Goal: Task Accomplishment & Management: Complete application form

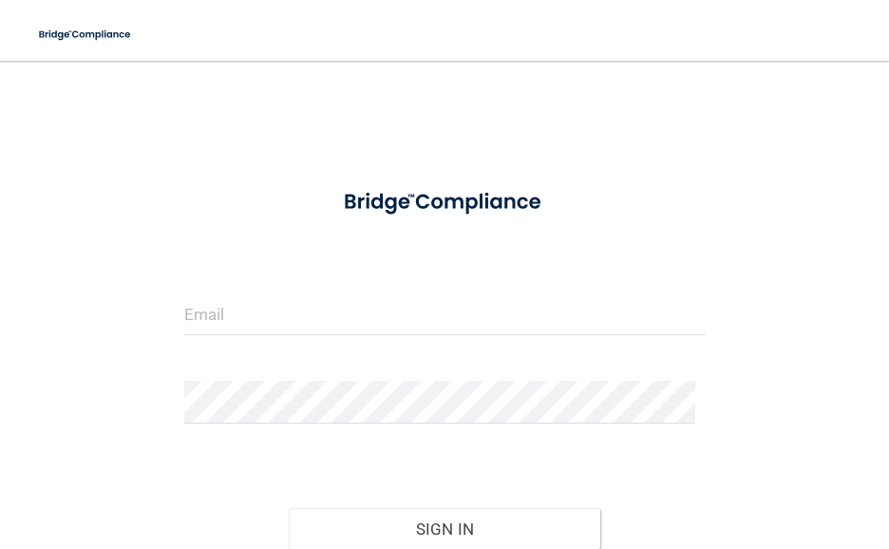
click at [448, 339] on div at bounding box center [444, 321] width 549 height 57
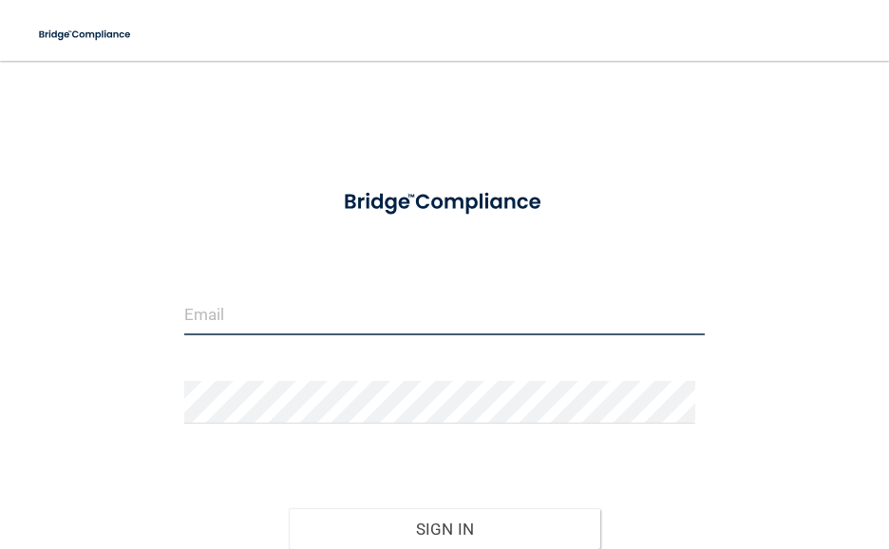
click at [450, 324] on input "email" at bounding box center [444, 314] width 521 height 43
type input "[EMAIL_ADDRESS][DOMAIN_NAME]"
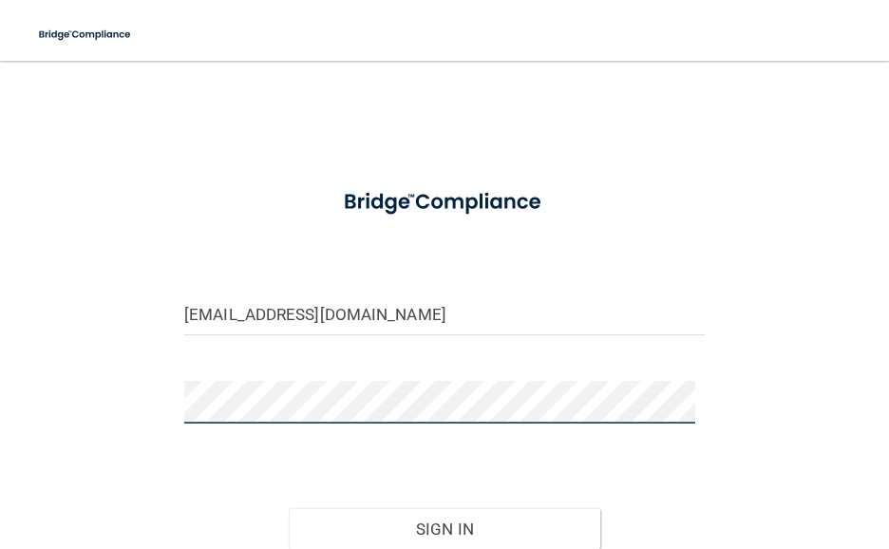
click at [289, 508] on button "Sign In" at bounding box center [445, 529] width 313 height 42
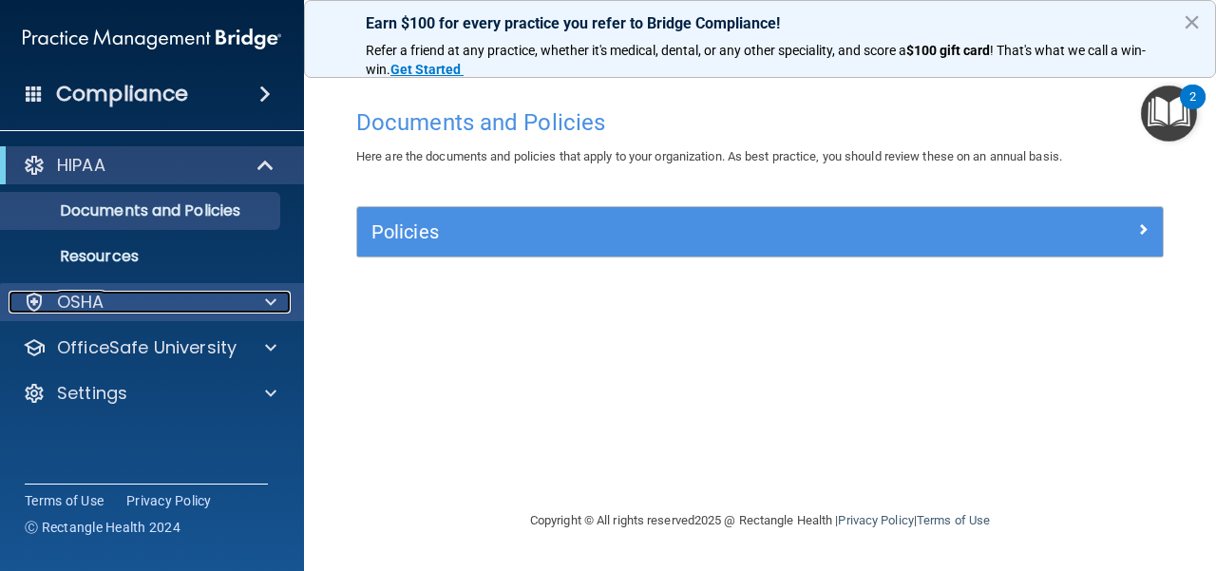
click at [198, 292] on div "OSHA" at bounding box center [127, 302] width 236 height 23
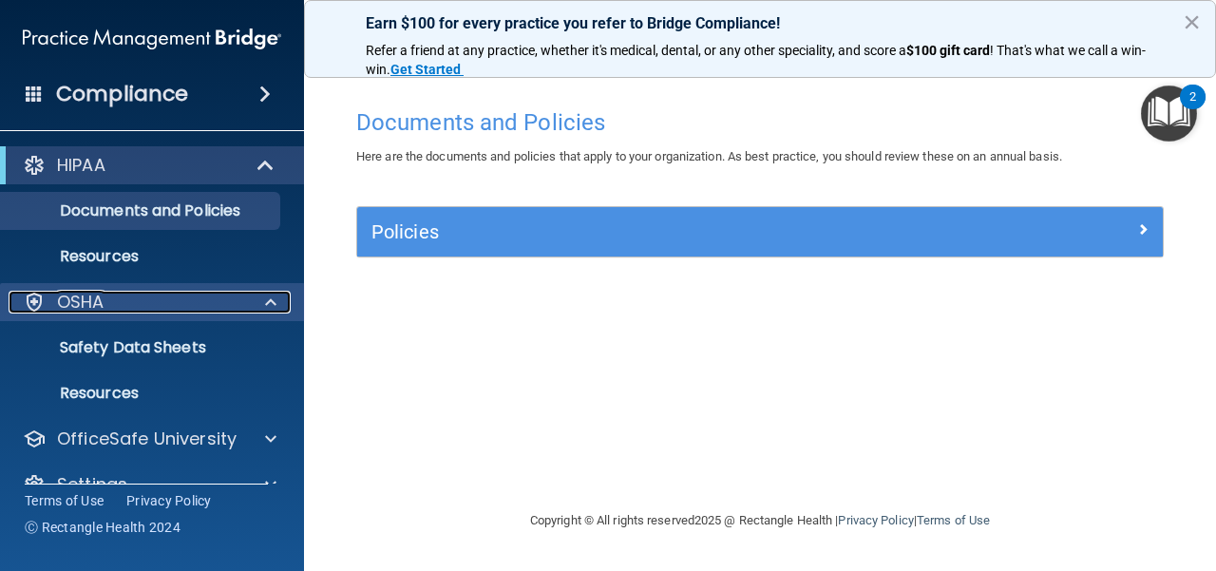
click at [198, 292] on div "OSHA" at bounding box center [127, 302] width 236 height 23
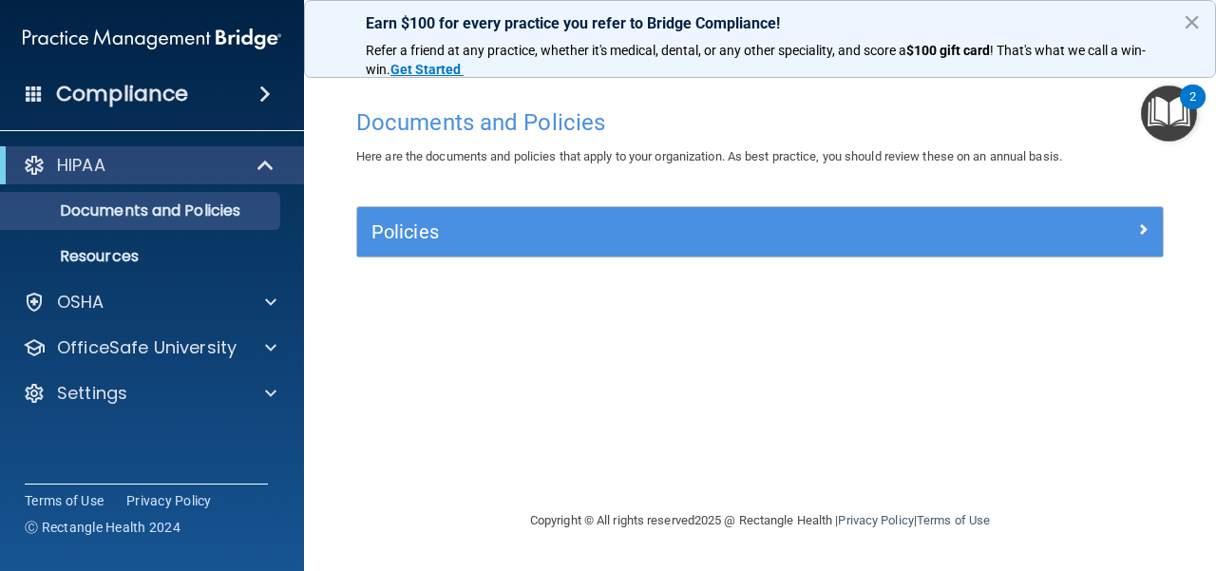
click at [259, 95] on span at bounding box center [264, 94] width 11 height 23
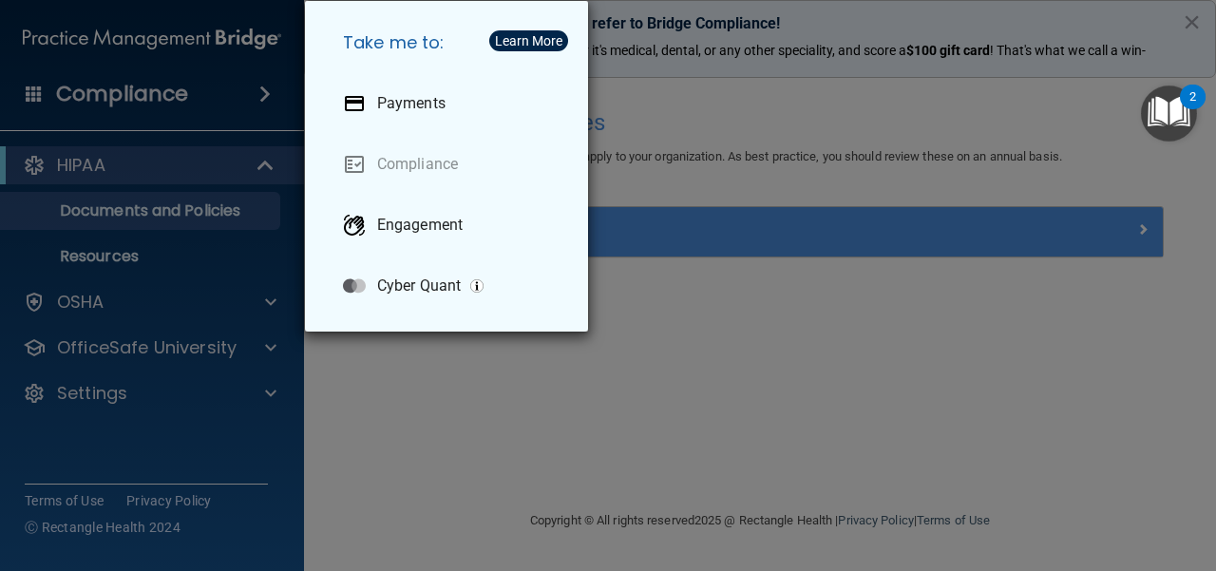
click at [568, 486] on div "Take me to: Payments Compliance Engagement Cyber Quant" at bounding box center [608, 285] width 1216 height 571
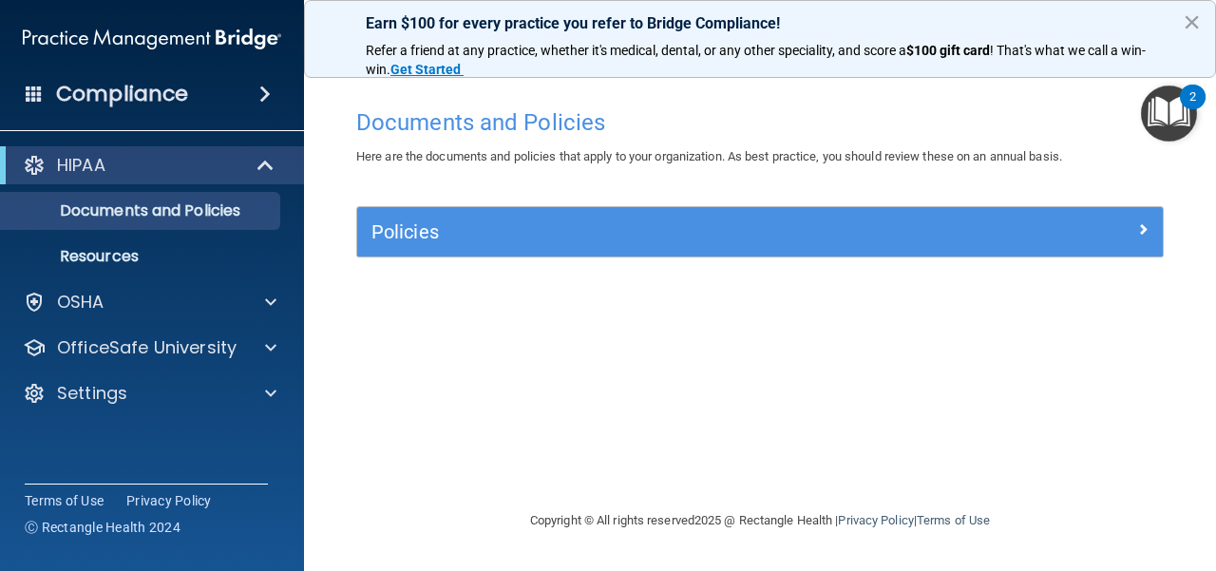
click at [888, 113] on img "Open Resource Center, 2 new notifications" at bounding box center [1169, 113] width 56 height 56
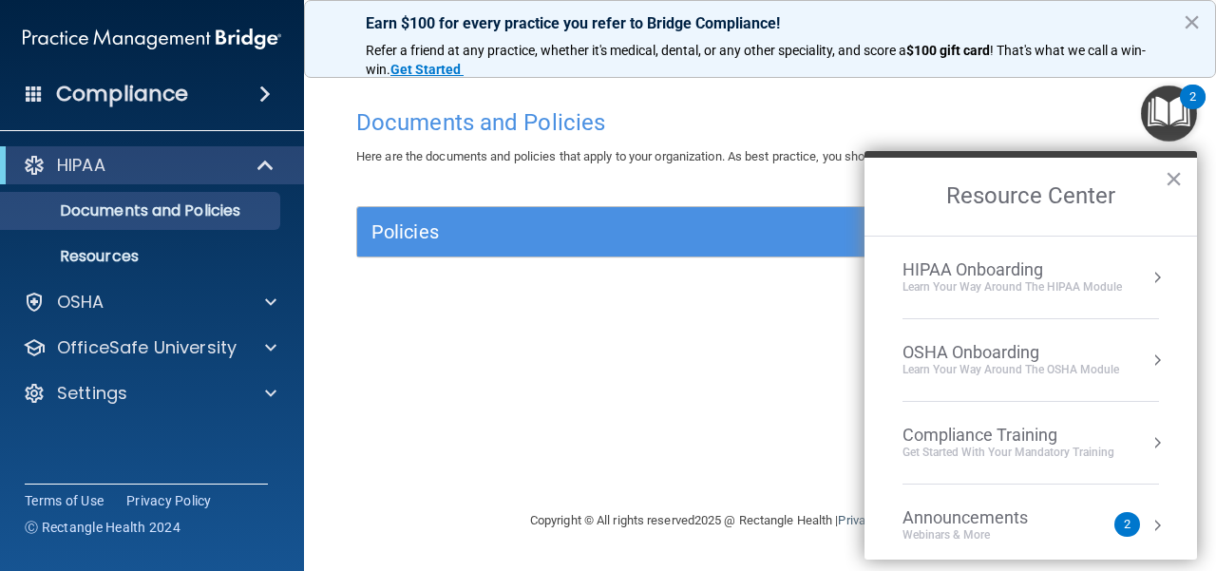
click at [888, 455] on div "Get Started with your mandatory training" at bounding box center [1008, 453] width 212 height 16
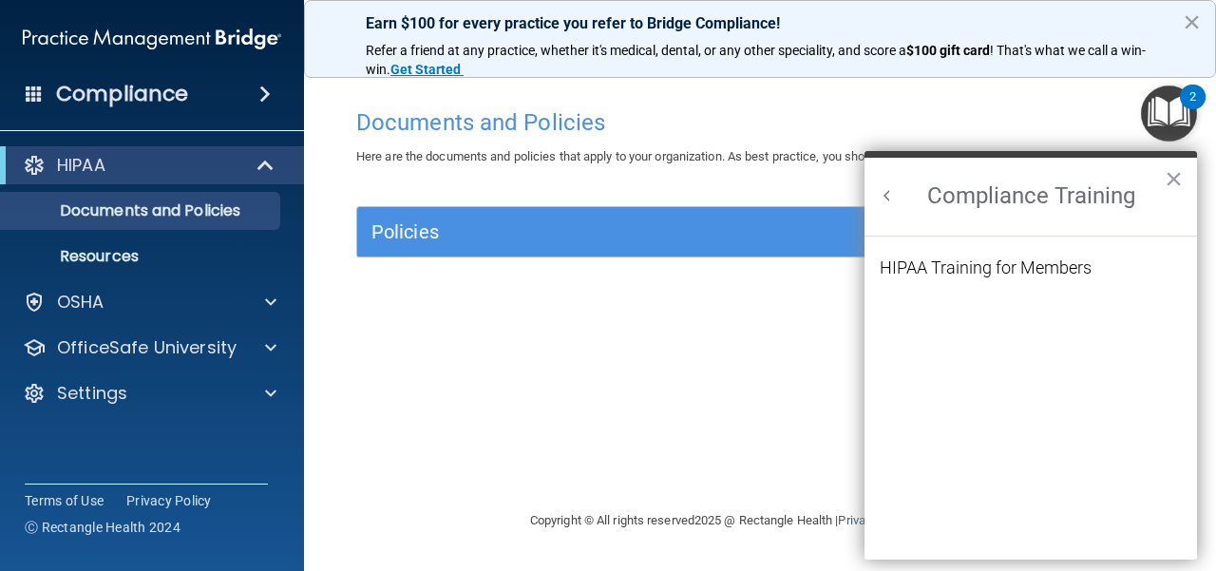
click at [888, 193] on h2 "Compliance Training" at bounding box center [1030, 197] width 332 height 78
click at [888, 198] on button "Back to Resource Center Home" at bounding box center [887, 195] width 19 height 19
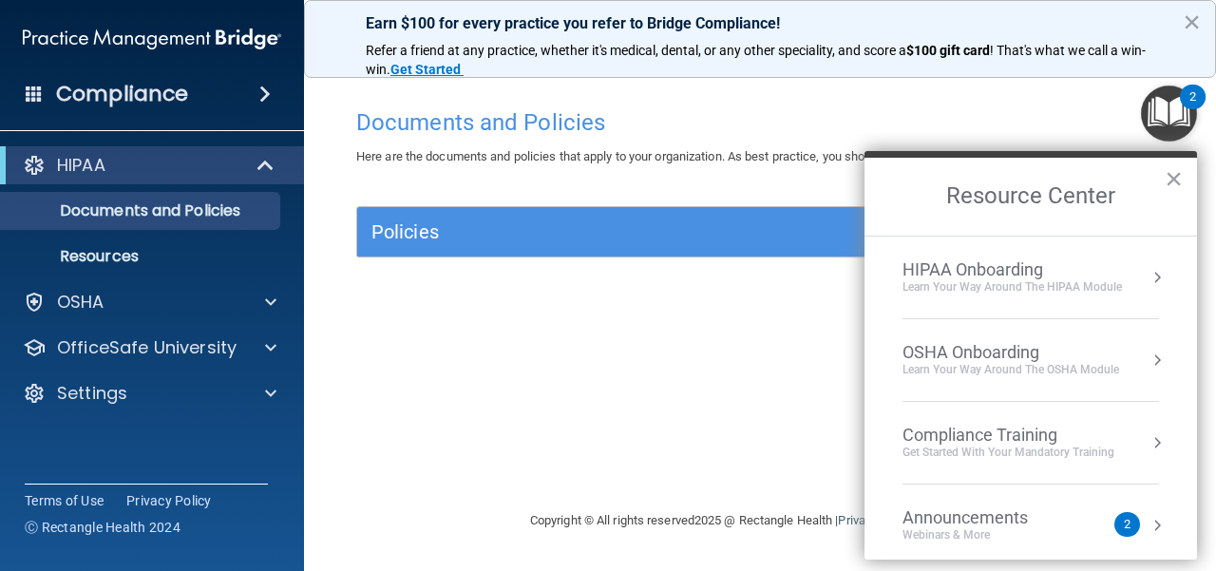
click at [888, 455] on div "Get Started with your mandatory training" at bounding box center [1008, 453] width 212 height 16
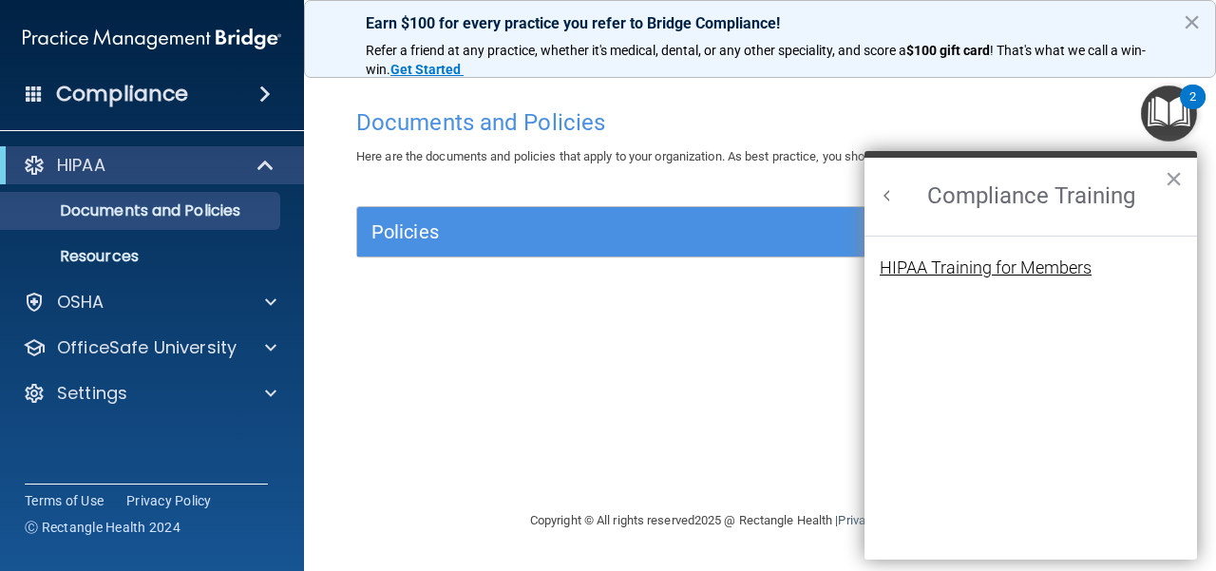
click at [888, 268] on div "HIPAA Training for Members" at bounding box center [986, 267] width 212 height 17
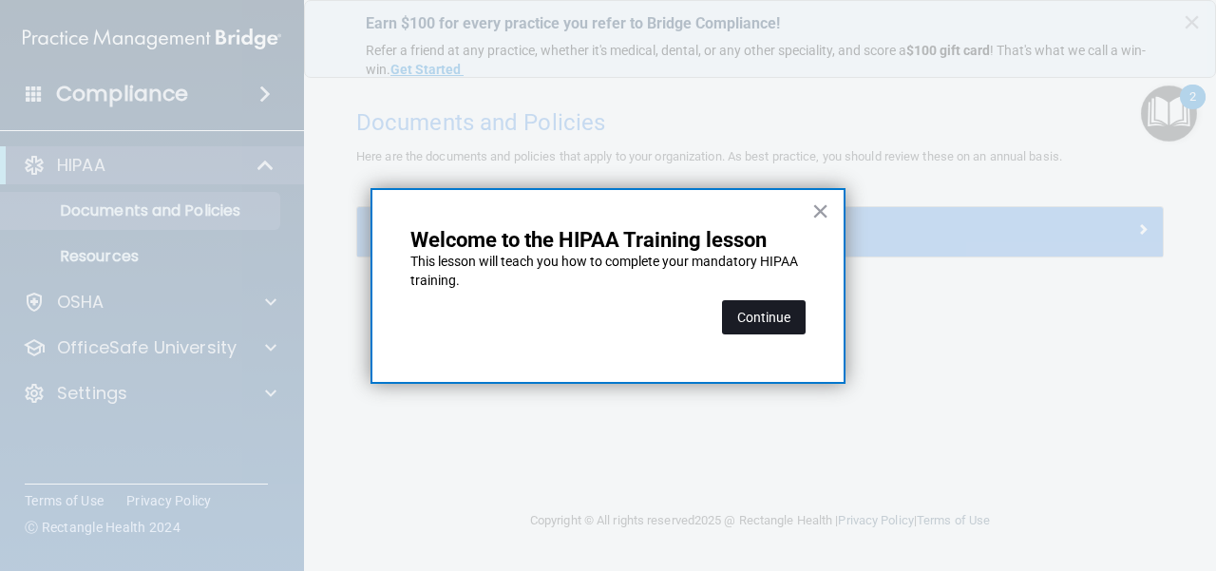
click at [784, 314] on button "Continue" at bounding box center [764, 317] width 84 height 34
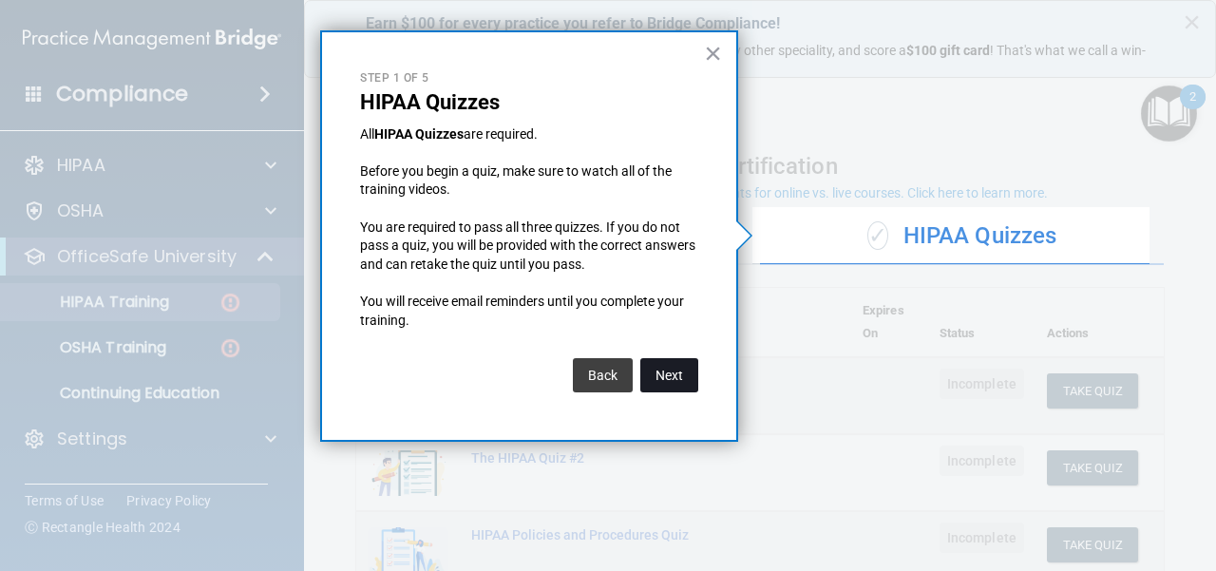
click at [674, 386] on button "Next" at bounding box center [669, 375] width 58 height 34
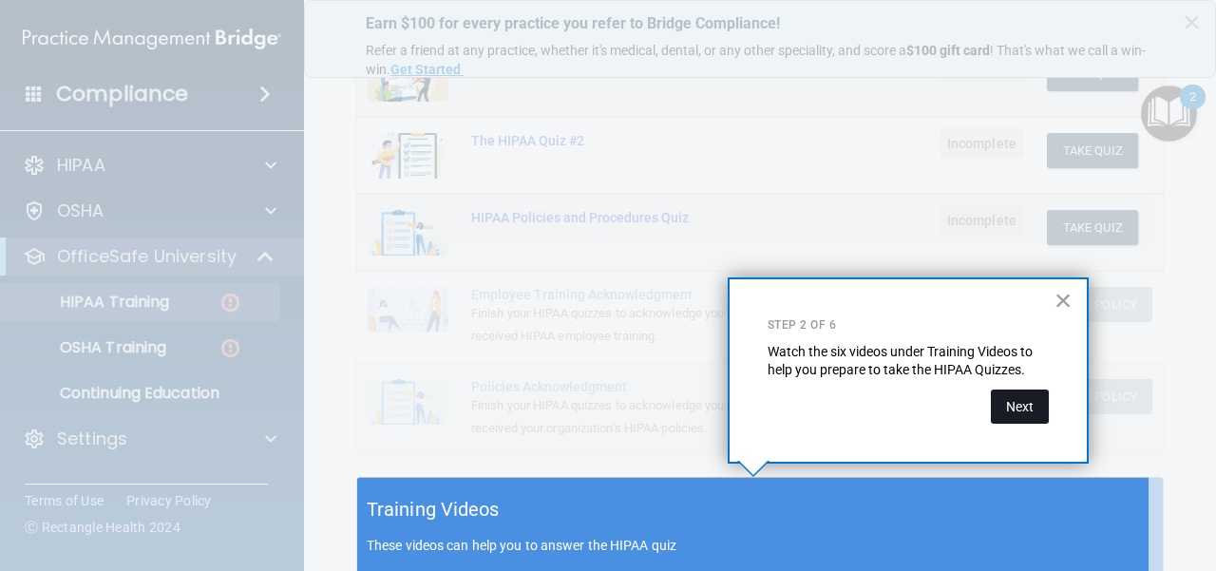
click at [888, 398] on button "Next" at bounding box center [1020, 406] width 58 height 34
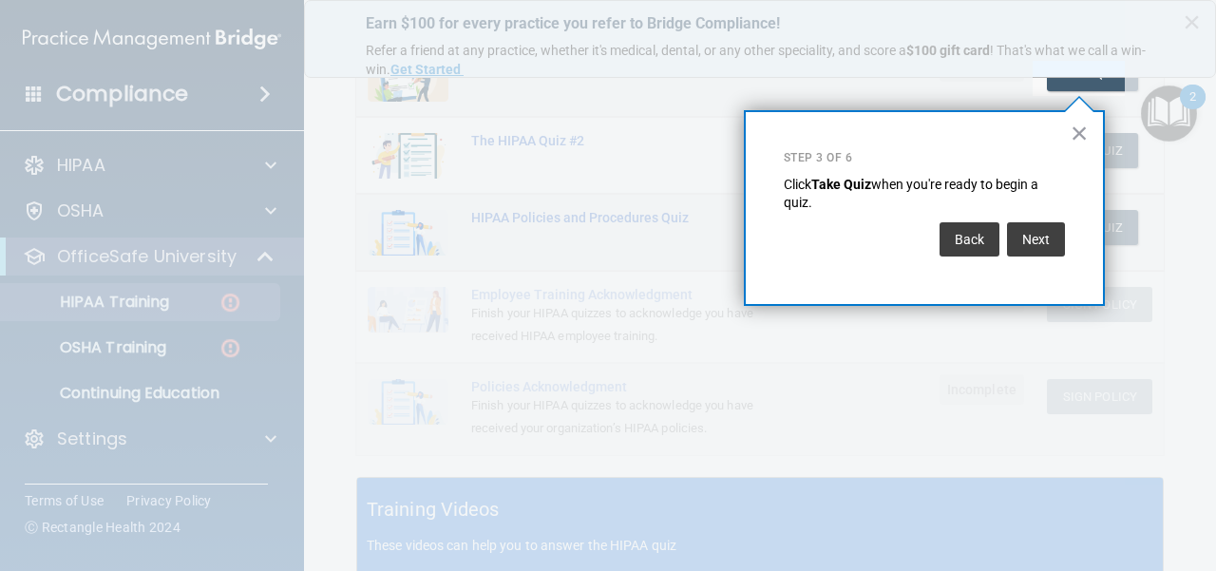
scroll to position [312, 0]
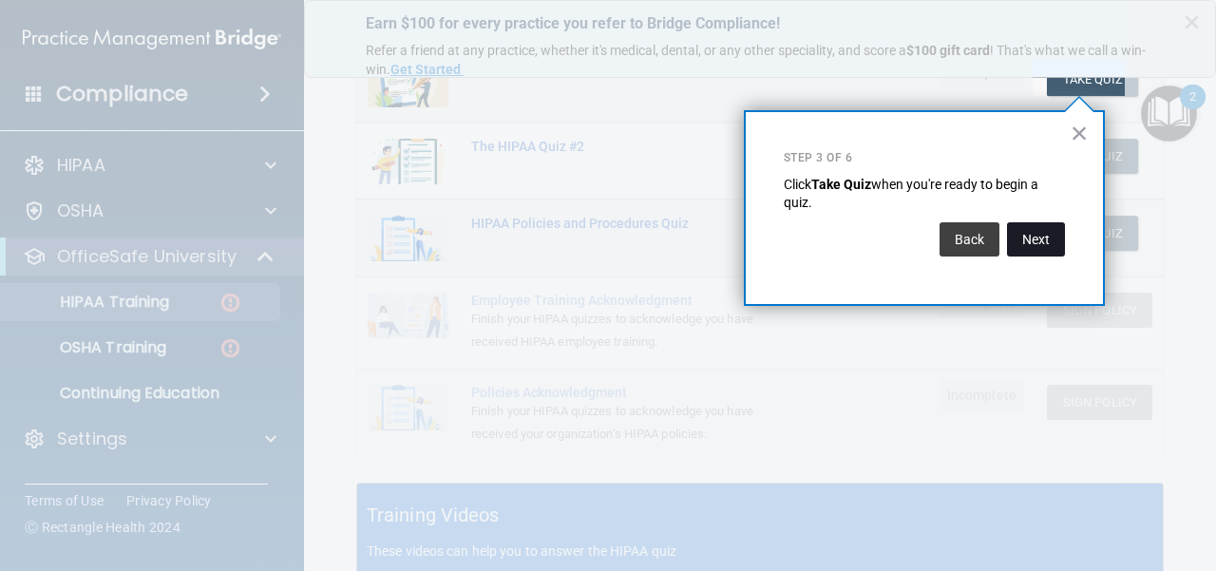
click at [888, 237] on button "Next" at bounding box center [1036, 239] width 58 height 34
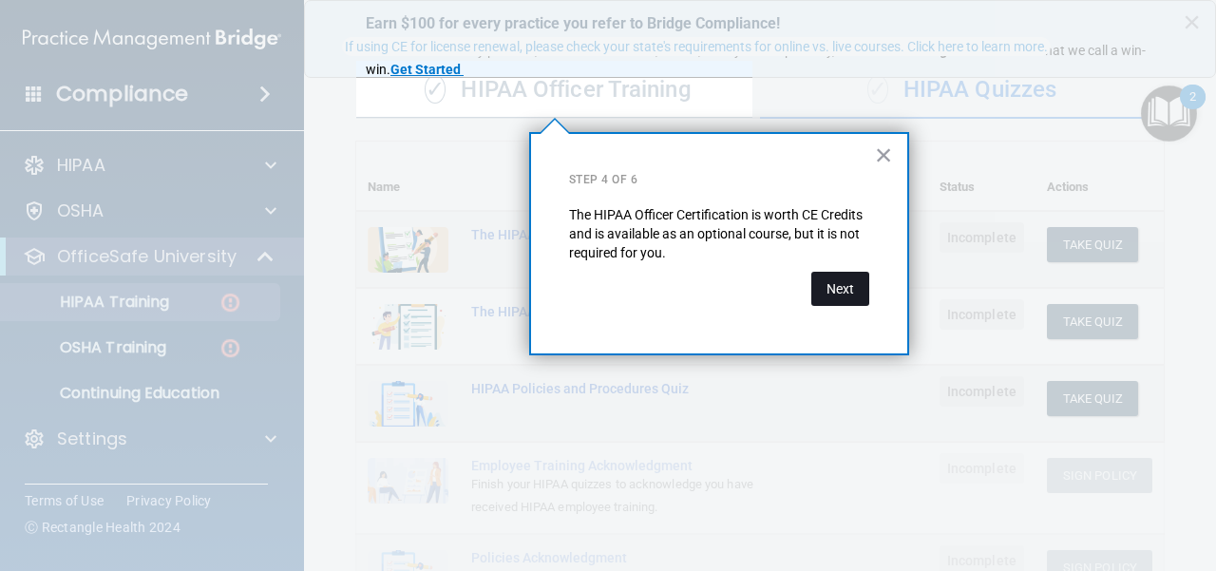
click at [860, 278] on button "Next" at bounding box center [840, 289] width 58 height 34
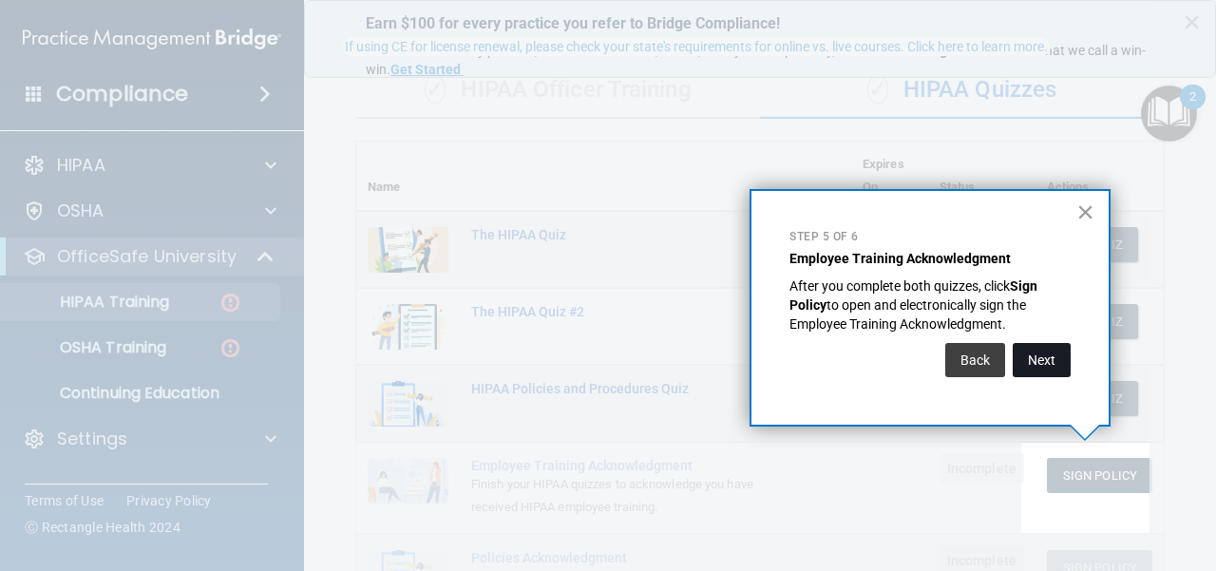
click at [888, 370] on button "Next" at bounding box center [1042, 360] width 58 height 34
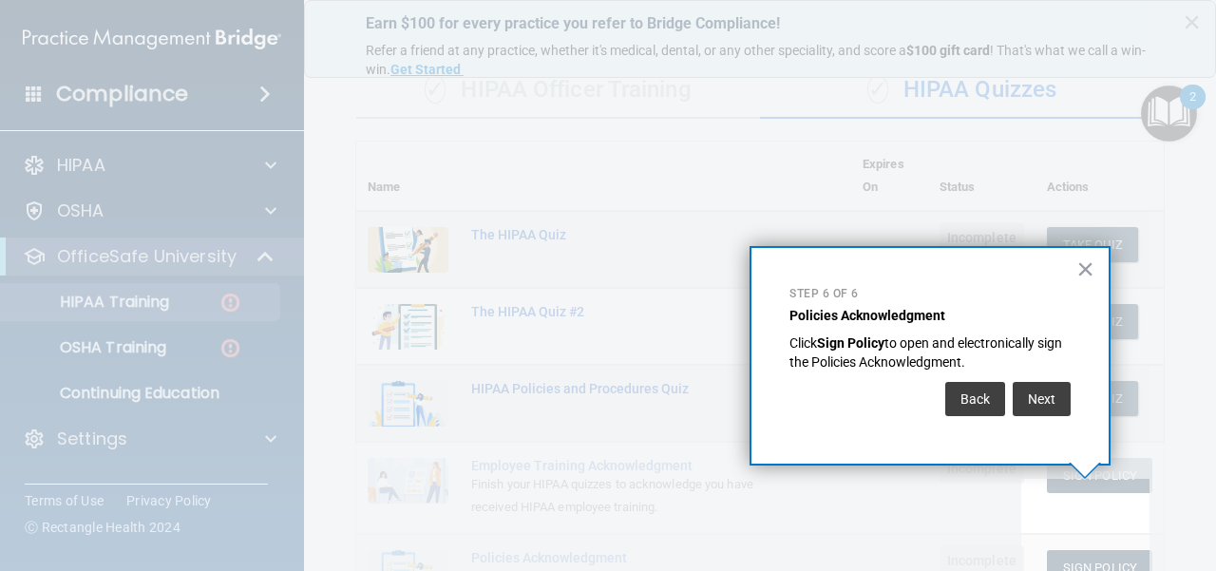
scroll to position [200, 0]
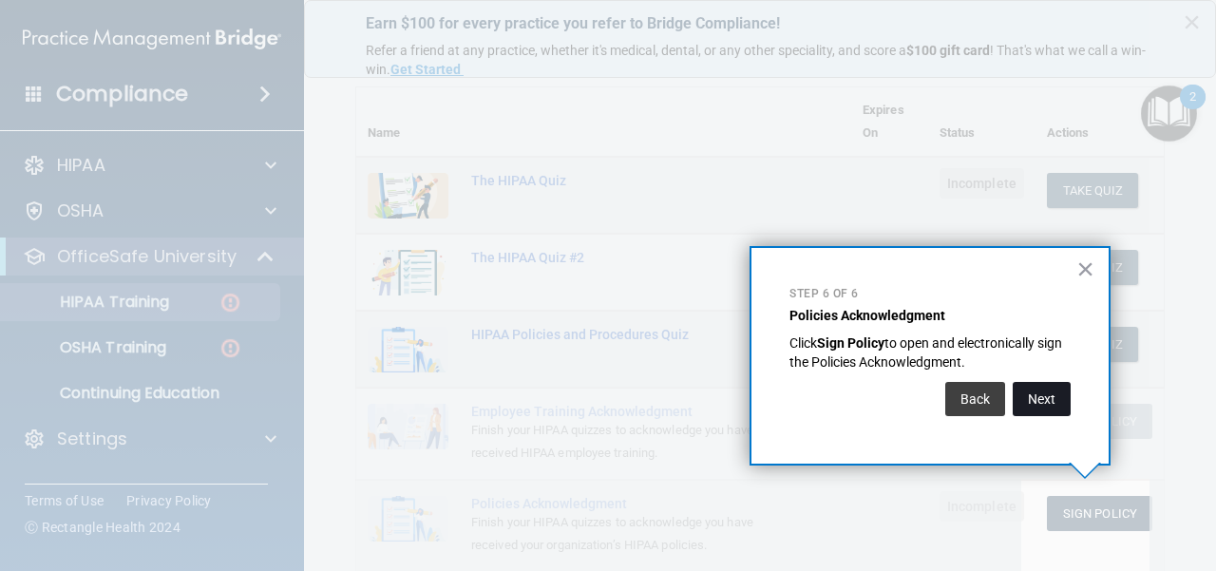
click at [888, 405] on button "Next" at bounding box center [1042, 399] width 58 height 34
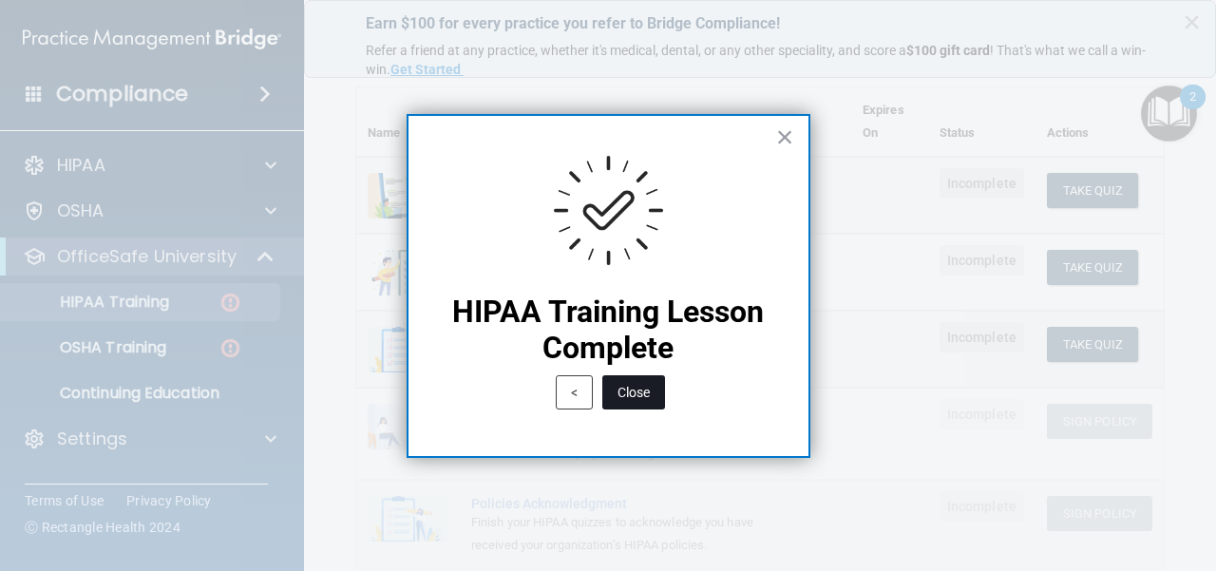
click at [646, 404] on button "Close" at bounding box center [633, 392] width 63 height 34
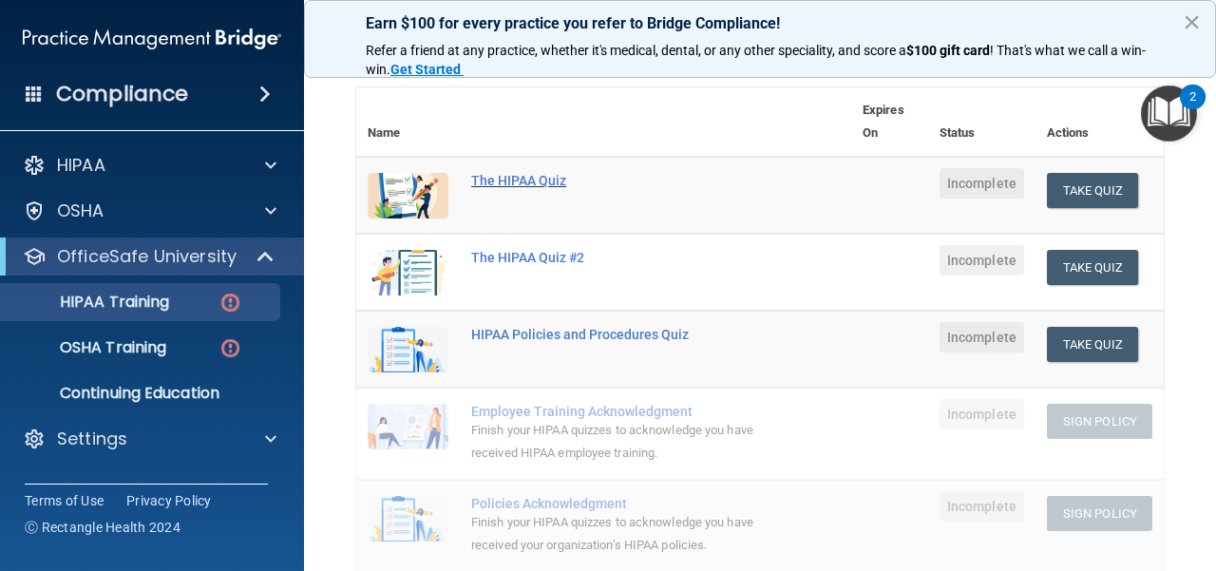
click at [524, 174] on div "The HIPAA Quiz" at bounding box center [613, 180] width 285 height 15
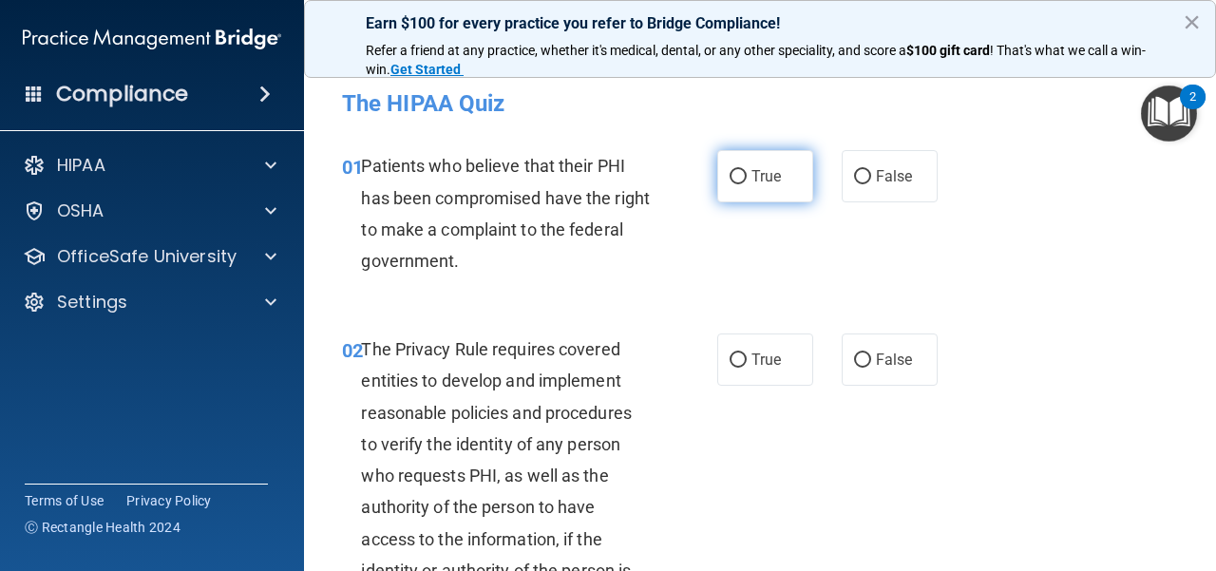
click at [727, 185] on label "True" at bounding box center [765, 176] width 96 height 52
click at [730, 184] on input "True" at bounding box center [738, 177] width 17 height 14
radio input "true"
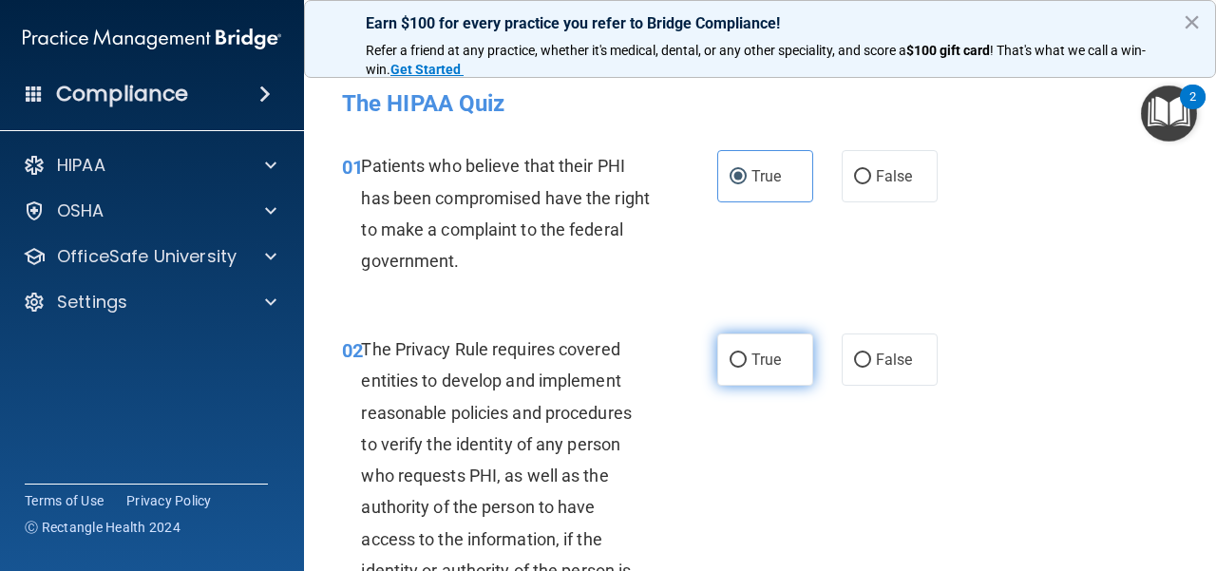
click at [783, 370] on label "True" at bounding box center [765, 359] width 96 height 52
click at [747, 368] on input "True" at bounding box center [738, 360] width 17 height 14
radio input "true"
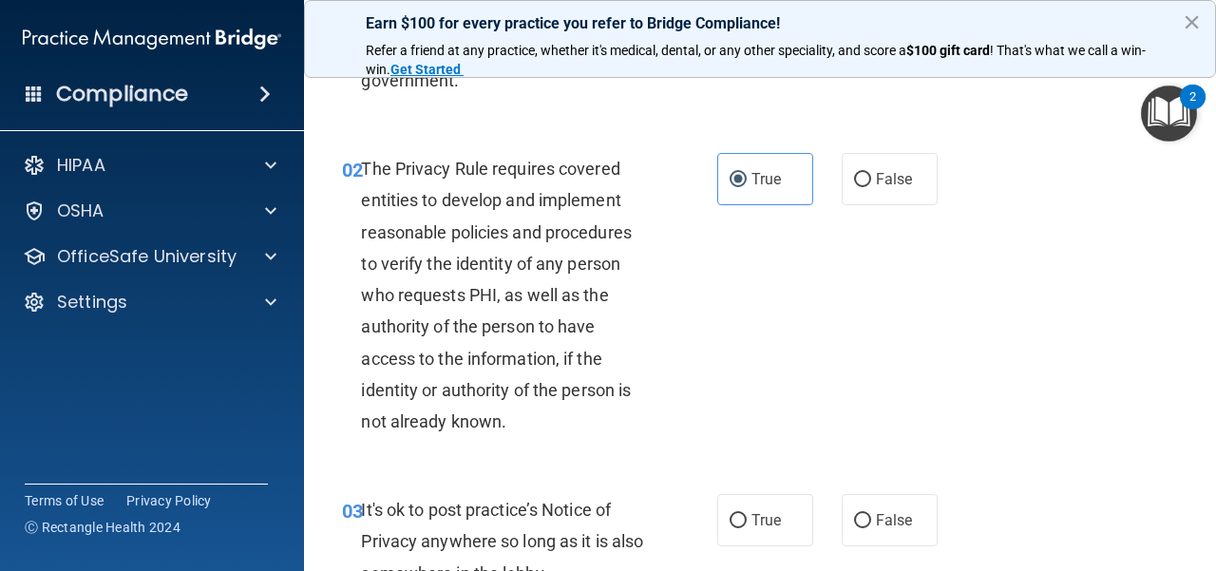
scroll to position [190, 0]
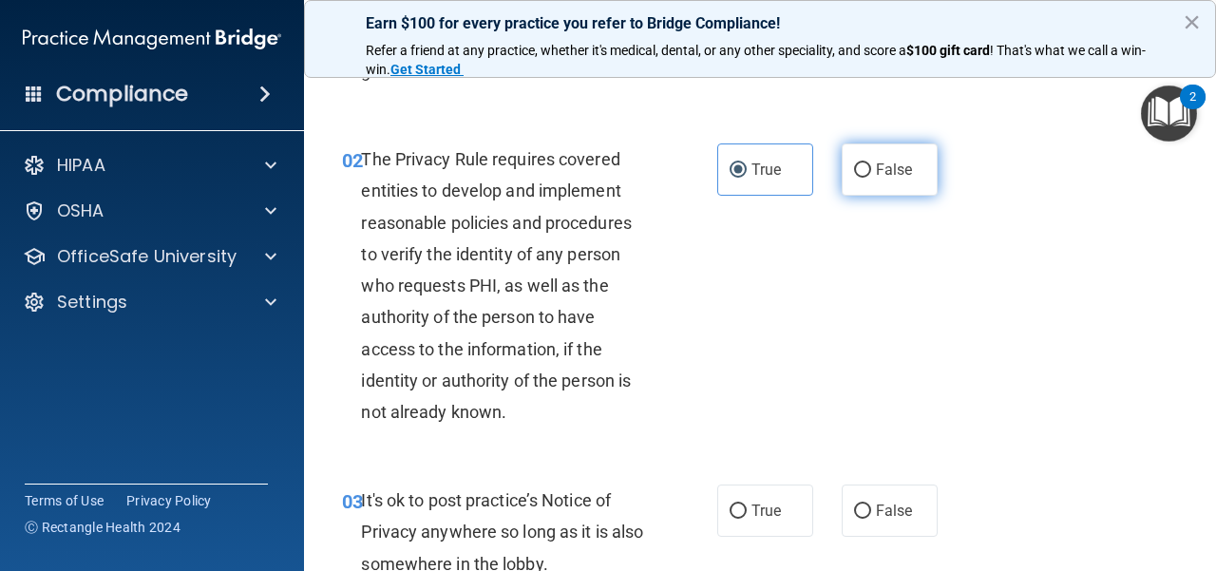
click at [847, 189] on label "False" at bounding box center [890, 169] width 96 height 52
click at [854, 178] on input "False" at bounding box center [862, 170] width 17 height 14
radio input "true"
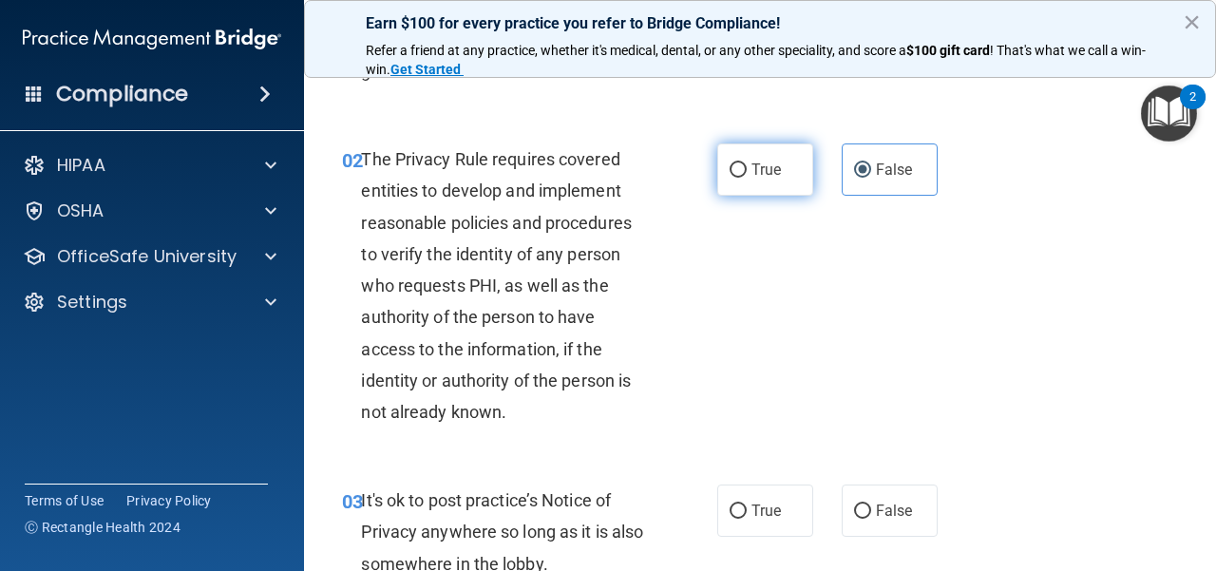
click at [757, 160] on label "True" at bounding box center [765, 169] width 96 height 52
click at [747, 163] on input "True" at bounding box center [738, 170] width 17 height 14
radio input "true"
radio input "false"
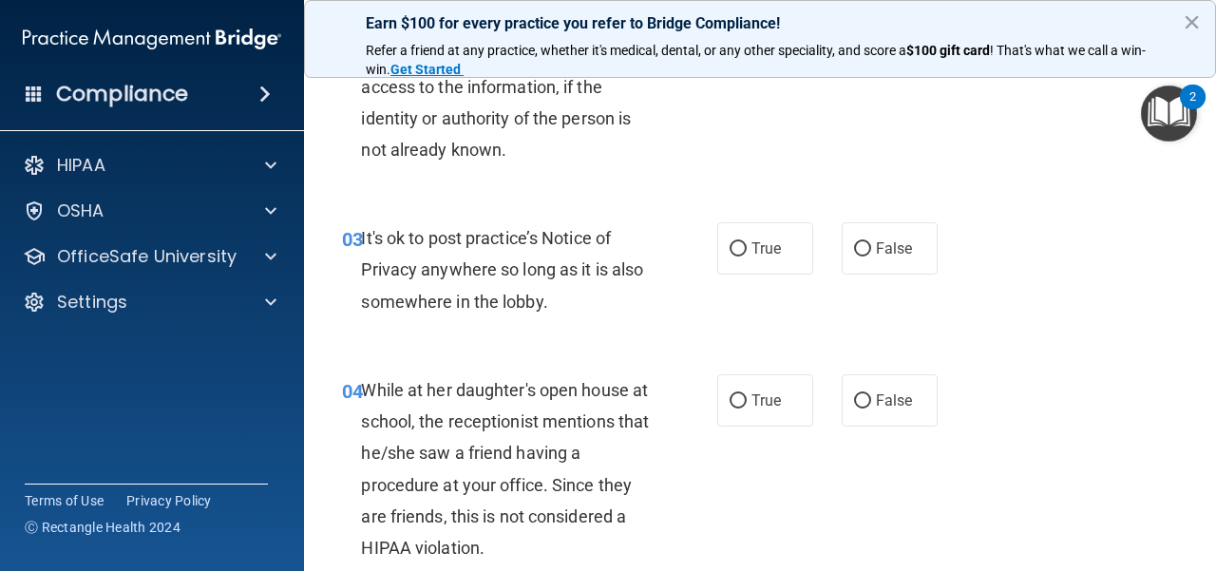
scroll to position [475, 0]
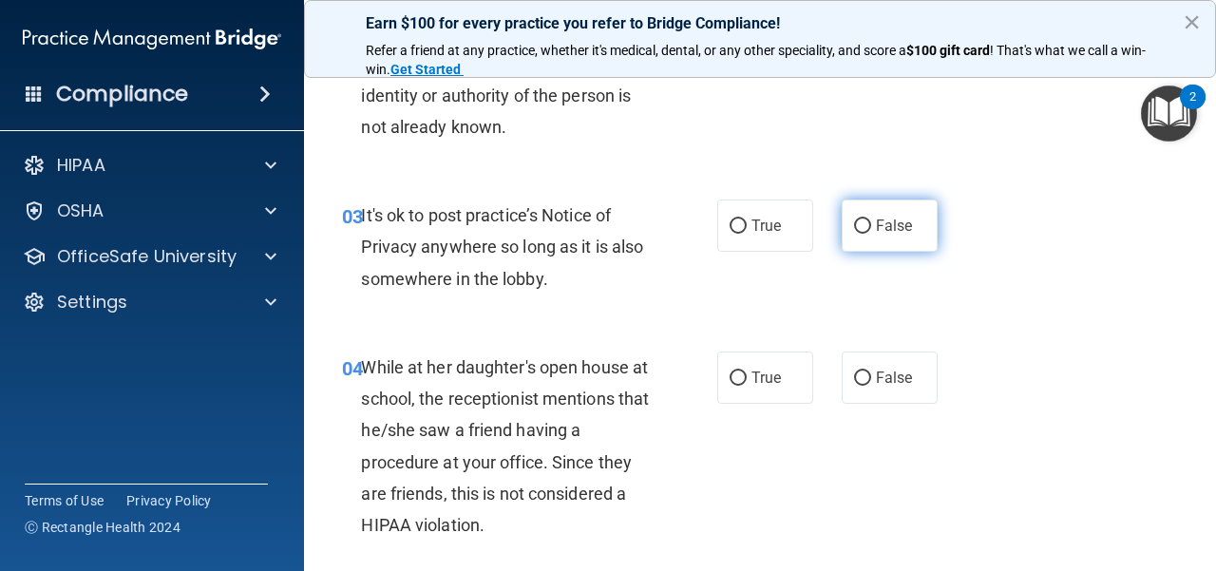
click at [870, 213] on label "False" at bounding box center [890, 225] width 96 height 52
click at [870, 219] on input "False" at bounding box center [862, 226] width 17 height 14
radio input "true"
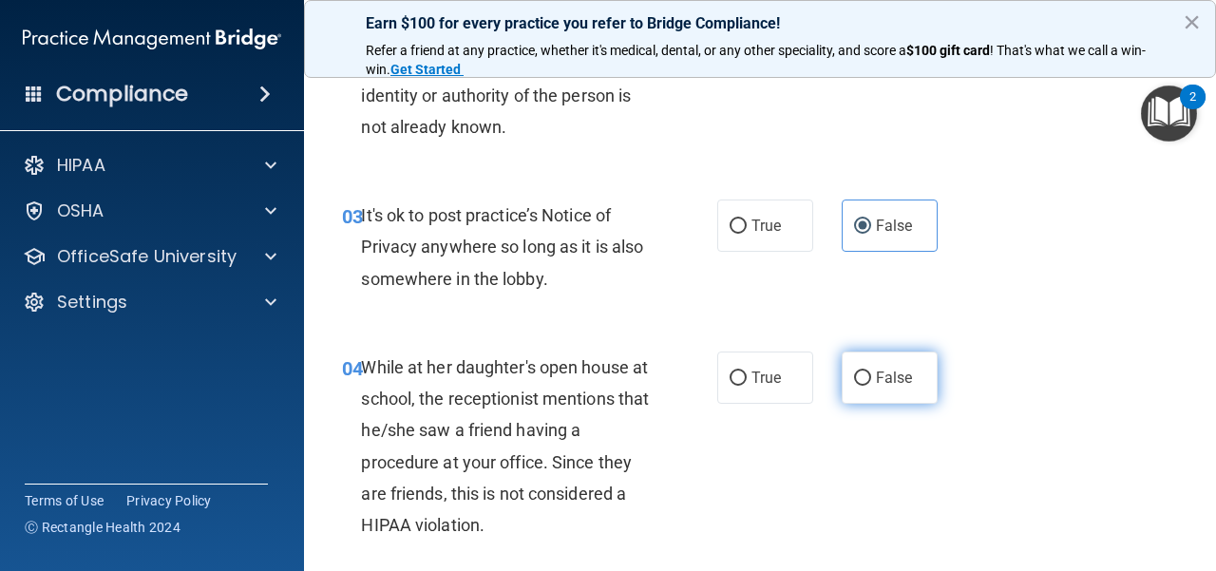
click at [876, 376] on span "False" at bounding box center [894, 378] width 37 height 18
click at [869, 376] on input "False" at bounding box center [862, 378] width 17 height 14
radio input "true"
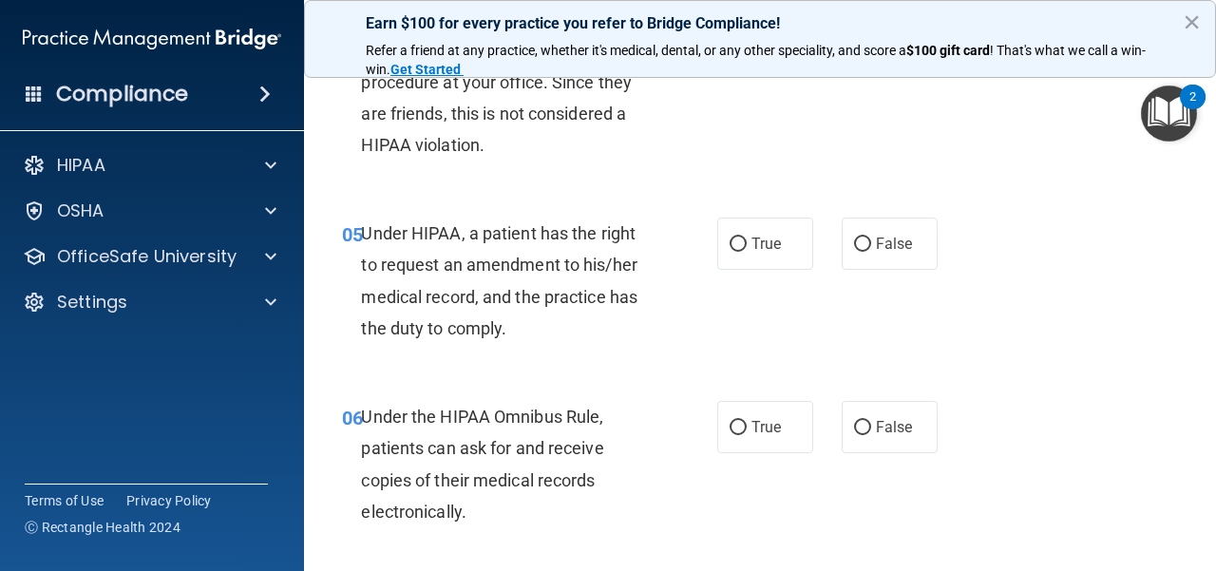
scroll to position [760, 0]
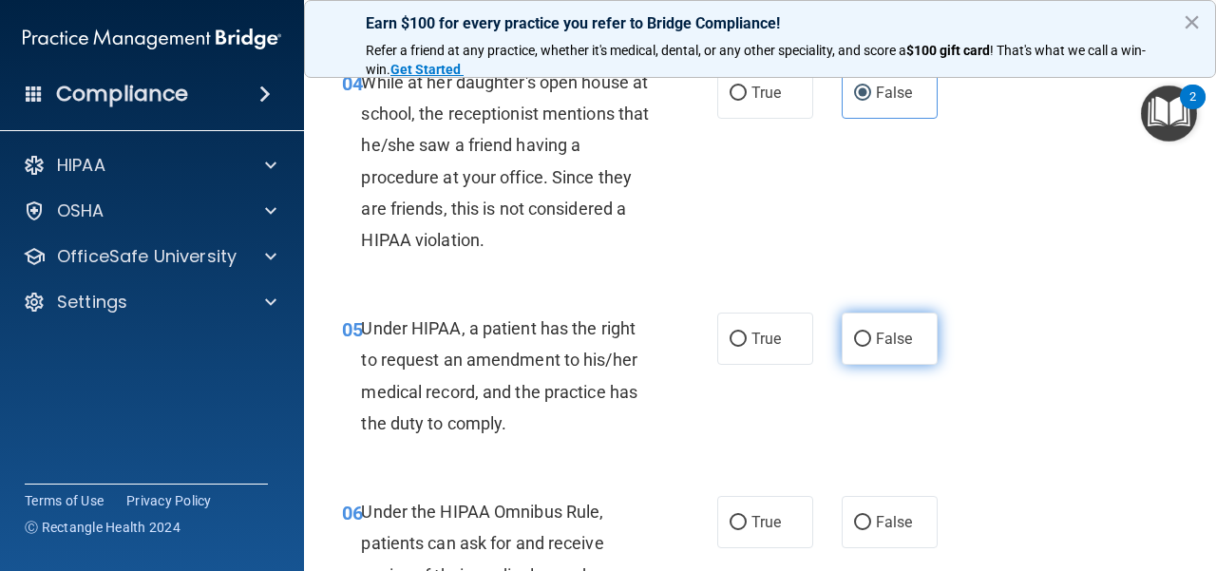
click at [888, 349] on label "False" at bounding box center [890, 339] width 96 height 52
click at [871, 347] on input "False" at bounding box center [862, 339] width 17 height 14
radio input "true"
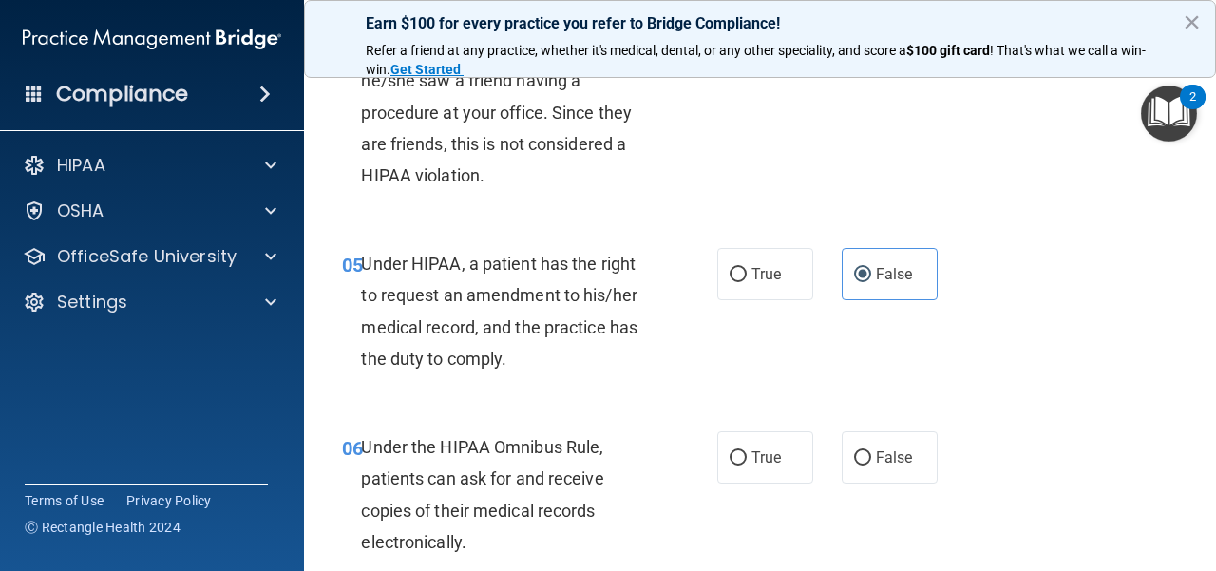
scroll to position [855, 0]
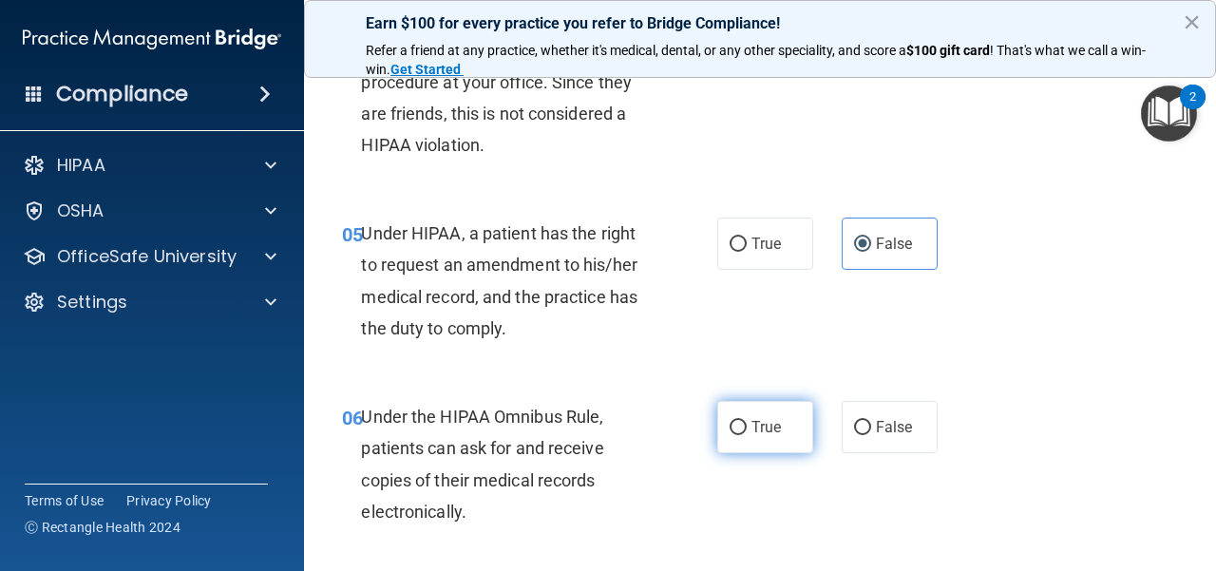
click at [750, 402] on label "True" at bounding box center [765, 427] width 96 height 52
click at [747, 421] on input "True" at bounding box center [738, 428] width 17 height 14
radio input "true"
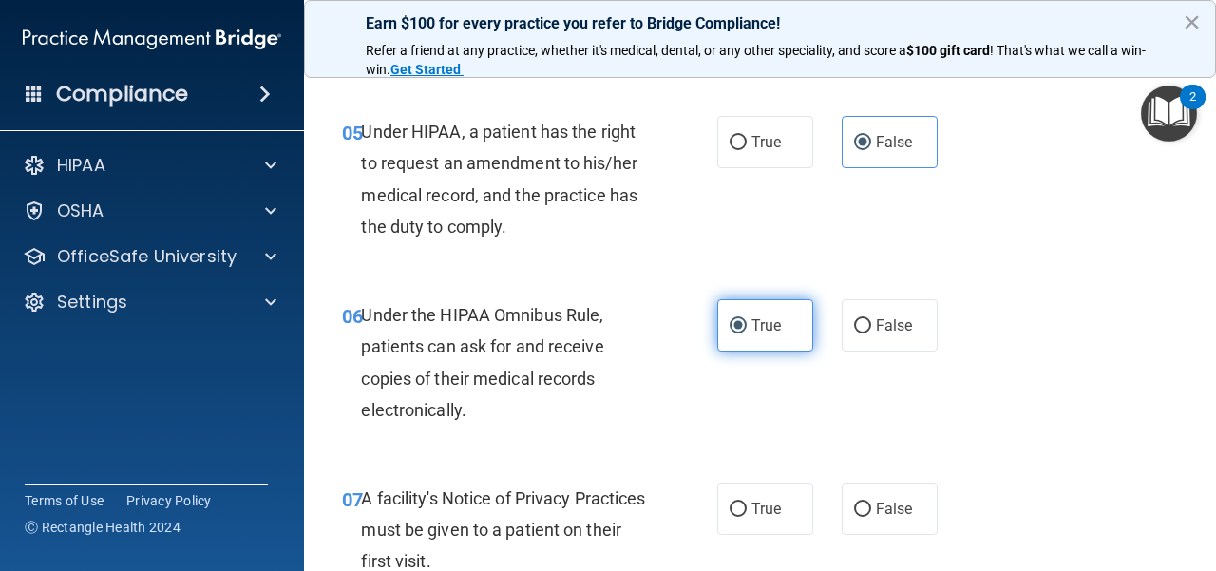
scroll to position [1045, 0]
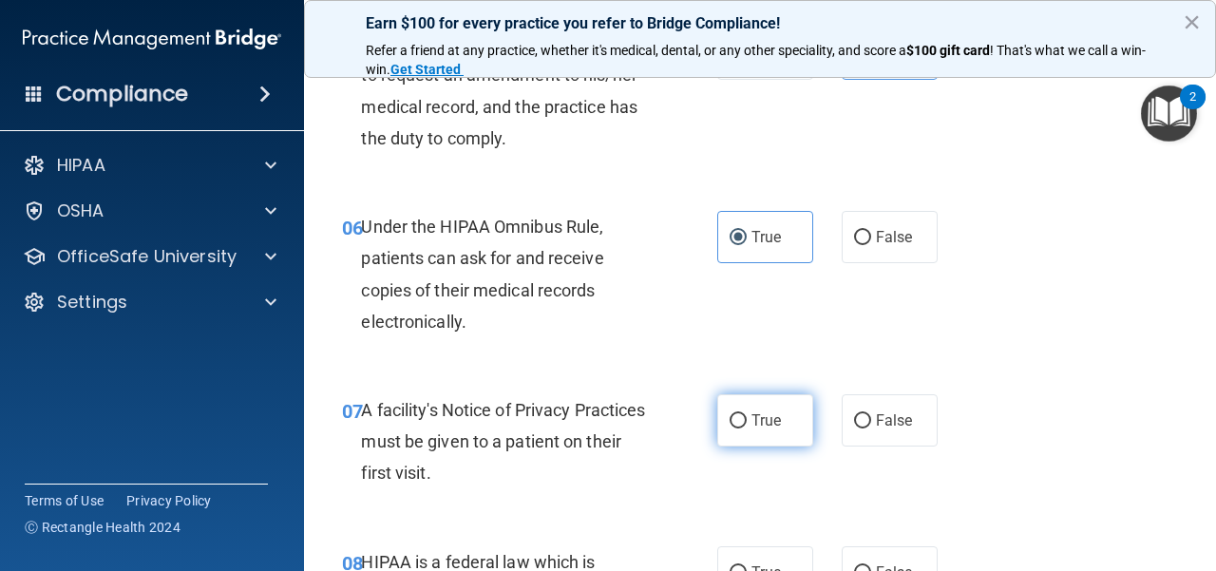
click at [752, 402] on label "True" at bounding box center [765, 420] width 96 height 52
click at [747, 414] on input "True" at bounding box center [738, 421] width 17 height 14
radio input "true"
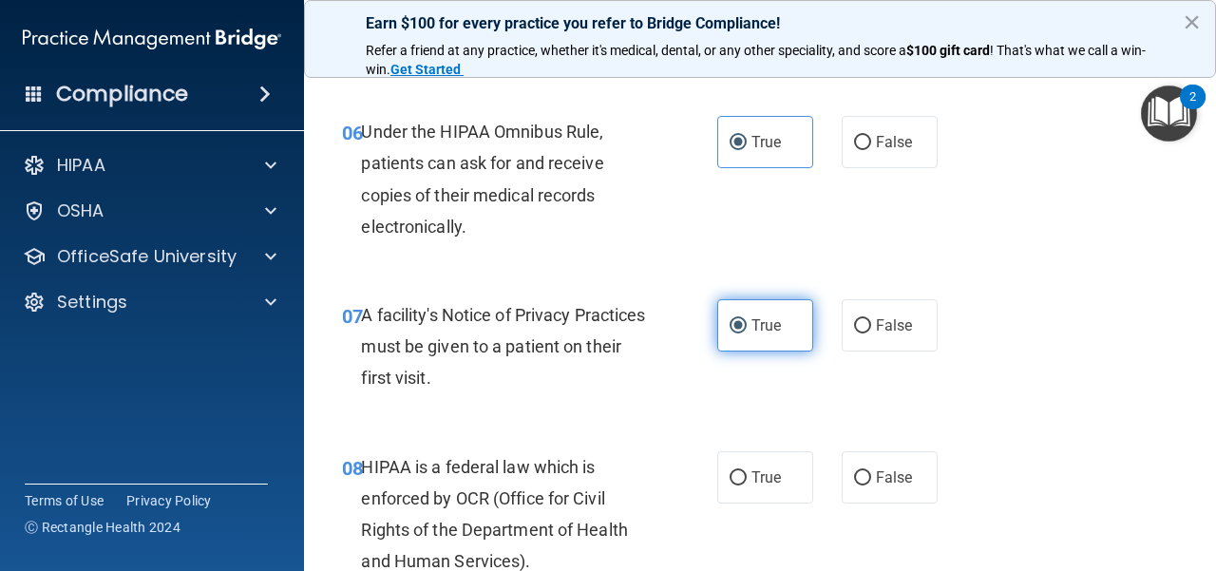
scroll to position [1235, 0]
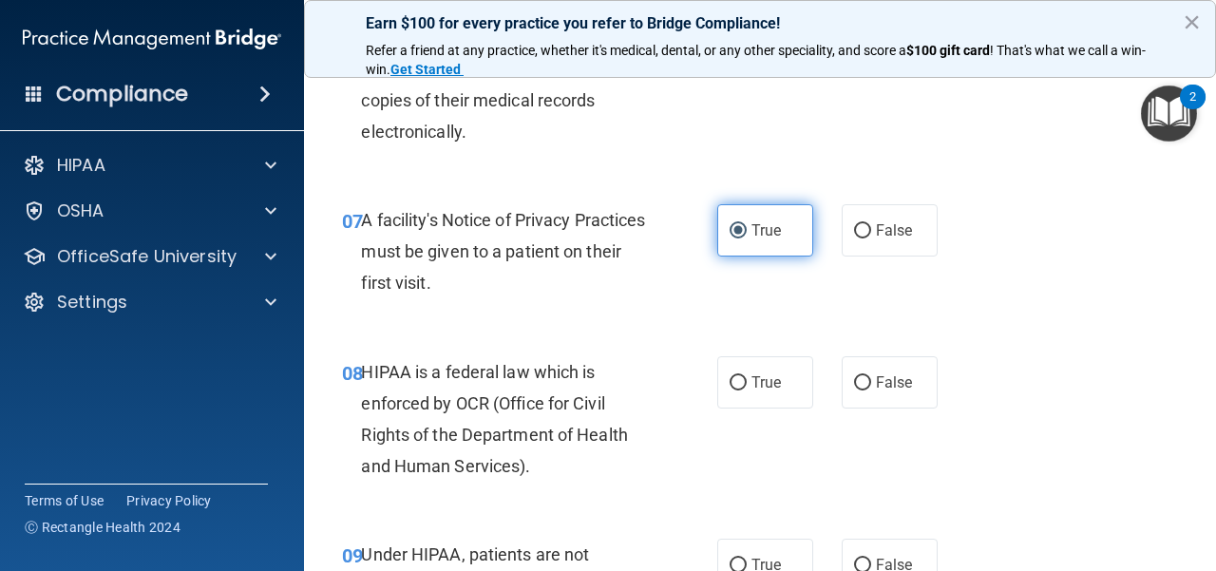
click at [752, 402] on label "True" at bounding box center [765, 382] width 96 height 52
click at [747, 390] on input "True" at bounding box center [738, 383] width 17 height 14
radio input "true"
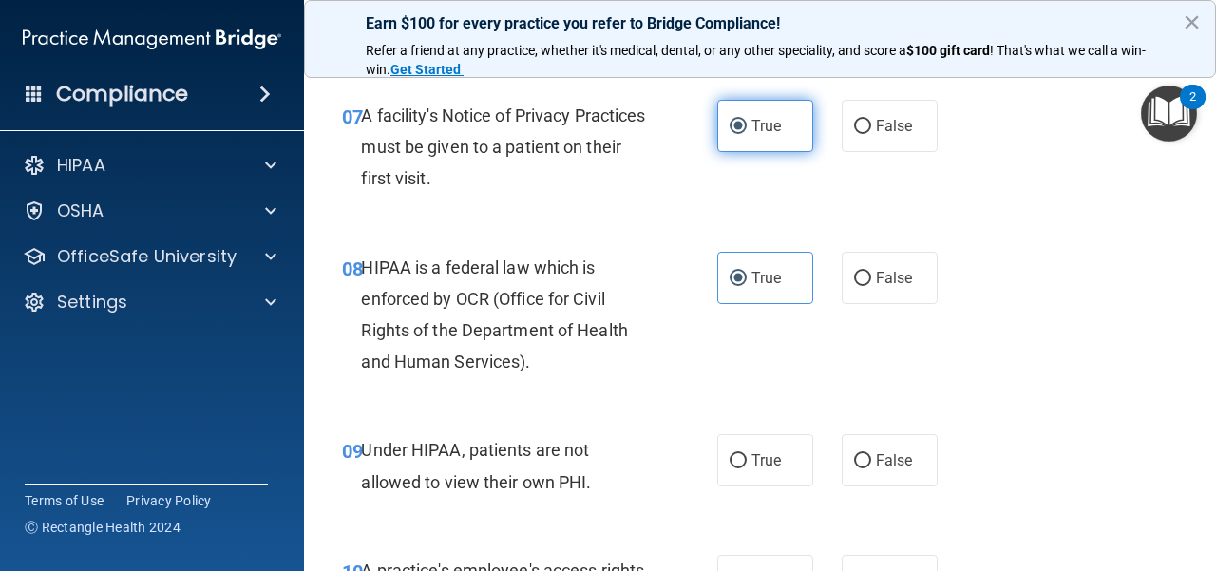
scroll to position [1425, 0]
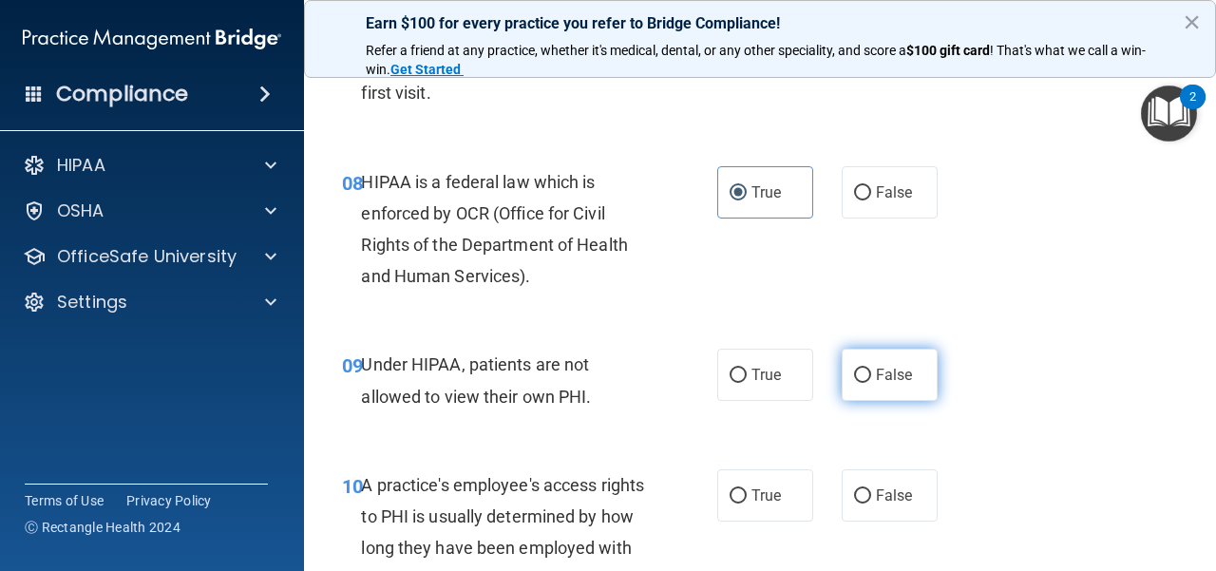
click at [876, 382] on span "False" at bounding box center [894, 375] width 37 height 18
click at [866, 382] on input "False" at bounding box center [862, 376] width 17 height 14
radio input "true"
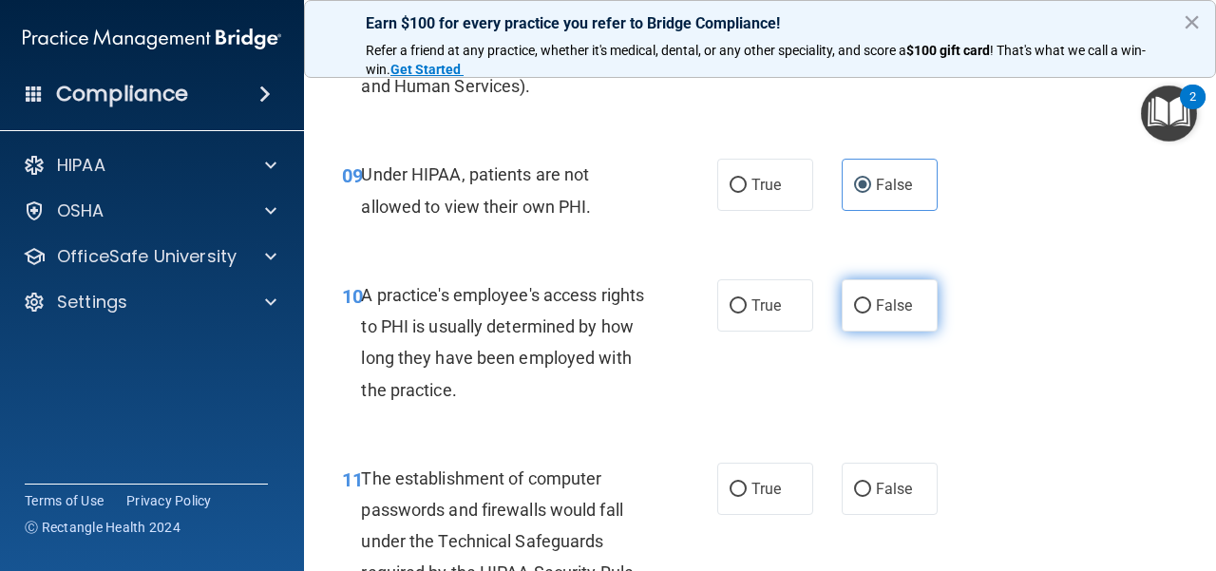
click at [861, 322] on label "False" at bounding box center [890, 305] width 96 height 52
click at [861, 313] on input "False" at bounding box center [862, 306] width 17 height 14
radio input "true"
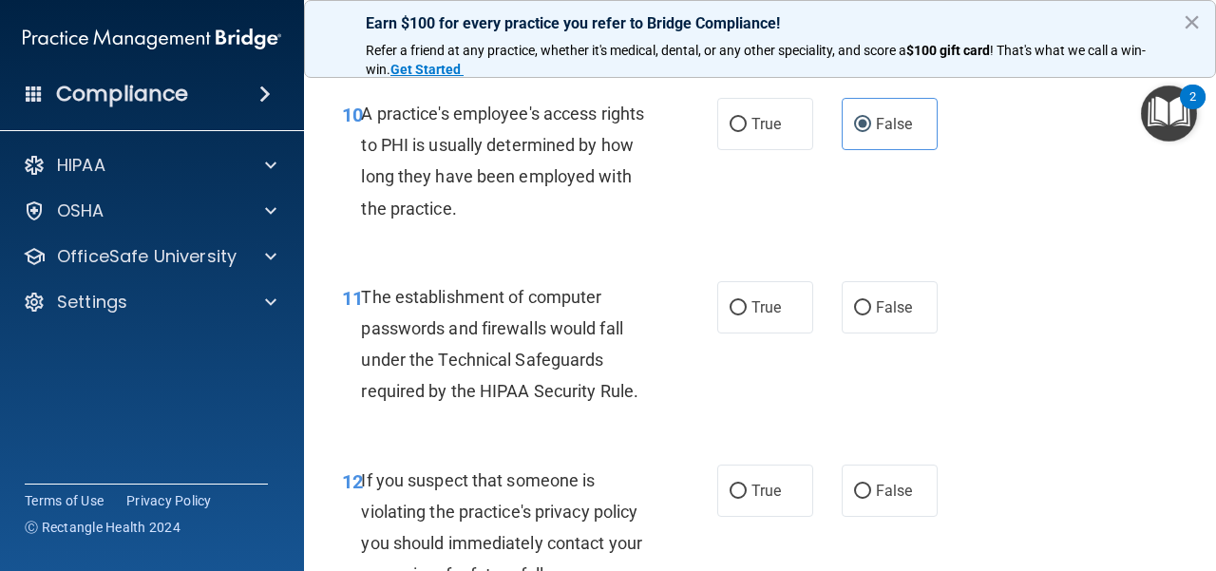
scroll to position [1805, 0]
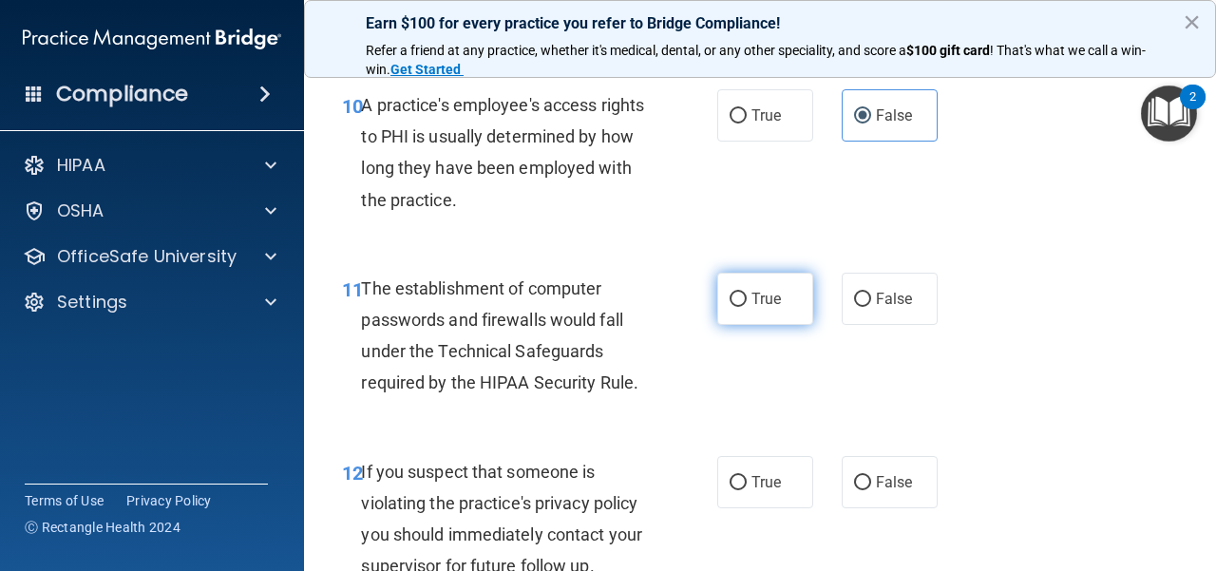
click at [743, 313] on label "True" at bounding box center [765, 299] width 96 height 52
click at [743, 307] on input "True" at bounding box center [738, 300] width 17 height 14
radio input "true"
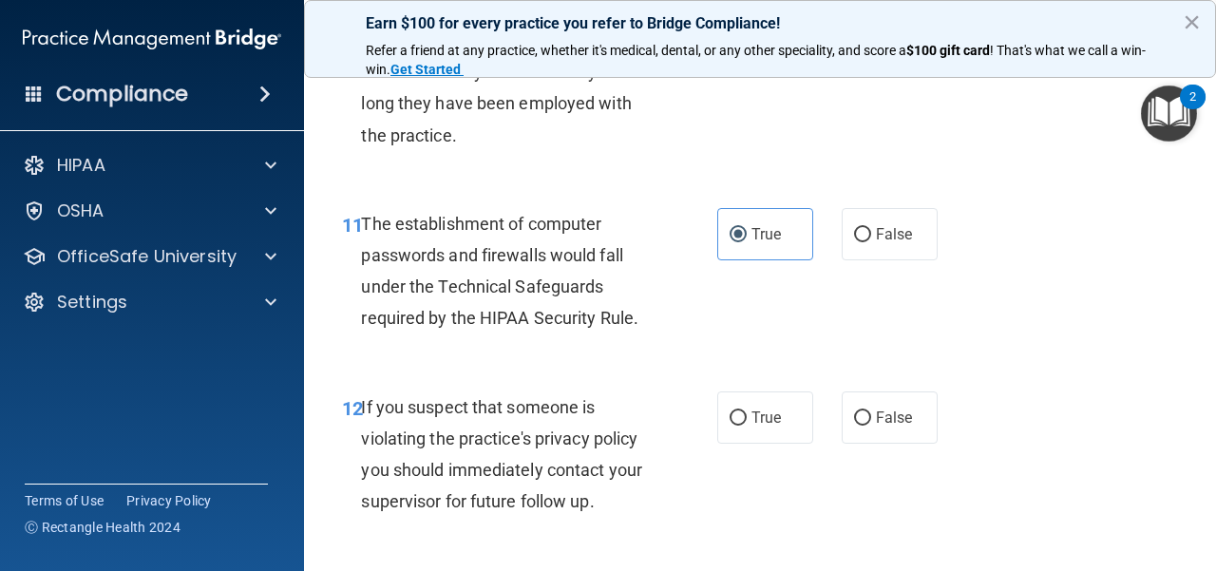
scroll to position [1900, 0]
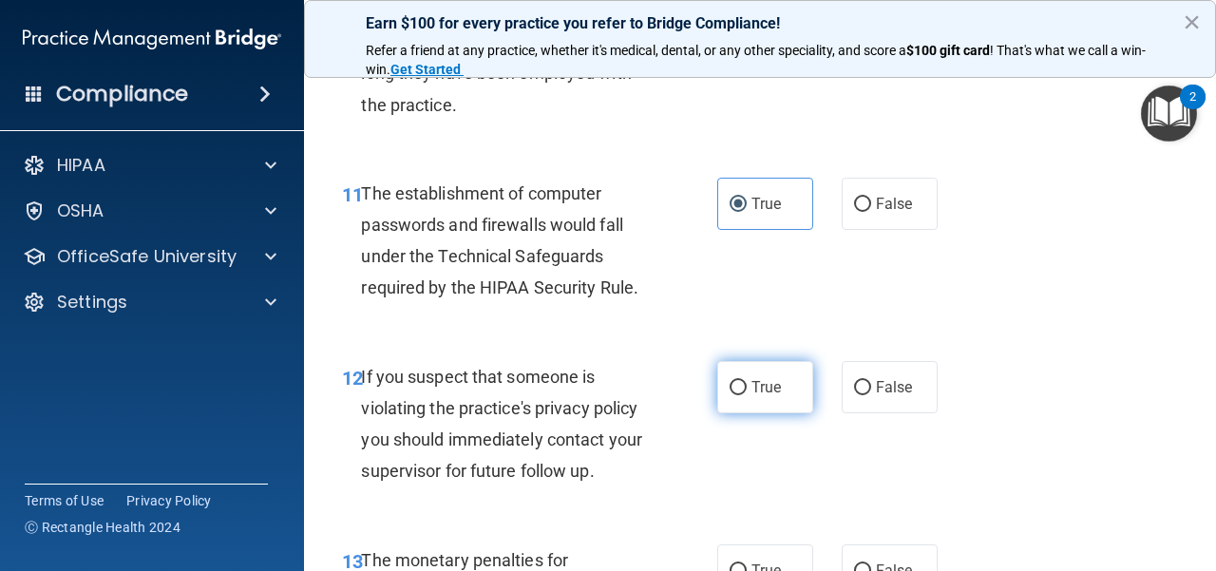
click at [722, 408] on label "True" at bounding box center [765, 387] width 96 height 52
click at [730, 395] on input "True" at bounding box center [738, 388] width 17 height 14
radio input "true"
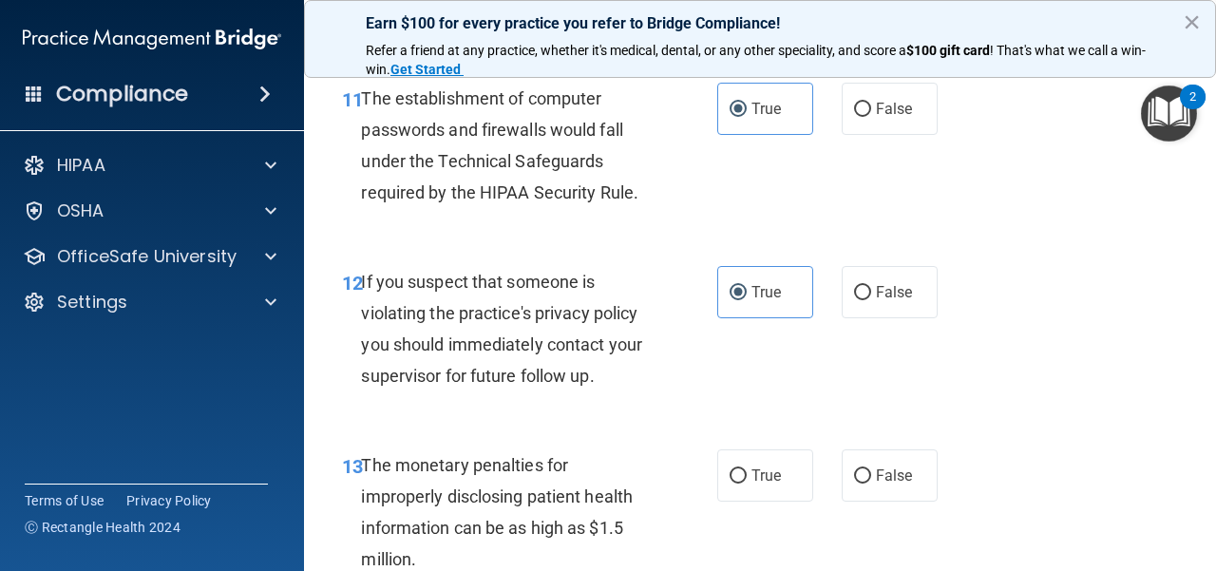
scroll to position [2090, 0]
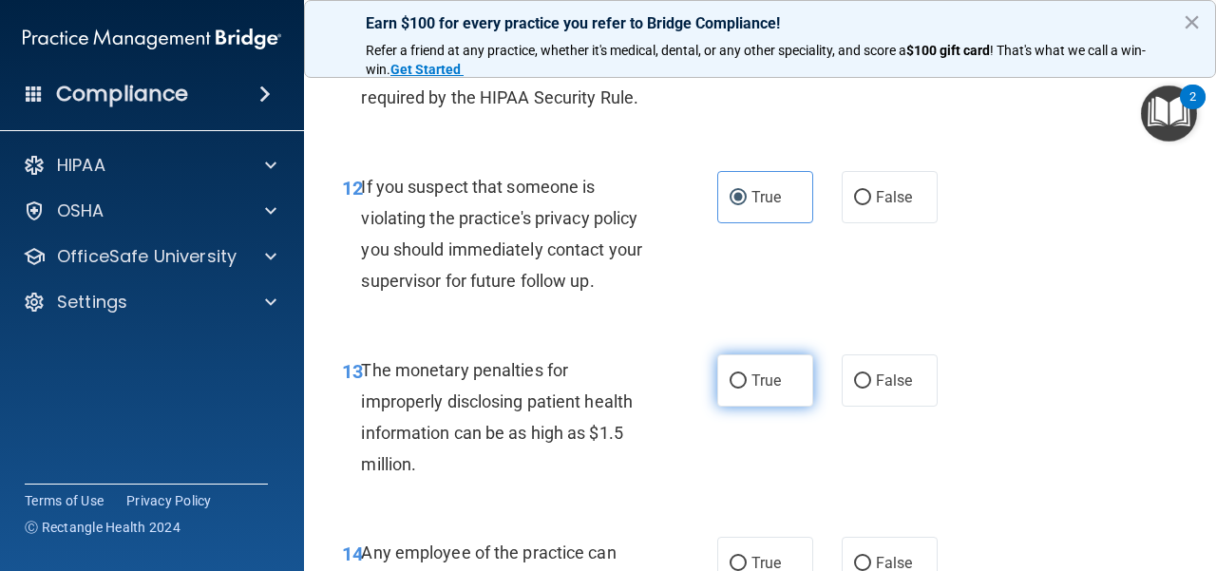
click at [737, 370] on label "True" at bounding box center [765, 380] width 96 height 52
click at [737, 374] on input "True" at bounding box center [738, 381] width 17 height 14
radio input "true"
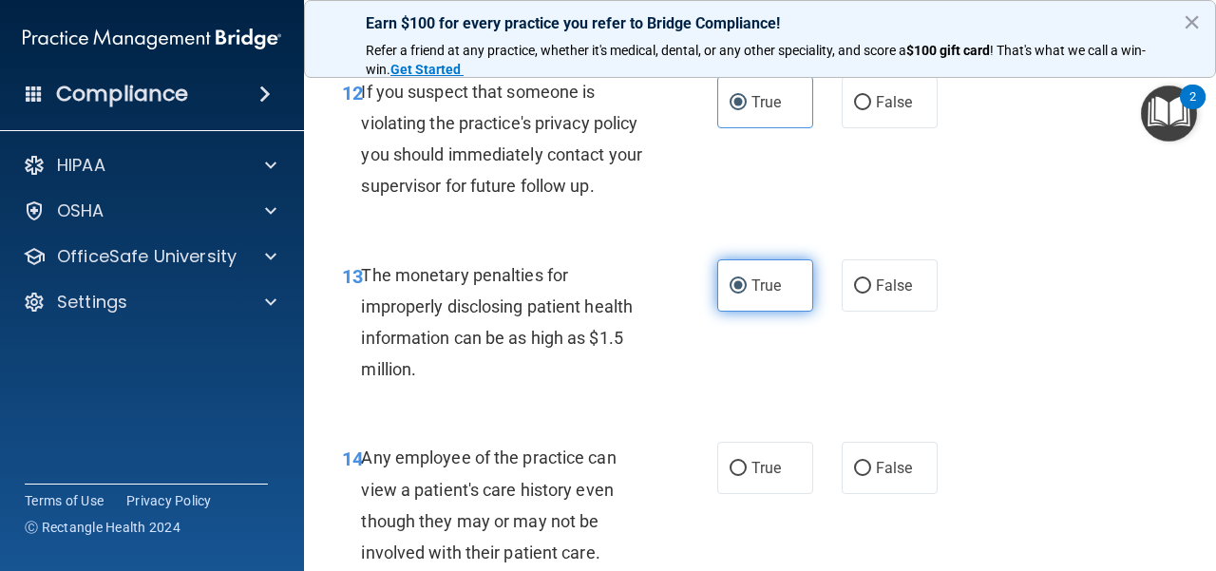
scroll to position [2280, 0]
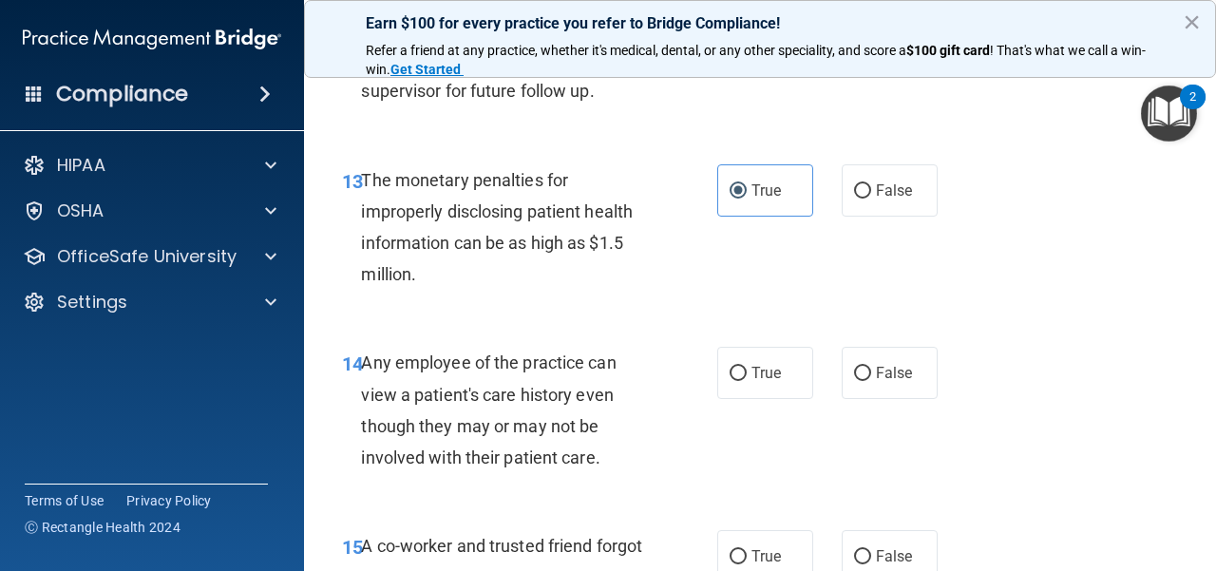
click at [824, 371] on div "True False" at bounding box center [832, 373] width 231 height 52
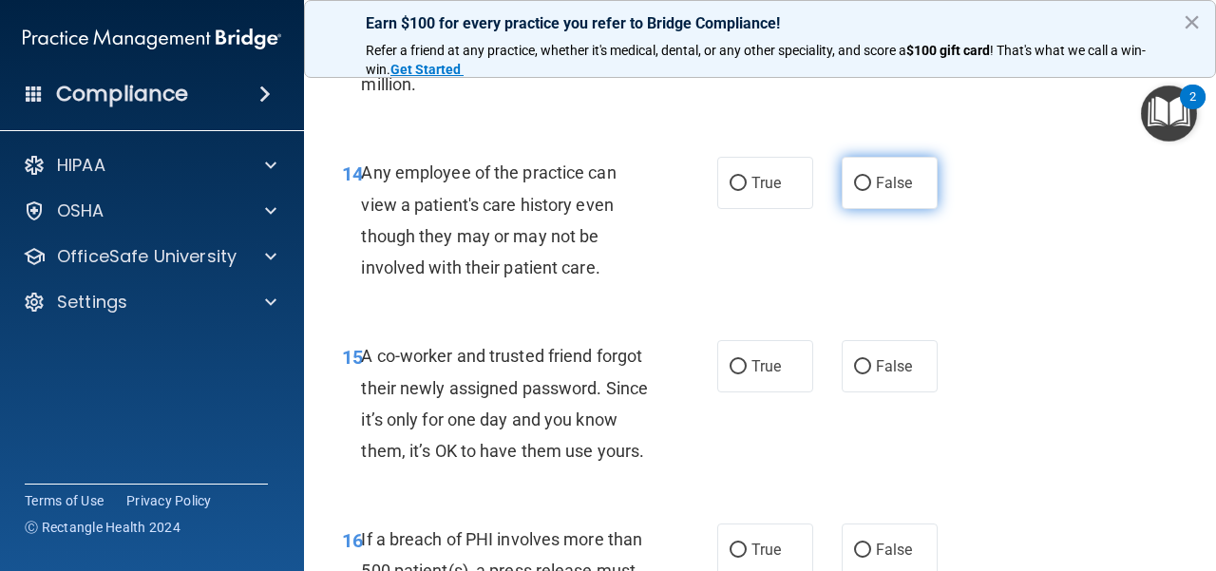
click at [878, 177] on span "False" at bounding box center [894, 183] width 37 height 18
click at [871, 177] on input "False" at bounding box center [862, 184] width 17 height 14
radio input "true"
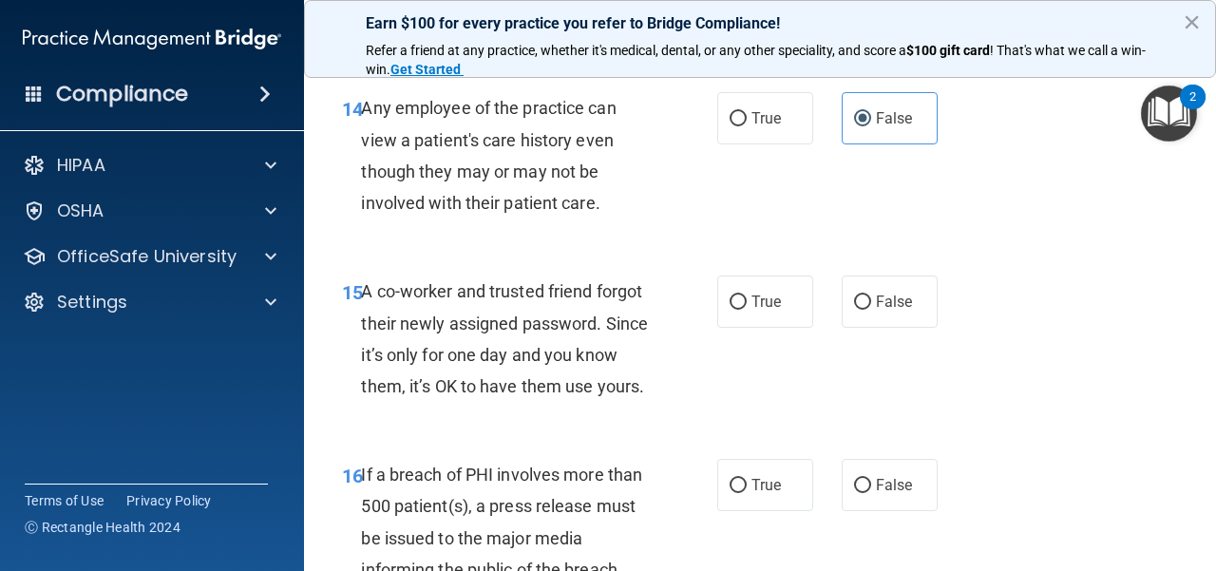
scroll to position [2565, 0]
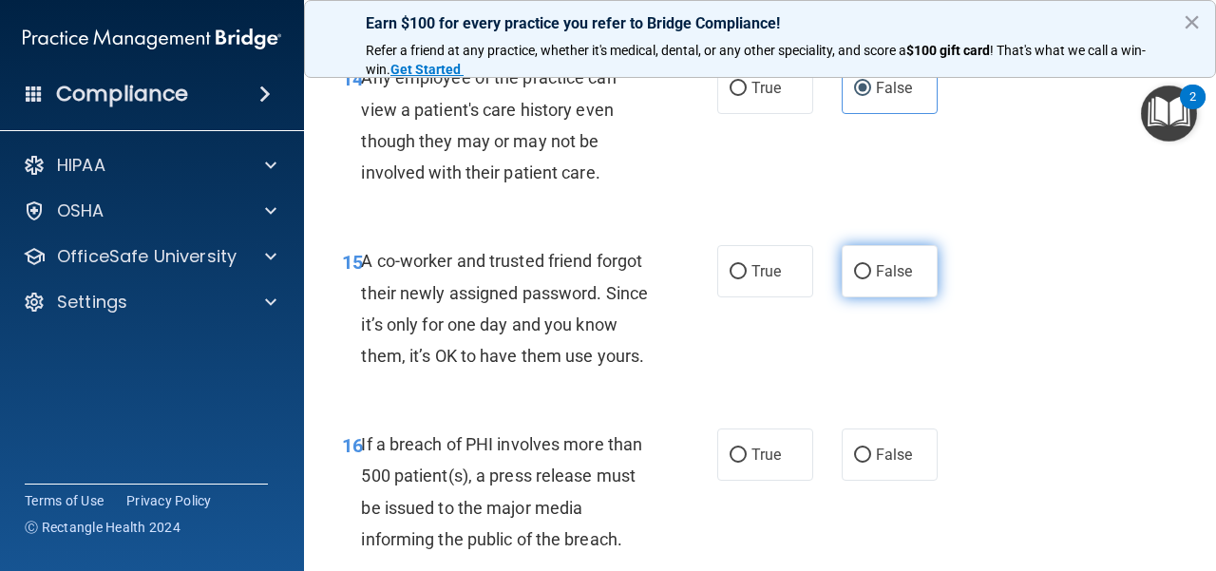
click at [842, 275] on label "False" at bounding box center [890, 271] width 96 height 52
click at [854, 275] on input "False" at bounding box center [862, 272] width 17 height 14
radio input "true"
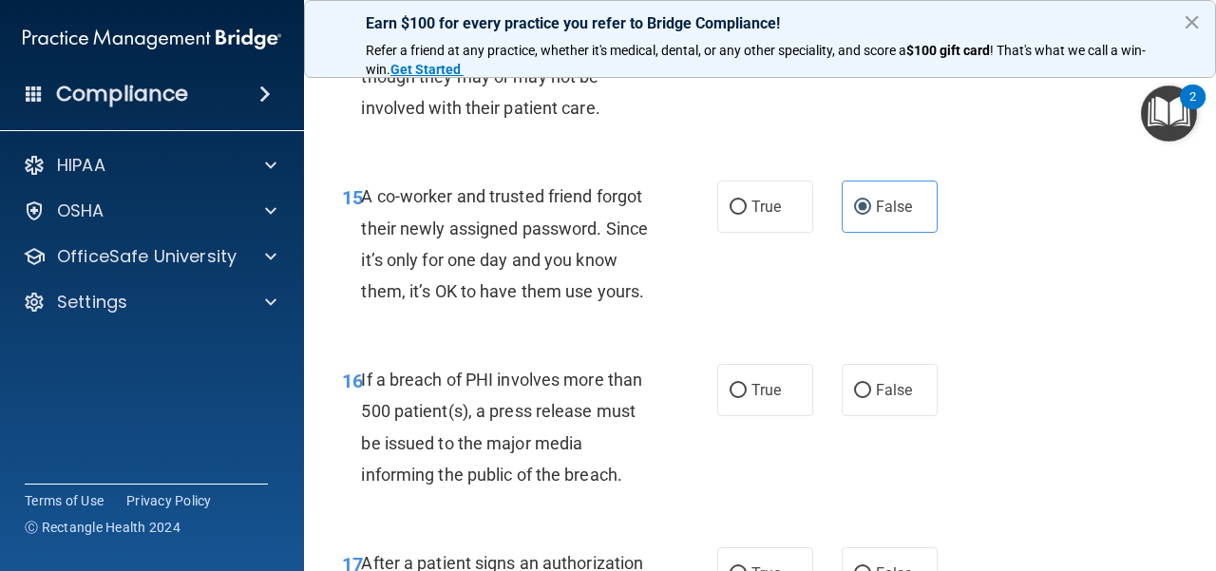
scroll to position [2660, 0]
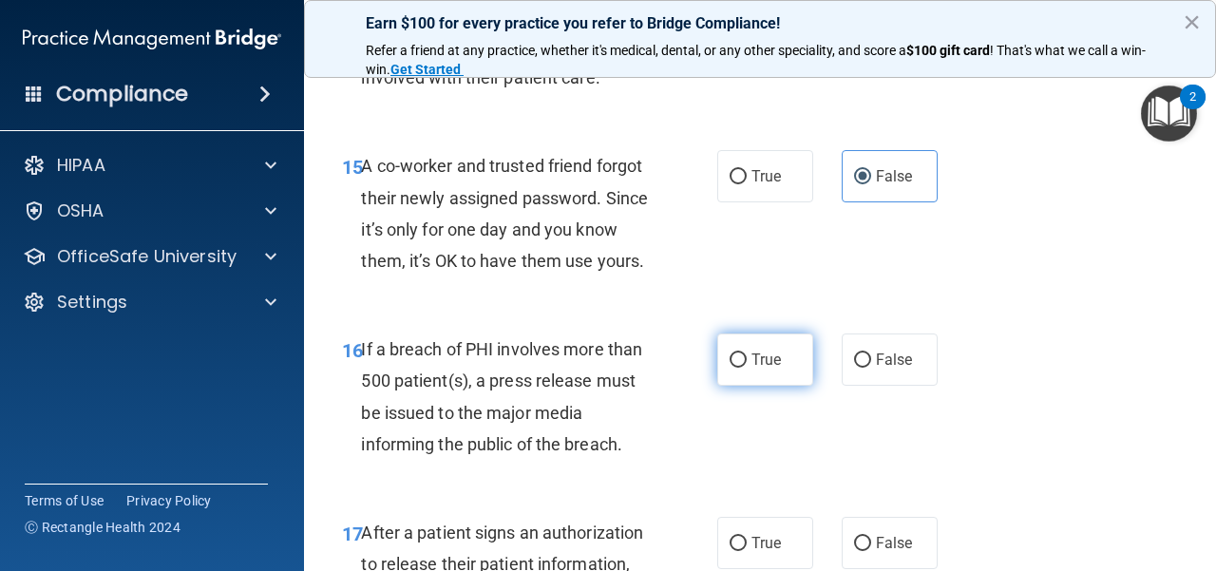
click at [736, 383] on label "True" at bounding box center [765, 359] width 96 height 52
click at [736, 368] on input "True" at bounding box center [738, 360] width 17 height 14
radio input "true"
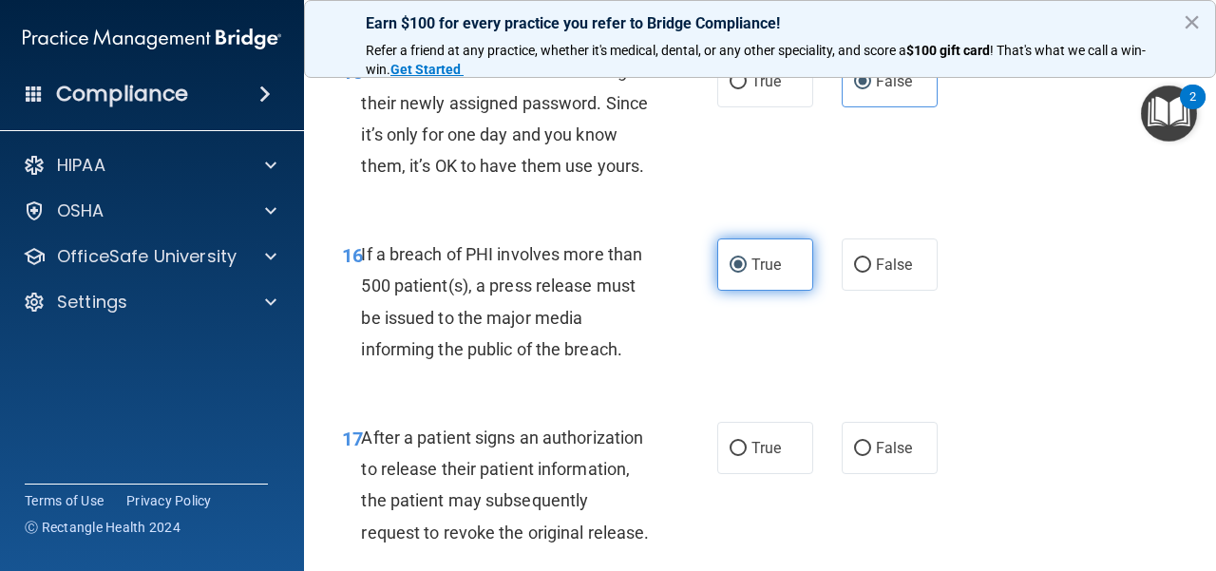
scroll to position [2850, 0]
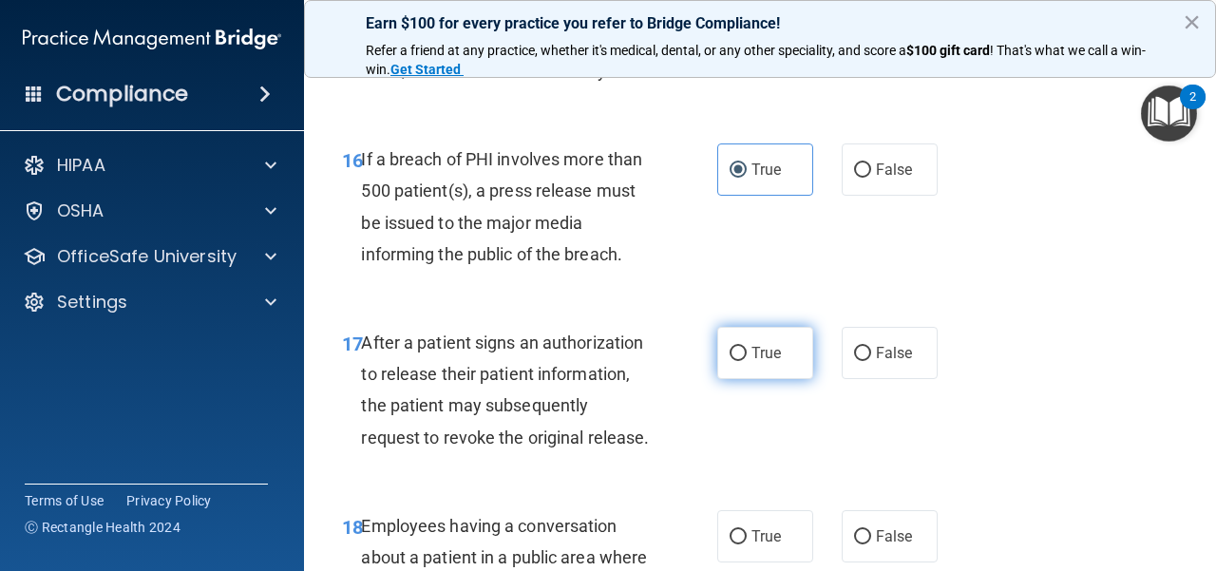
click at [741, 379] on label "True" at bounding box center [765, 353] width 96 height 52
click at [741, 361] on input "True" at bounding box center [738, 354] width 17 height 14
radio input "true"
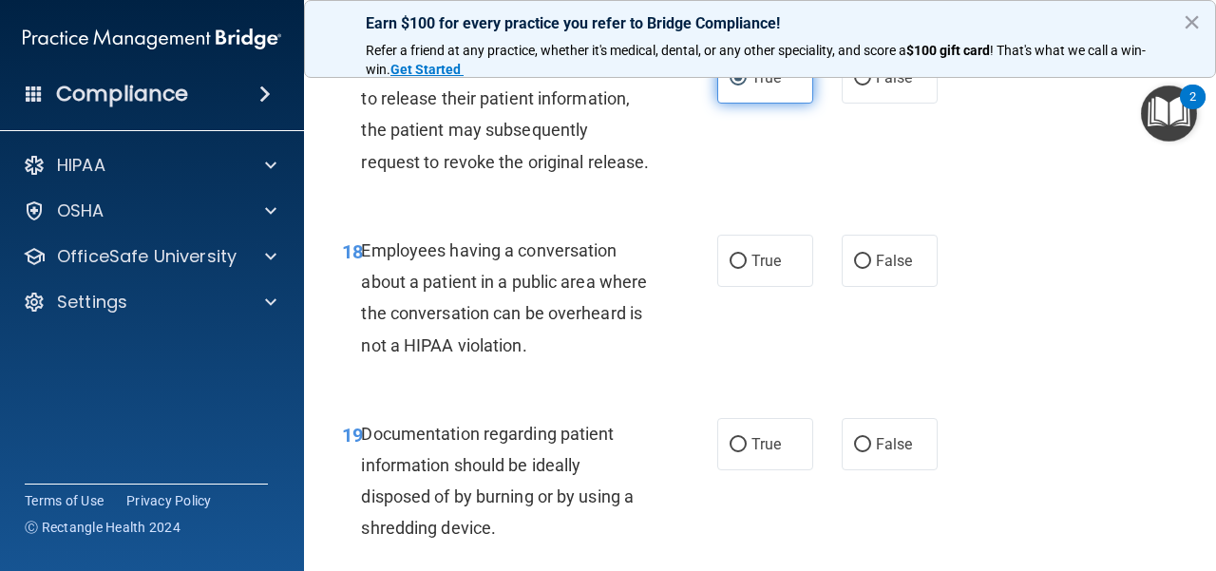
scroll to position [3135, 0]
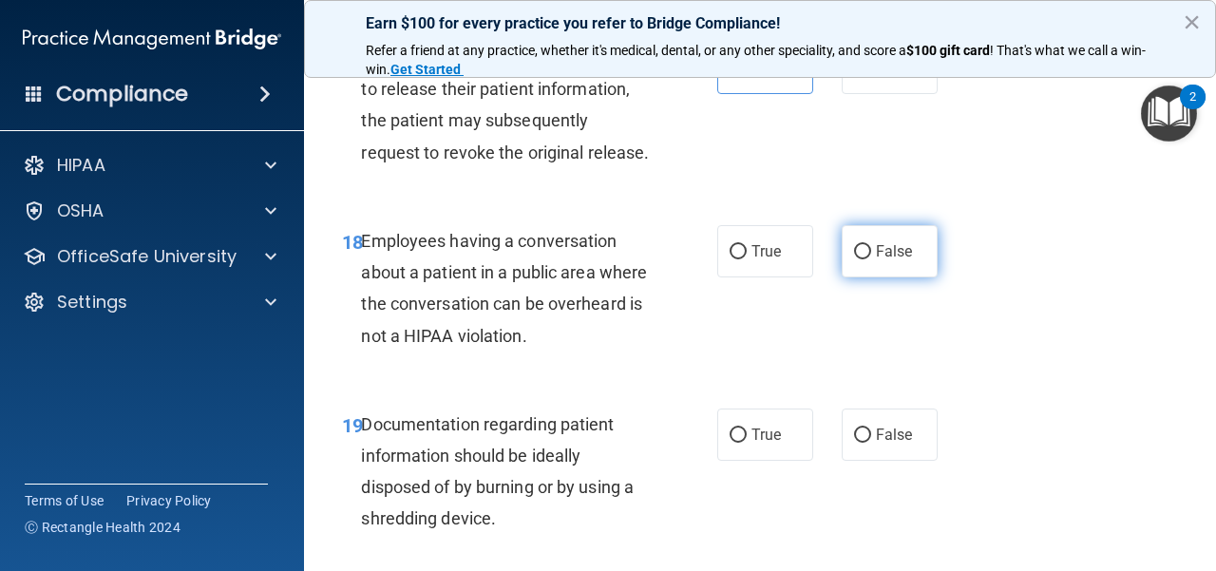
click at [888, 277] on label "False" at bounding box center [890, 251] width 96 height 52
click at [871, 259] on input "False" at bounding box center [862, 252] width 17 height 14
radio input "true"
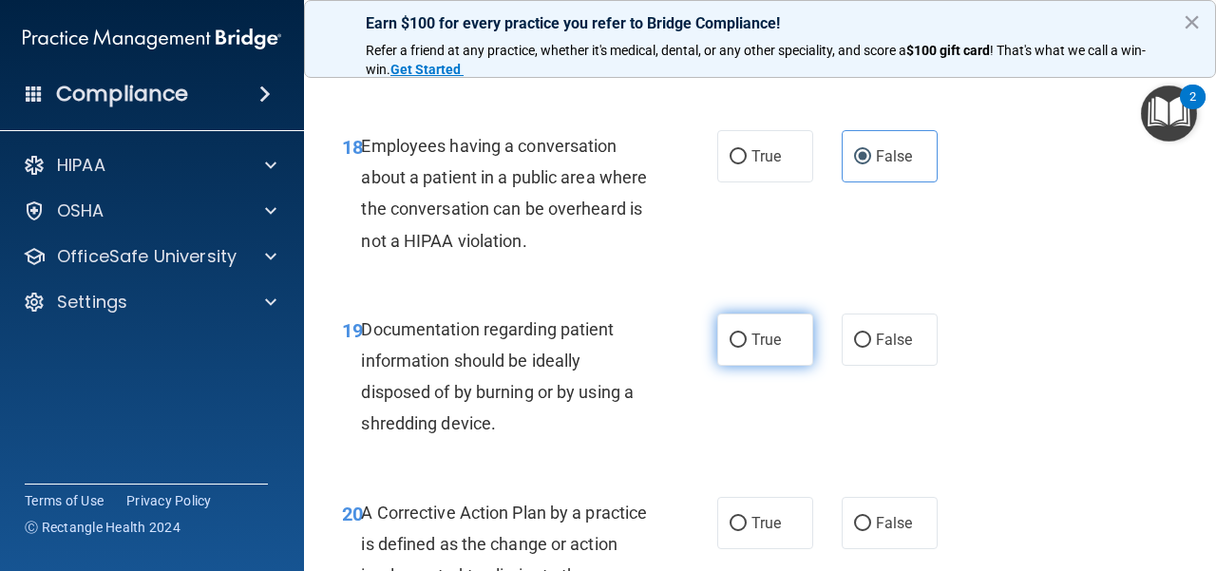
click at [757, 366] on label "True" at bounding box center [765, 339] width 96 height 52
click at [747, 348] on input "True" at bounding box center [738, 340] width 17 height 14
radio input "true"
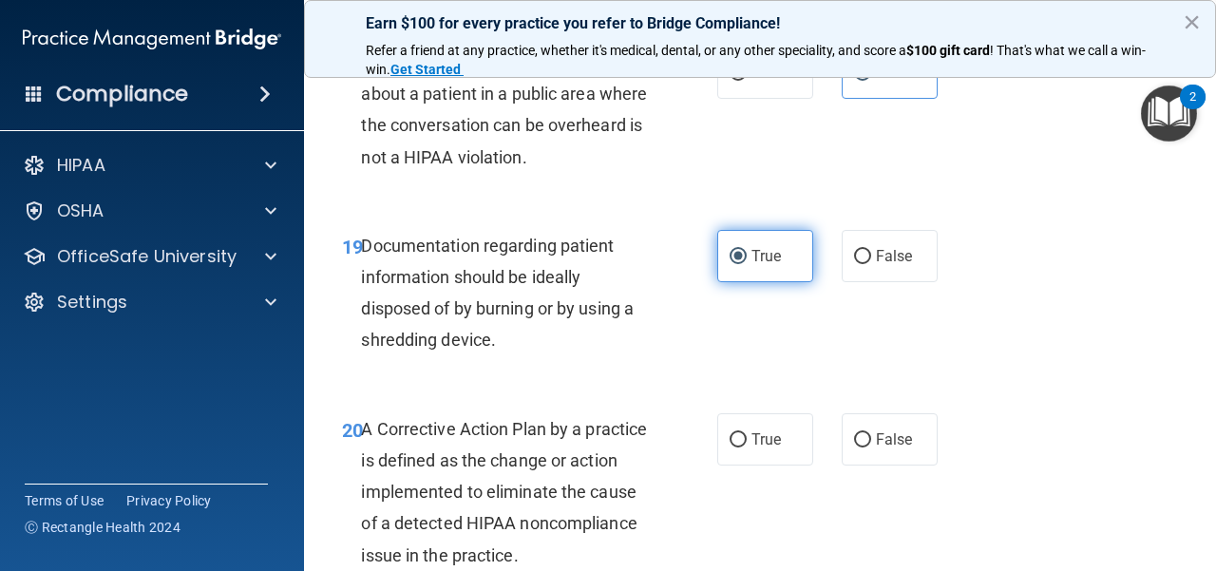
scroll to position [3420, 0]
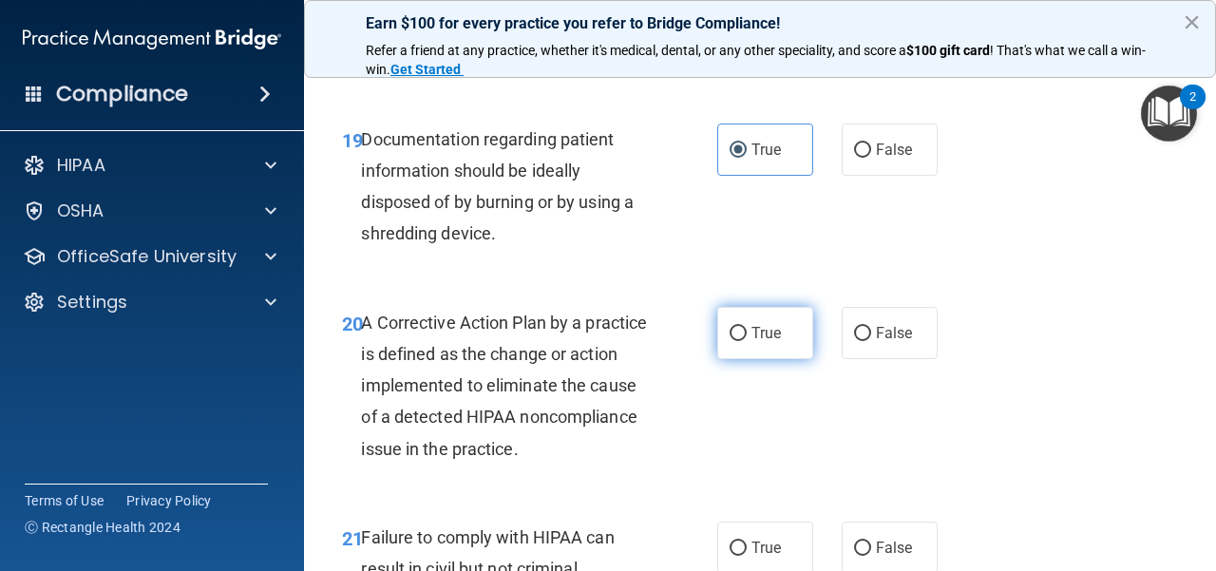
click at [749, 359] on label "True" at bounding box center [765, 333] width 96 height 52
click at [747, 341] on input "True" at bounding box center [738, 334] width 17 height 14
radio input "true"
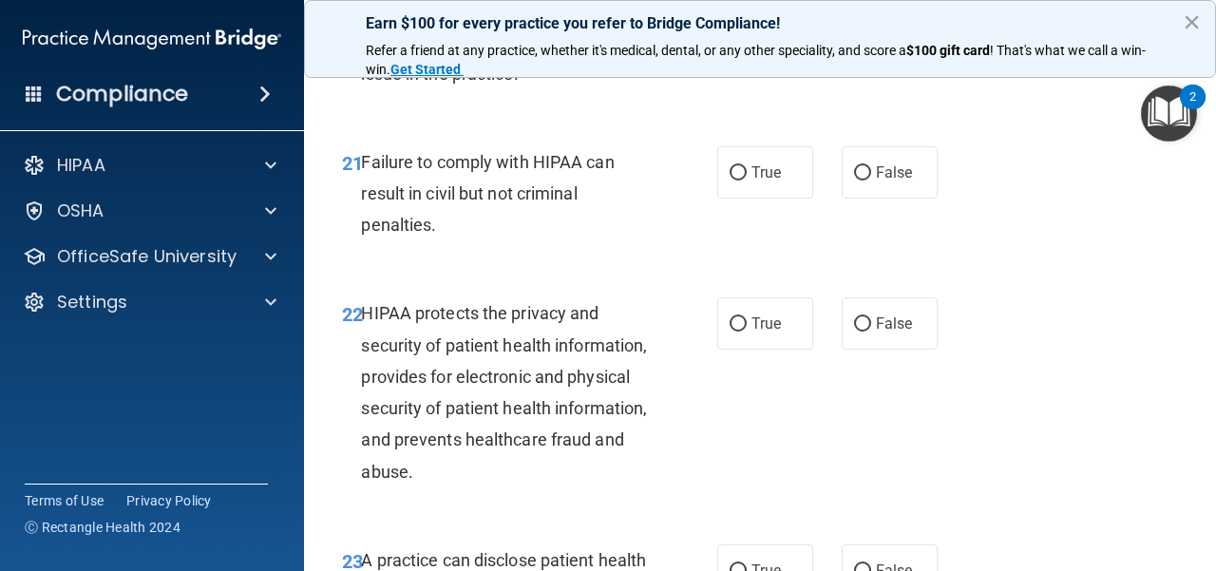
scroll to position [3800, 0]
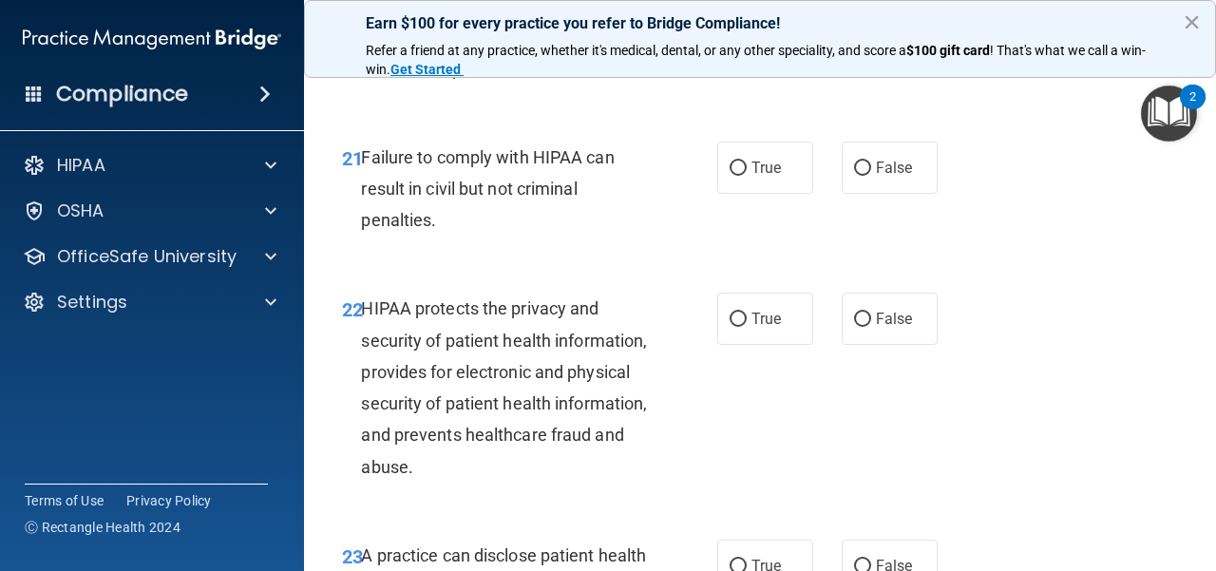
click at [828, 194] on div "True False" at bounding box center [832, 168] width 231 height 52
click at [888, 194] on label "False" at bounding box center [890, 168] width 96 height 52
click at [871, 176] on input "False" at bounding box center [862, 168] width 17 height 14
radio input "true"
click at [761, 345] on label "True" at bounding box center [765, 319] width 96 height 52
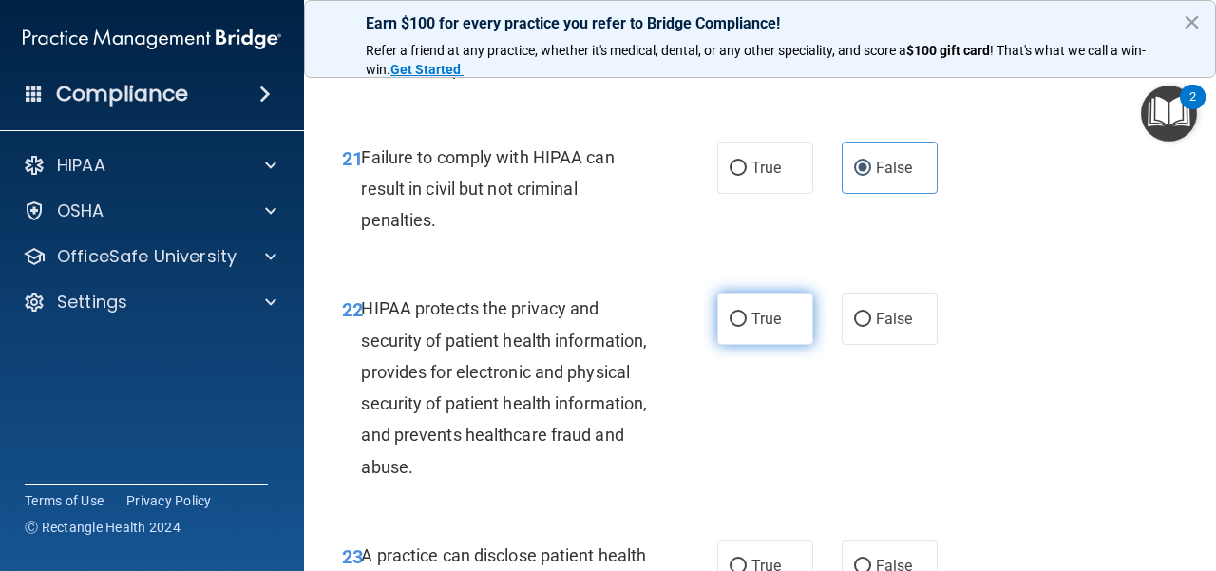
click at [747, 327] on input "True" at bounding box center [738, 320] width 17 height 14
radio input "true"
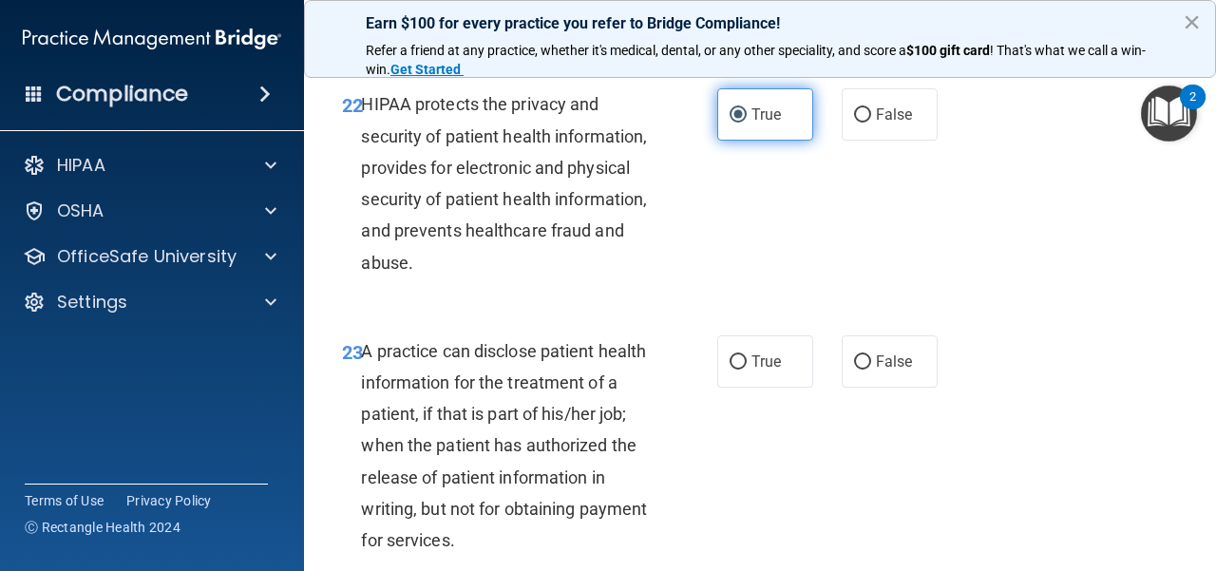
scroll to position [4085, 0]
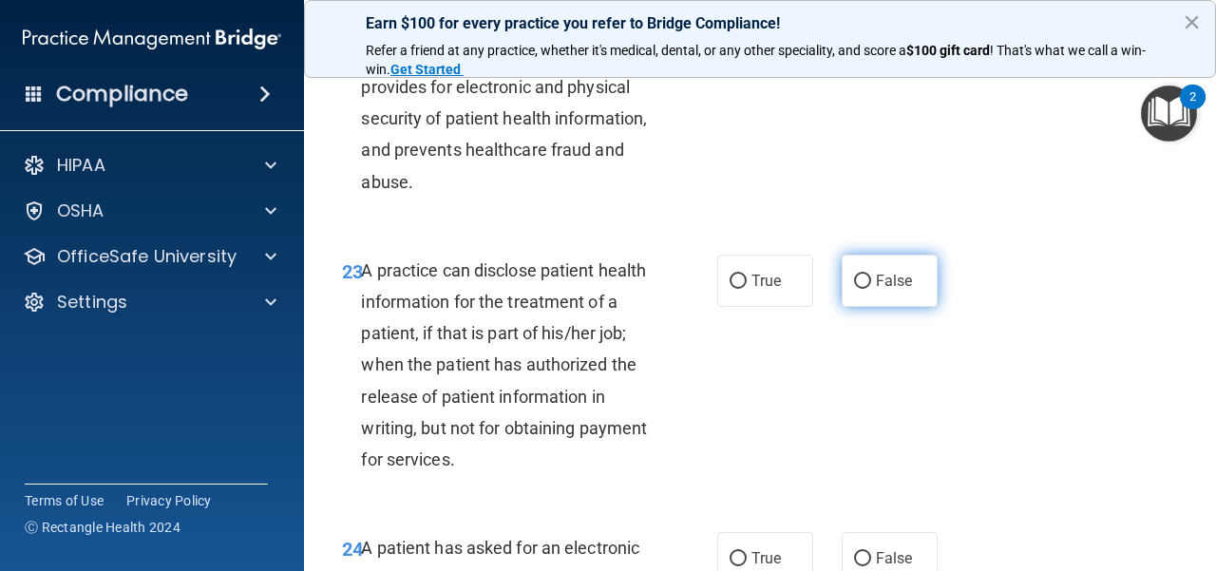
click at [854, 289] on input "False" at bounding box center [862, 282] width 17 height 14
radio input "true"
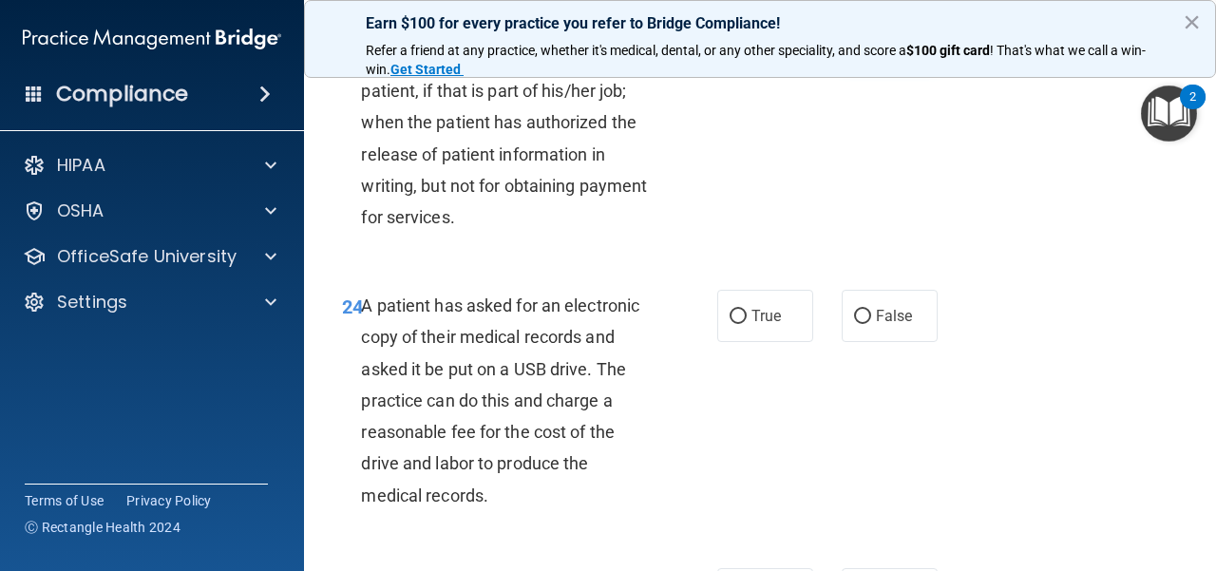
scroll to position [4369, 0]
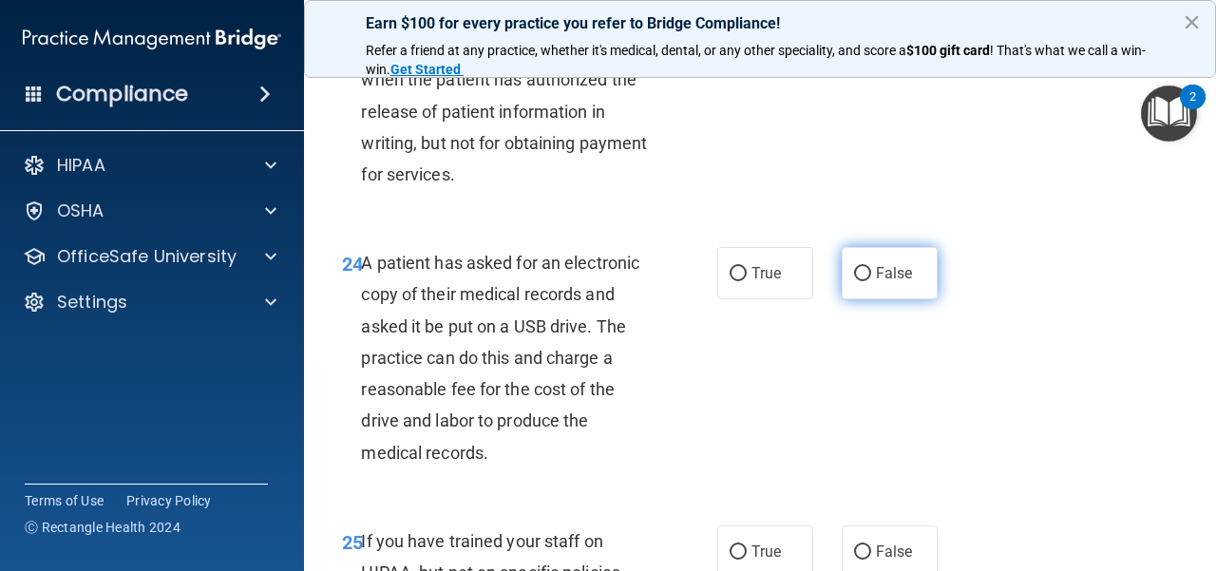
click at [842, 299] on label "False" at bounding box center [890, 273] width 96 height 52
click at [854, 281] on input "False" at bounding box center [862, 274] width 17 height 14
radio input "true"
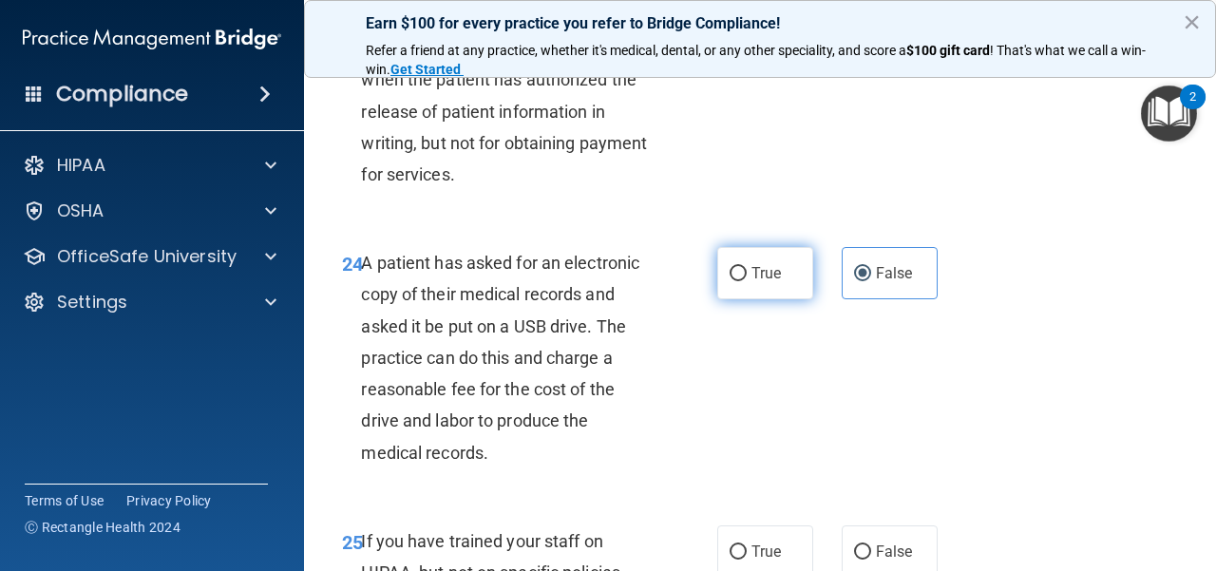
click at [775, 299] on label "True" at bounding box center [765, 273] width 96 height 52
click at [747, 281] on input "True" at bounding box center [738, 274] width 17 height 14
radio input "true"
radio input "false"
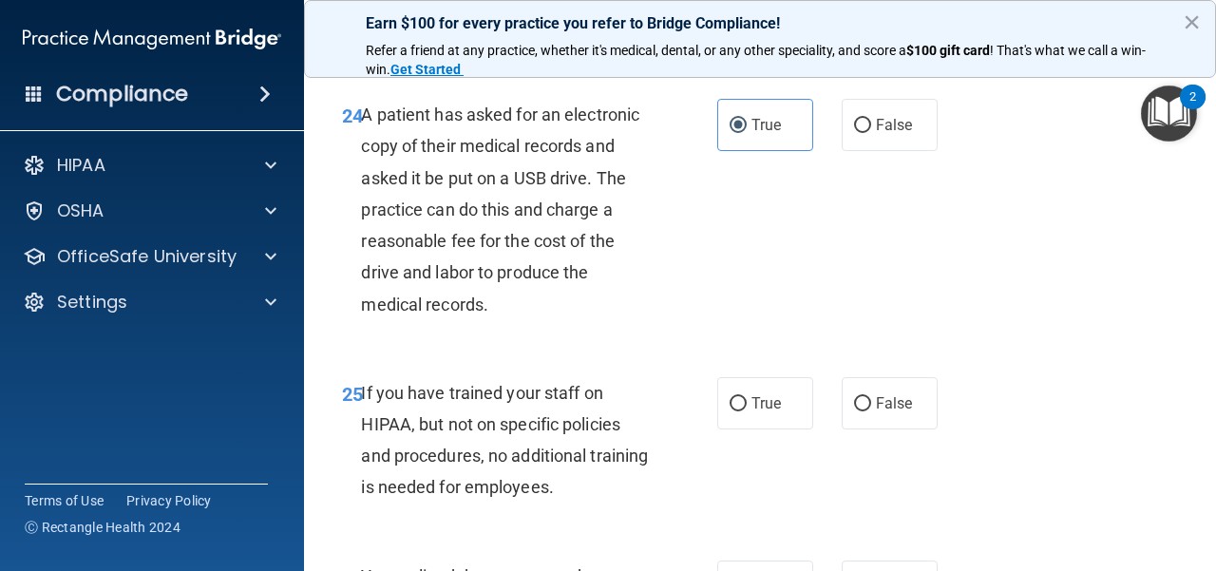
scroll to position [4559, 0]
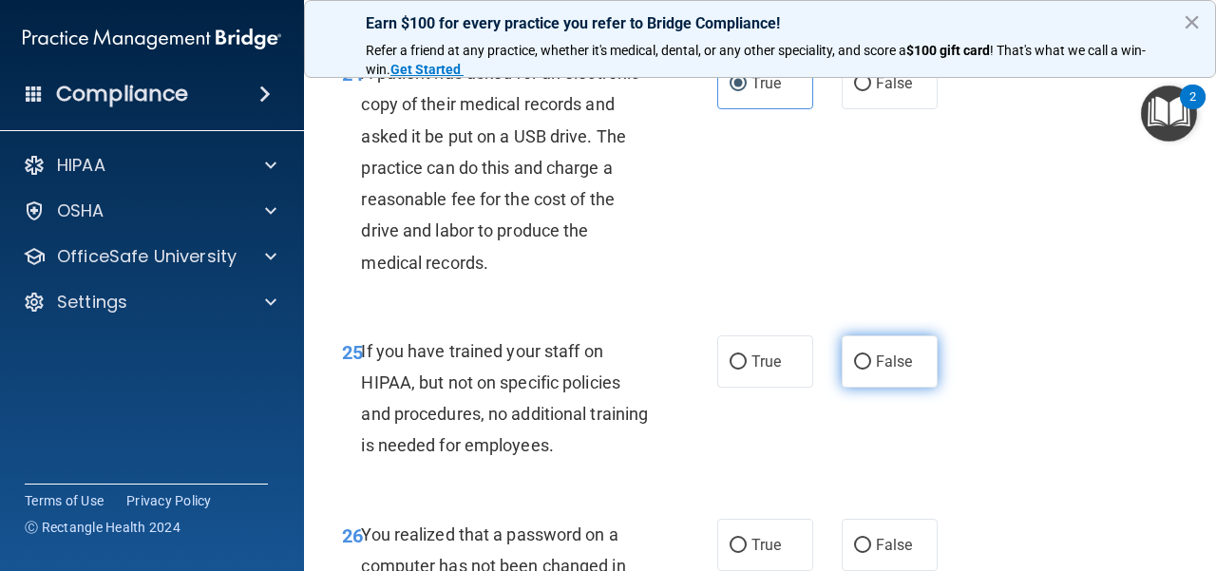
click at [842, 388] on label "False" at bounding box center [890, 361] width 96 height 52
click at [854, 370] on input "False" at bounding box center [862, 362] width 17 height 14
radio input "true"
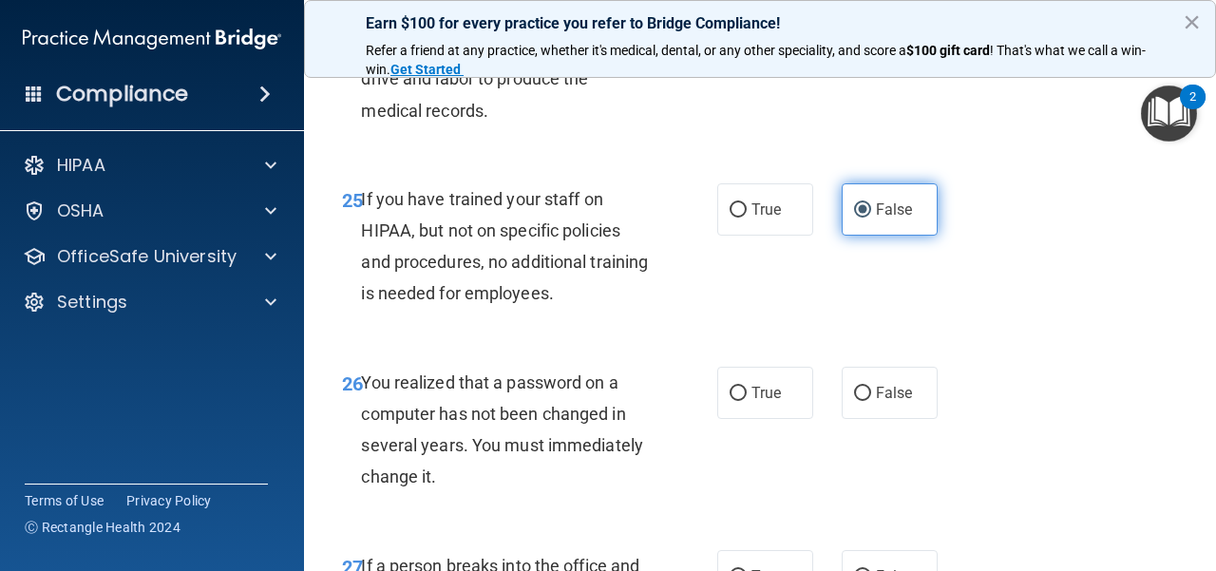
scroll to position [4749, 0]
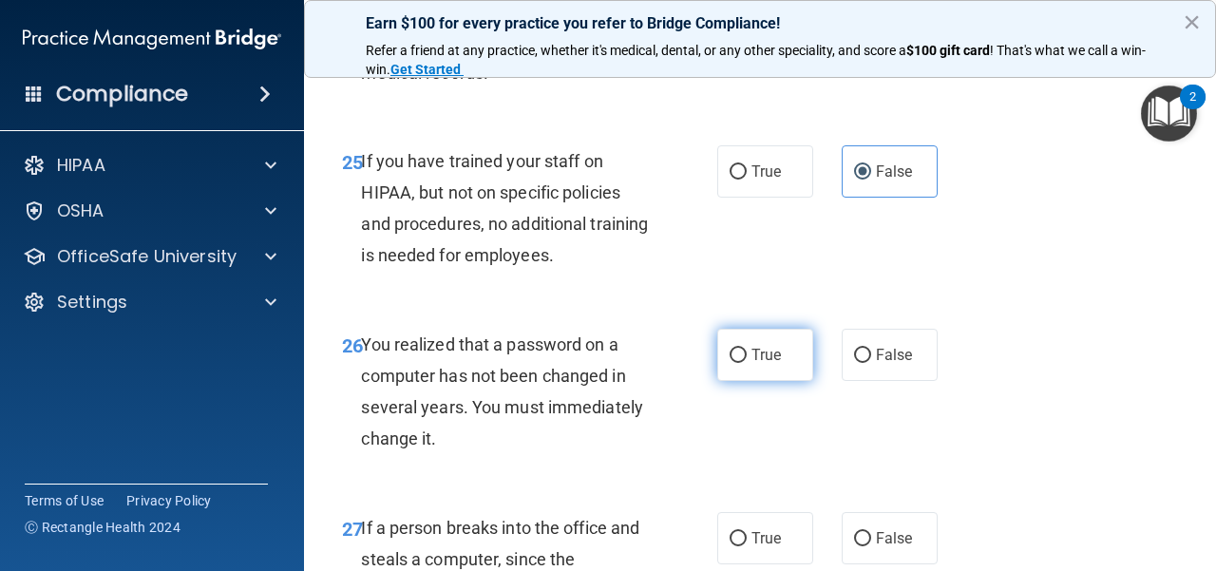
click at [709, 413] on div "26 You realized that a password on a computer has not been changed in several y…" at bounding box center [529, 397] width 432 height 136
click at [739, 381] on label "True" at bounding box center [765, 355] width 96 height 52
click at [739, 363] on input "True" at bounding box center [738, 356] width 17 height 14
radio input "true"
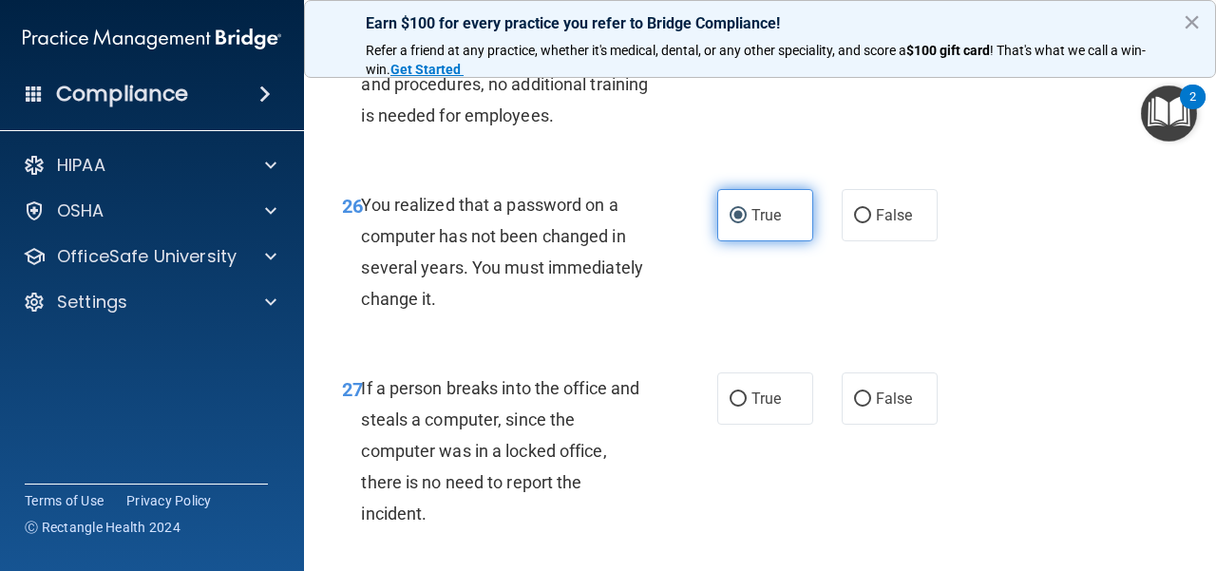
scroll to position [4939, 0]
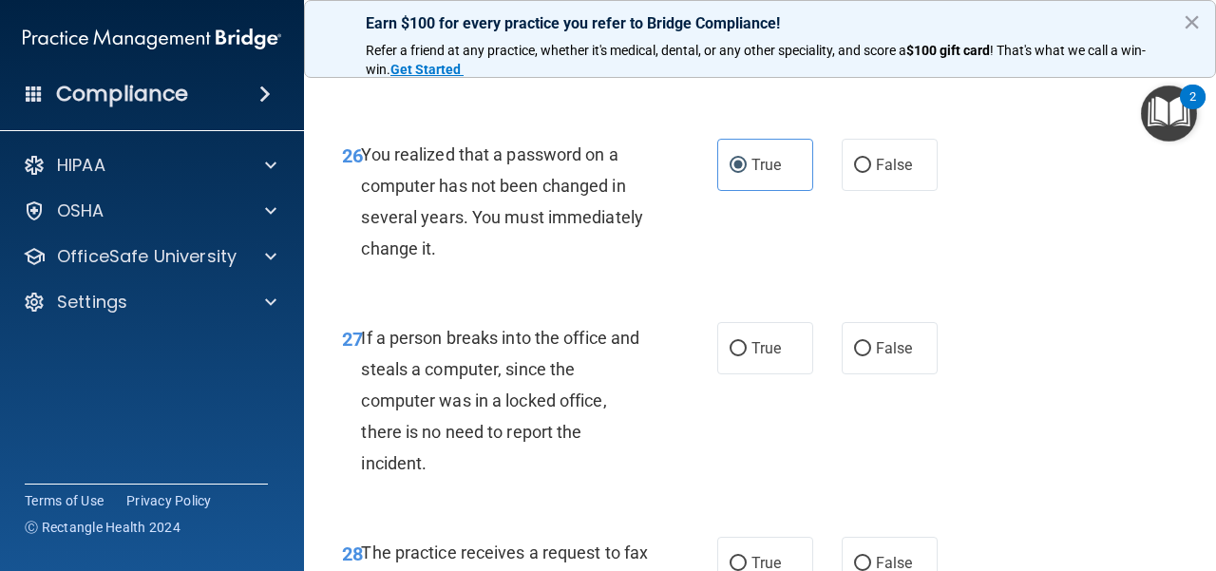
click at [825, 374] on div "True False" at bounding box center [832, 348] width 231 height 52
click at [888, 374] on label "False" at bounding box center [890, 348] width 96 height 52
click at [871, 356] on input "False" at bounding box center [862, 349] width 17 height 14
radio input "true"
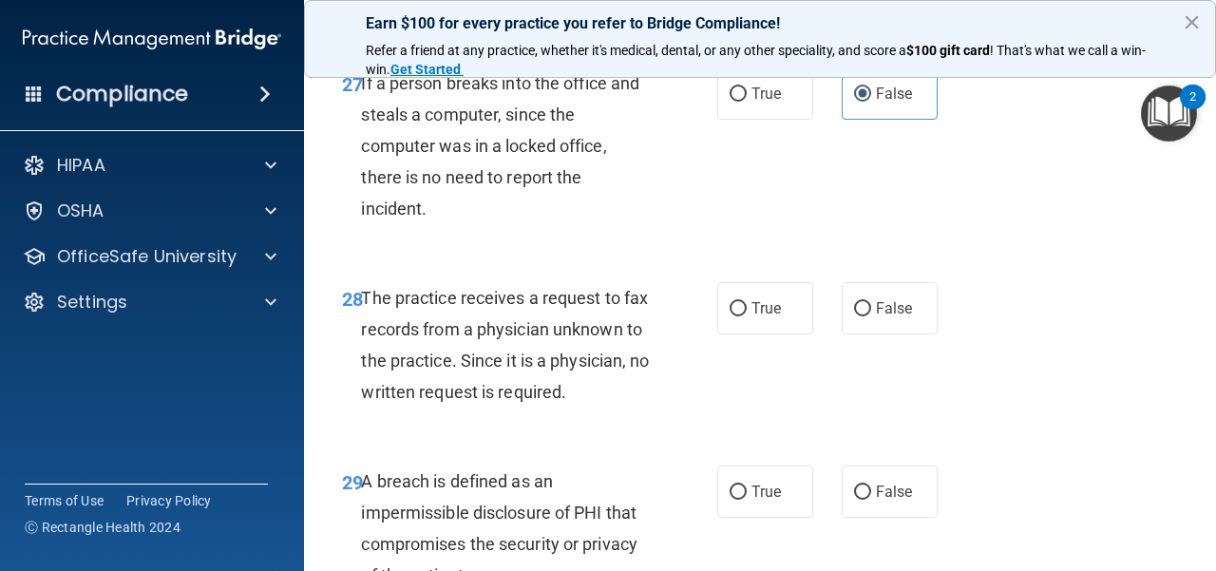
scroll to position [5224, 0]
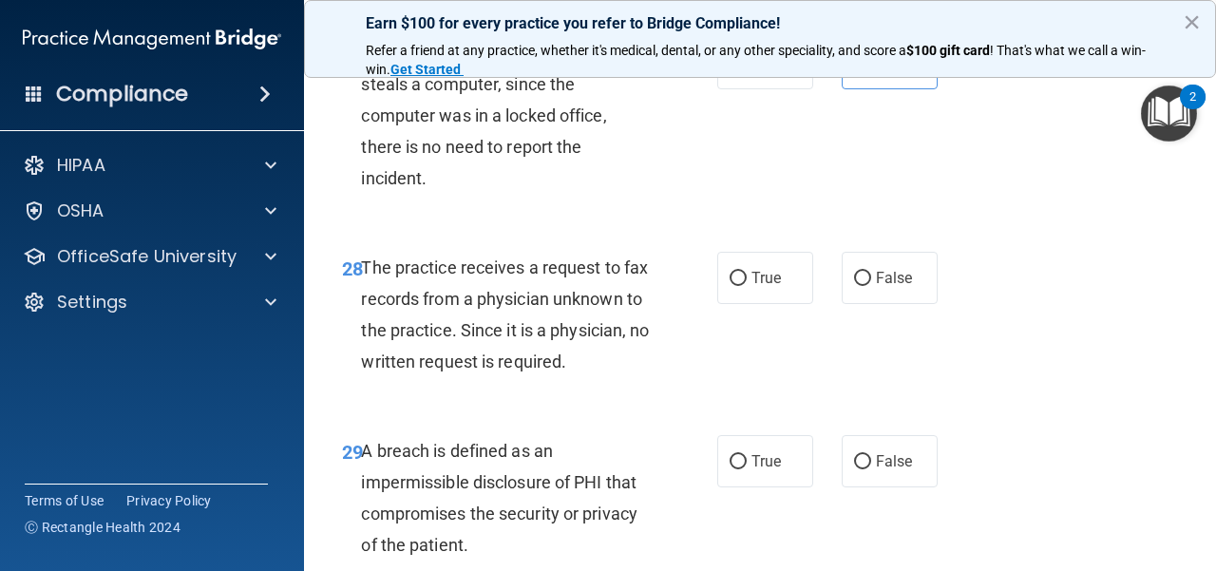
click at [824, 304] on div "True False" at bounding box center [832, 278] width 231 height 52
click at [854, 286] on input "False" at bounding box center [862, 279] width 17 height 14
radio input "true"
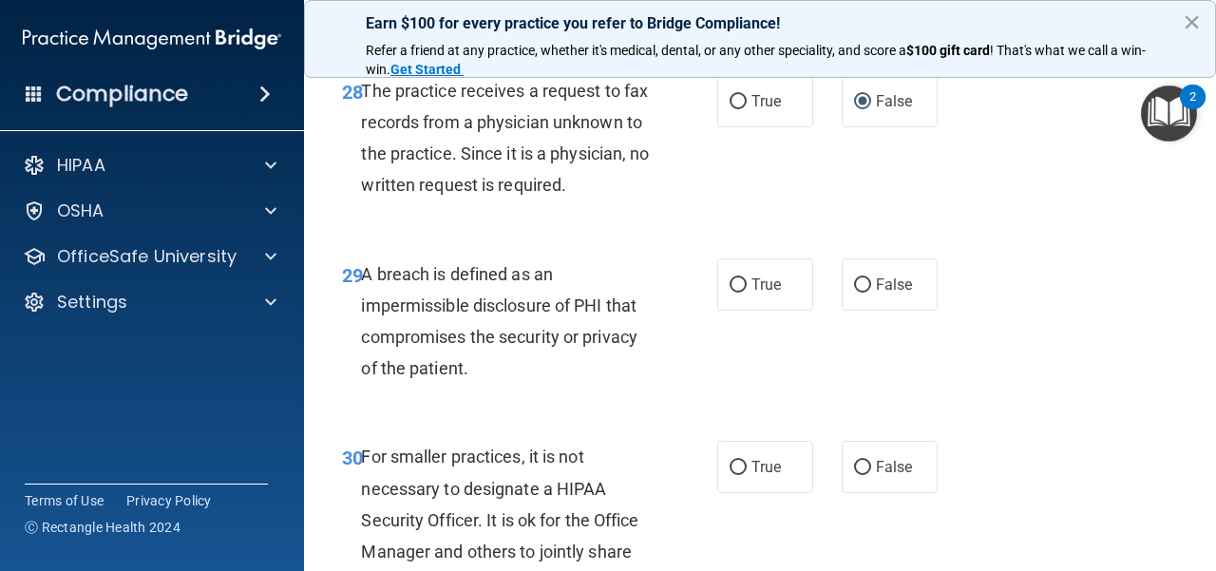
scroll to position [5414, 0]
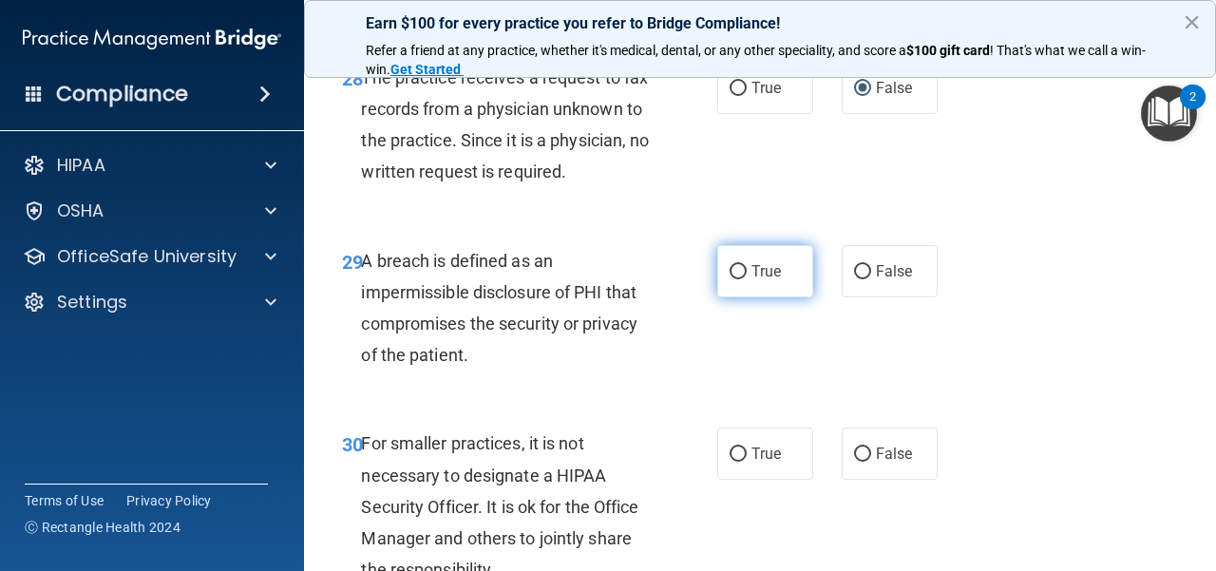
click at [739, 297] on label "True" at bounding box center [765, 271] width 96 height 52
click at [739, 279] on input "True" at bounding box center [738, 272] width 17 height 14
radio input "true"
click at [735, 279] on input "True" at bounding box center [738, 272] width 17 height 14
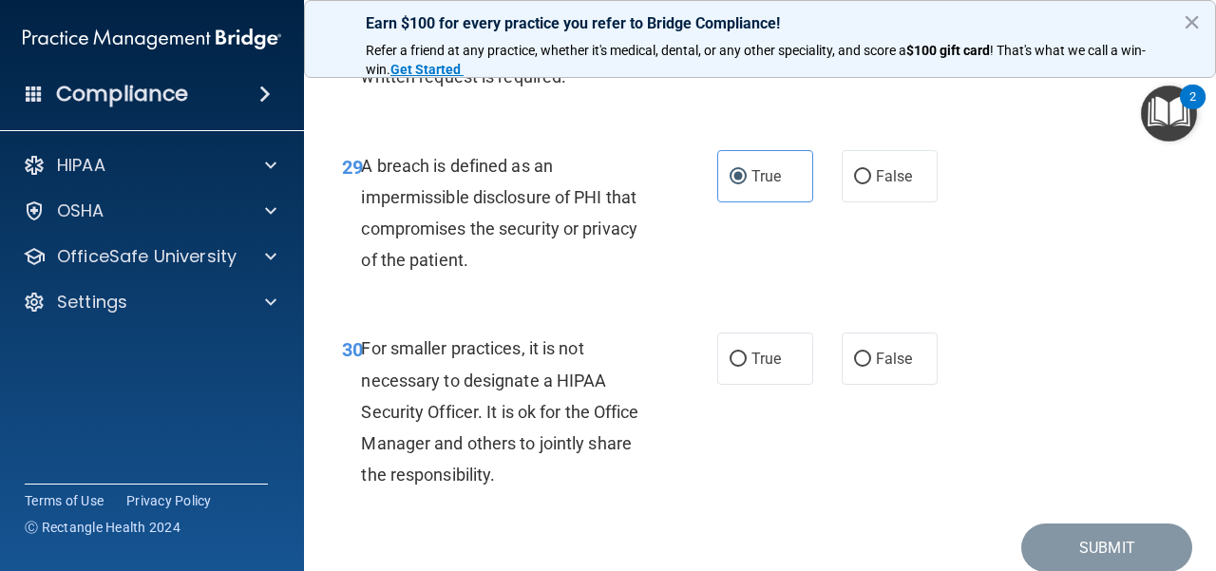
scroll to position [5604, 0]
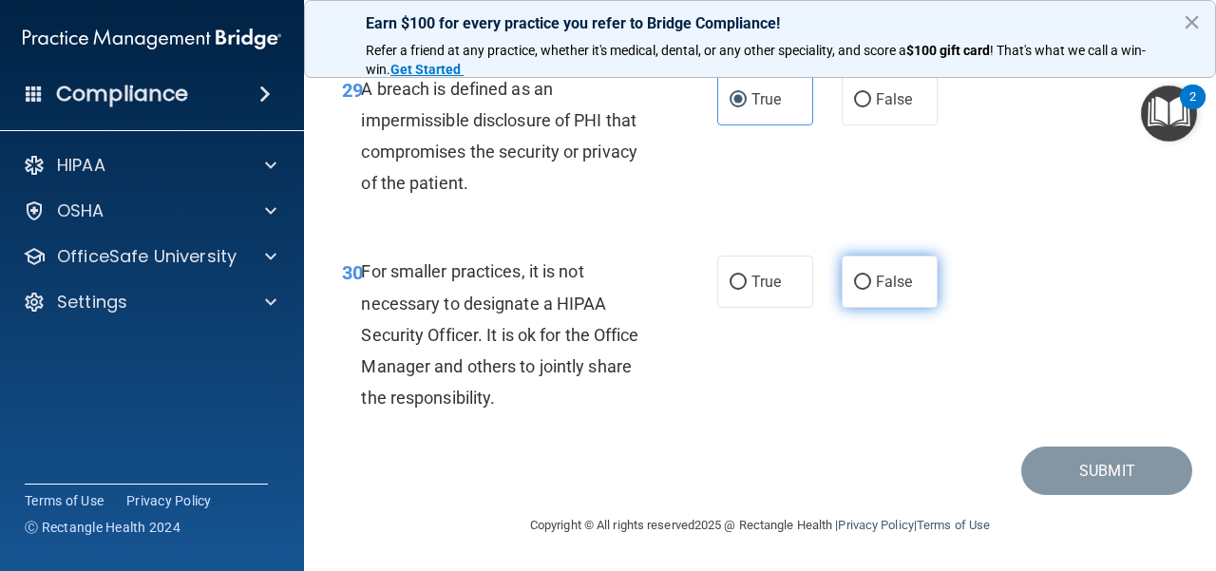
click at [886, 308] on label "False" at bounding box center [890, 282] width 96 height 52
click at [871, 290] on input "False" at bounding box center [862, 282] width 17 height 14
radio input "true"
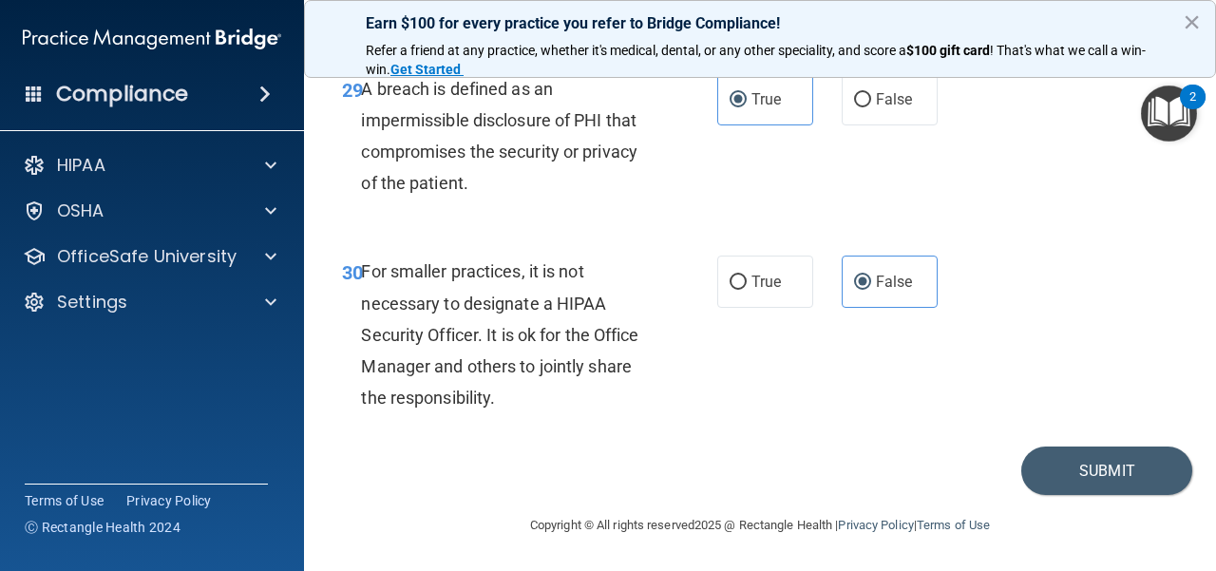
scroll to position [5680, 0]
click at [888, 456] on button "Submit" at bounding box center [1106, 470] width 171 height 48
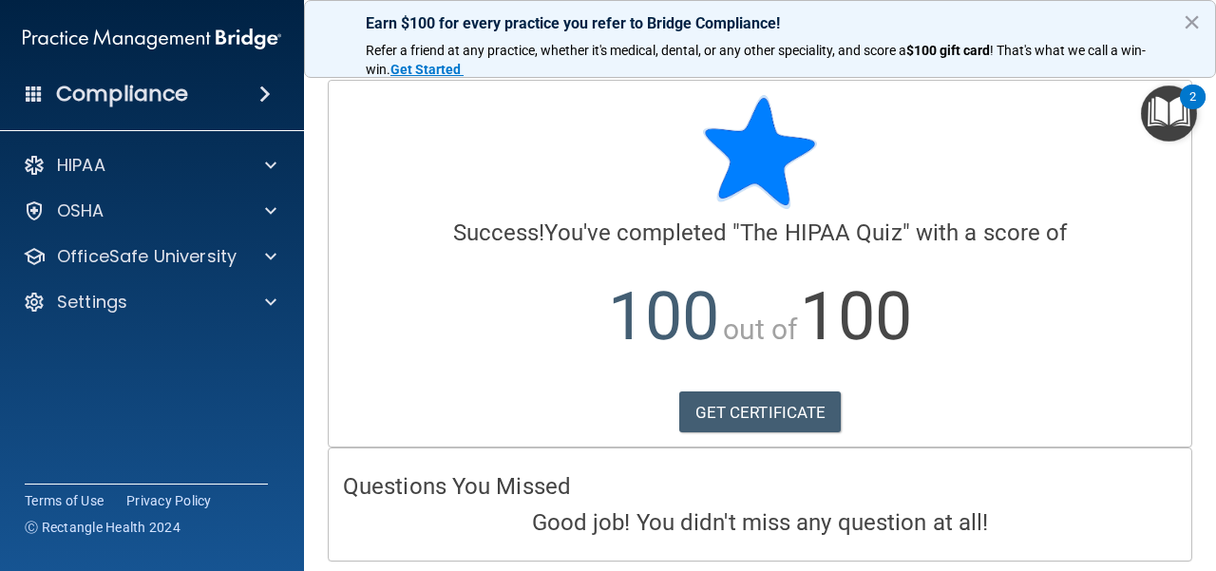
scroll to position [64, 0]
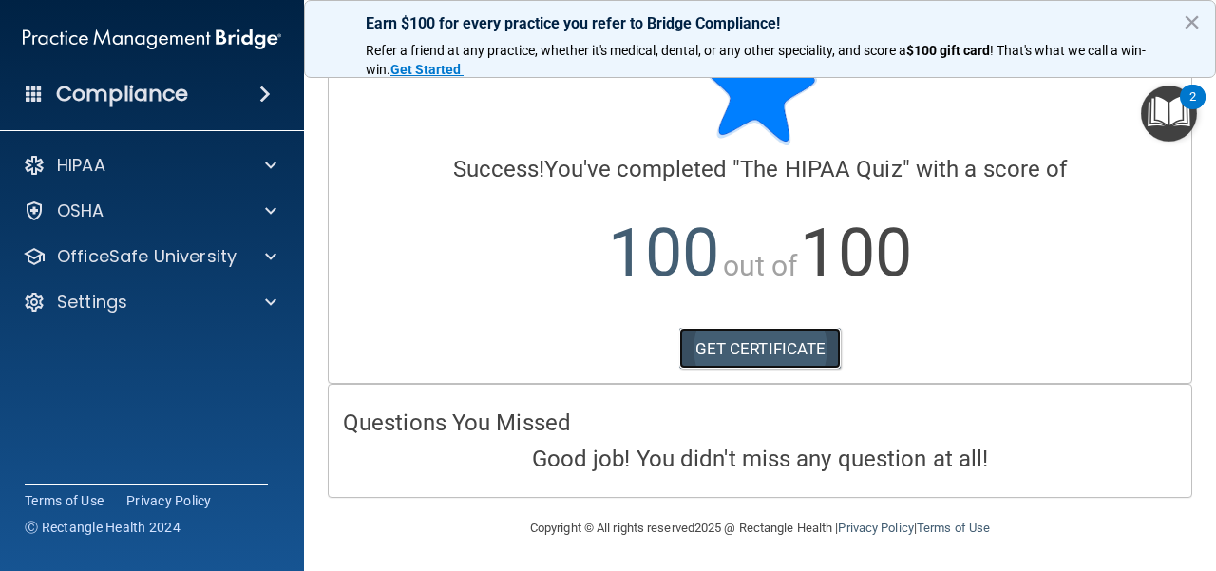
click at [777, 341] on link "GET CERTIFICATE" at bounding box center [760, 349] width 162 height 42
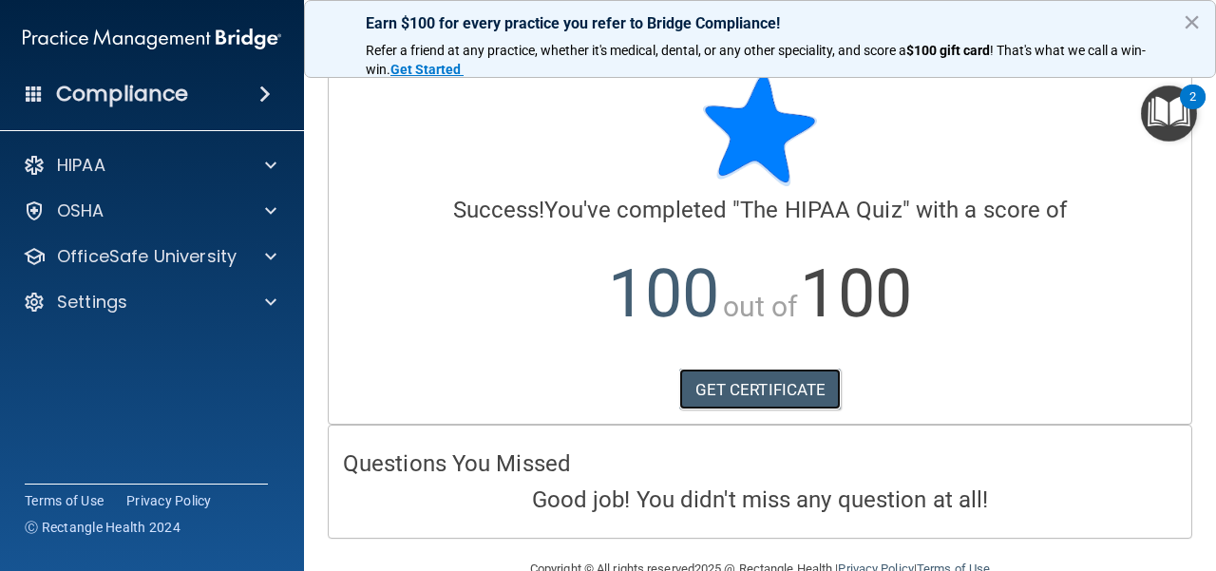
scroll to position [0, 0]
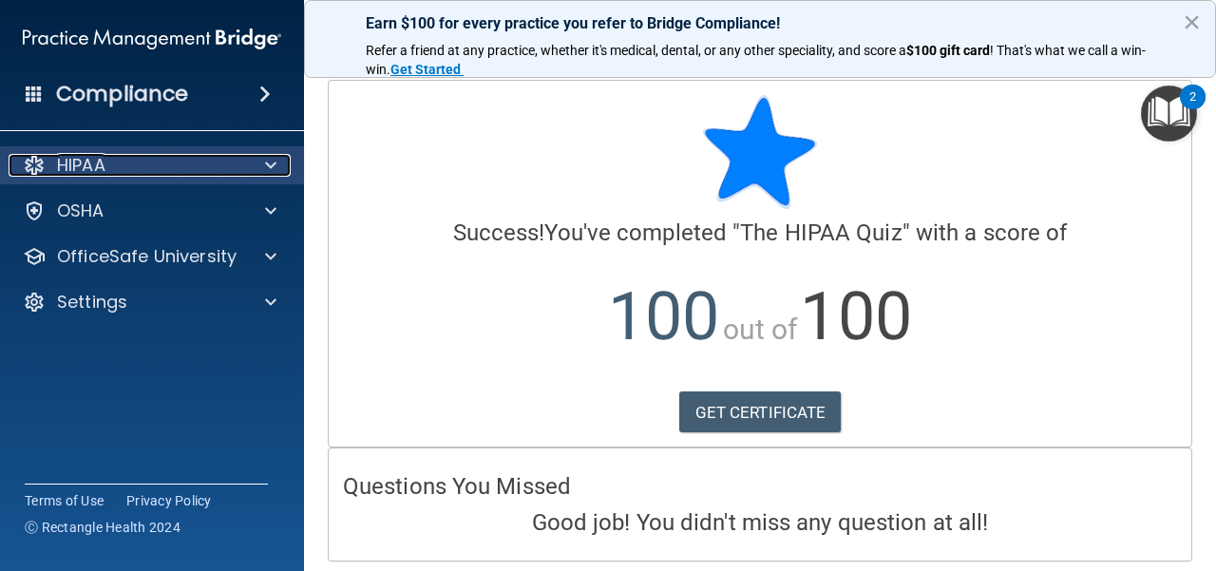
click at [226, 161] on div "HIPAA" at bounding box center [127, 165] width 236 height 23
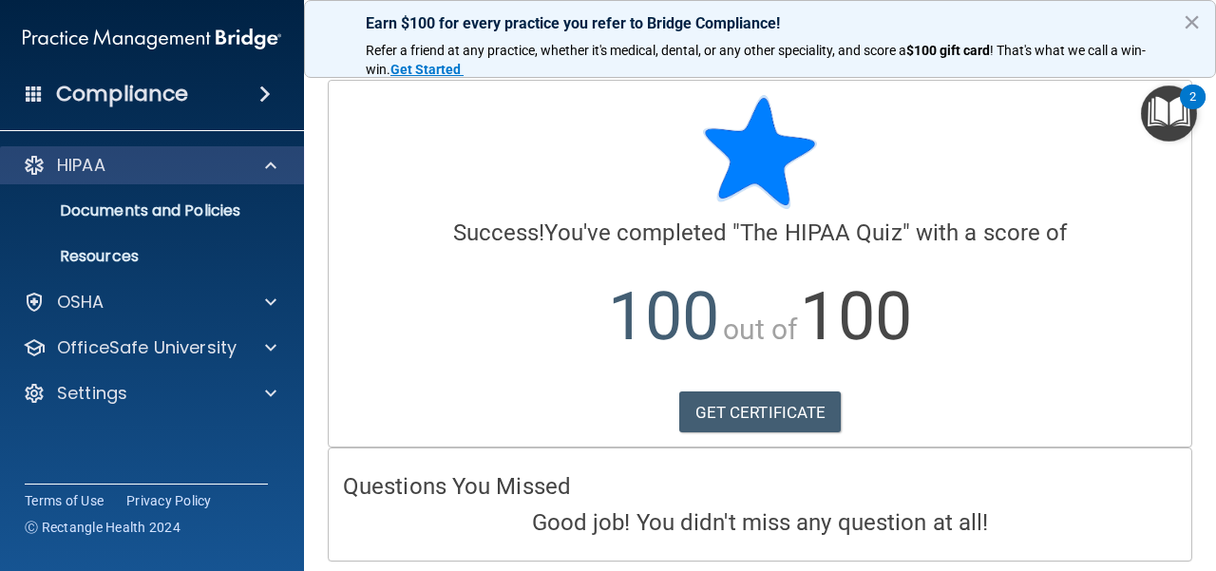
click at [276, 177] on div "HIPAA" at bounding box center [152, 165] width 305 height 38
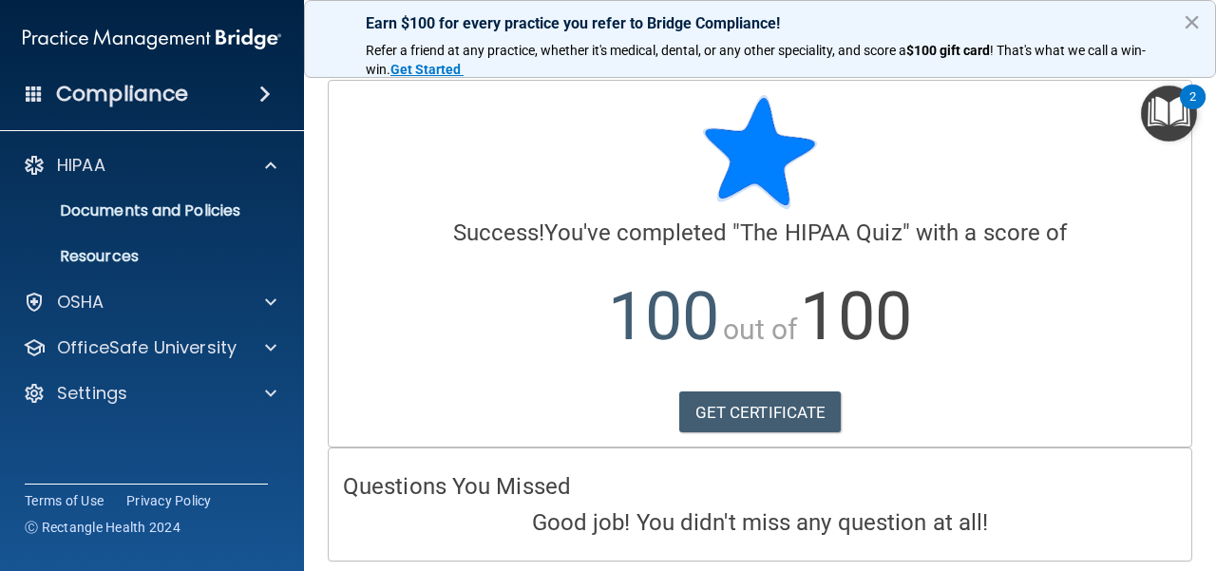
click at [263, 107] on div "Compliance" at bounding box center [152, 94] width 304 height 42
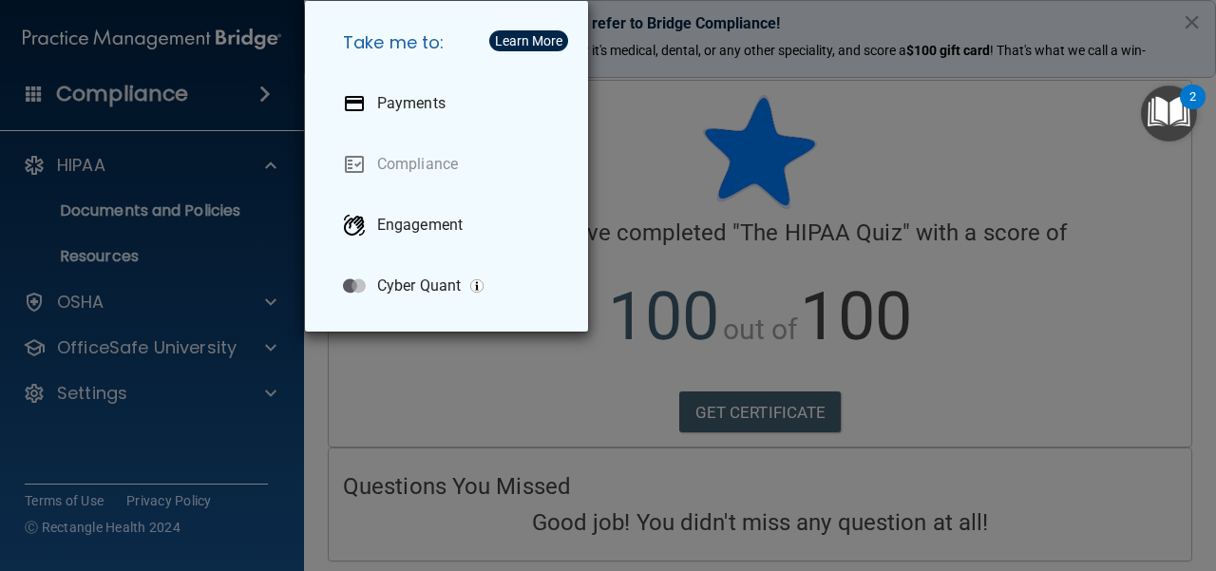
click at [263, 107] on div "Take me to: Payments Compliance Engagement Cyber Quant" at bounding box center [608, 285] width 1216 height 571
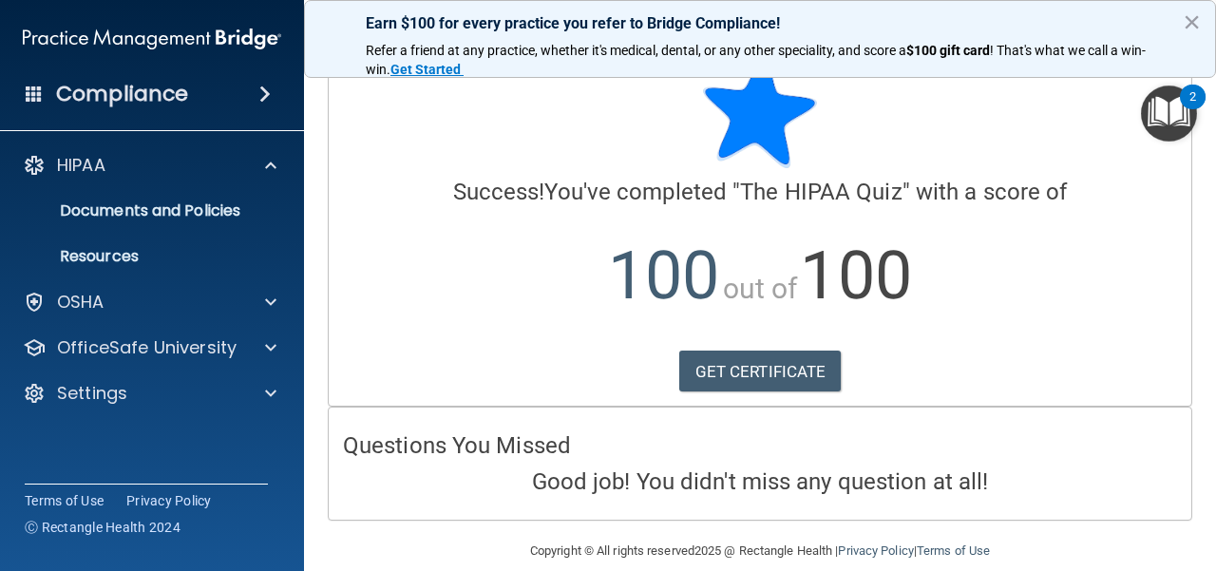
scroll to position [64, 0]
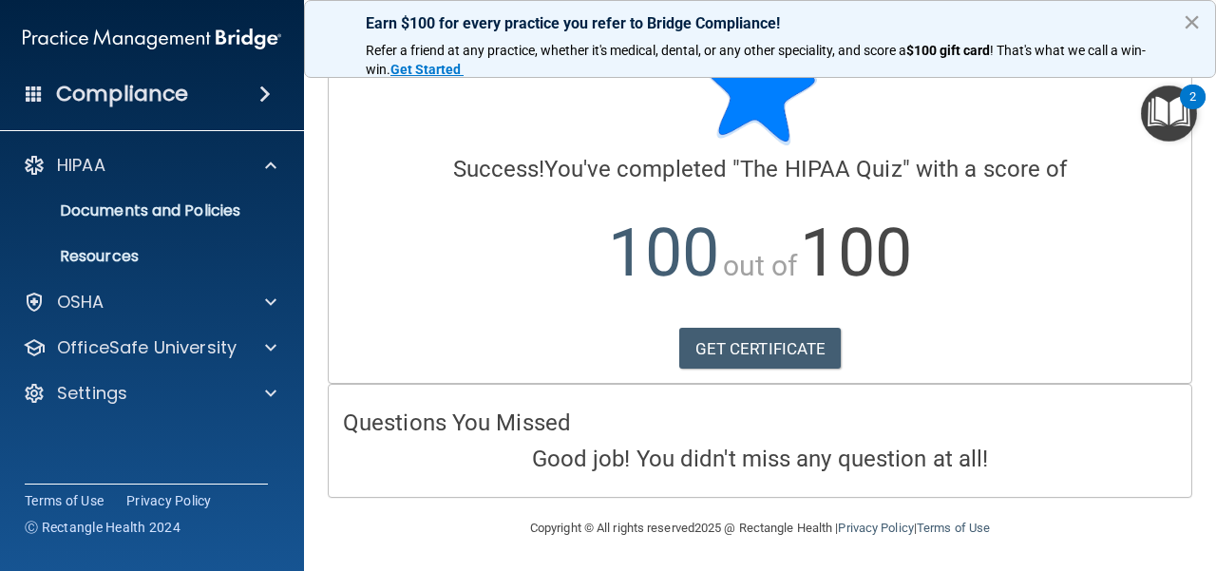
click at [888, 32] on button "×" at bounding box center [1192, 22] width 18 height 30
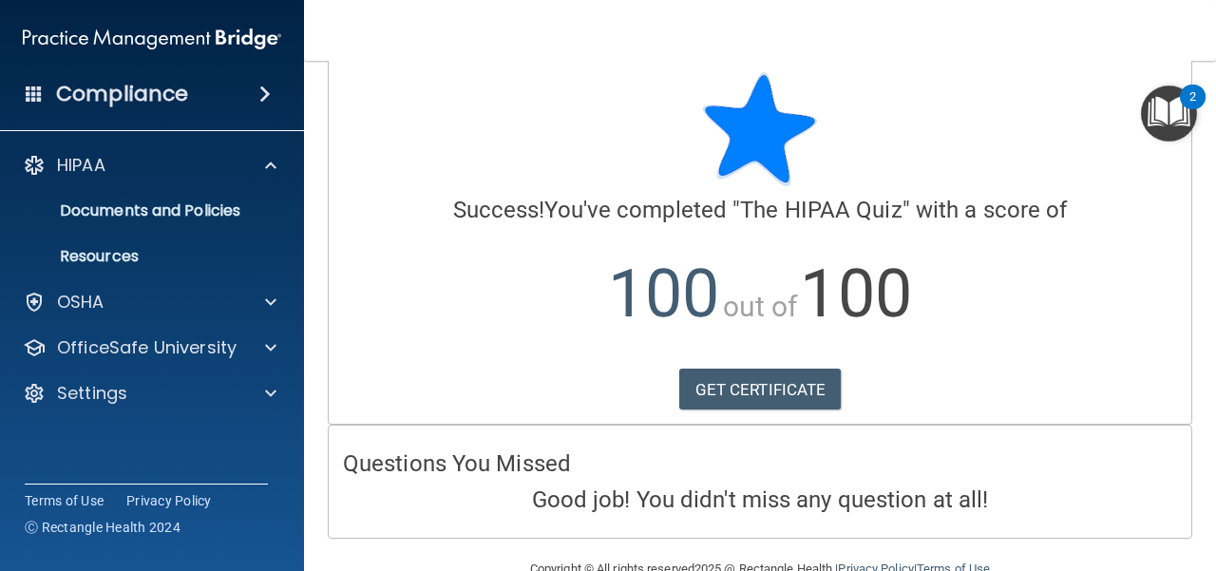
scroll to position [0, 0]
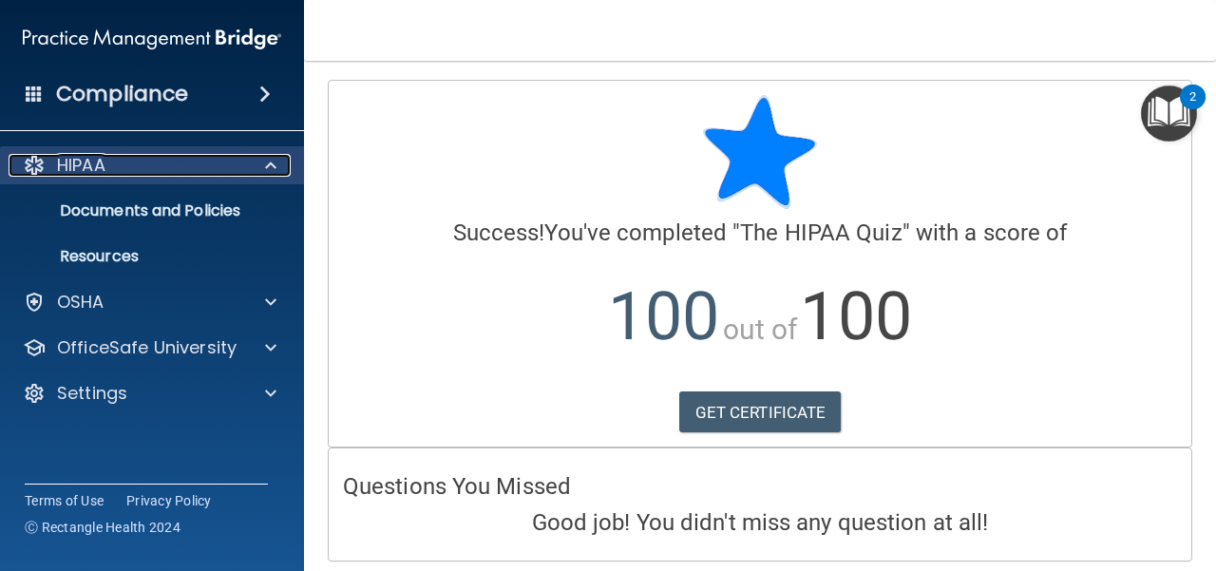
click at [103, 157] on p "HIPAA" at bounding box center [81, 165] width 48 height 23
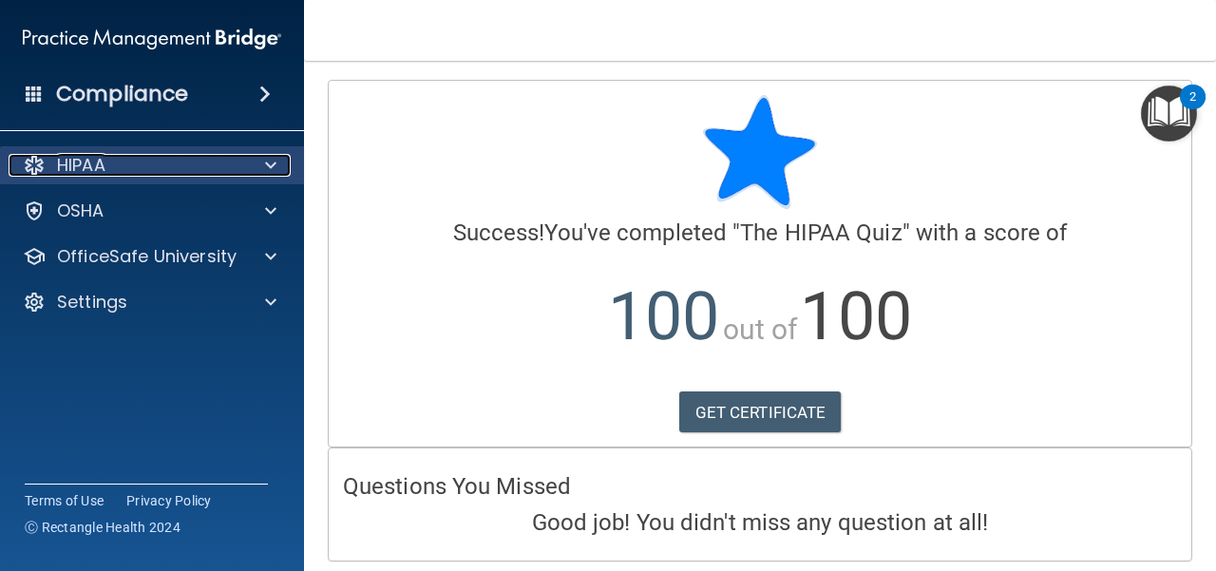
click at [103, 157] on p "HIPAA" at bounding box center [81, 165] width 48 height 23
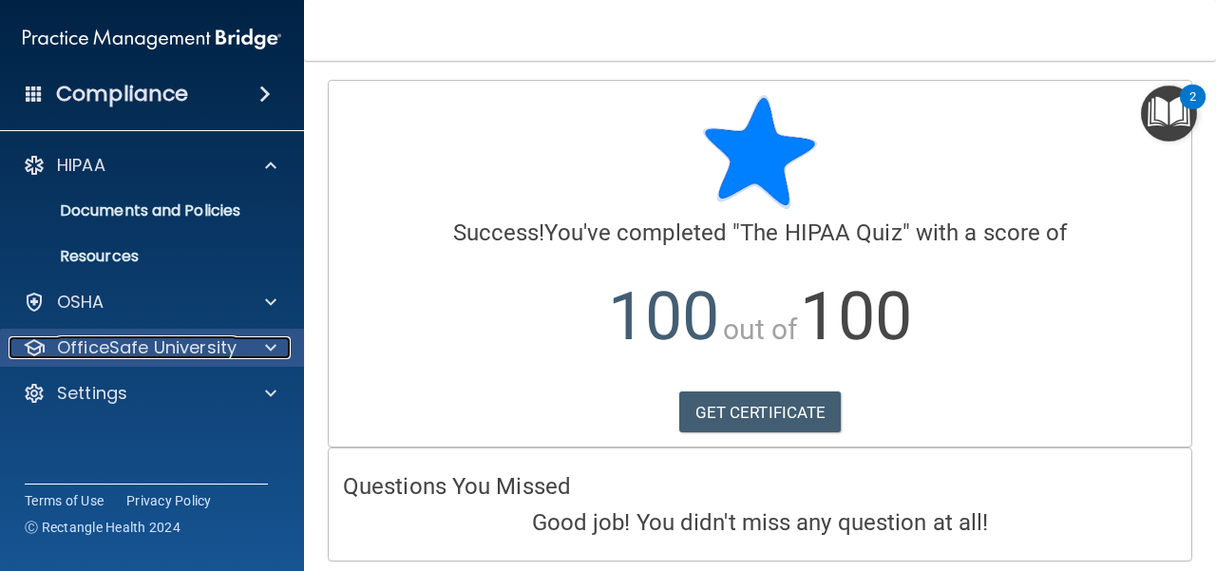
click at [261, 349] on div at bounding box center [267, 347] width 47 height 23
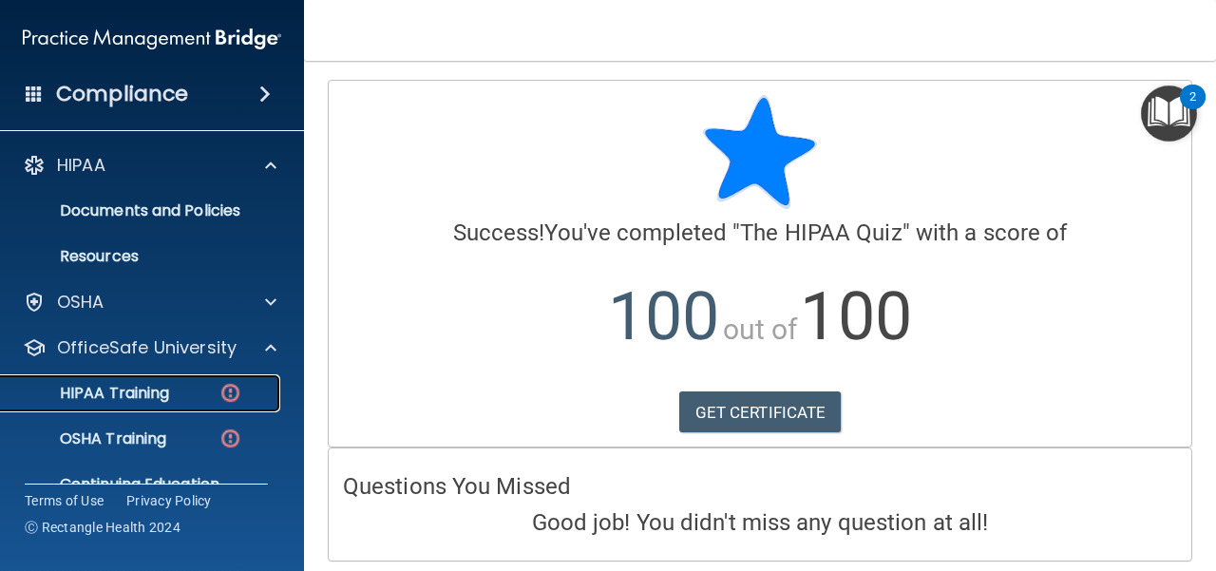
click at [177, 404] on link "HIPAA Training" at bounding box center [130, 393] width 299 height 38
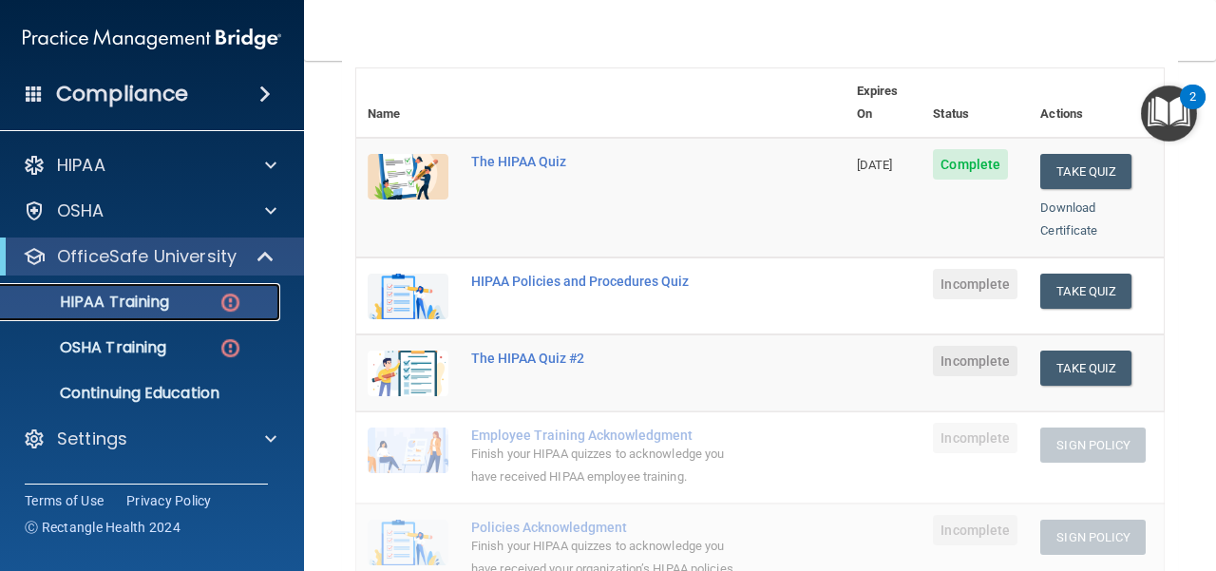
scroll to position [190, 0]
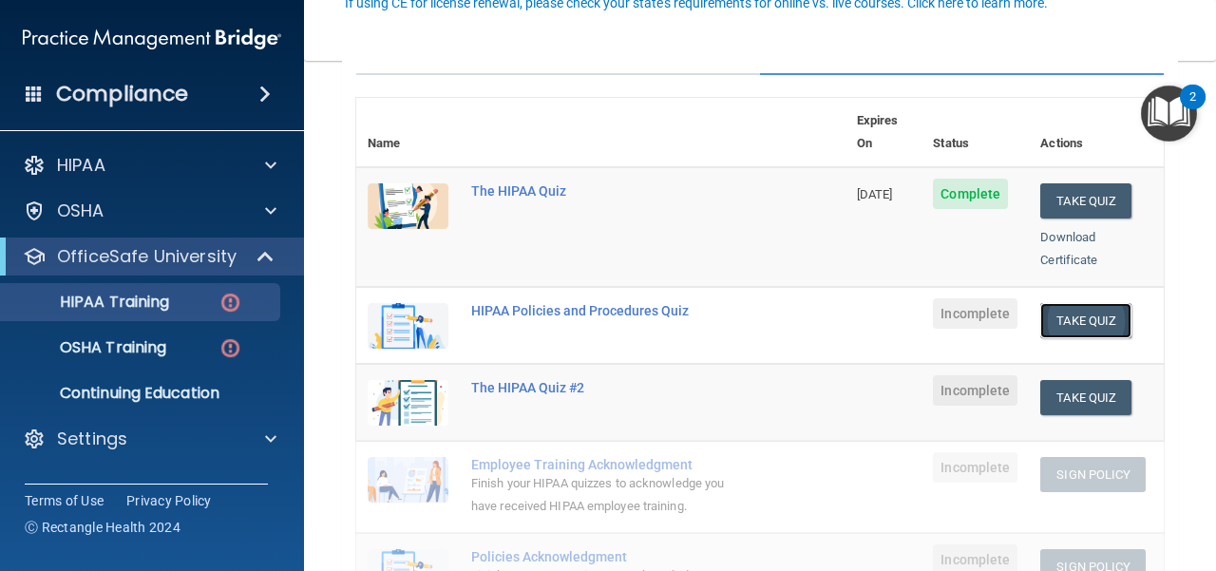
click at [888, 305] on button "Take Quiz" at bounding box center [1085, 320] width 91 height 35
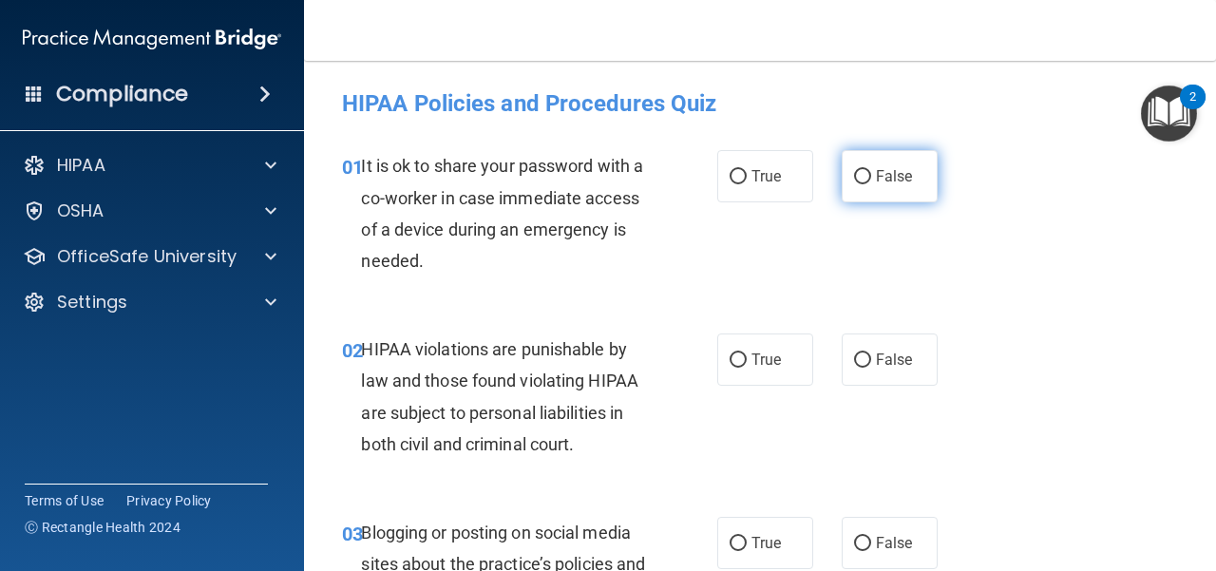
click at [872, 190] on label "False" at bounding box center [890, 176] width 96 height 52
click at [871, 184] on input "False" at bounding box center [862, 177] width 17 height 14
radio input "true"
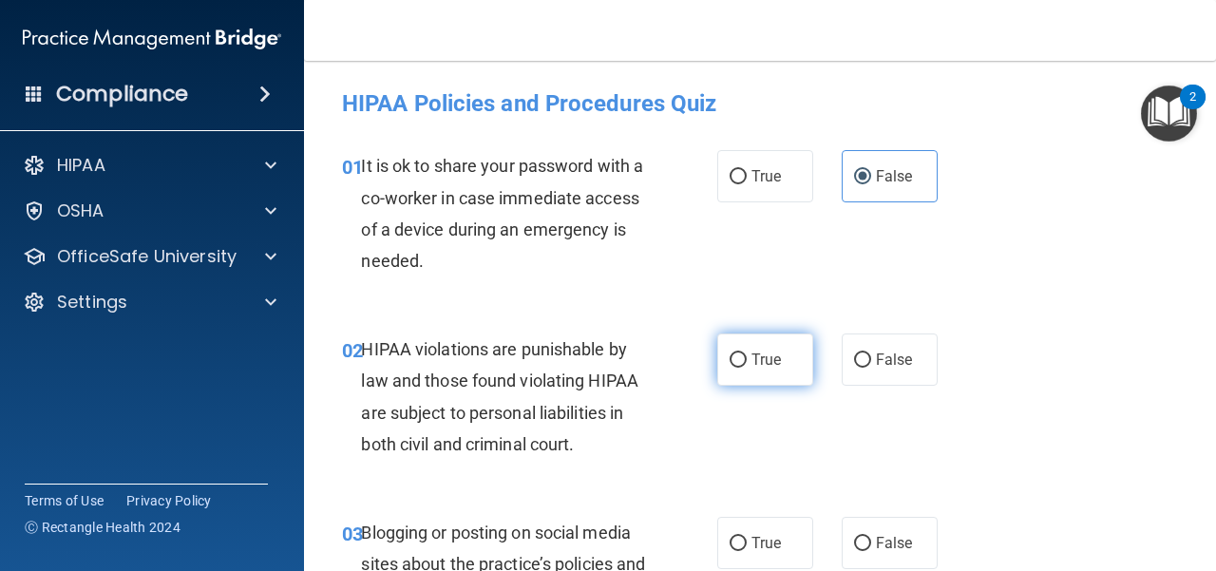
click at [768, 375] on label "True" at bounding box center [765, 359] width 96 height 52
click at [747, 368] on input "True" at bounding box center [738, 360] width 17 height 14
radio input "true"
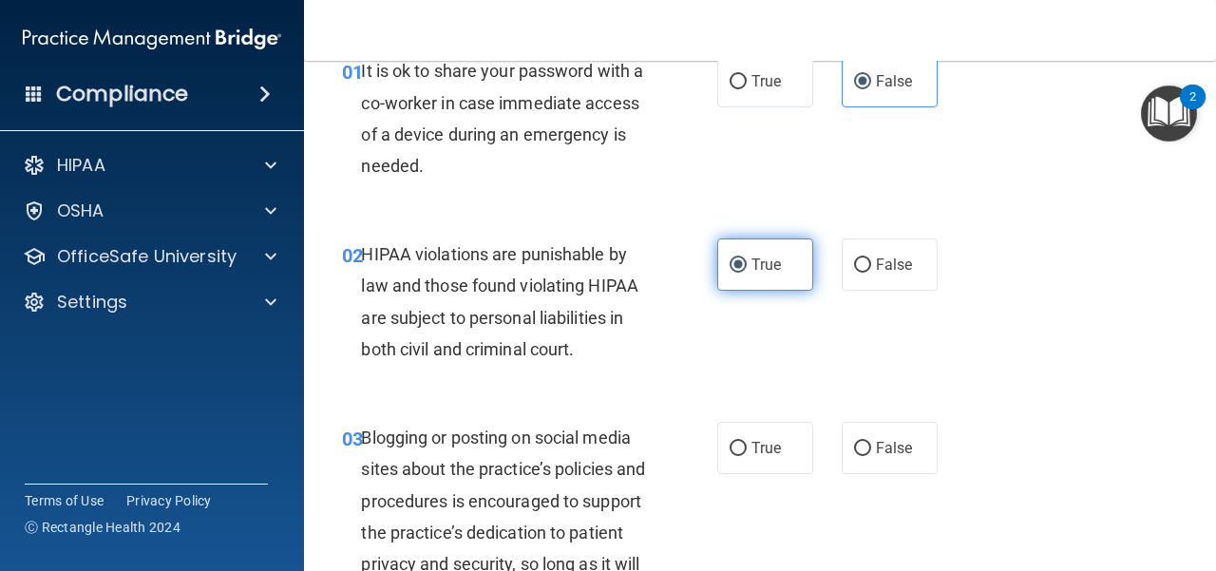
scroll to position [190, 0]
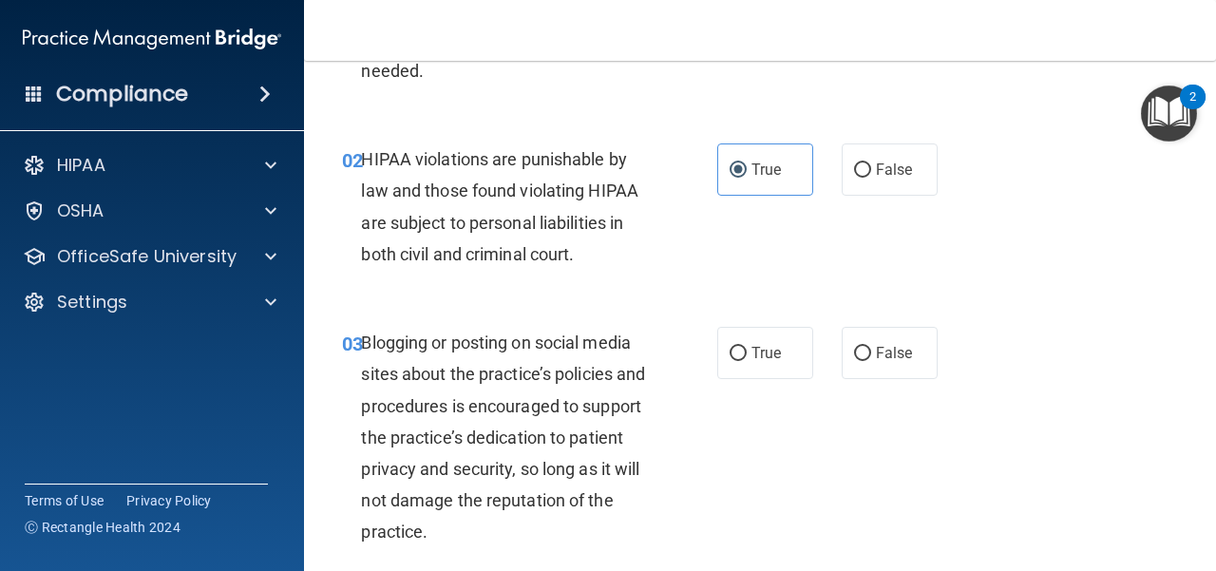
click at [888, 381] on div "03 Blogging or posting on social media sites about the practice’s policies and …" at bounding box center [760, 442] width 864 height 278
click at [883, 364] on label "False" at bounding box center [890, 353] width 96 height 52
click at [871, 361] on input "False" at bounding box center [862, 354] width 17 height 14
radio input "true"
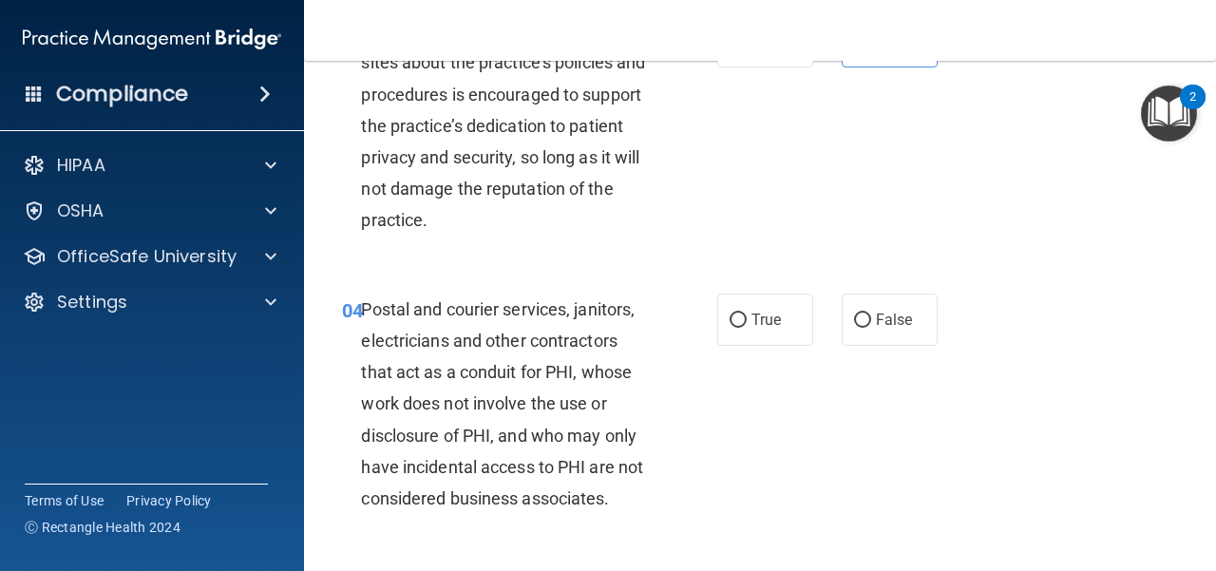
scroll to position [570, 0]
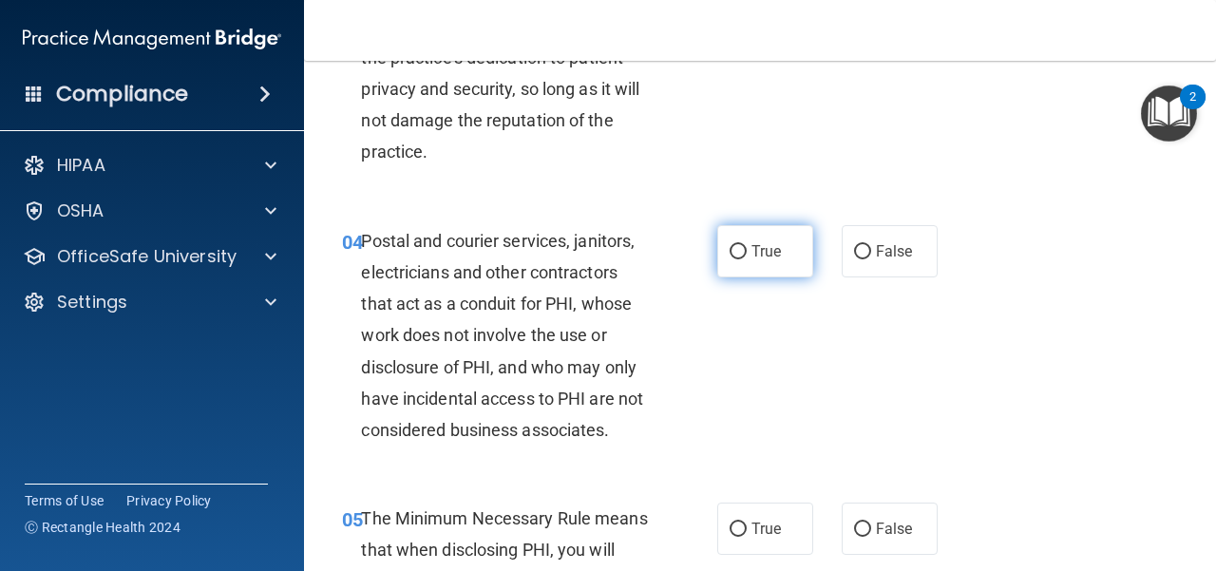
click at [722, 268] on label "True" at bounding box center [765, 251] width 96 height 52
click at [730, 259] on input "True" at bounding box center [738, 252] width 17 height 14
radio input "true"
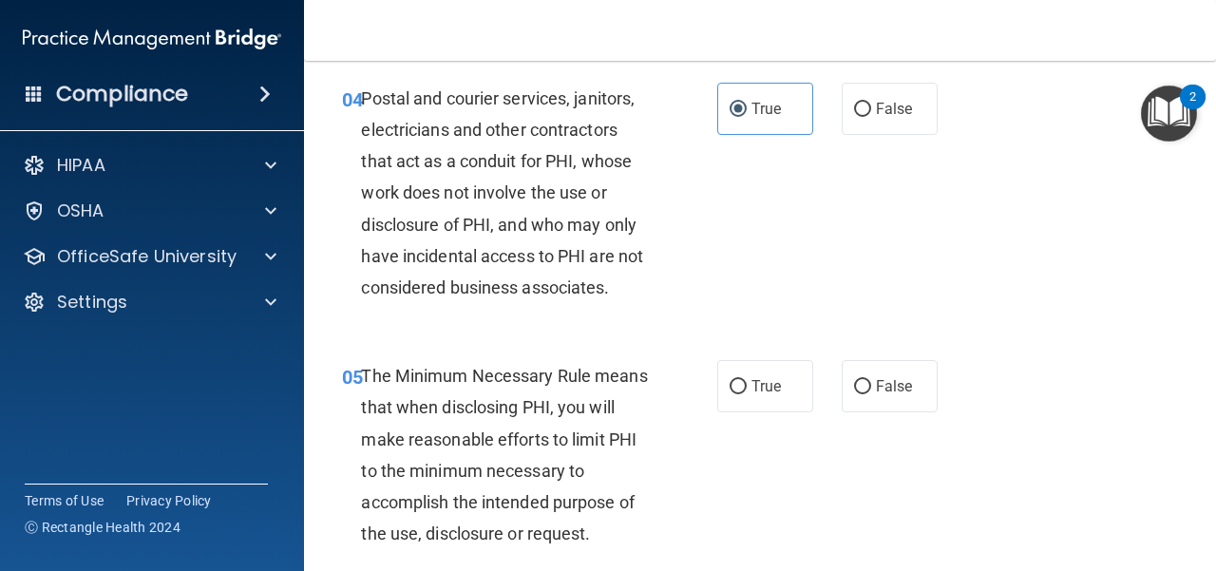
scroll to position [855, 0]
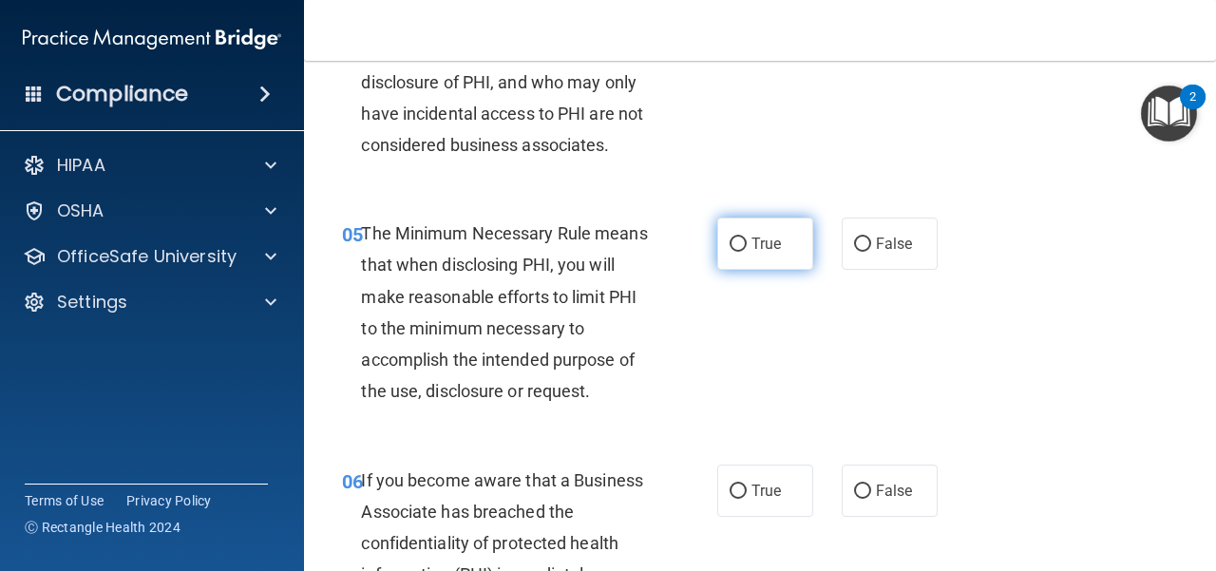
click at [739, 250] on label "True" at bounding box center [765, 244] width 96 height 52
click at [739, 250] on input "True" at bounding box center [738, 244] width 17 height 14
radio input "true"
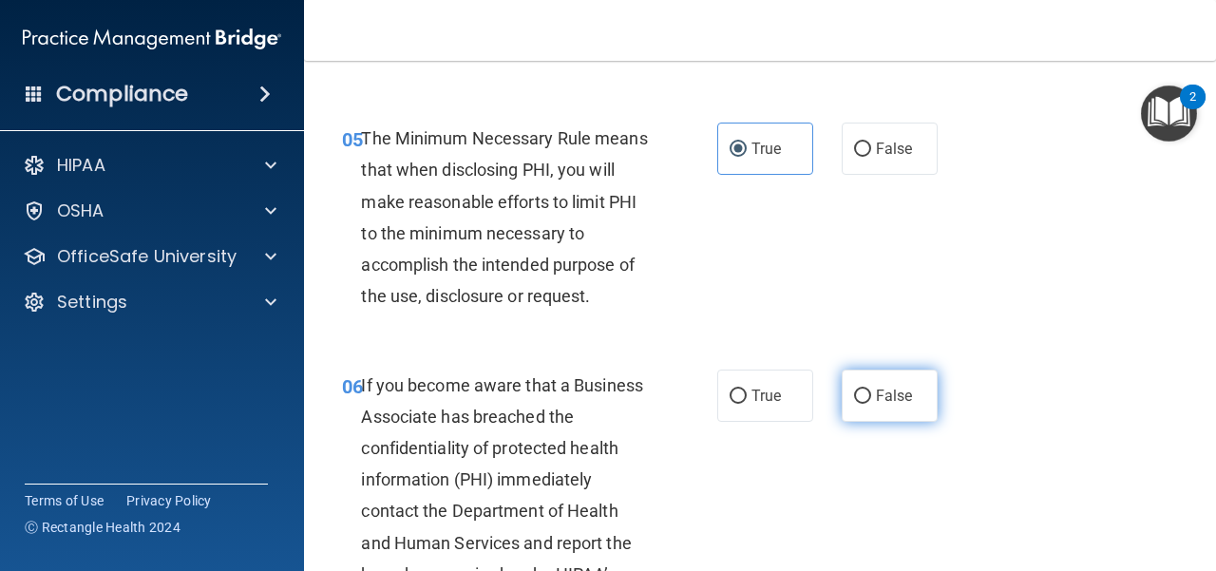
click at [853, 403] on label "False" at bounding box center [890, 396] width 96 height 52
click at [854, 403] on input "False" at bounding box center [862, 396] width 17 height 14
radio input "true"
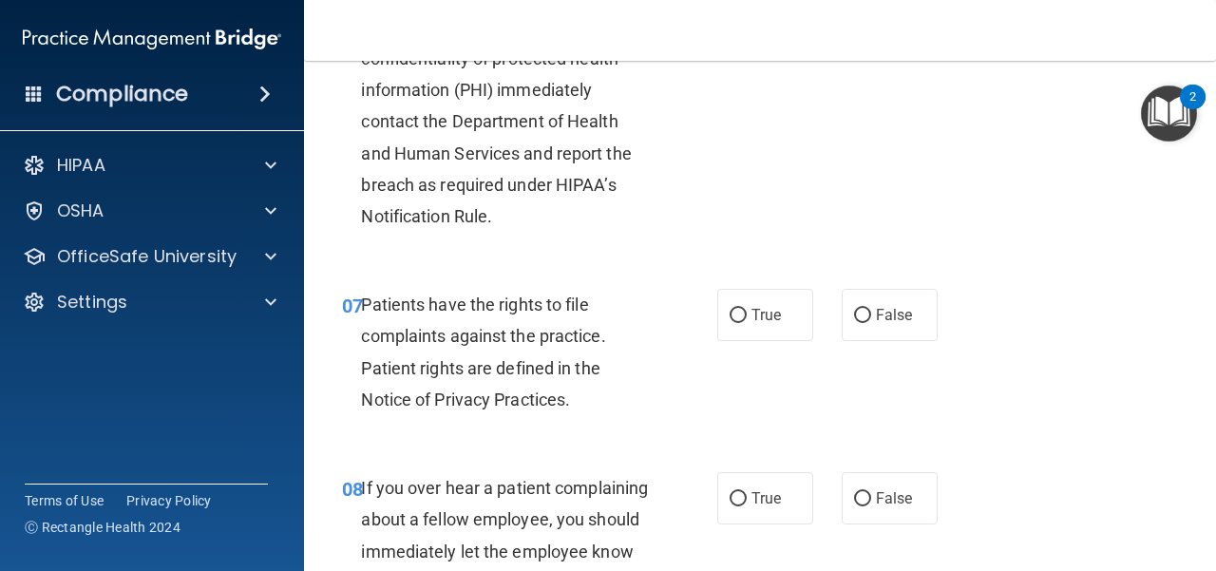
scroll to position [1425, 0]
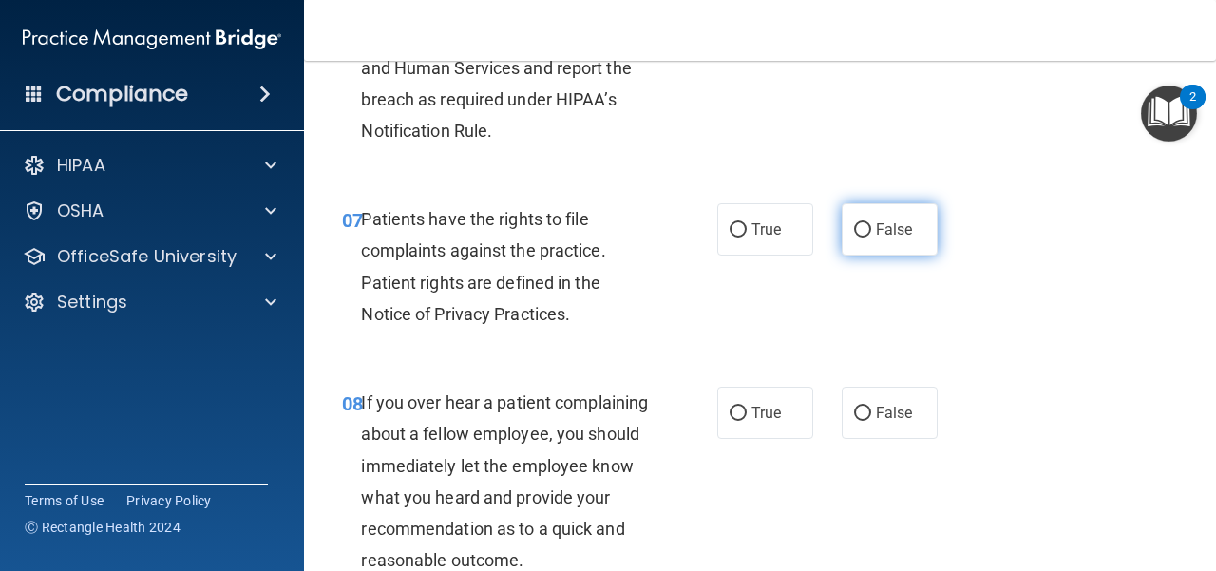
drag, startPoint x: 912, startPoint y: 218, endPoint x: 900, endPoint y: 228, distance: 15.5
click at [888, 219] on label "False" at bounding box center [890, 229] width 96 height 52
click at [871, 223] on input "False" at bounding box center [862, 230] width 17 height 14
radio input "true"
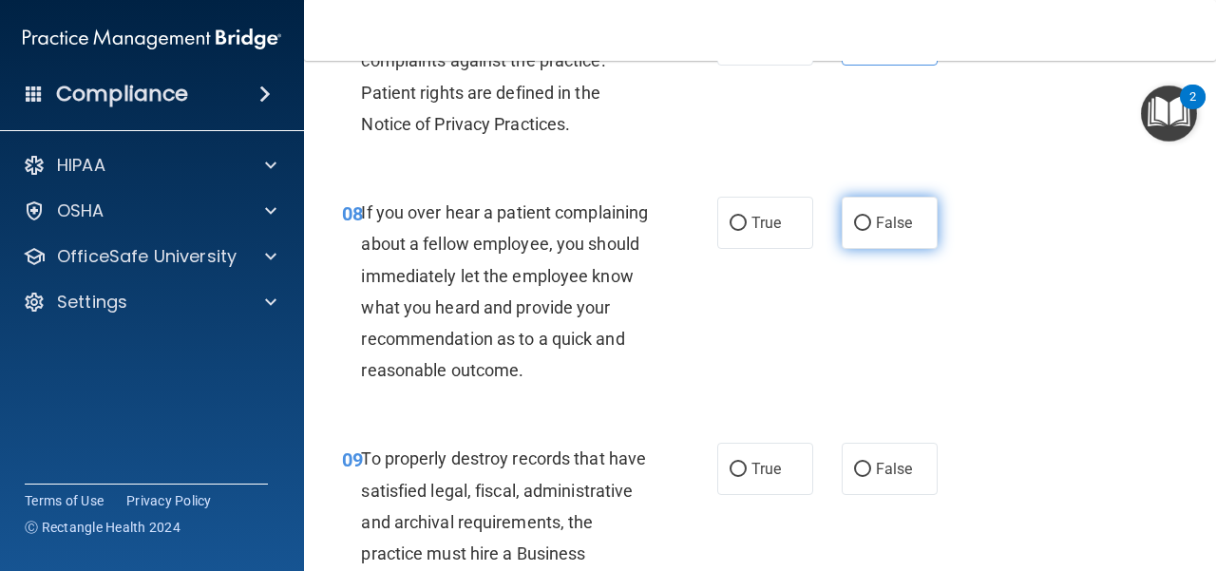
click at [888, 248] on label "False" at bounding box center [890, 223] width 96 height 52
click at [871, 231] on input "False" at bounding box center [862, 224] width 17 height 14
radio input "true"
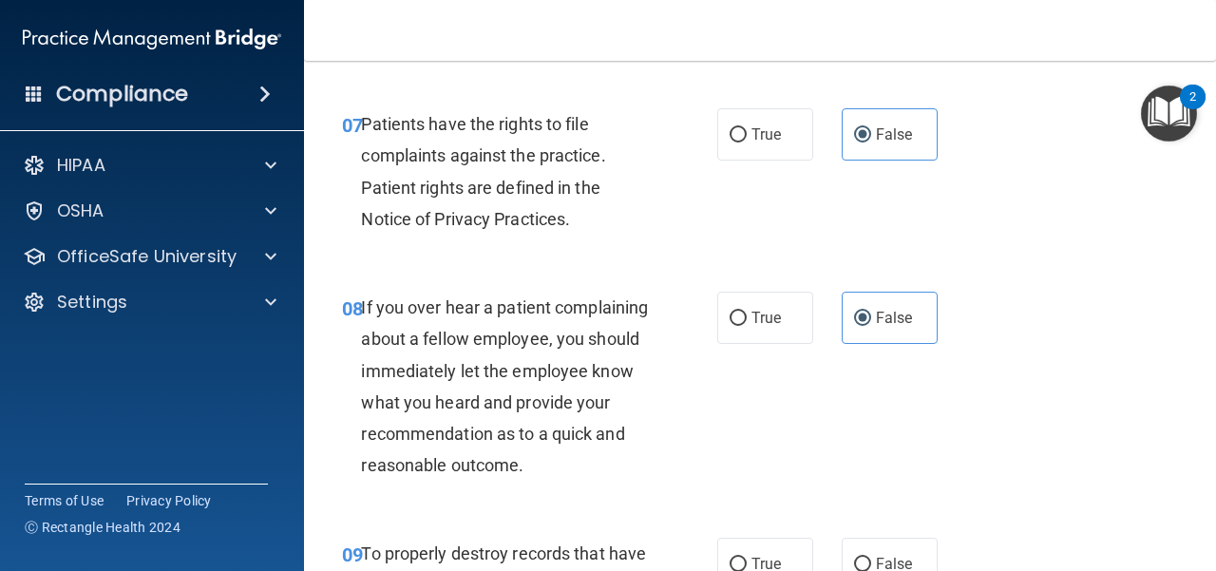
scroll to position [1330, 0]
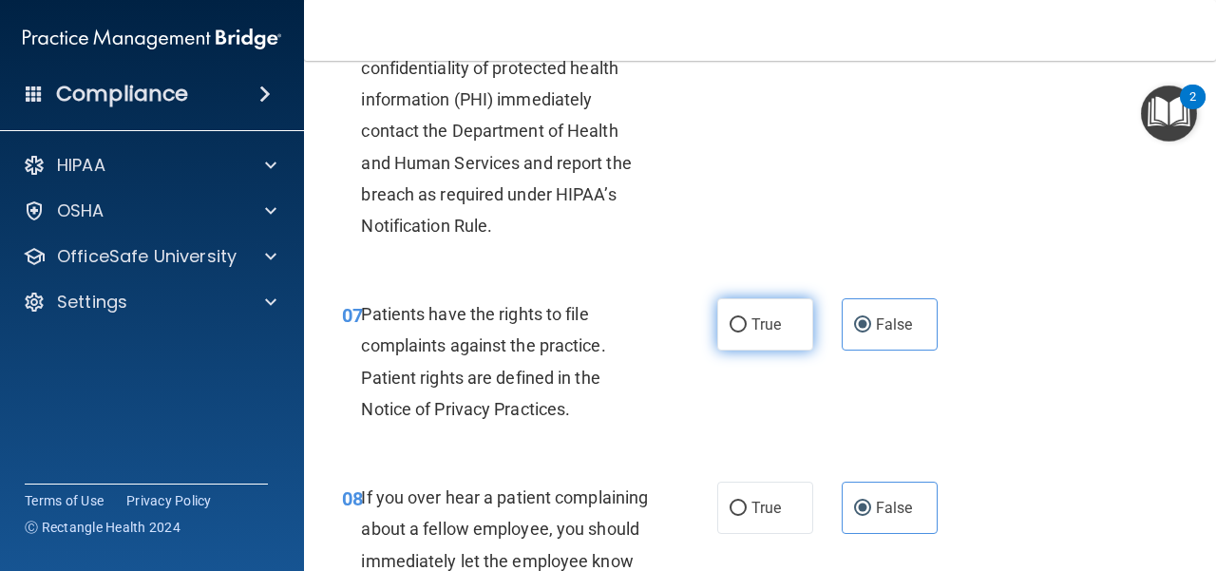
click at [760, 339] on label "True" at bounding box center [765, 324] width 96 height 52
click at [747, 332] on input "True" at bounding box center [738, 325] width 17 height 14
radio input "true"
radio input "false"
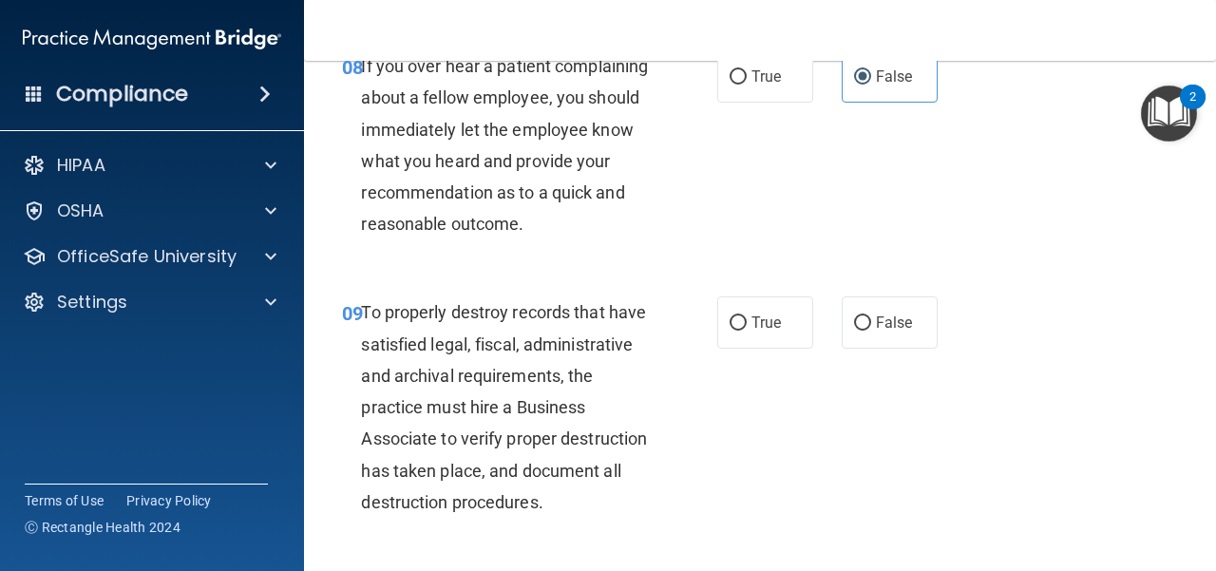
scroll to position [1805, 0]
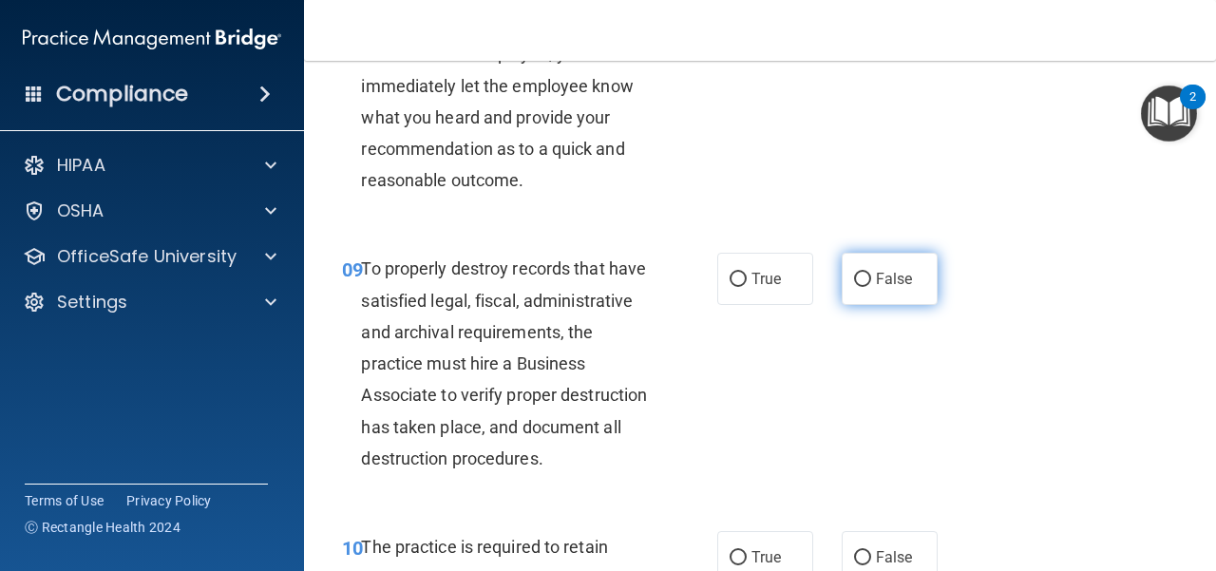
click at [865, 305] on label "False" at bounding box center [890, 279] width 96 height 52
click at [865, 287] on input "False" at bounding box center [862, 280] width 17 height 14
radio input "true"
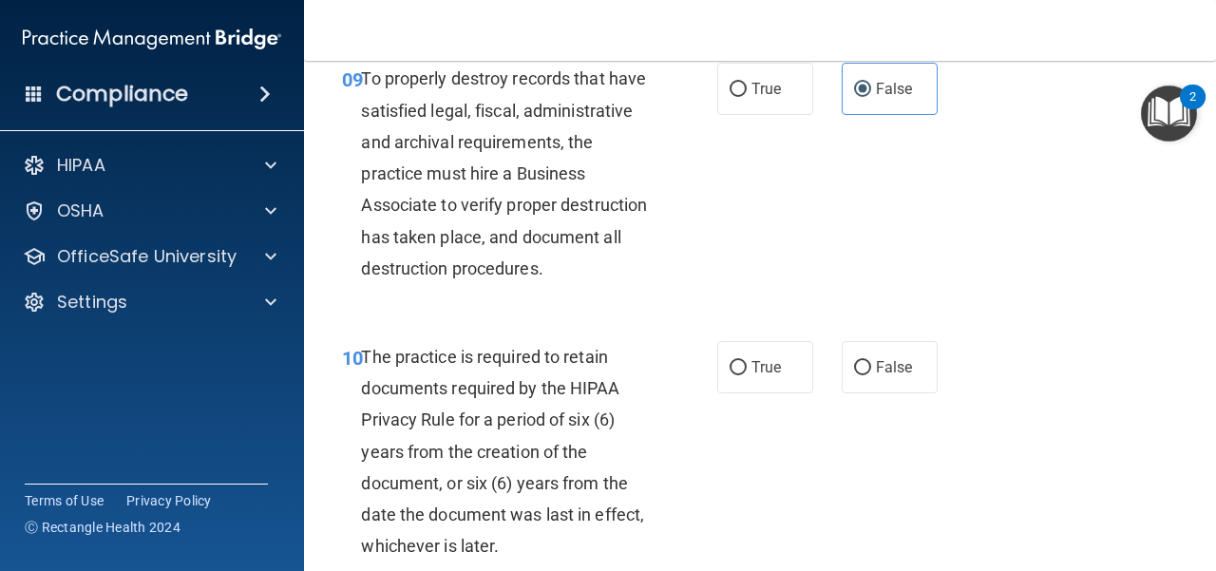
scroll to position [2090, 0]
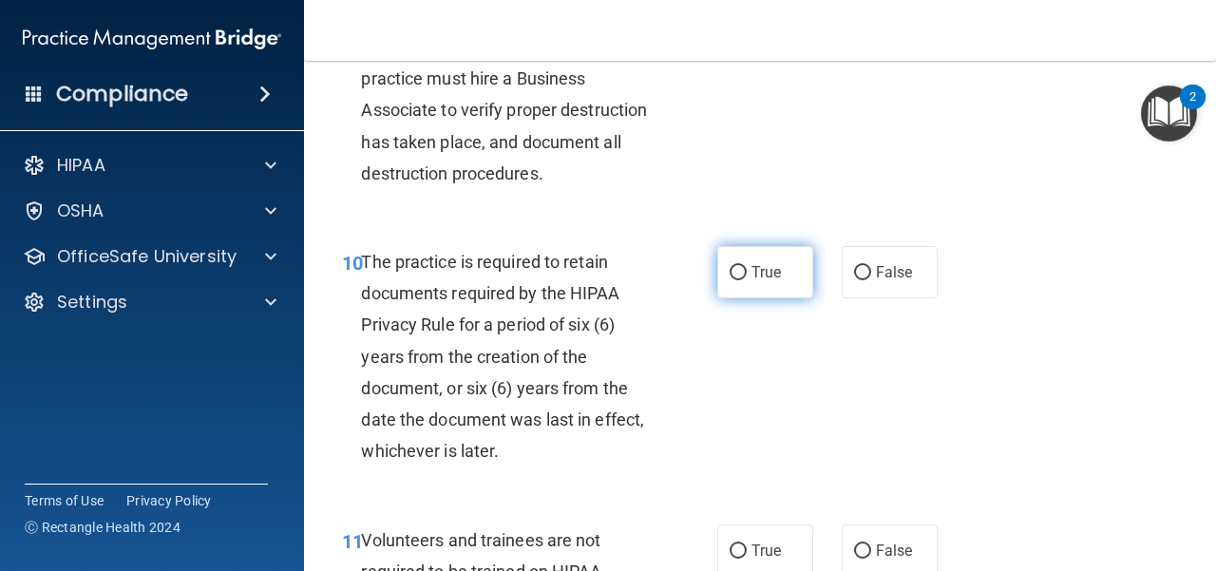
click at [777, 298] on label "True" at bounding box center [765, 272] width 96 height 52
click at [747, 280] on input "True" at bounding box center [738, 273] width 17 height 14
radio input "true"
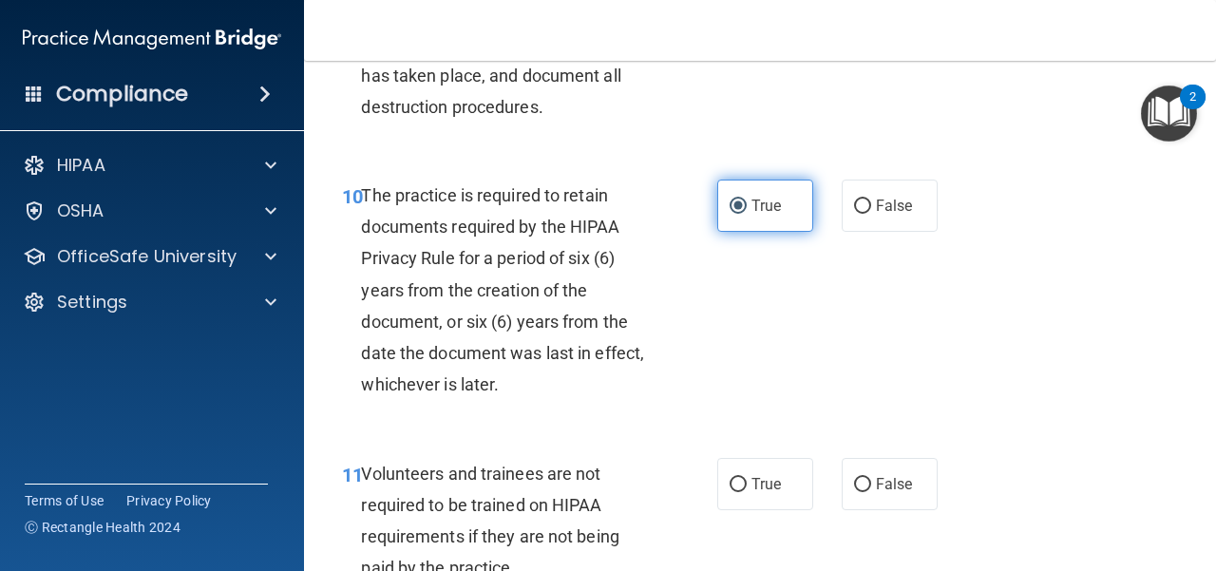
scroll to position [2280, 0]
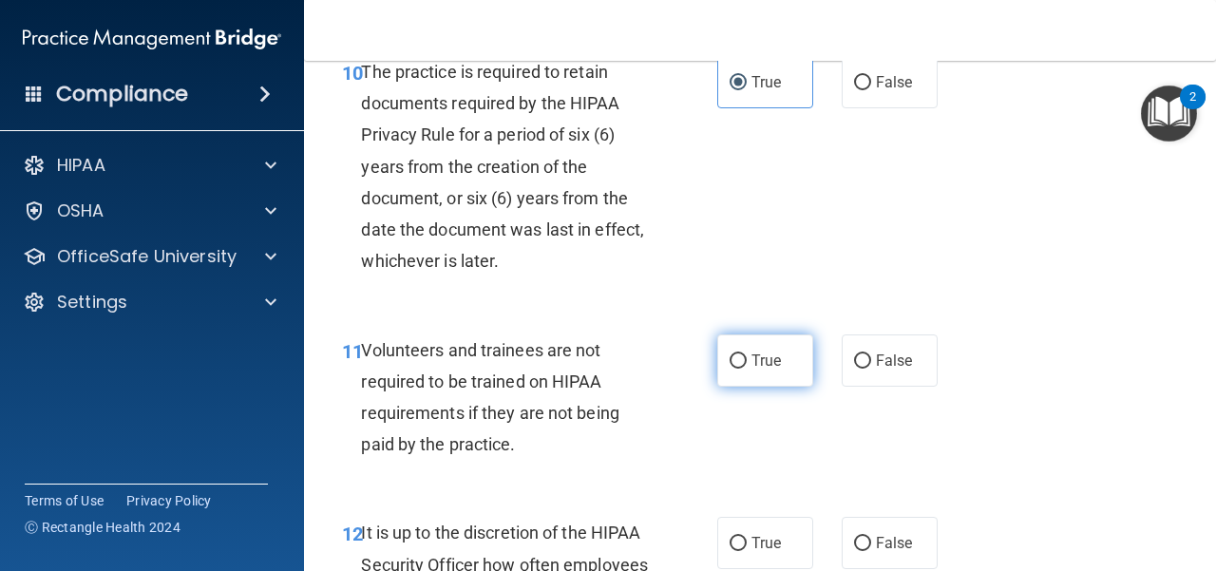
click at [766, 387] on label "True" at bounding box center [765, 360] width 96 height 52
click at [747, 369] on input "True" at bounding box center [738, 361] width 17 height 14
radio input "true"
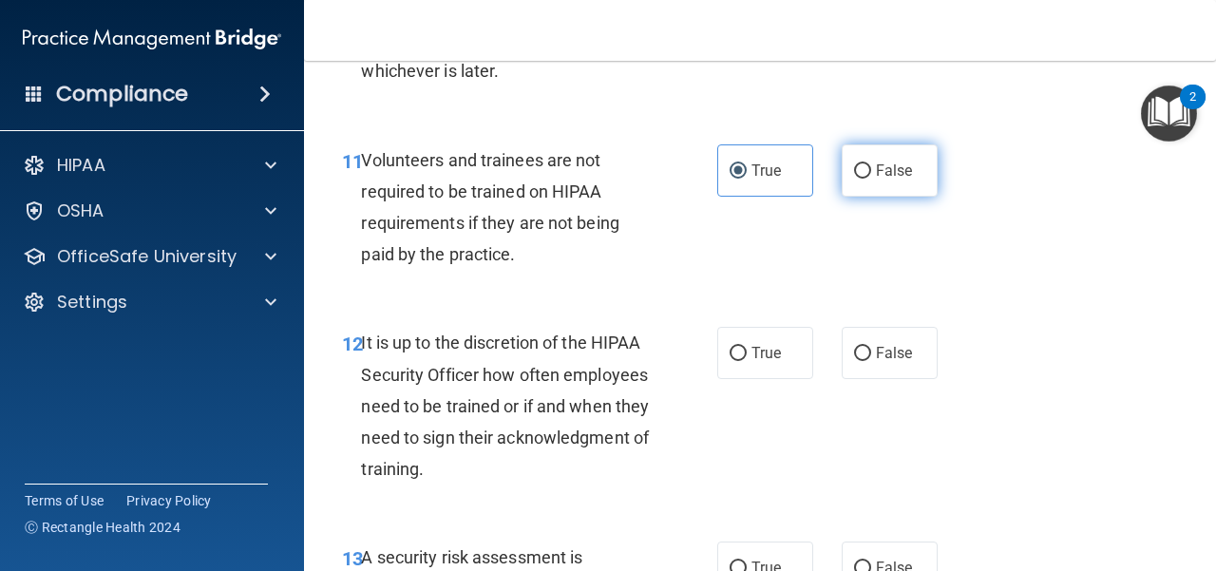
scroll to position [2565, 0]
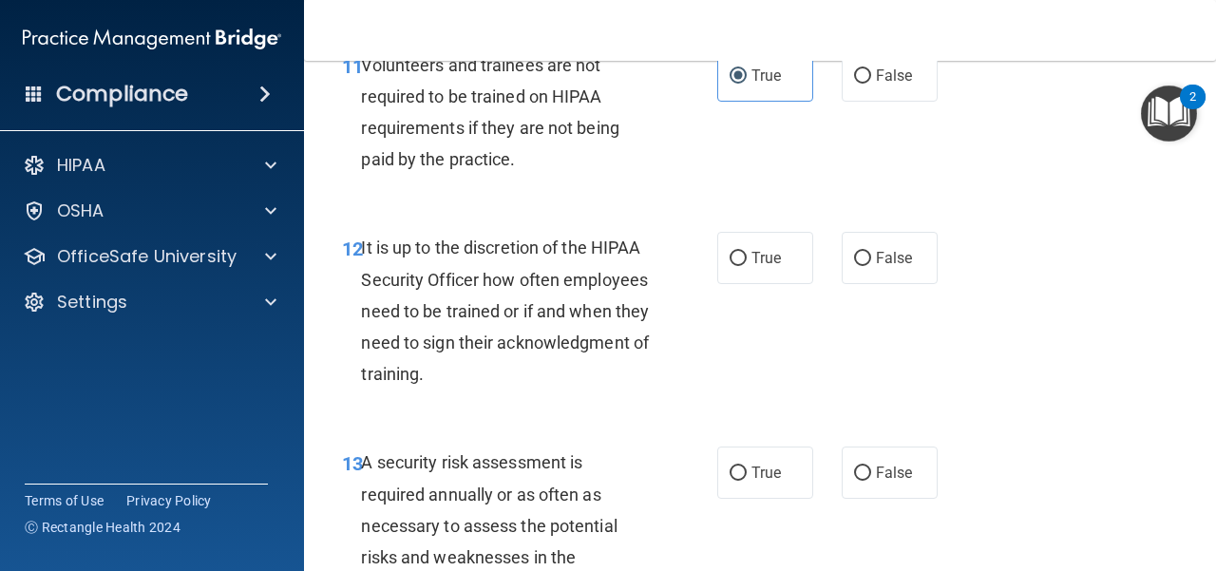
click at [888, 170] on div "11 Volunteers and trainees are not required to be trained on HIPAA requirements…" at bounding box center [760, 117] width 864 height 183
click at [888, 102] on label "False" at bounding box center [890, 75] width 96 height 52
click at [871, 84] on input "False" at bounding box center [862, 76] width 17 height 14
radio input "true"
radio input "false"
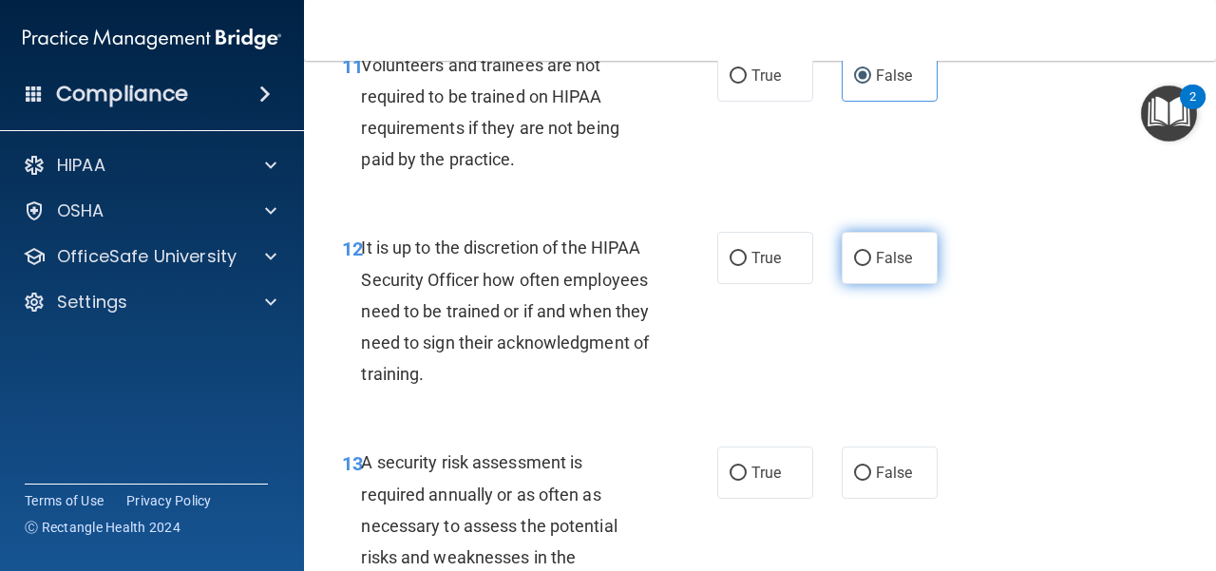
click at [888, 267] on span "False" at bounding box center [894, 258] width 37 height 18
click at [871, 266] on input "False" at bounding box center [862, 259] width 17 height 14
radio input "true"
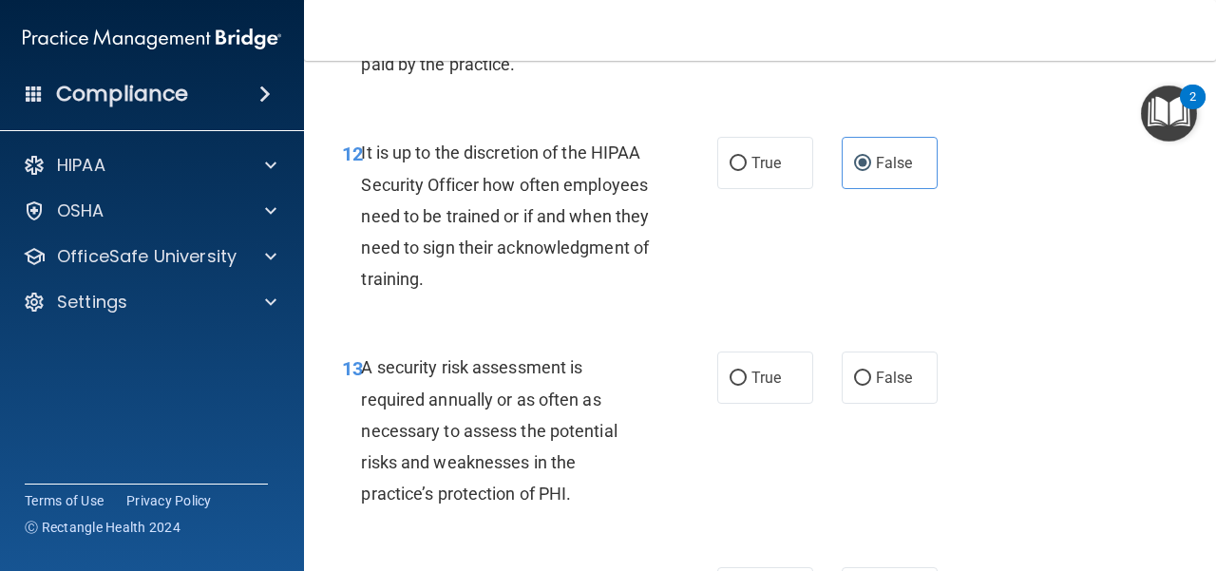
scroll to position [2755, 0]
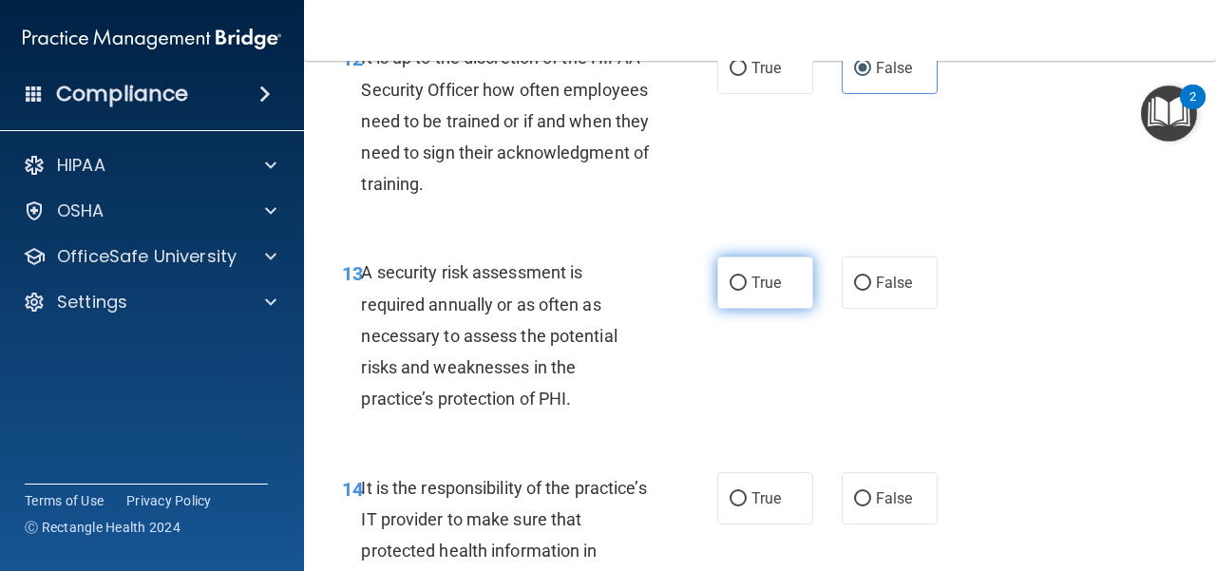
click at [751, 292] on span "True" at bounding box center [765, 283] width 29 height 18
click at [747, 291] on input "True" at bounding box center [738, 283] width 17 height 14
radio input "true"
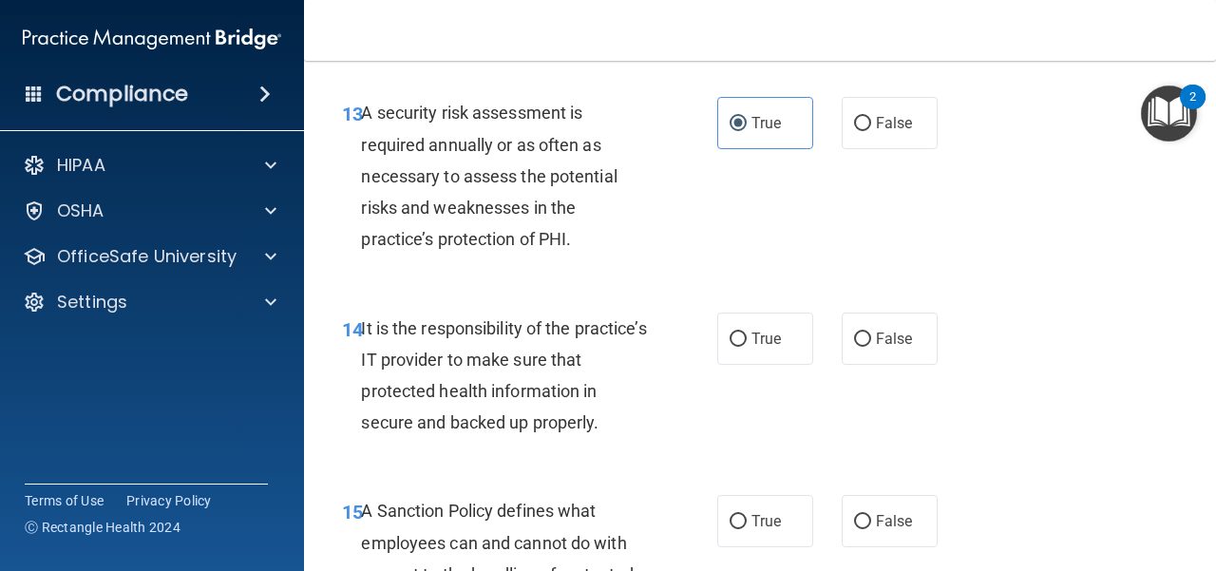
scroll to position [2945, 0]
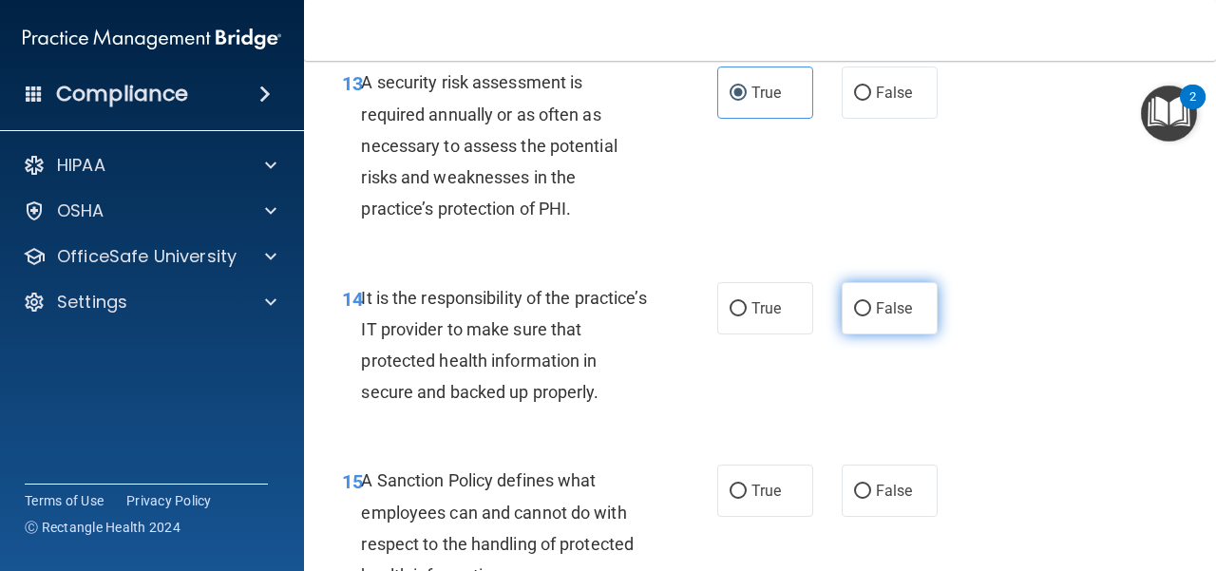
click at [842, 334] on label "False" at bounding box center [890, 308] width 96 height 52
click at [854, 316] on input "False" at bounding box center [862, 309] width 17 height 14
radio input "true"
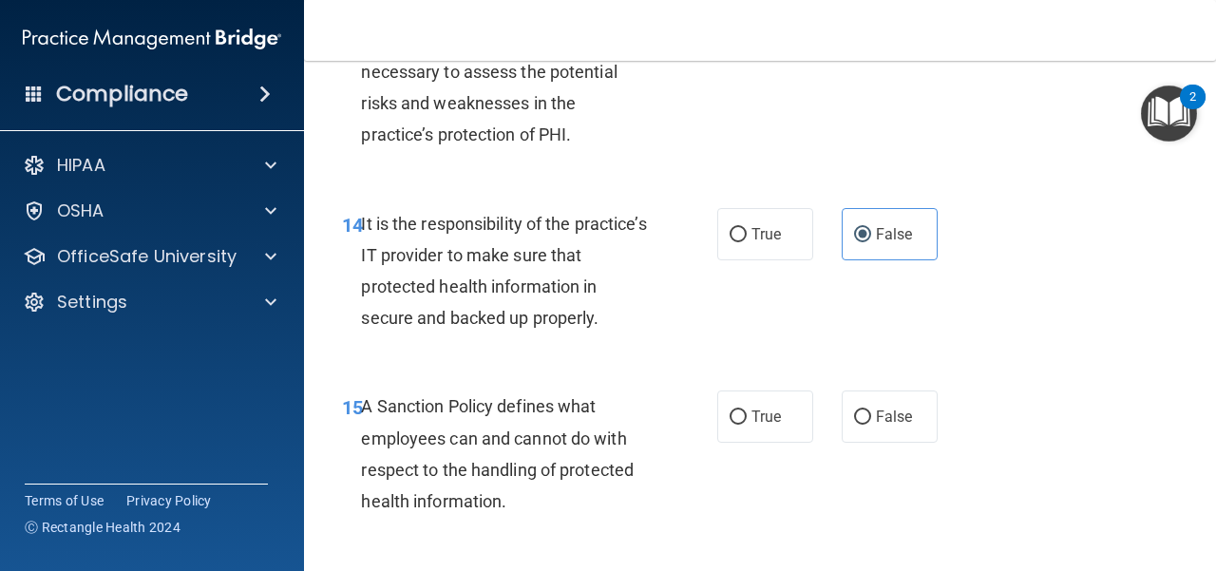
scroll to position [3135, 0]
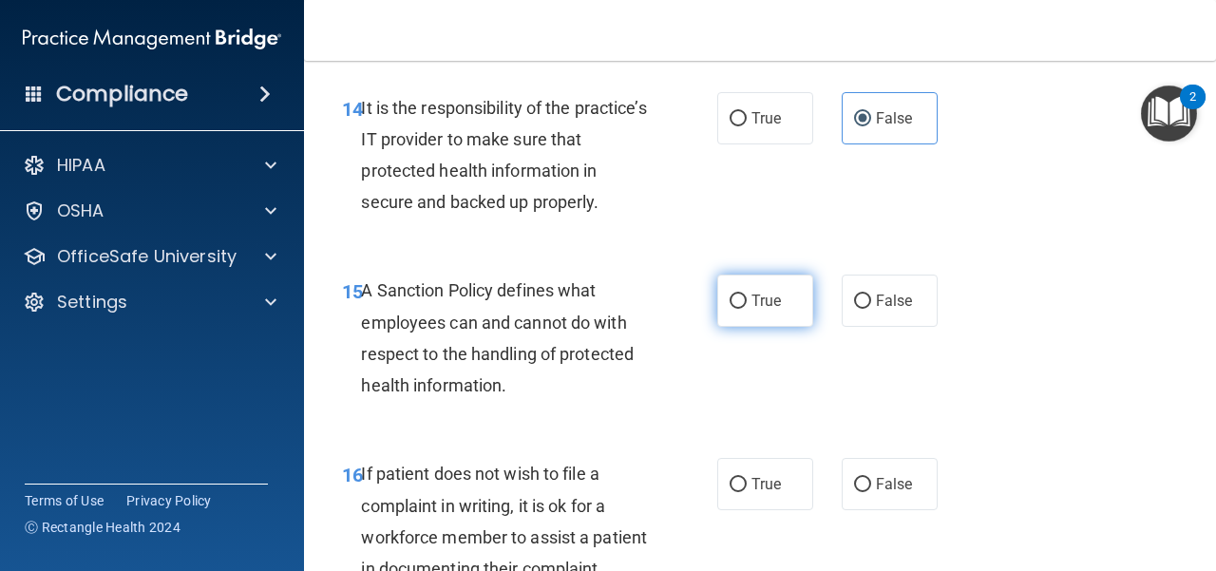
click at [750, 327] on label "True" at bounding box center [765, 301] width 96 height 52
click at [747, 309] on input "True" at bounding box center [738, 301] width 17 height 14
radio input "true"
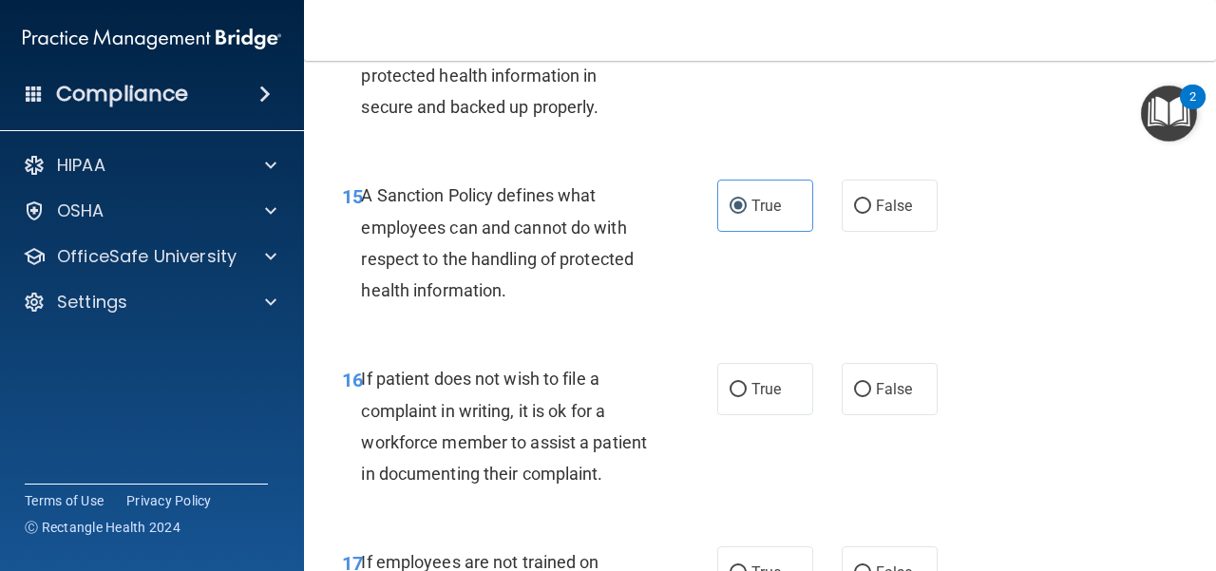
scroll to position [3325, 0]
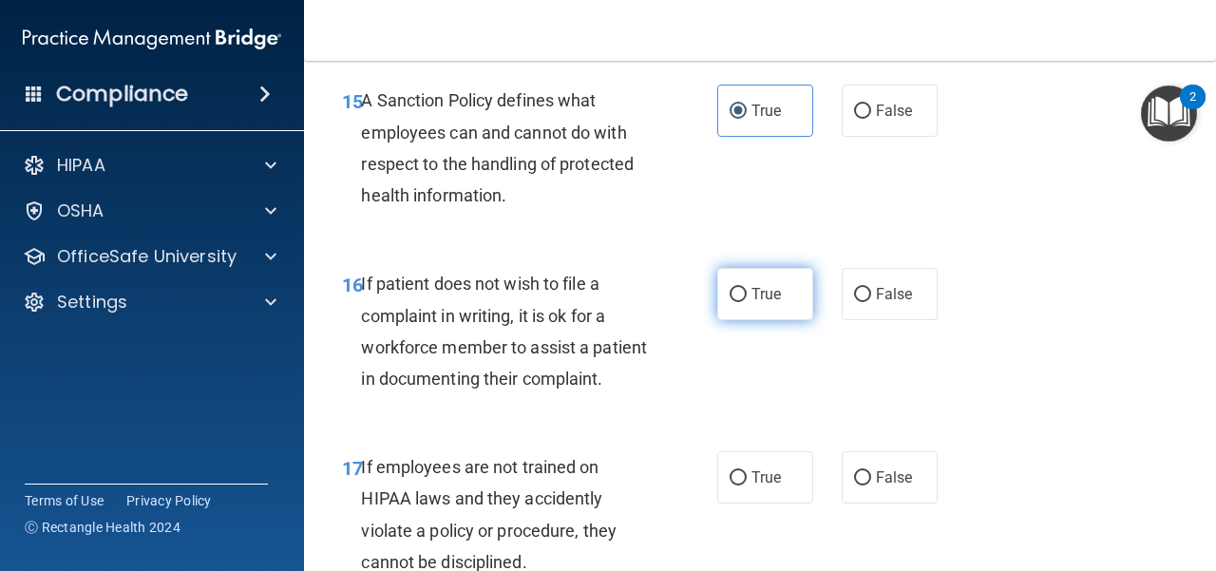
click at [761, 320] on label "True" at bounding box center [765, 294] width 96 height 52
click at [747, 302] on input "True" at bounding box center [738, 295] width 17 height 14
radio input "true"
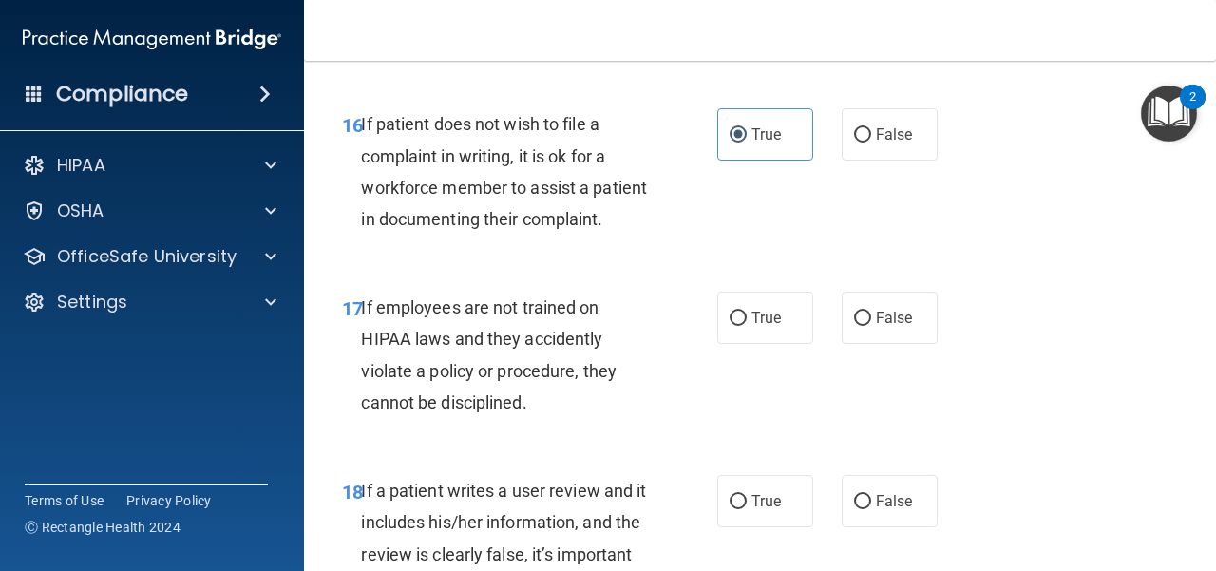
scroll to position [3515, 0]
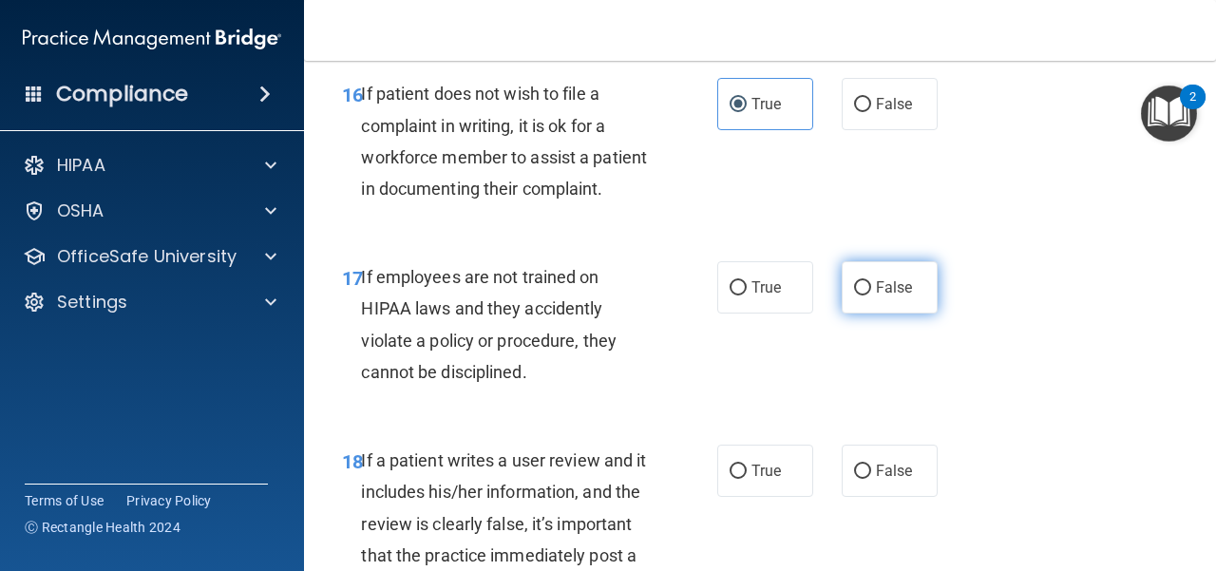
click at [854, 295] on input "False" at bounding box center [862, 288] width 17 height 14
radio input "true"
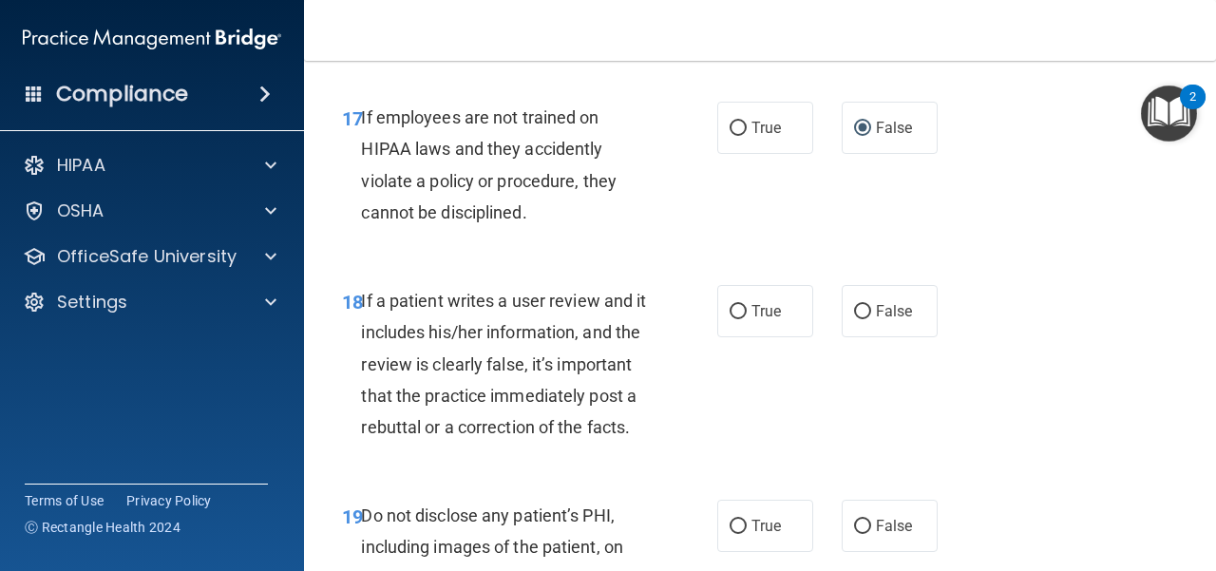
scroll to position [3705, 0]
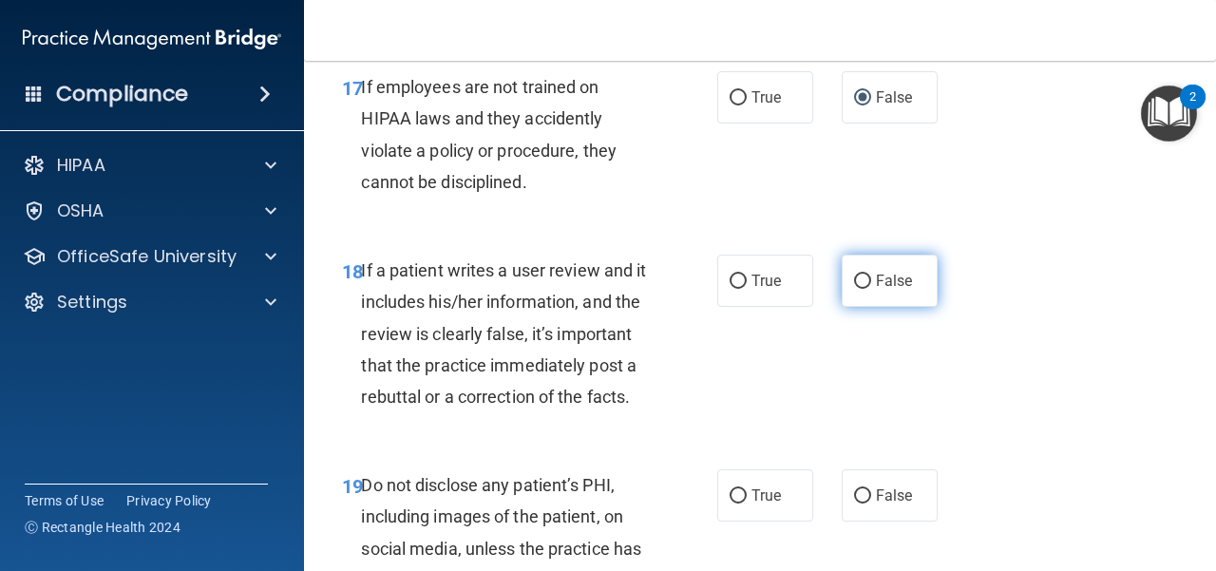
click at [888, 307] on label "False" at bounding box center [890, 281] width 96 height 52
click at [871, 289] on input "False" at bounding box center [862, 282] width 17 height 14
radio input "true"
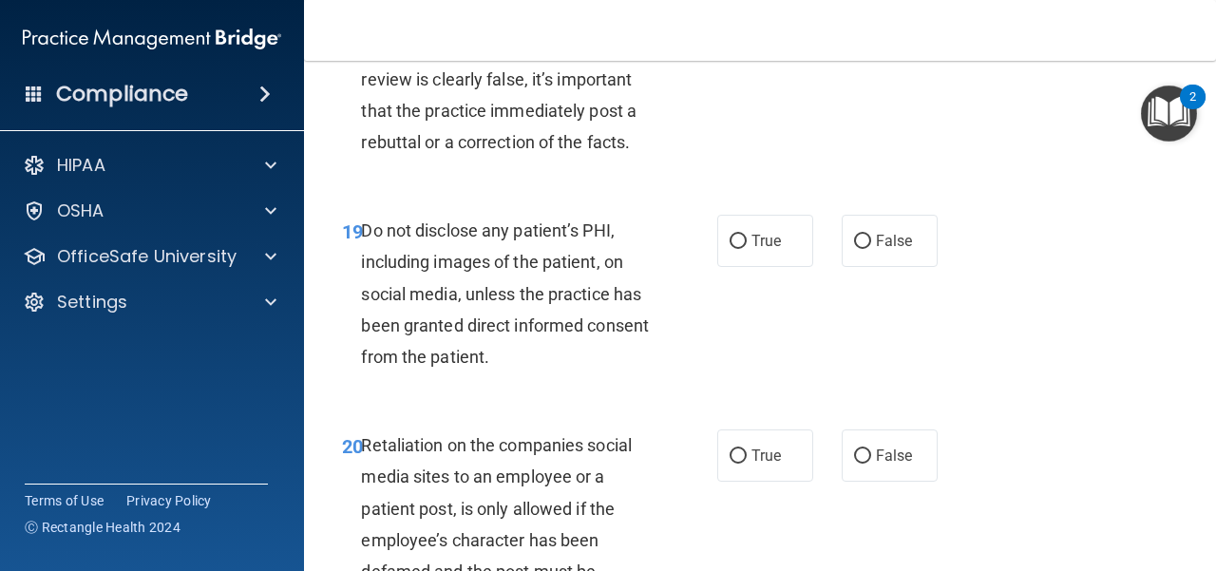
scroll to position [3990, 0]
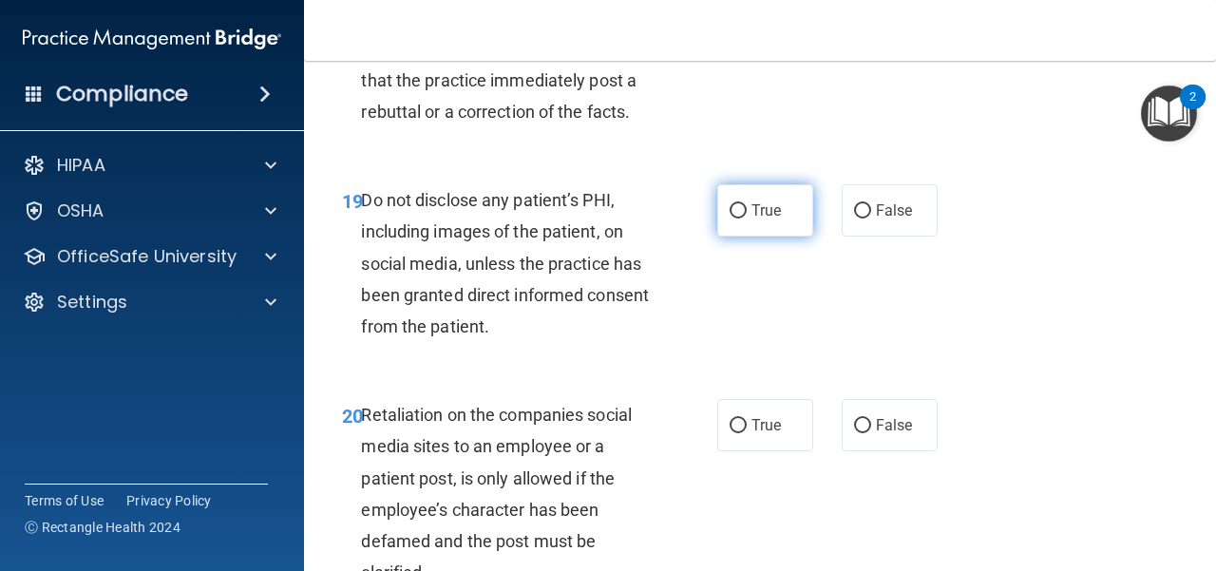
click at [768, 219] on span "True" at bounding box center [765, 210] width 29 height 18
click at [747, 218] on input "True" at bounding box center [738, 211] width 17 height 14
radio input "true"
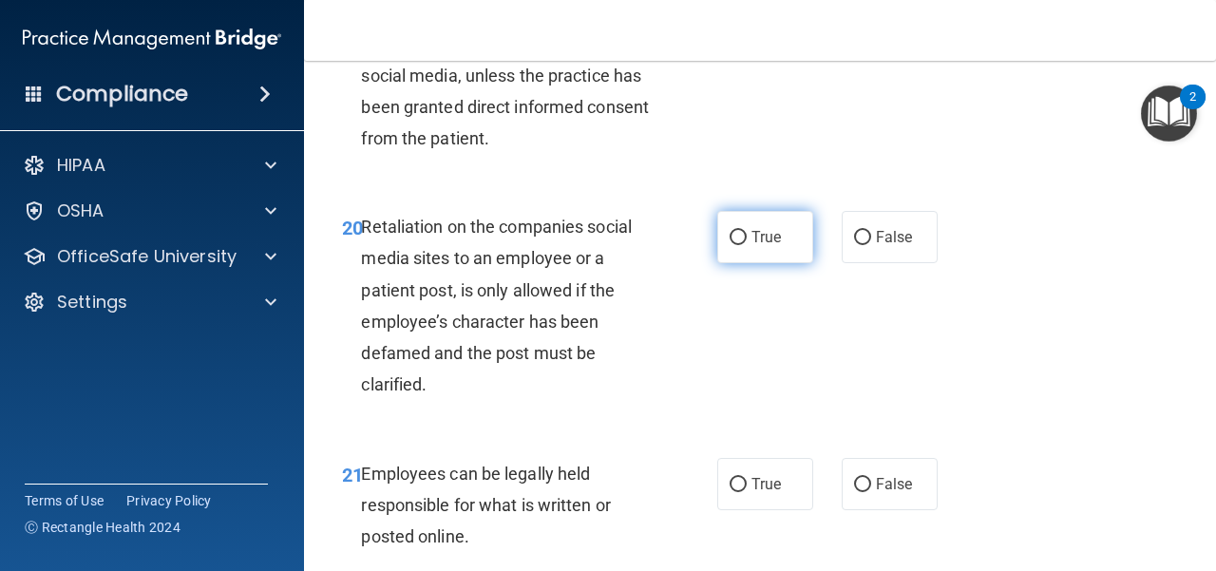
scroll to position [4180, 0]
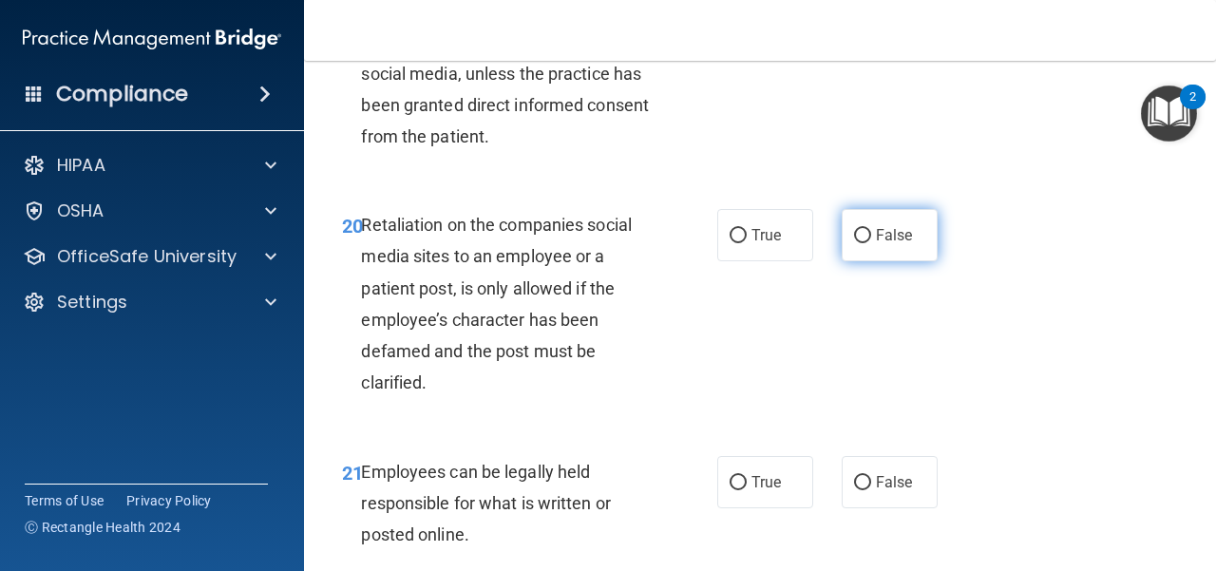
click at [860, 243] on input "False" at bounding box center [862, 236] width 17 height 14
radio input "true"
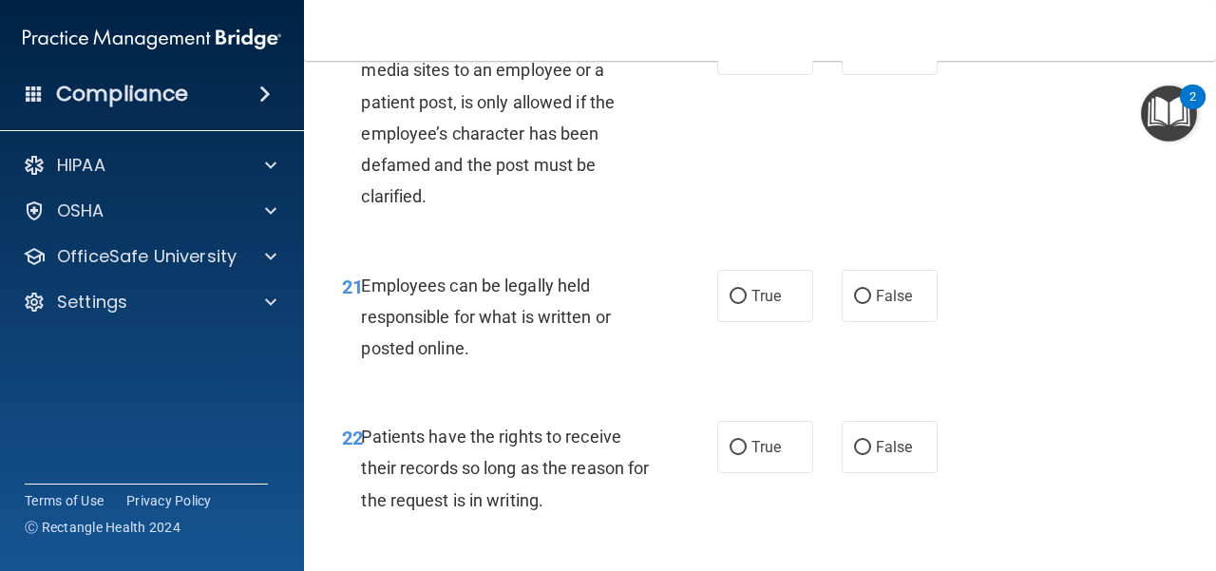
scroll to position [4369, 0]
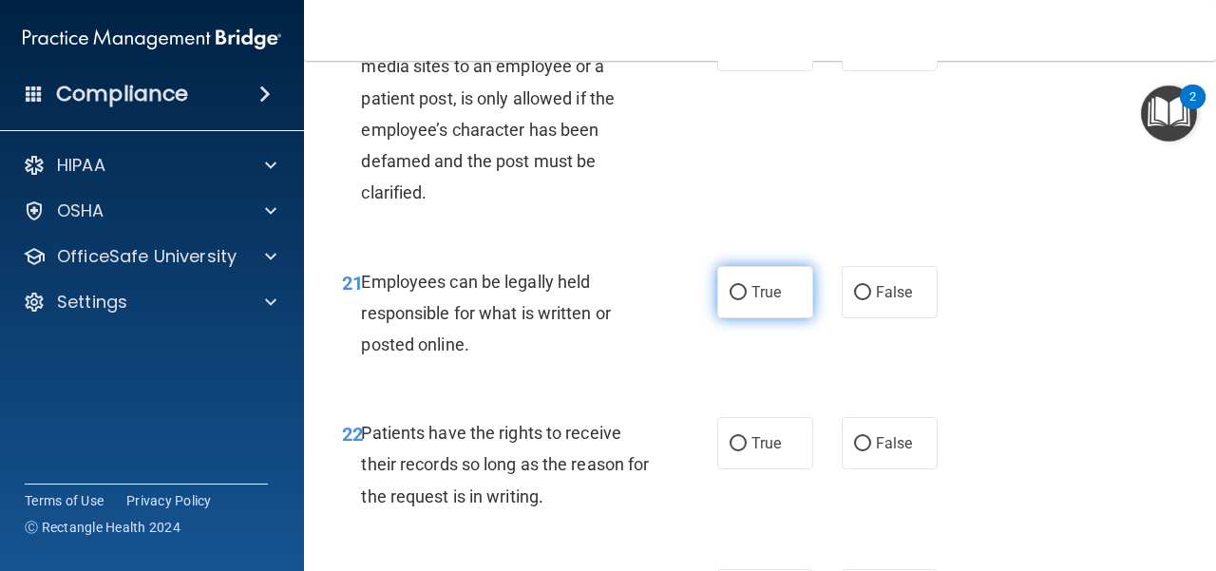
click at [771, 318] on label "True" at bounding box center [765, 292] width 96 height 52
click at [747, 300] on input "True" at bounding box center [738, 293] width 17 height 14
radio input "true"
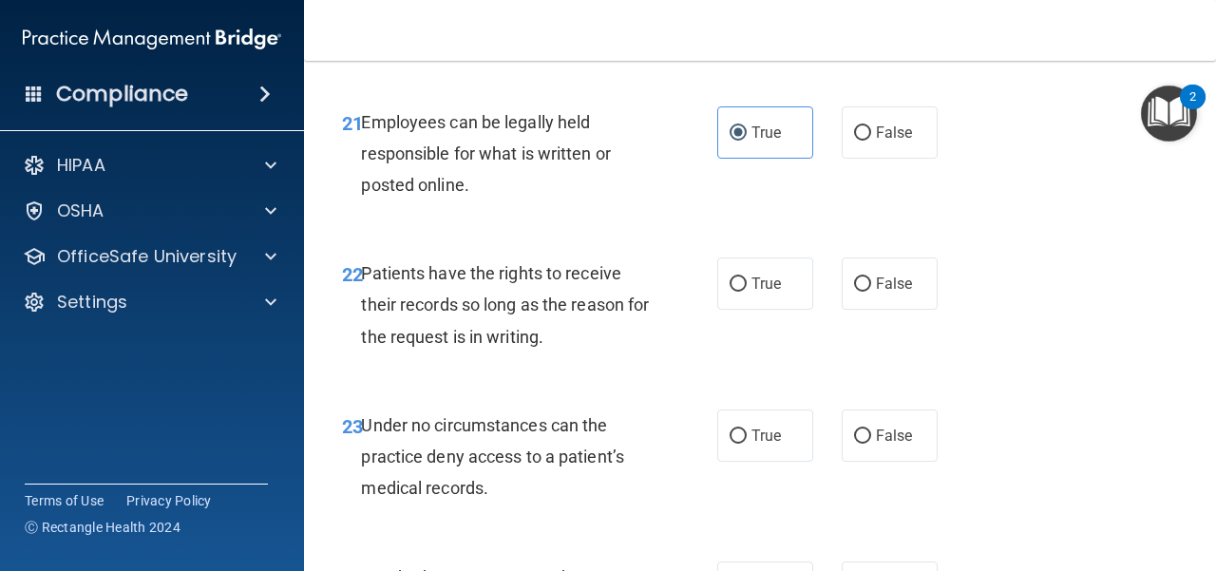
scroll to position [4559, 0]
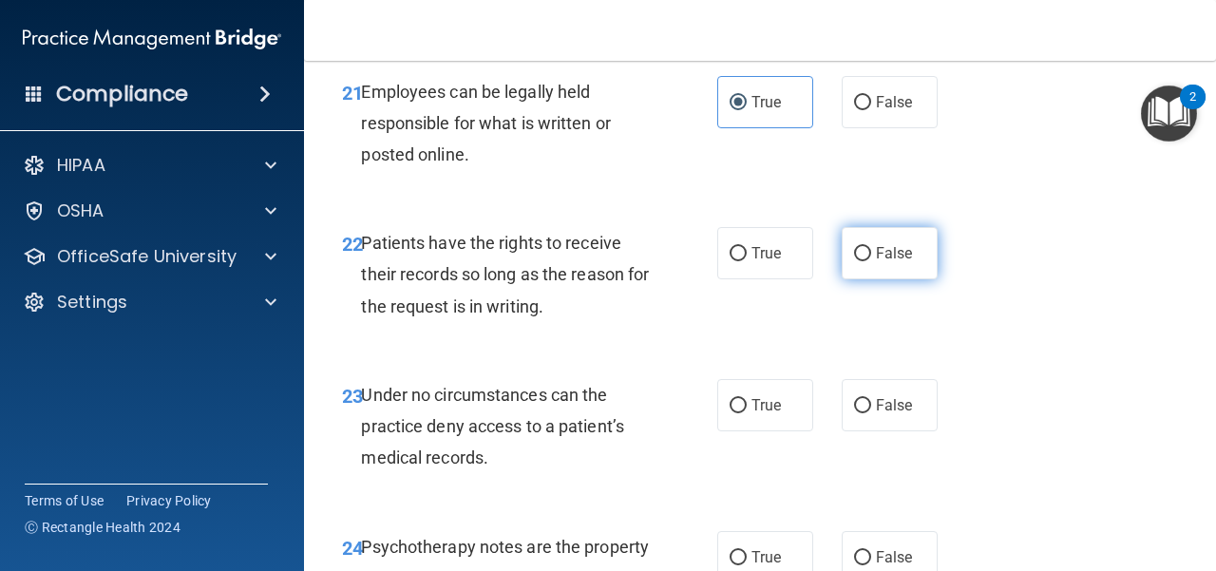
click at [842, 279] on label "False" at bounding box center [890, 253] width 96 height 52
click at [854, 261] on input "False" at bounding box center [862, 254] width 17 height 14
radio input "true"
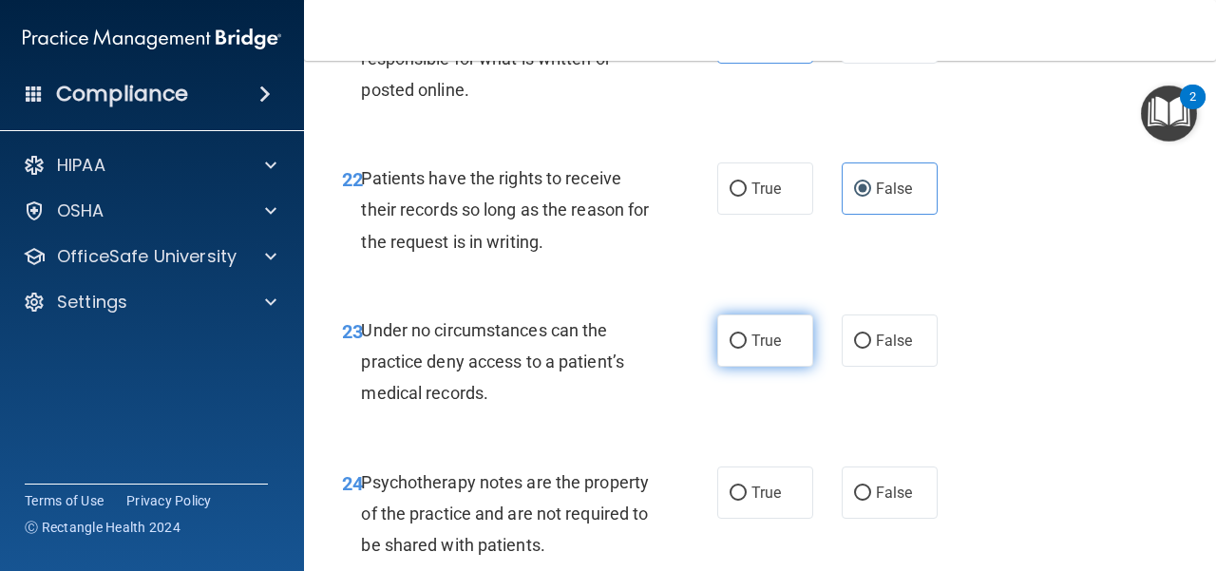
scroll to position [4654, 0]
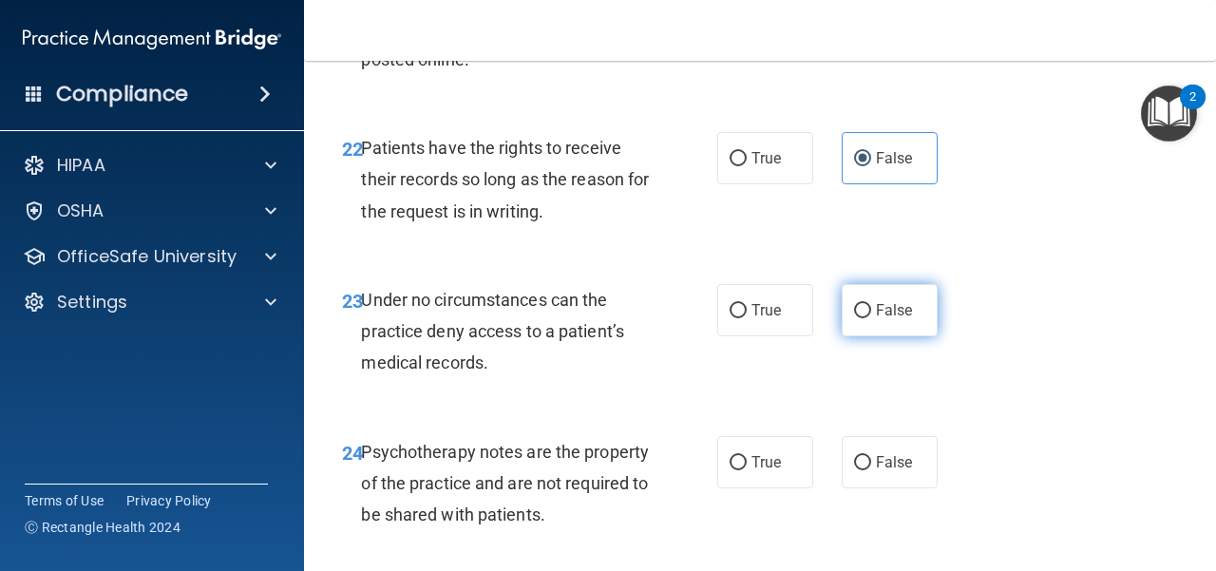
click at [832, 336] on div "True False" at bounding box center [832, 310] width 231 height 52
click at [854, 318] on input "False" at bounding box center [862, 311] width 17 height 14
radio input "true"
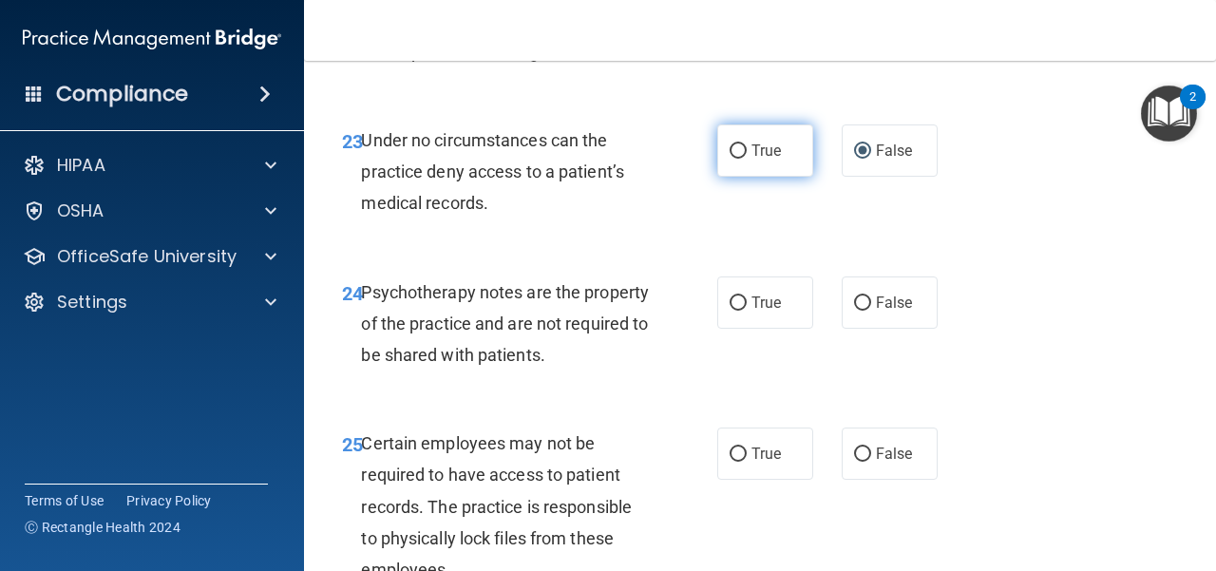
scroll to position [4844, 0]
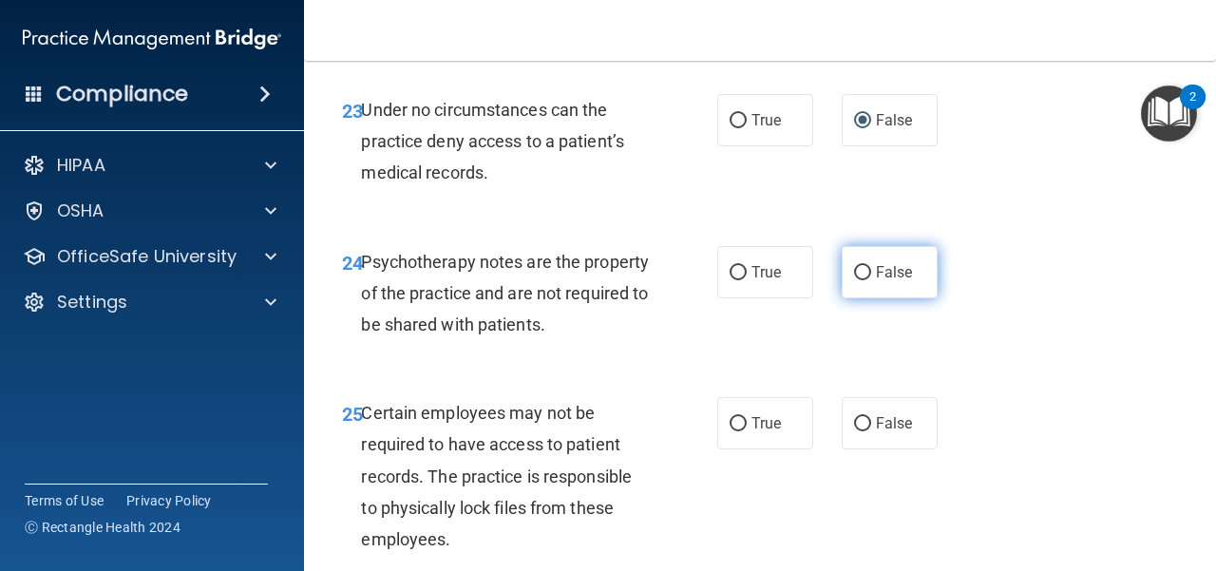
click at [888, 298] on label "False" at bounding box center [890, 272] width 96 height 52
click at [871, 280] on input "False" at bounding box center [862, 273] width 17 height 14
radio input "true"
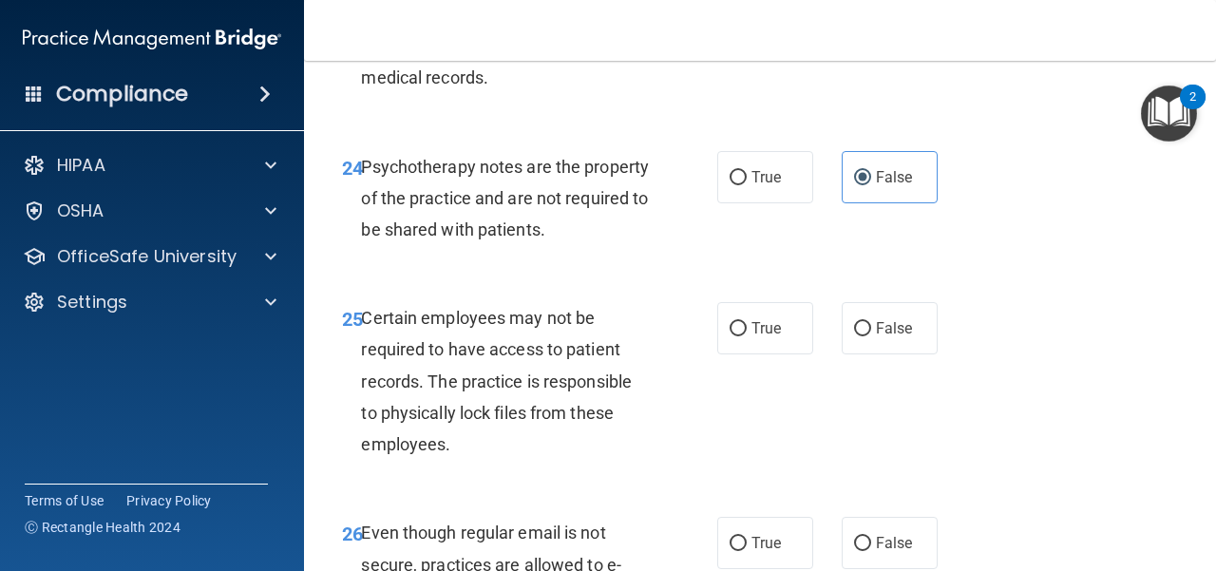
scroll to position [5034, 0]
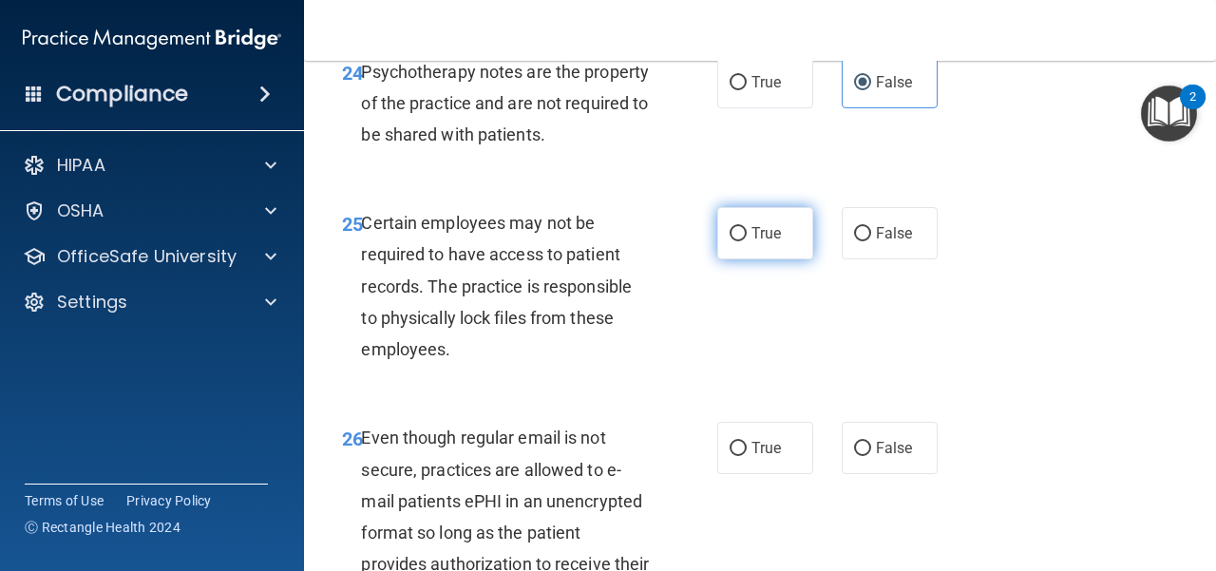
click at [758, 259] on label "True" at bounding box center [765, 233] width 96 height 52
click at [747, 241] on input "True" at bounding box center [738, 234] width 17 height 14
radio input "true"
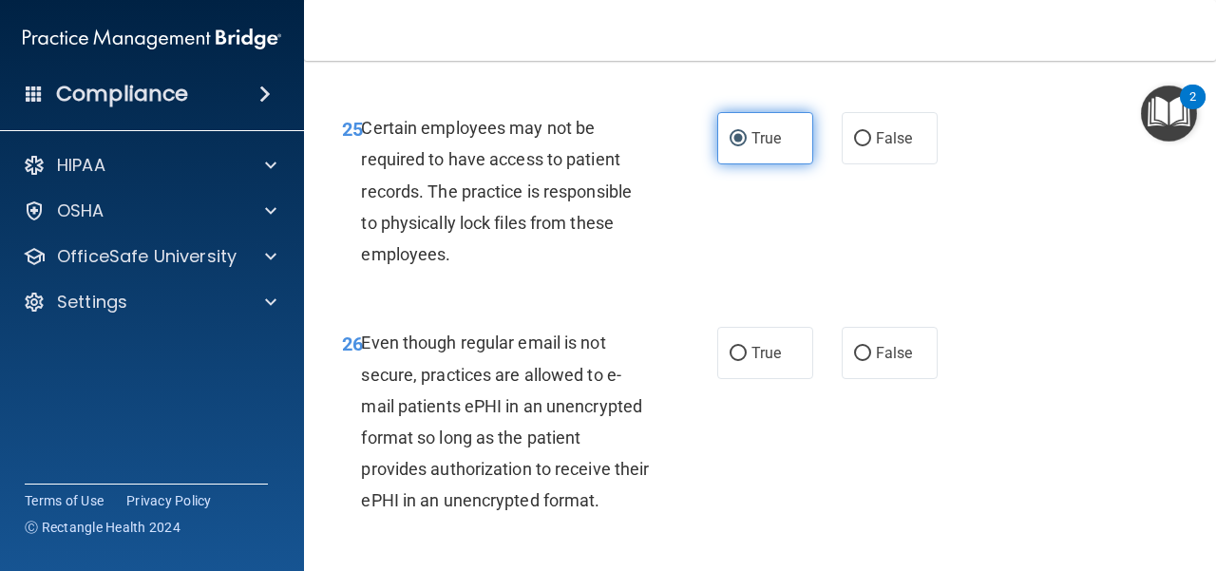
scroll to position [5224, 0]
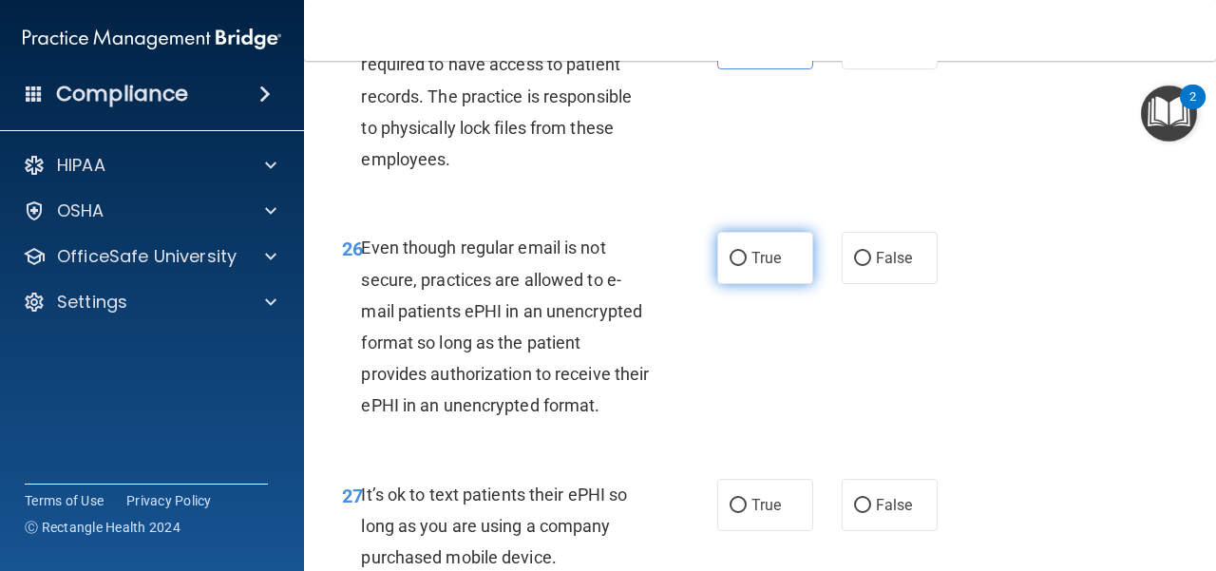
click at [729, 284] on label "True" at bounding box center [765, 258] width 96 height 52
click at [730, 266] on input "True" at bounding box center [738, 259] width 17 height 14
radio input "true"
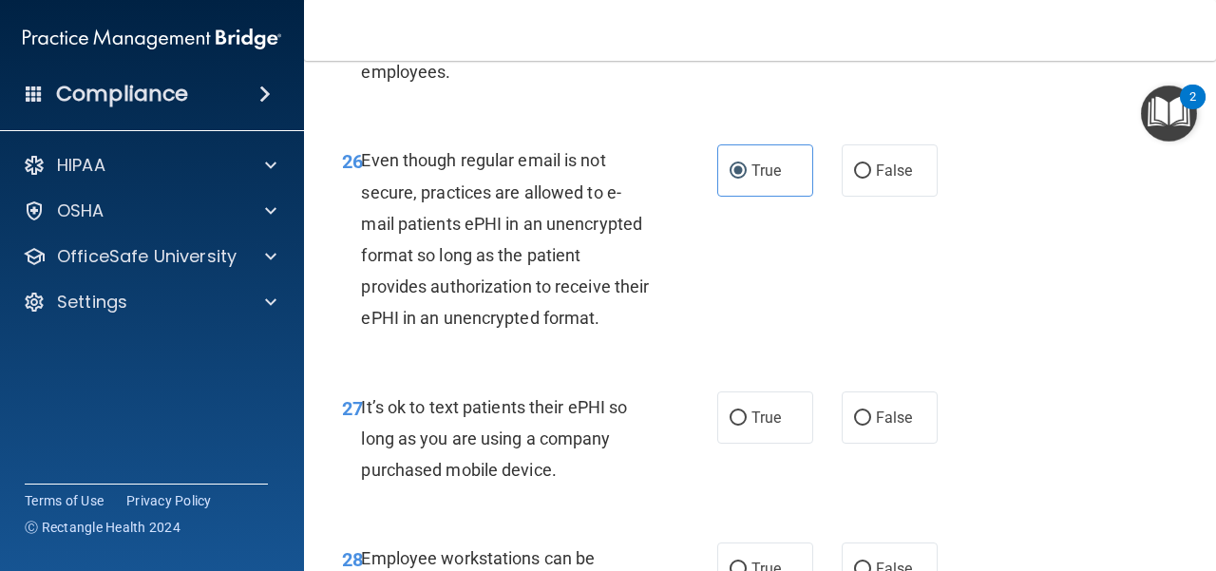
scroll to position [5414, 0]
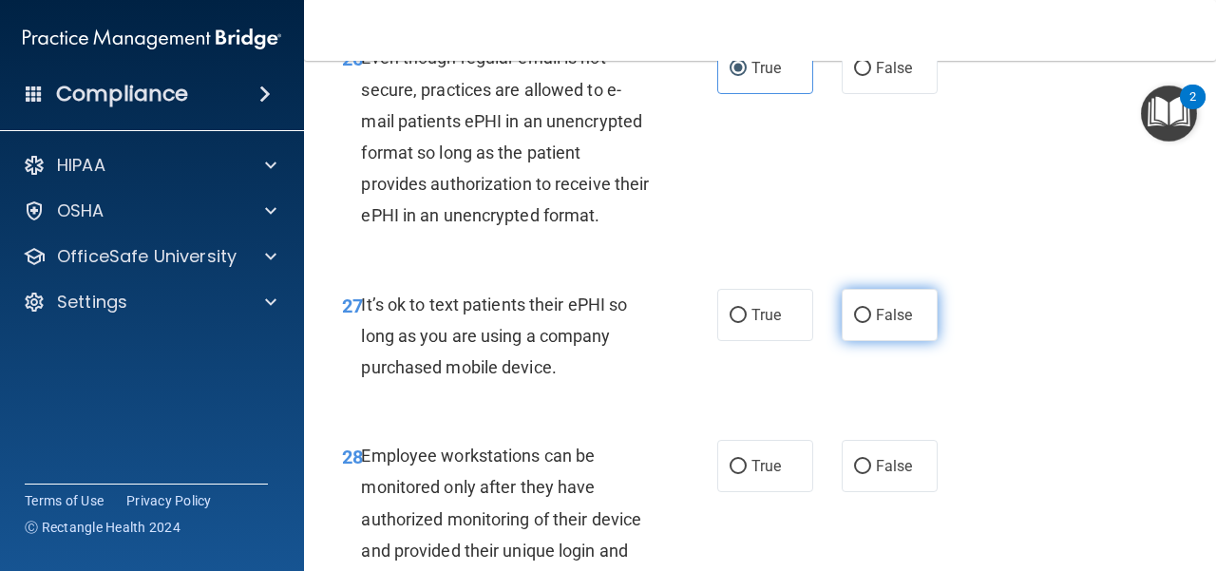
click at [844, 341] on label "False" at bounding box center [890, 315] width 96 height 52
click at [854, 323] on input "False" at bounding box center [862, 316] width 17 height 14
radio input "true"
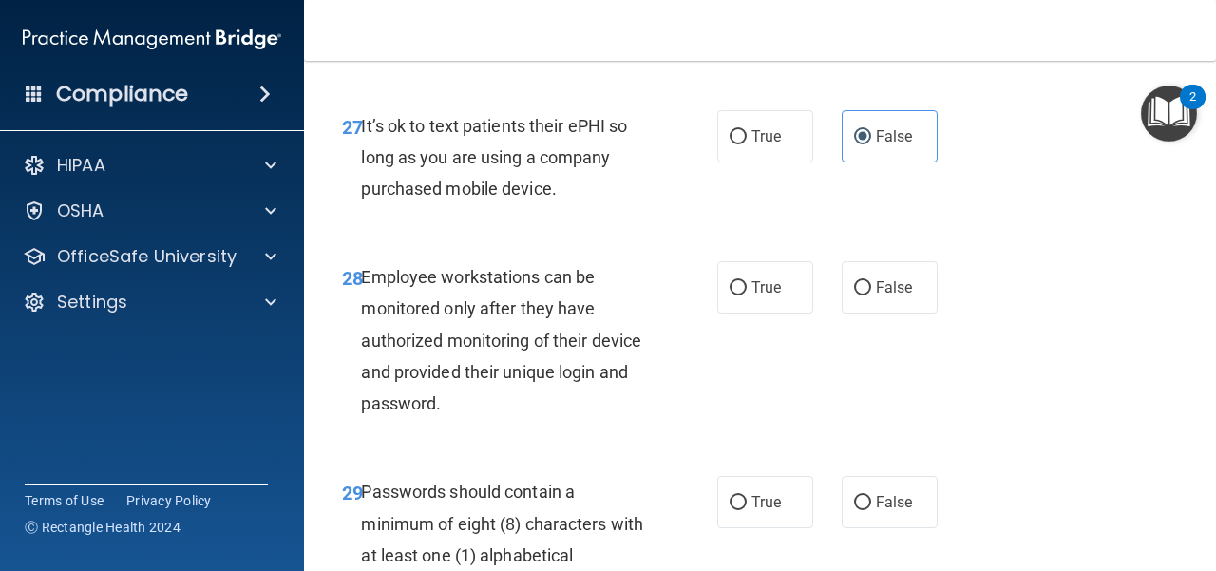
scroll to position [5604, 0]
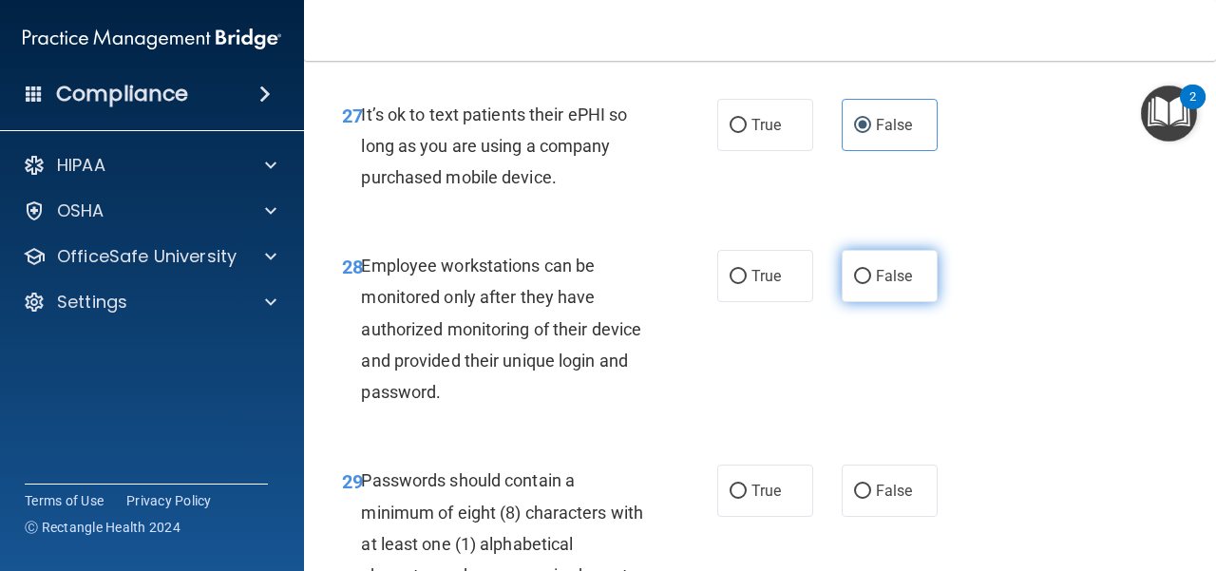
click at [888, 302] on label "False" at bounding box center [890, 276] width 96 height 52
click at [871, 284] on input "False" at bounding box center [862, 277] width 17 height 14
radio input "true"
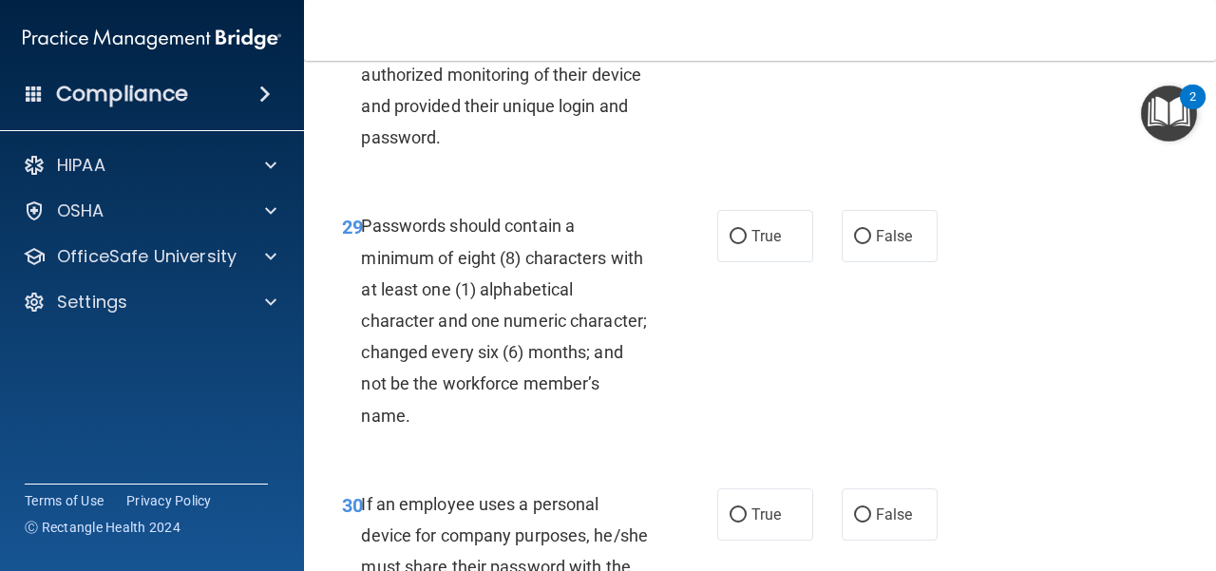
scroll to position [5889, 0]
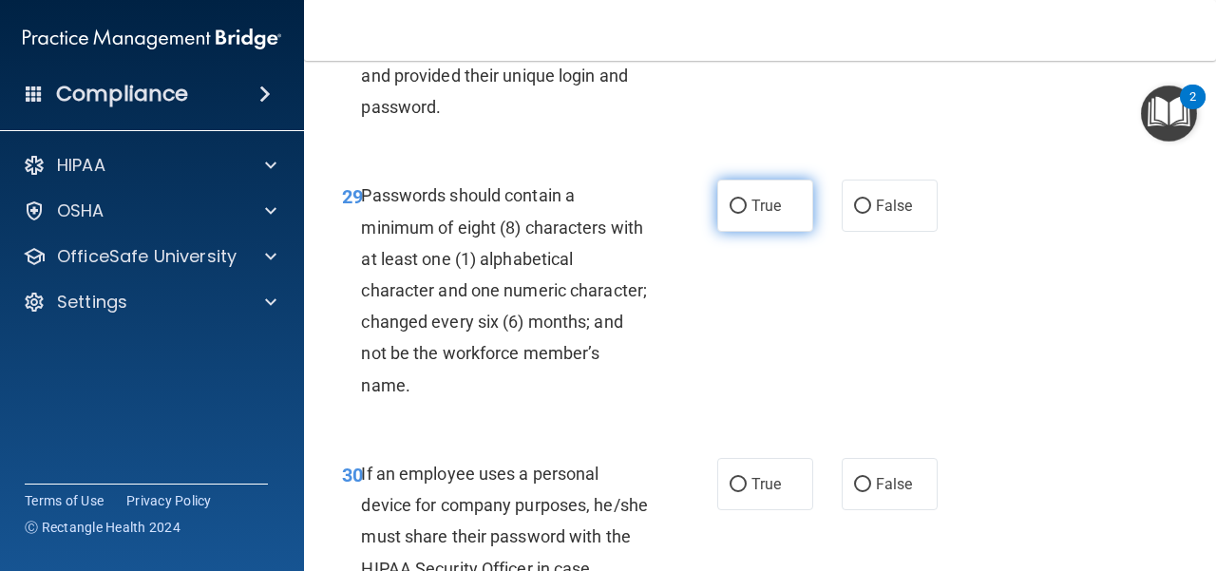
click at [741, 232] on label "True" at bounding box center [765, 206] width 96 height 52
click at [741, 214] on input "True" at bounding box center [738, 206] width 17 height 14
radio input "true"
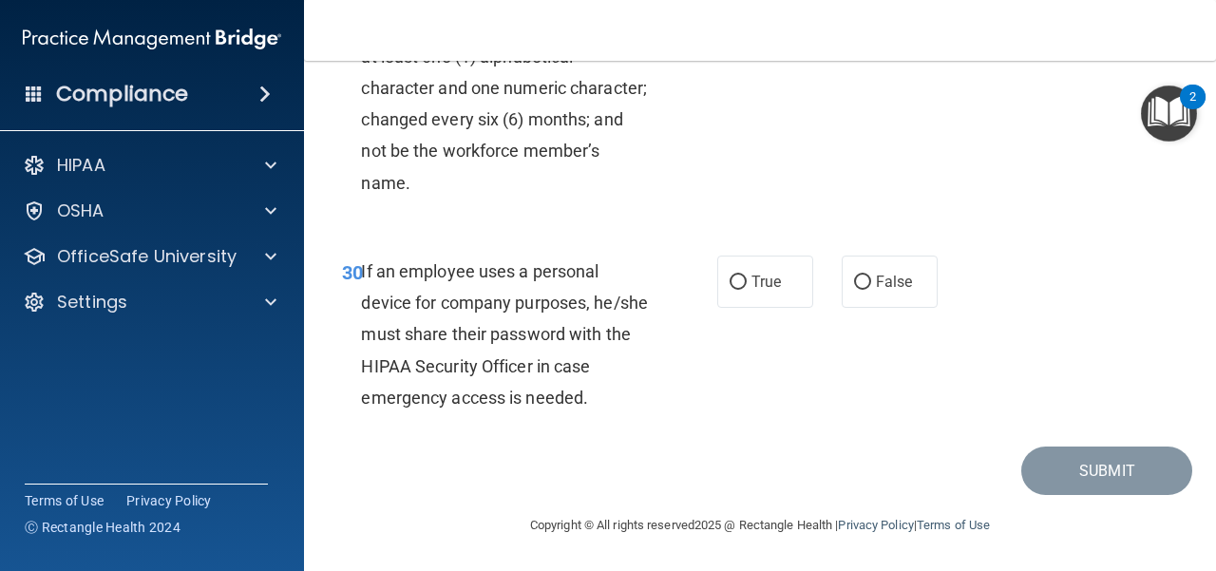
scroll to position [6174, 0]
click at [728, 308] on label "True" at bounding box center [765, 282] width 96 height 52
click at [730, 290] on input "True" at bounding box center [738, 282] width 17 height 14
radio input "true"
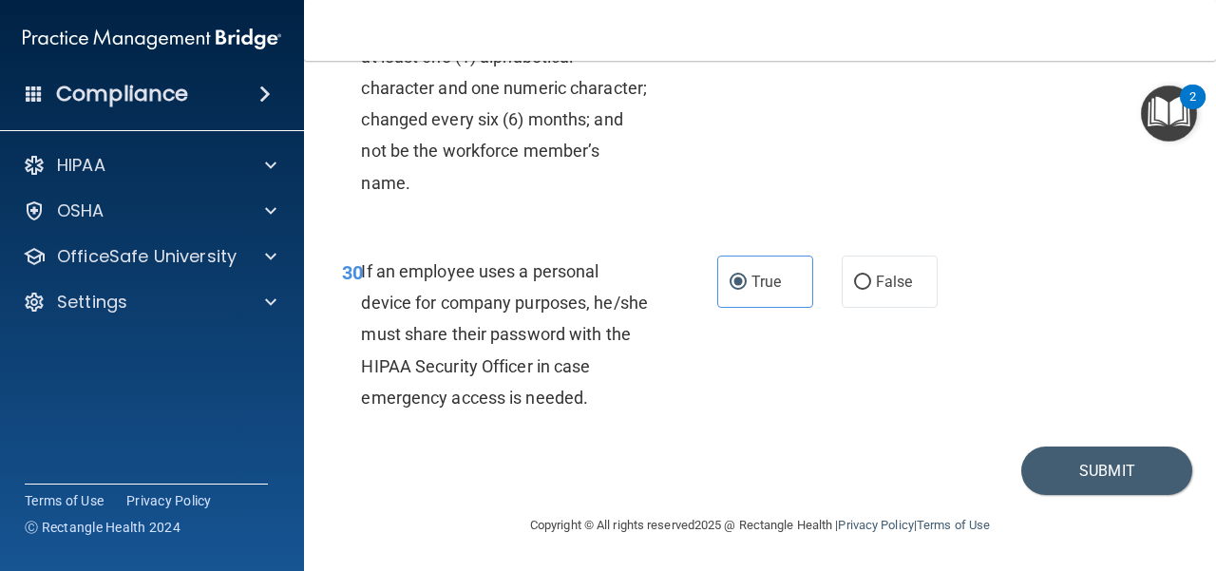
scroll to position [6216, 0]
click at [888, 457] on button "Submit" at bounding box center [1106, 470] width 171 height 48
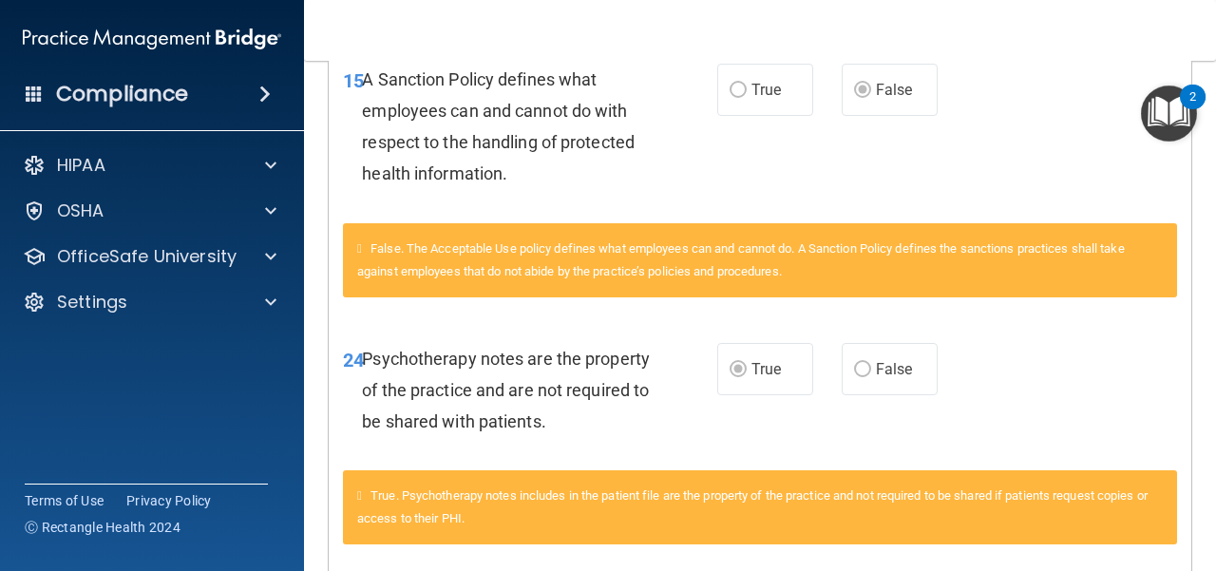
scroll to position [570, 0]
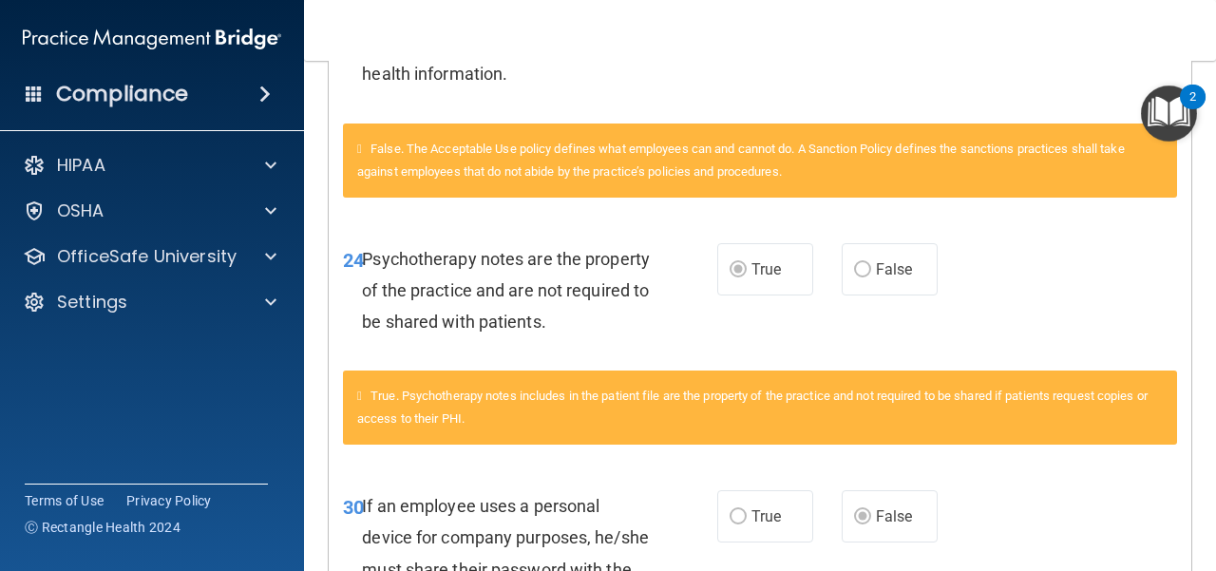
click at [888, 295] on label "False" at bounding box center [890, 269] width 96 height 52
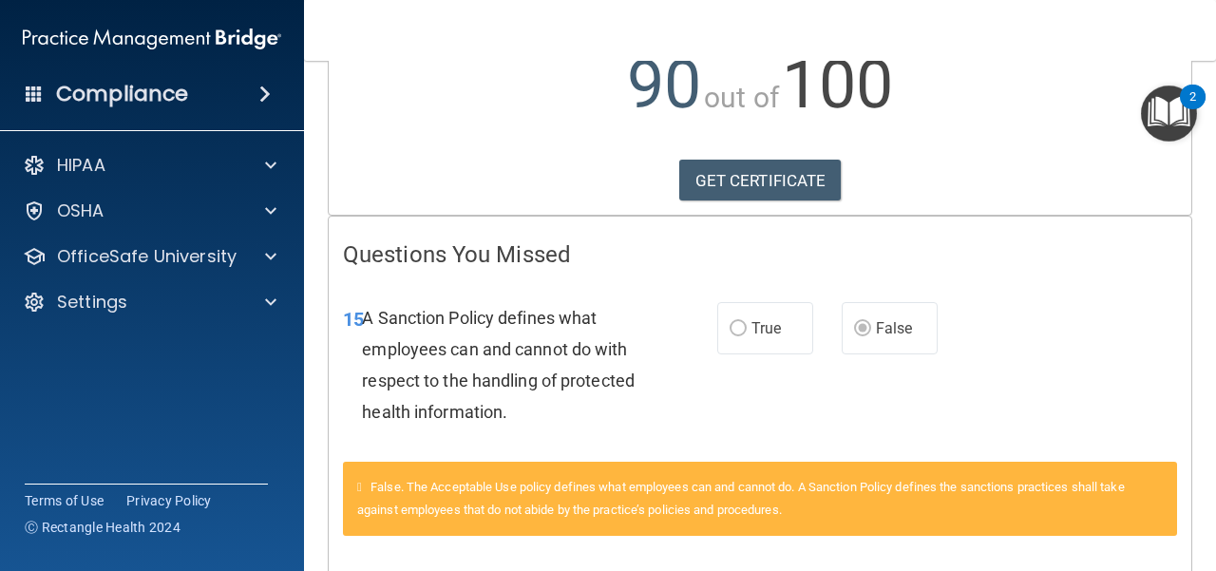
scroll to position [130, 0]
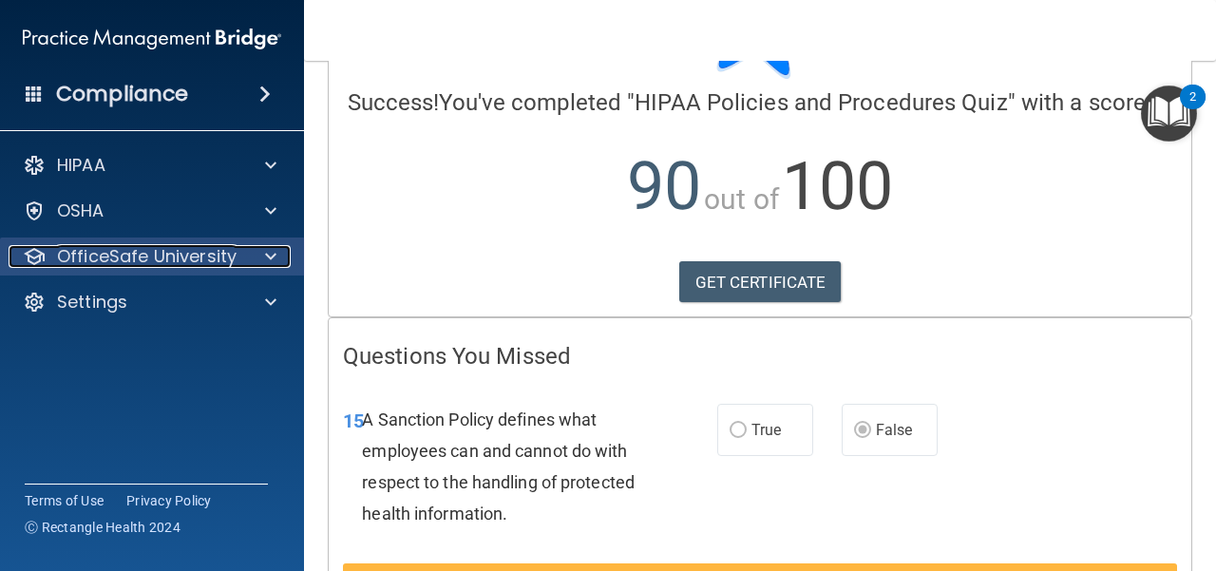
click at [275, 257] on span at bounding box center [270, 256] width 11 height 23
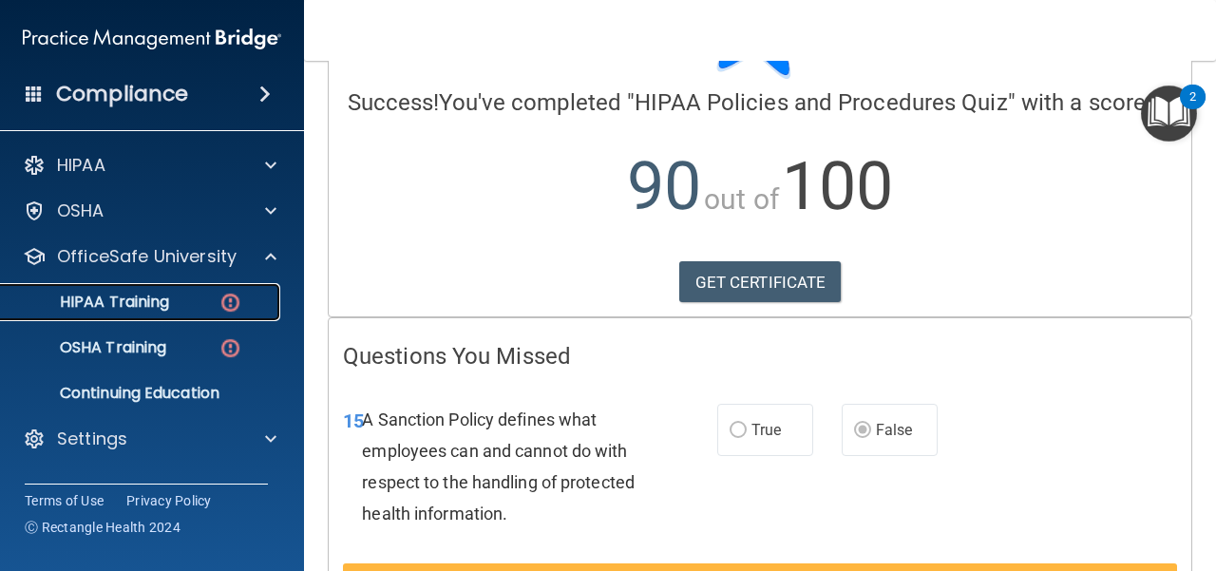
click at [152, 302] on p "HIPAA Training" at bounding box center [90, 302] width 157 height 19
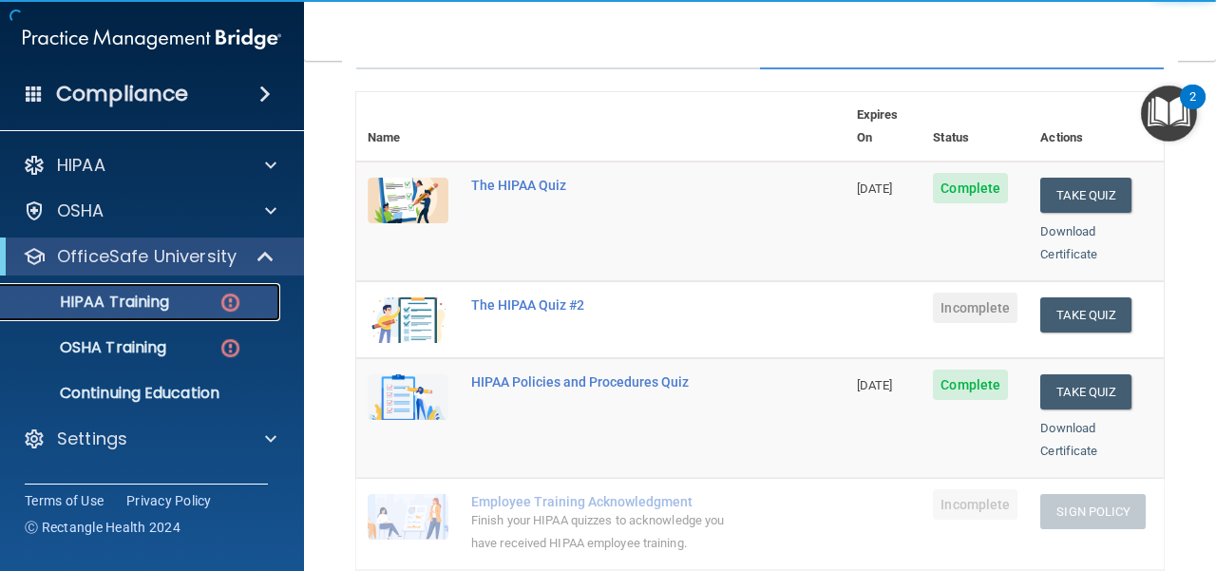
scroll to position [225, 0]
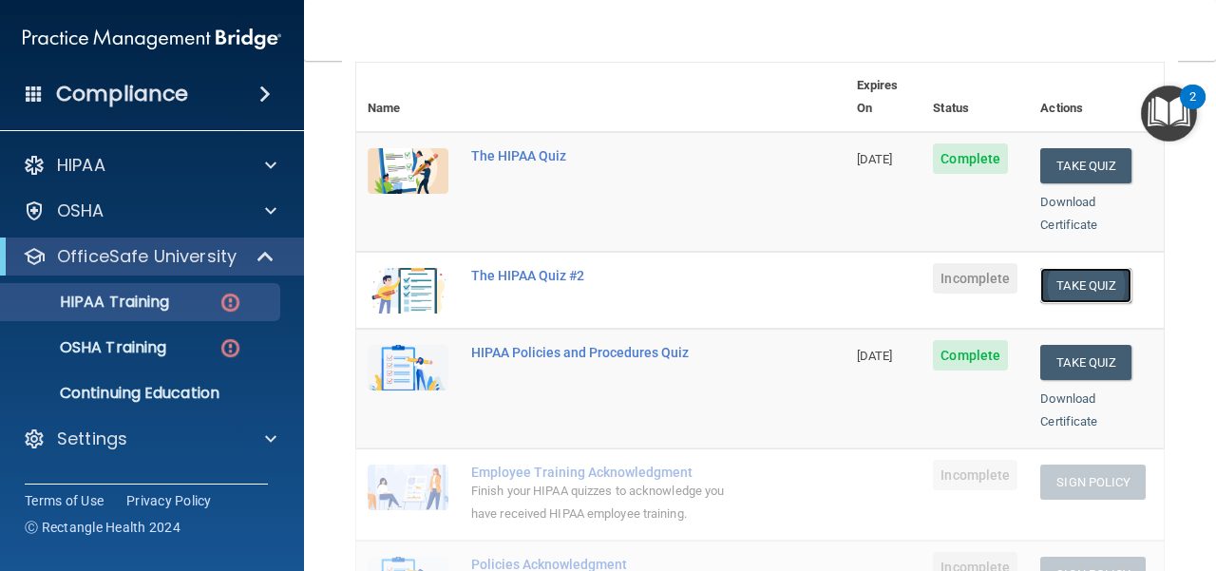
click at [888, 268] on button "Take Quiz" at bounding box center [1085, 285] width 91 height 35
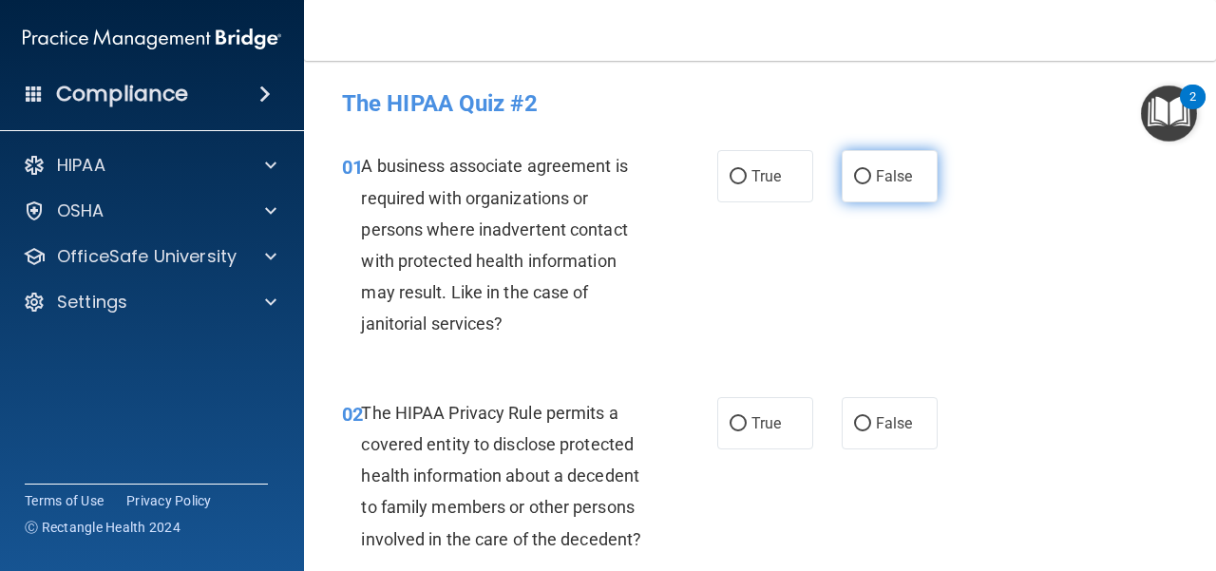
click at [854, 174] on input "False" at bounding box center [862, 177] width 17 height 14
radio input "true"
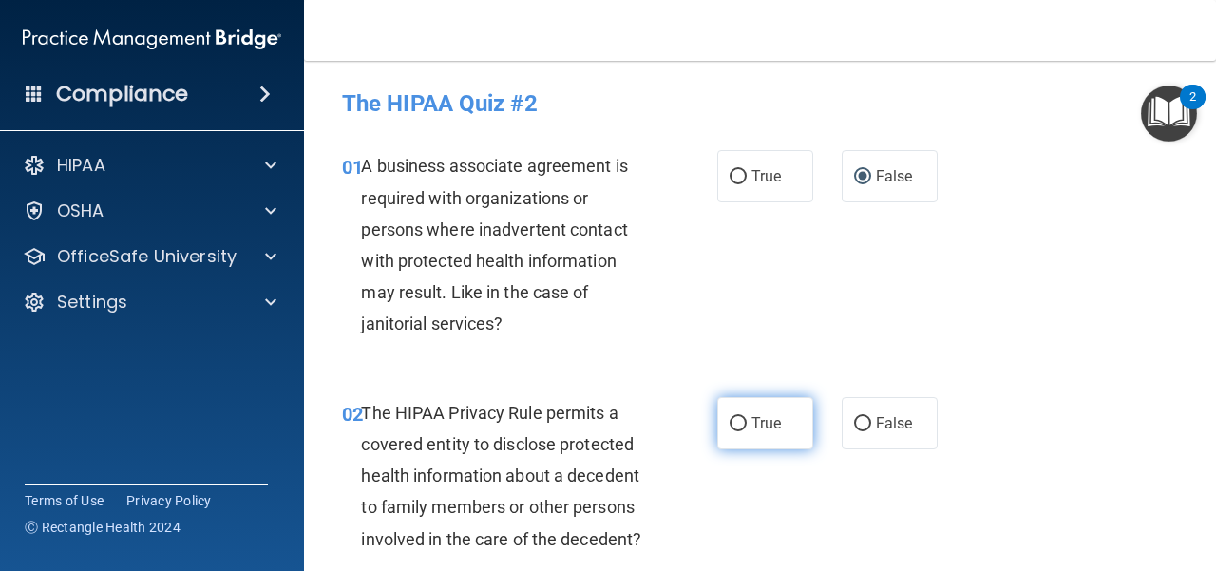
click at [768, 408] on label "True" at bounding box center [765, 423] width 96 height 52
click at [747, 417] on input "True" at bounding box center [738, 424] width 17 height 14
radio input "true"
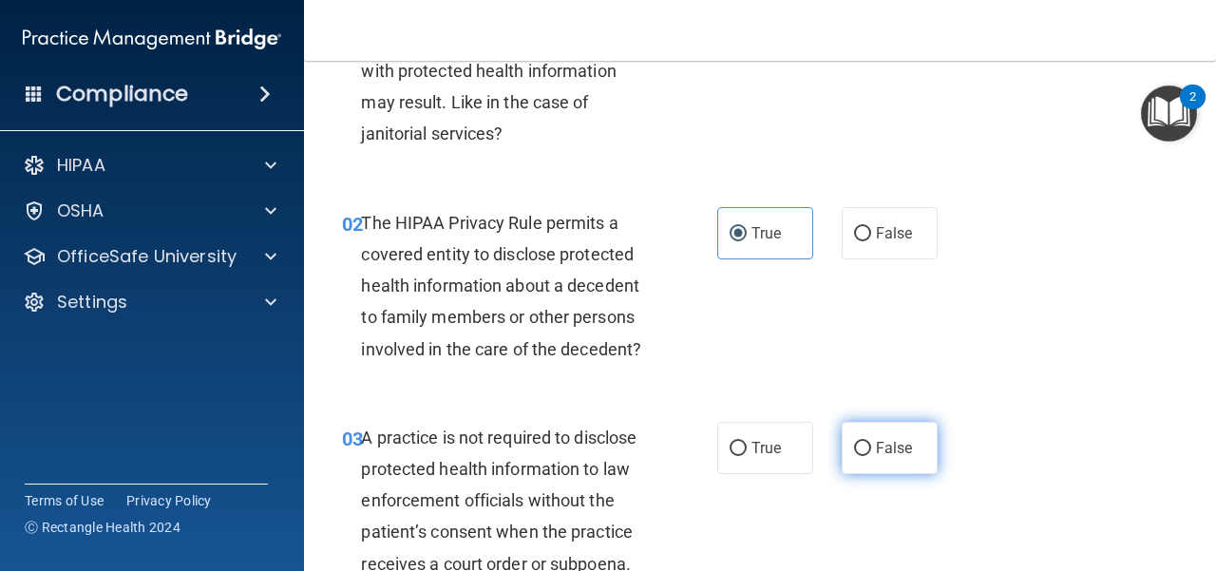
click at [854, 445] on input "False" at bounding box center [862, 449] width 17 height 14
radio input "true"
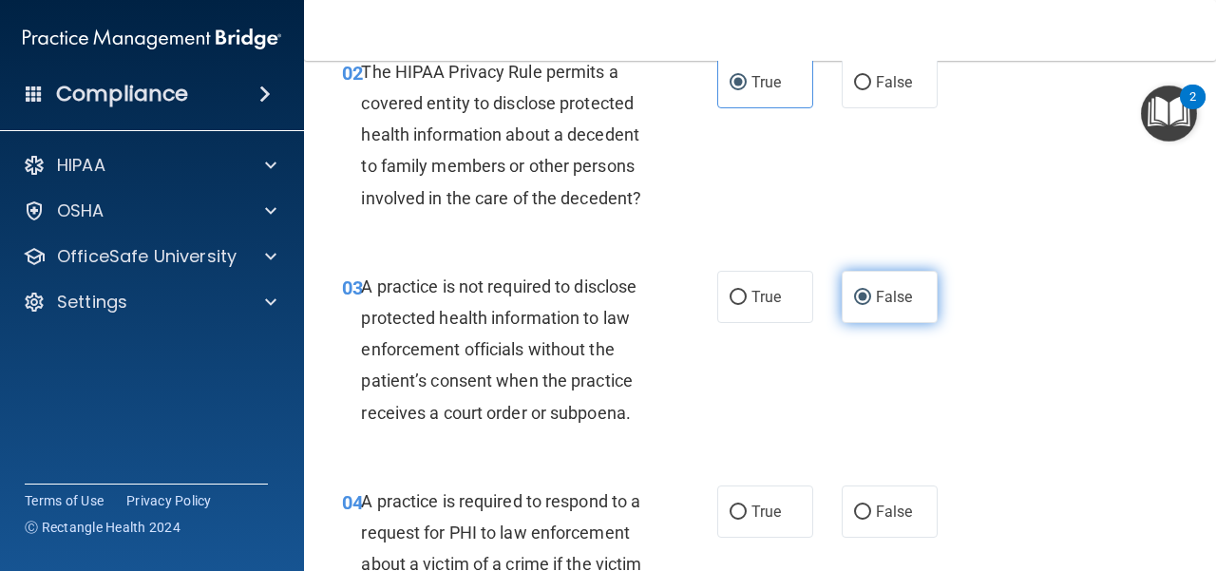
scroll to position [380, 0]
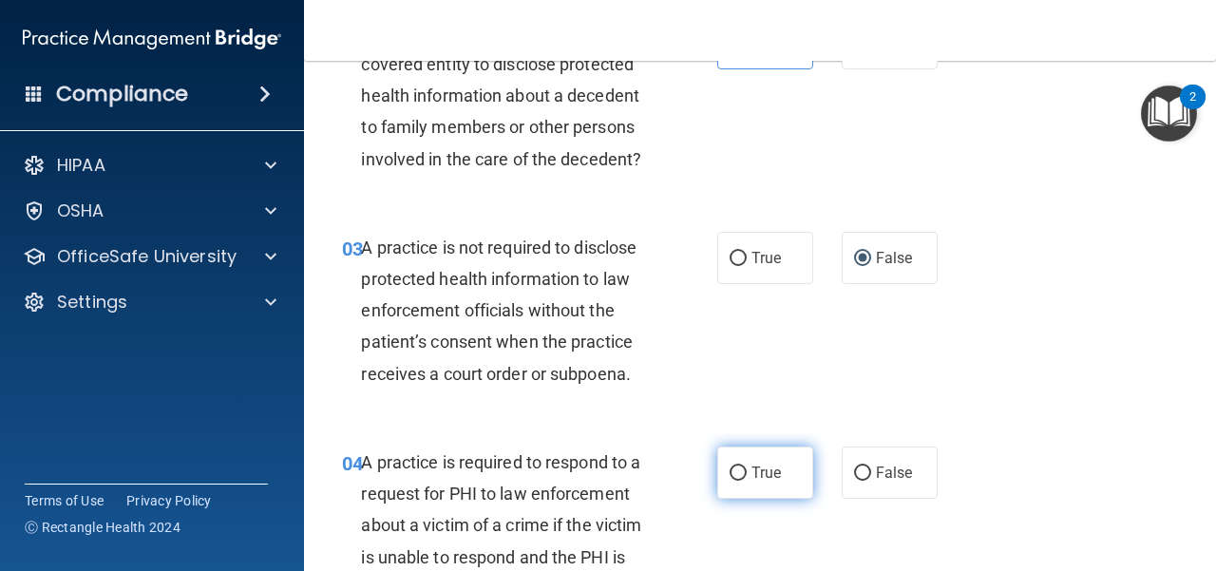
click at [717, 457] on label "True" at bounding box center [765, 472] width 96 height 52
click at [730, 466] on input "True" at bounding box center [738, 473] width 17 height 14
radio input "true"
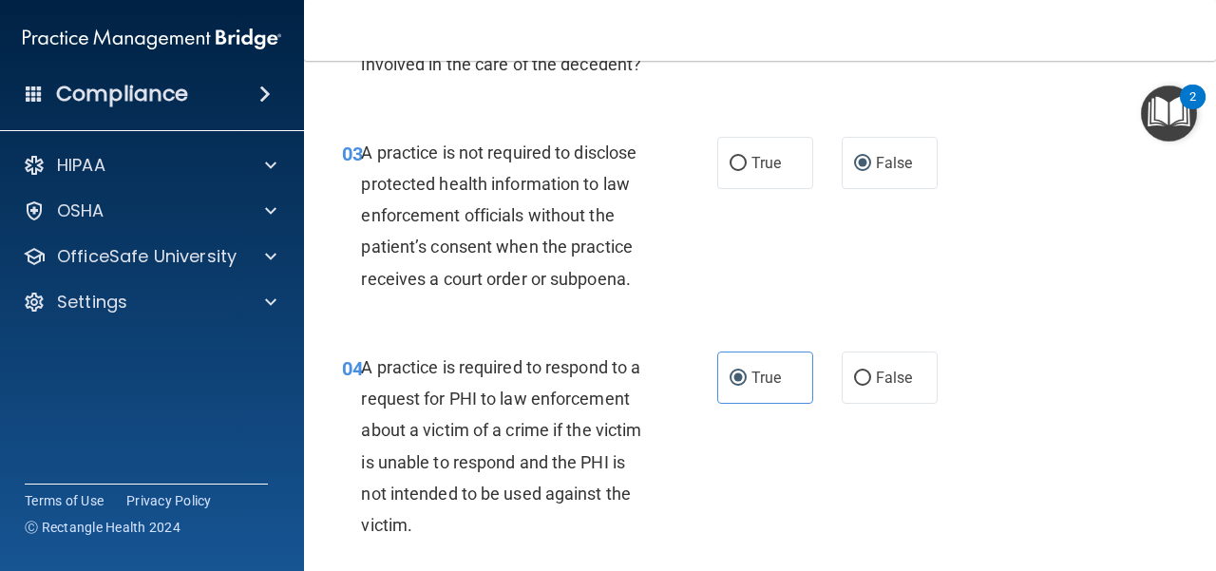
scroll to position [665, 0]
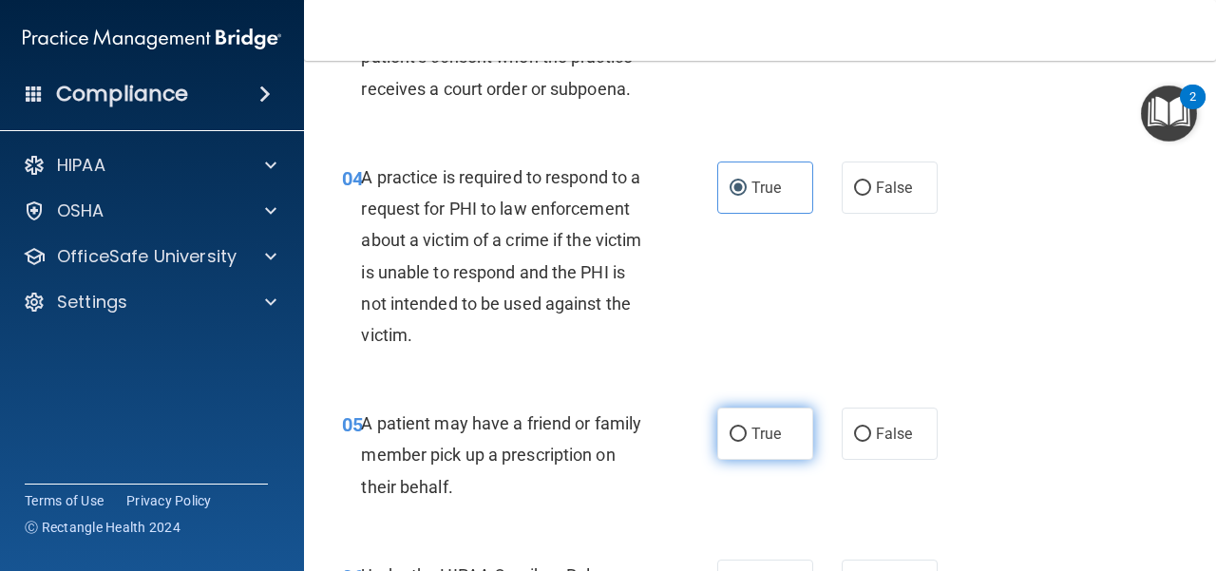
click at [717, 445] on label "True" at bounding box center [765, 434] width 96 height 52
click at [730, 442] on input "True" at bounding box center [738, 434] width 17 height 14
radio input "true"
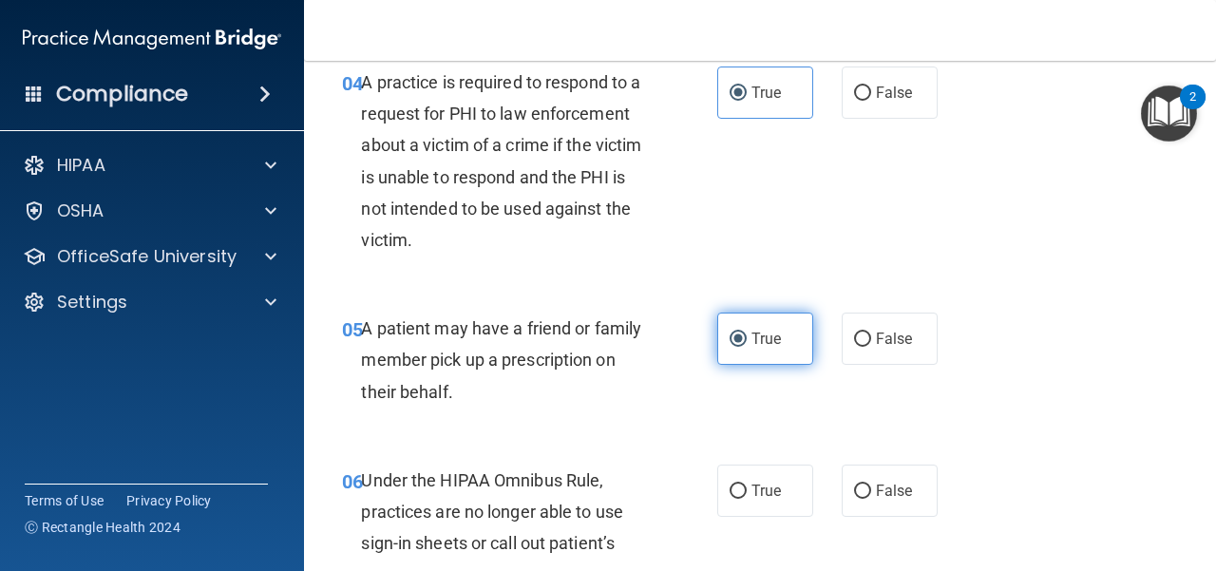
scroll to position [855, 0]
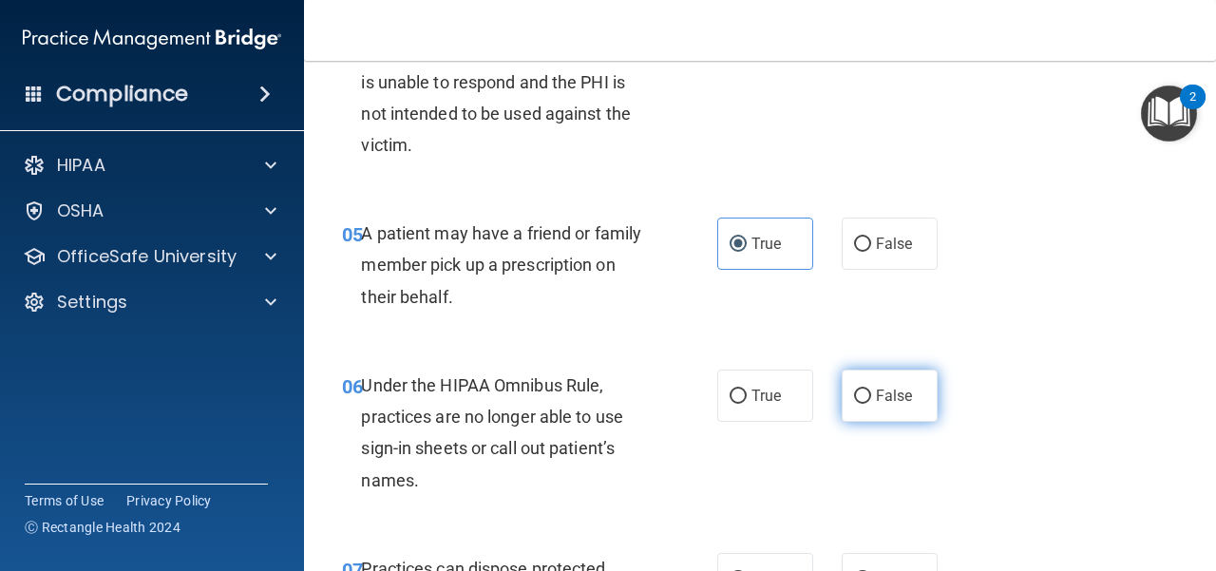
click at [854, 401] on input "False" at bounding box center [862, 396] width 17 height 14
radio input "true"
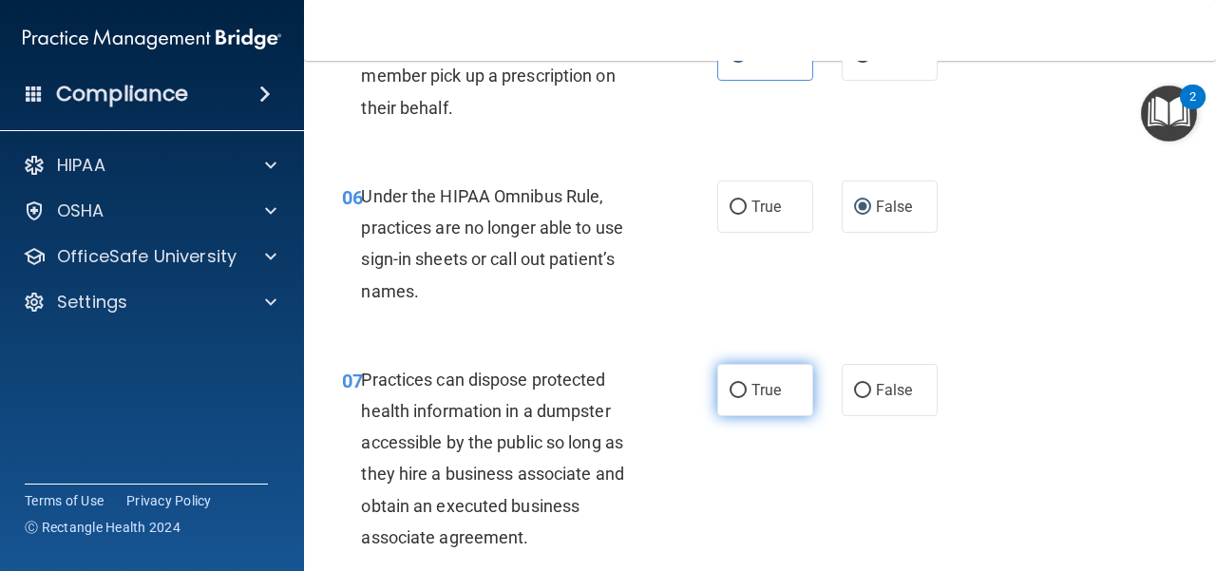
scroll to position [1045, 0]
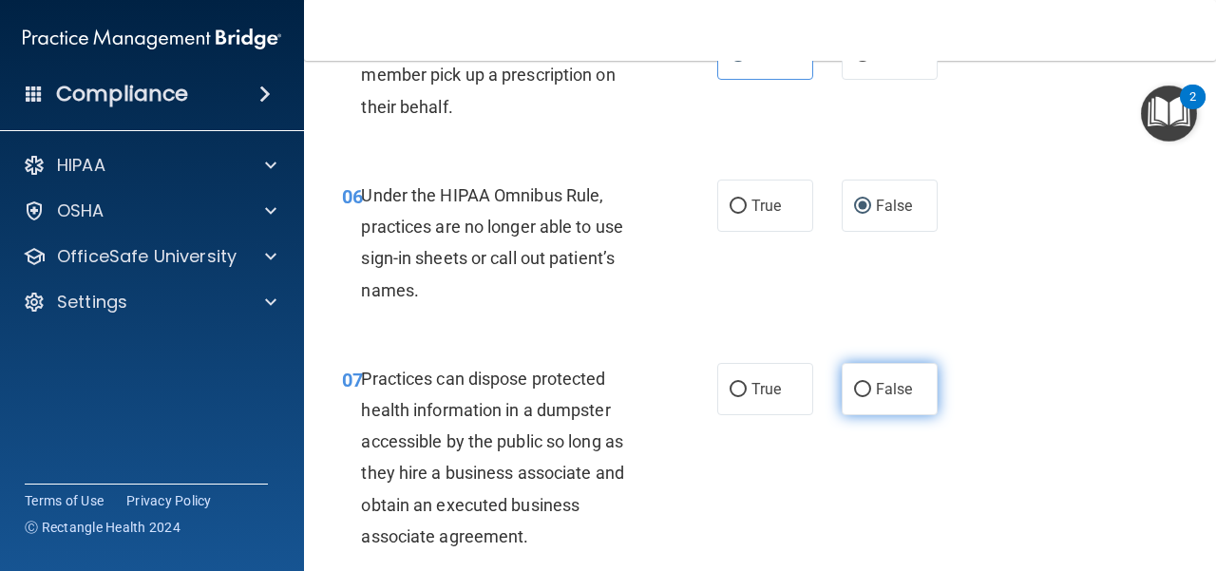
click at [888, 391] on label "False" at bounding box center [890, 389] width 96 height 52
click at [871, 391] on input "False" at bounding box center [862, 390] width 17 height 14
radio input "true"
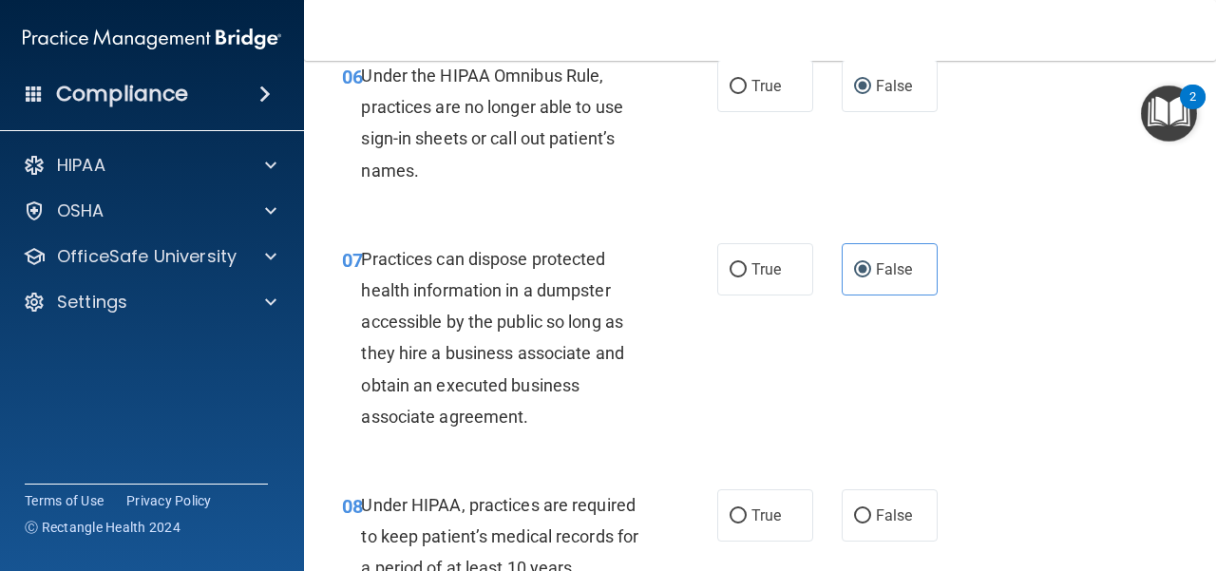
scroll to position [1235, 0]
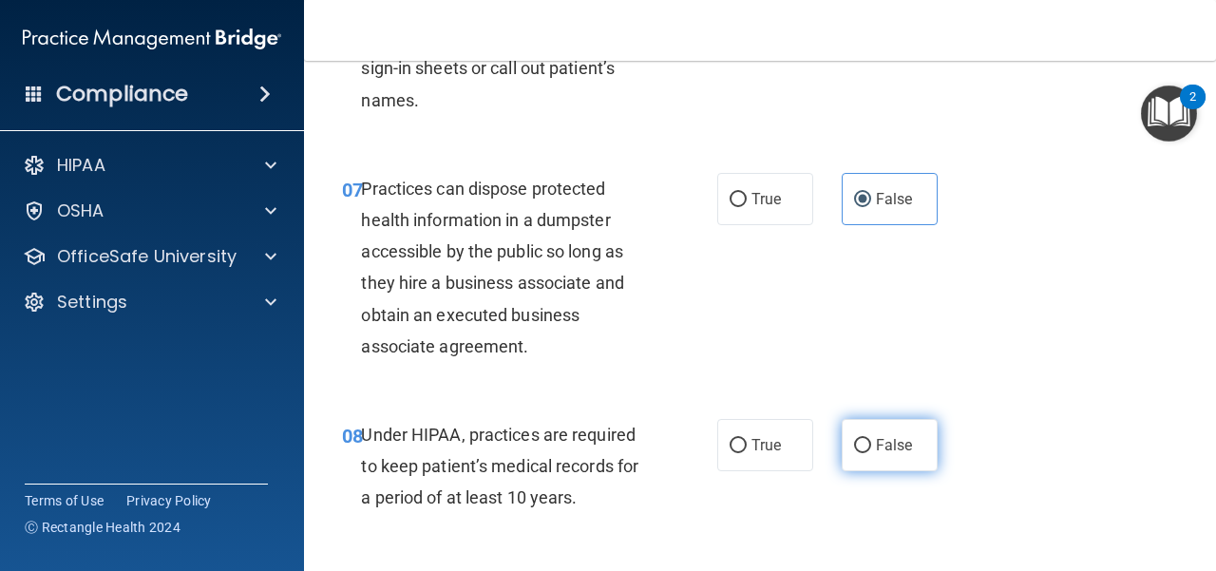
click at [855, 453] on label "False" at bounding box center [890, 445] width 96 height 52
click at [855, 453] on input "False" at bounding box center [862, 446] width 17 height 14
radio input "true"
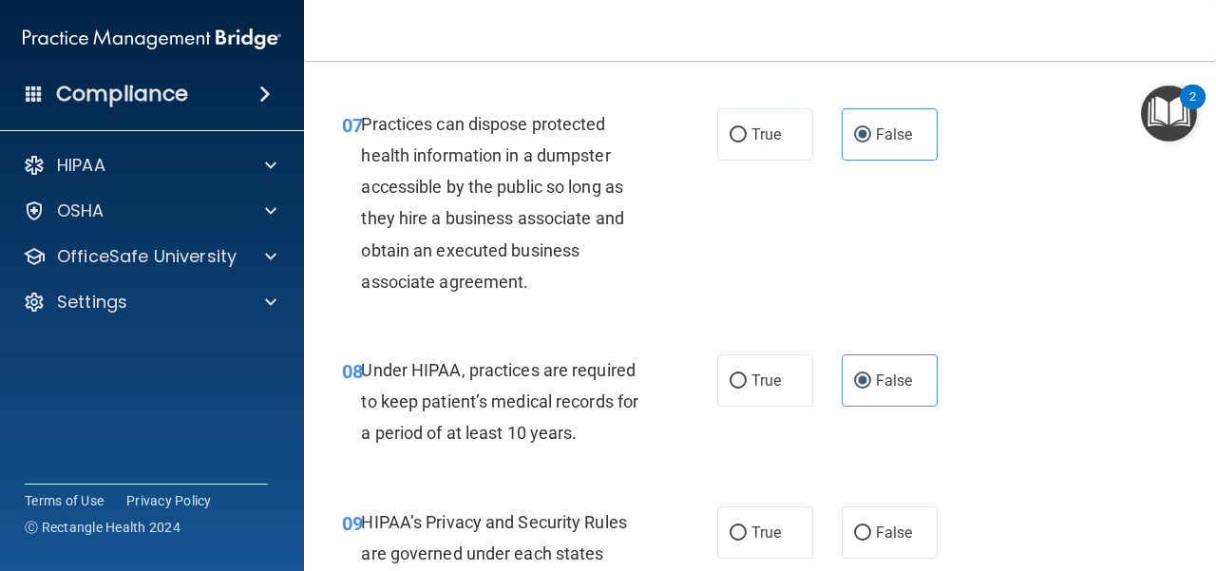
scroll to position [1330, 0]
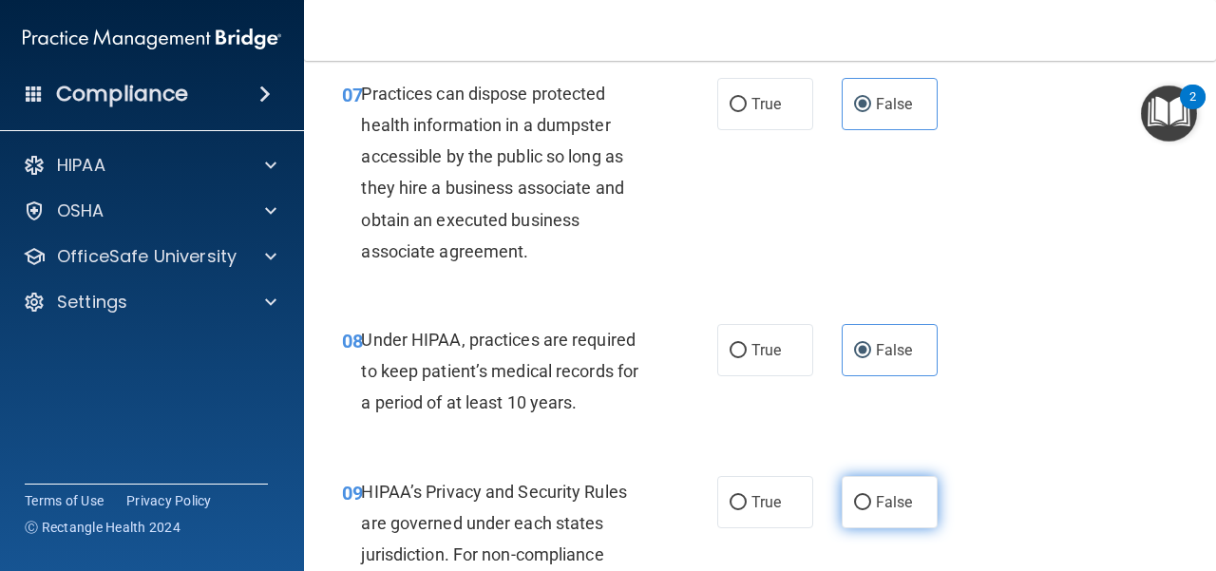
click at [880, 483] on label "False" at bounding box center [890, 502] width 96 height 52
click at [871, 496] on input "False" at bounding box center [862, 503] width 17 height 14
radio input "true"
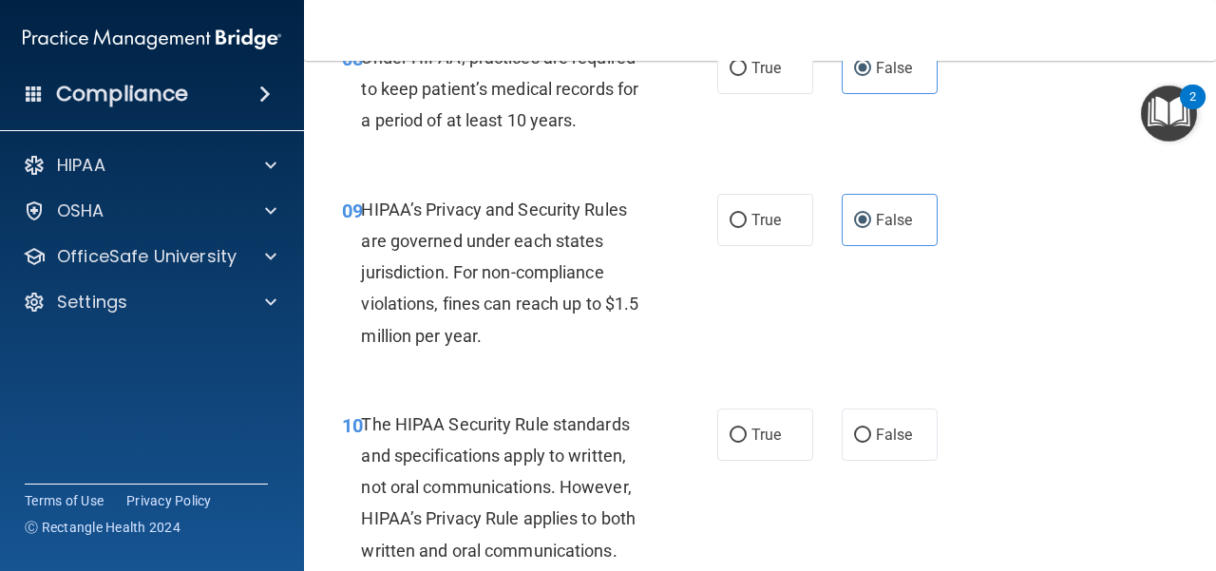
scroll to position [1615, 0]
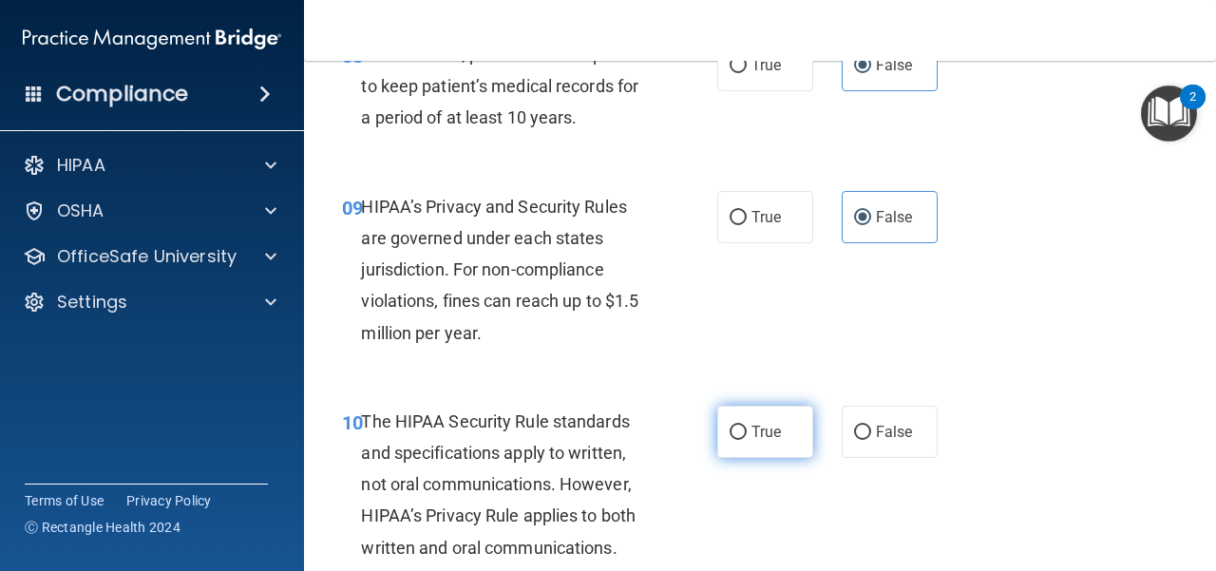
click at [752, 455] on div "10 The HIPAA Security Rule standards and specifications apply to written, not o…" at bounding box center [760, 489] width 864 height 215
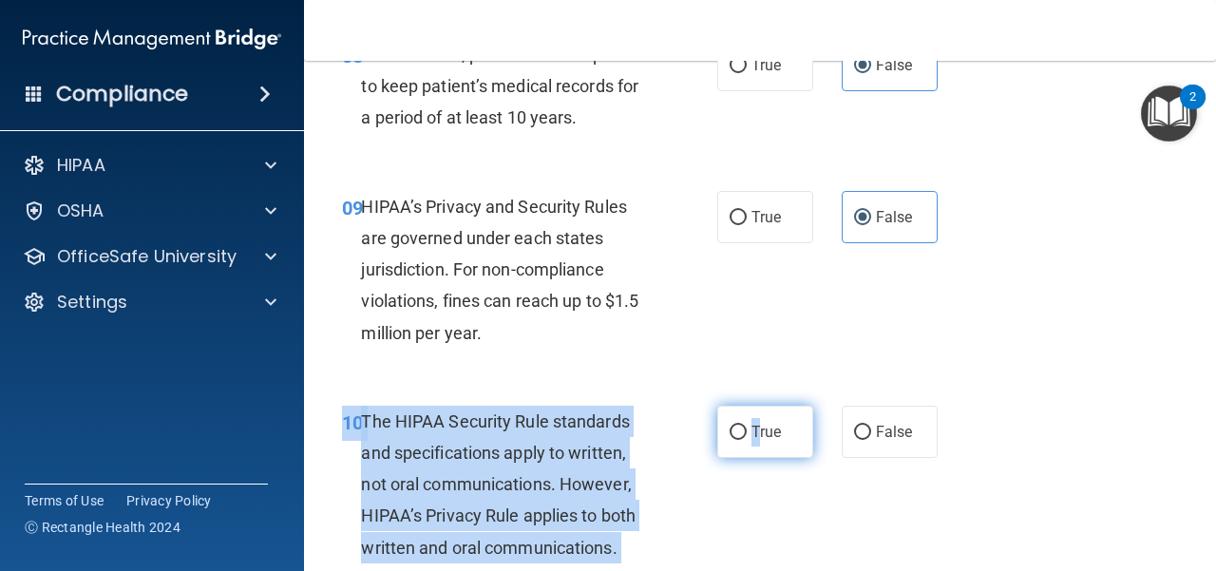
click at [750, 449] on label "True" at bounding box center [765, 432] width 96 height 52
click at [747, 440] on input "True" at bounding box center [738, 433] width 17 height 14
radio input "true"
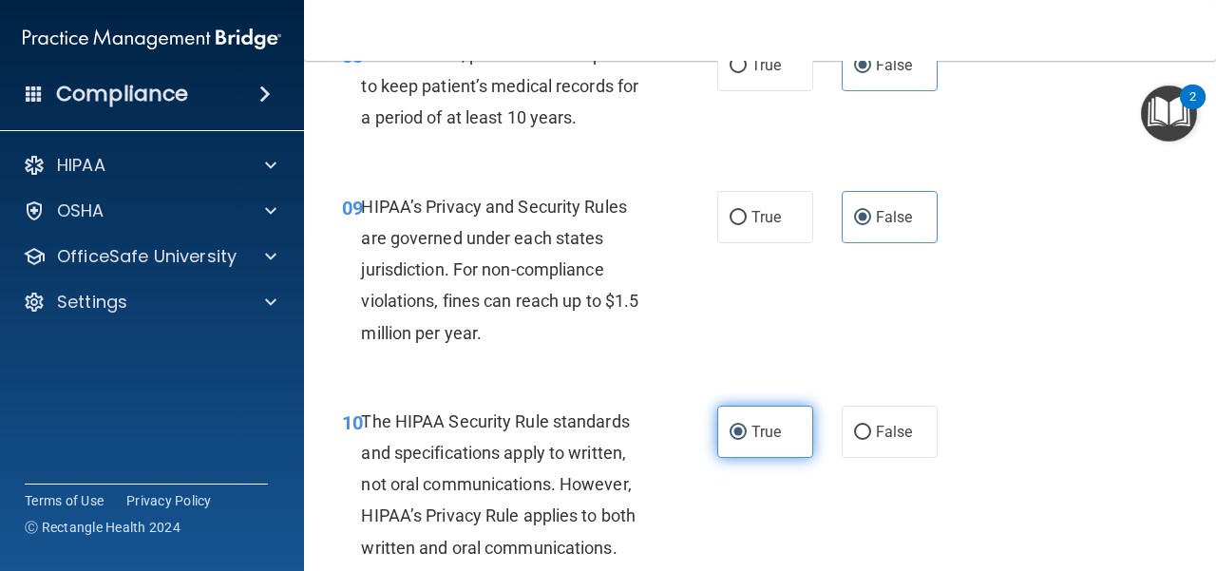
click at [763, 445] on label "True" at bounding box center [765, 432] width 96 height 52
click at [747, 440] on input "True" at bounding box center [738, 433] width 17 height 14
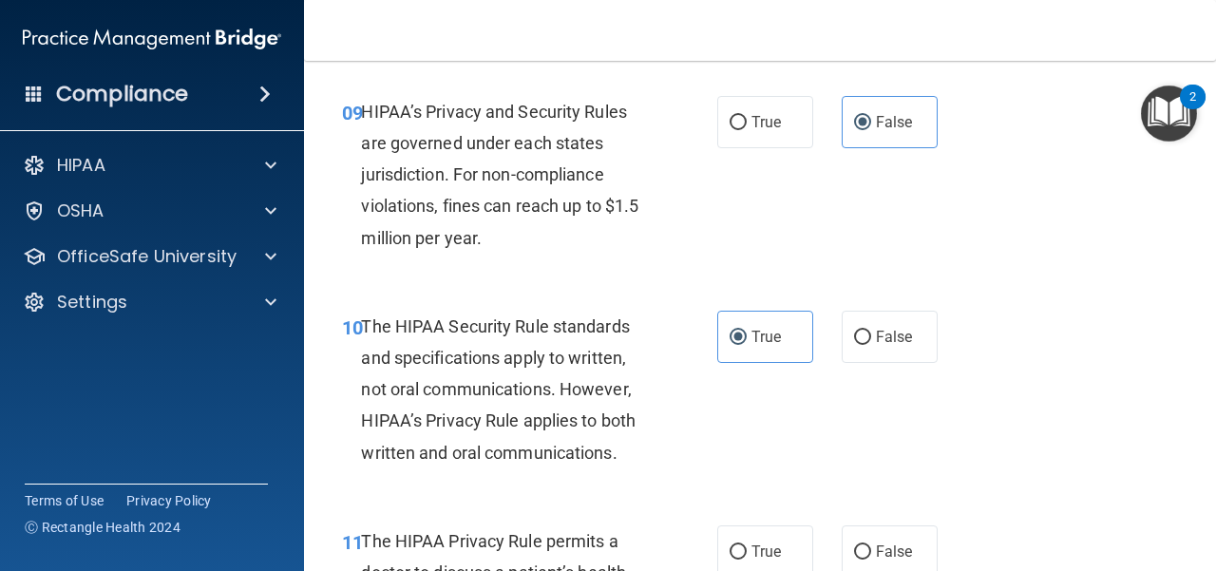
scroll to position [1805, 0]
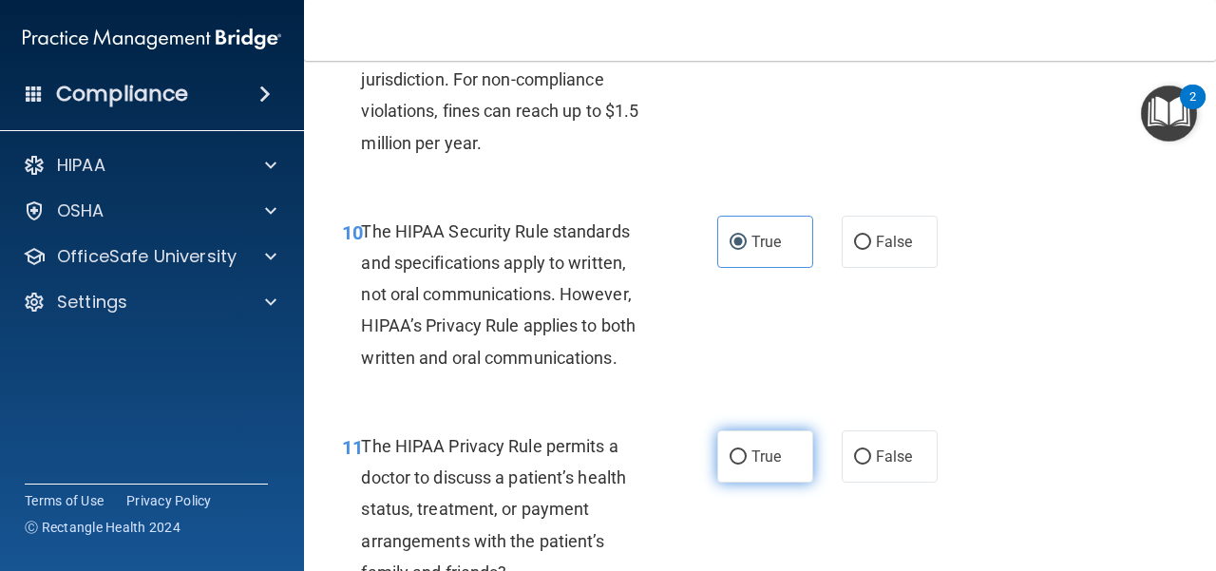
click at [762, 455] on span "True" at bounding box center [765, 456] width 29 height 18
click at [747, 455] on input "True" at bounding box center [738, 457] width 17 height 14
radio input "true"
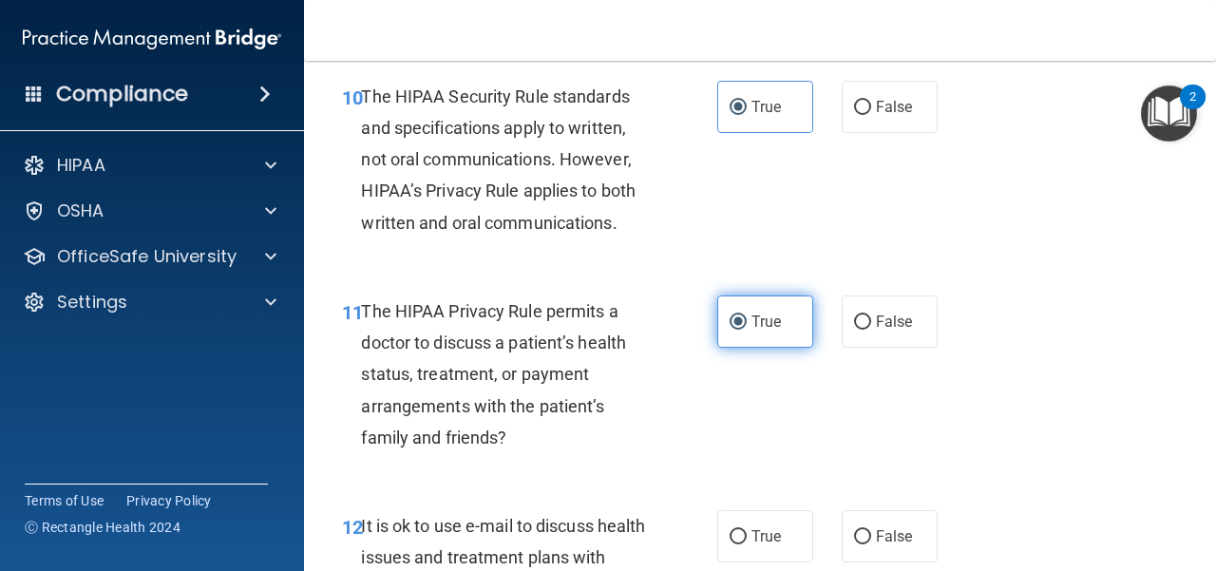
scroll to position [1995, 0]
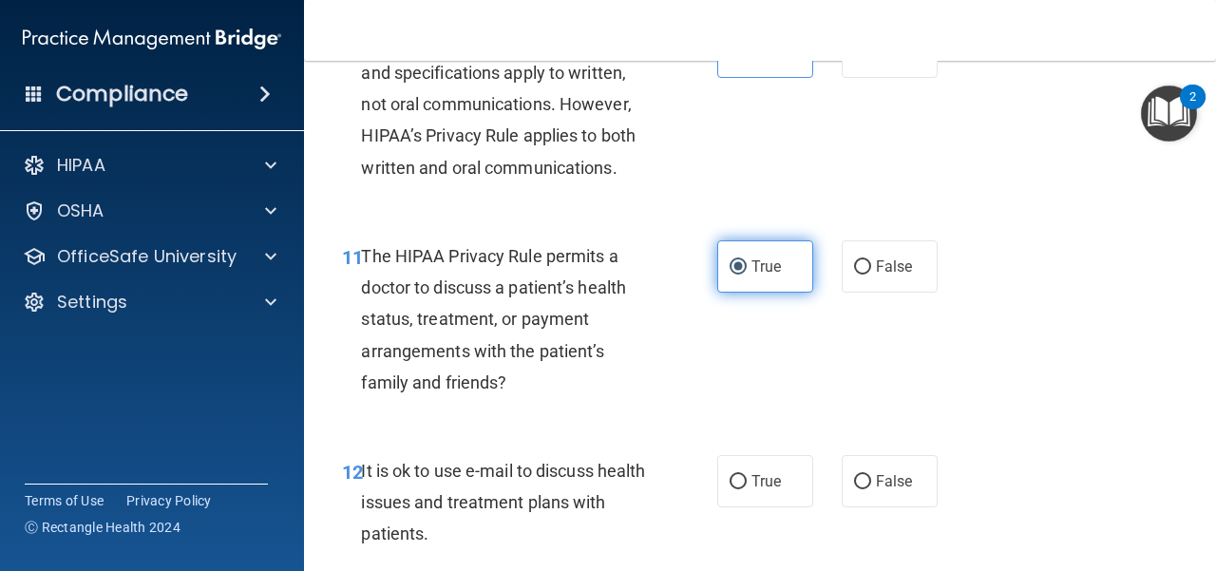
click at [762, 455] on label "True" at bounding box center [765, 481] width 96 height 52
click at [747, 475] on input "True" at bounding box center [738, 482] width 17 height 14
radio input "true"
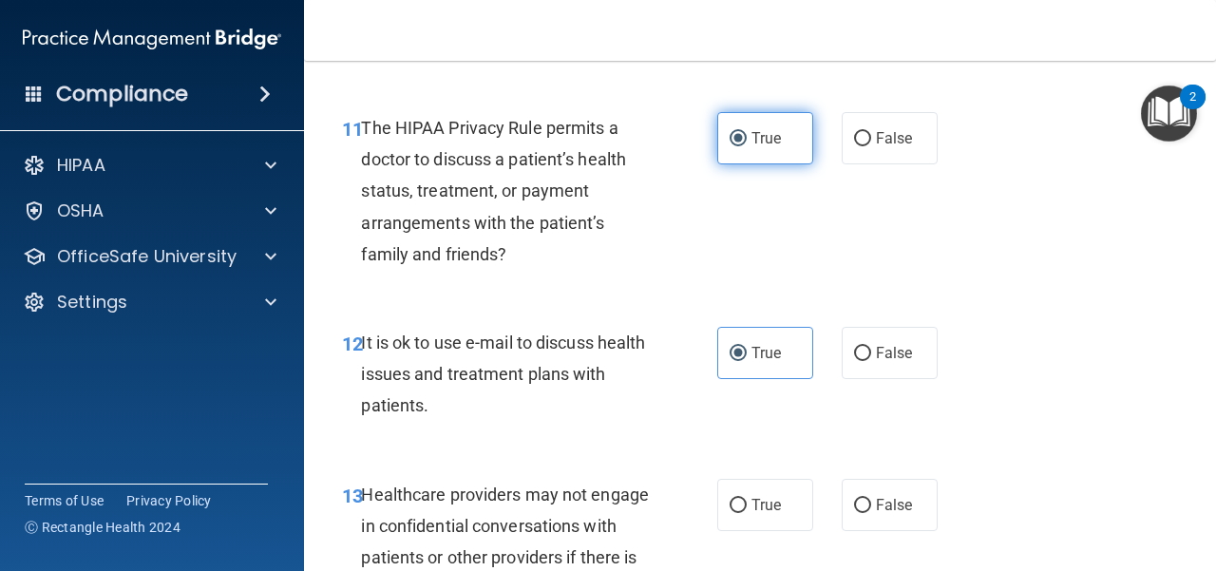
scroll to position [2185, 0]
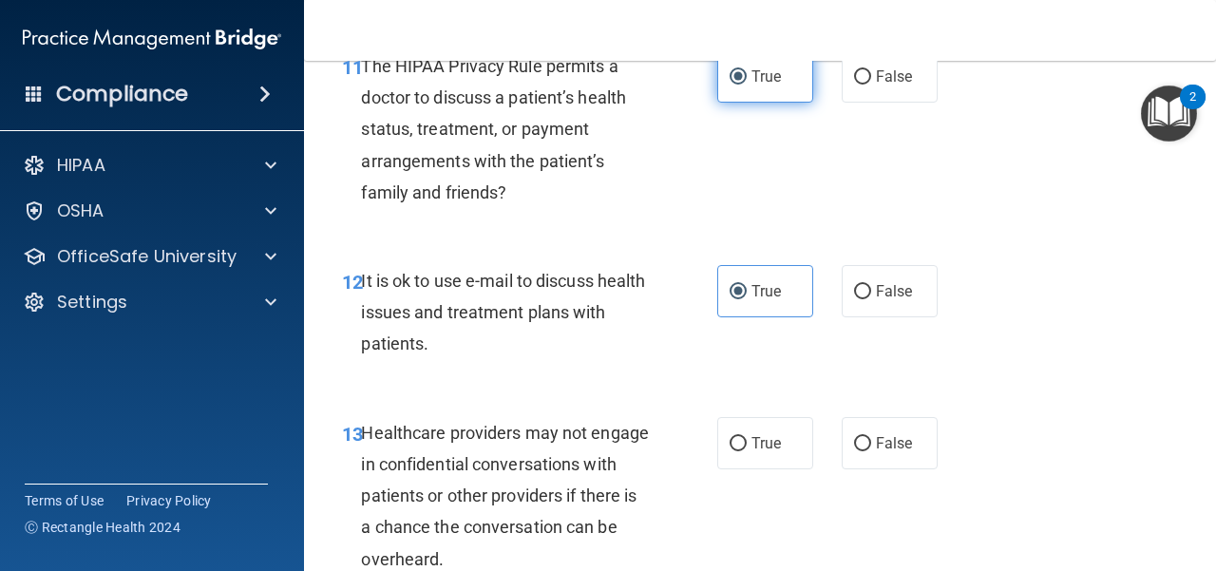
click at [762, 455] on label "True" at bounding box center [765, 443] width 96 height 52
click at [747, 451] on input "True" at bounding box center [738, 444] width 17 height 14
radio input "true"
click at [882, 468] on label "False" at bounding box center [890, 443] width 96 height 52
click at [871, 451] on input "False" at bounding box center [862, 444] width 17 height 14
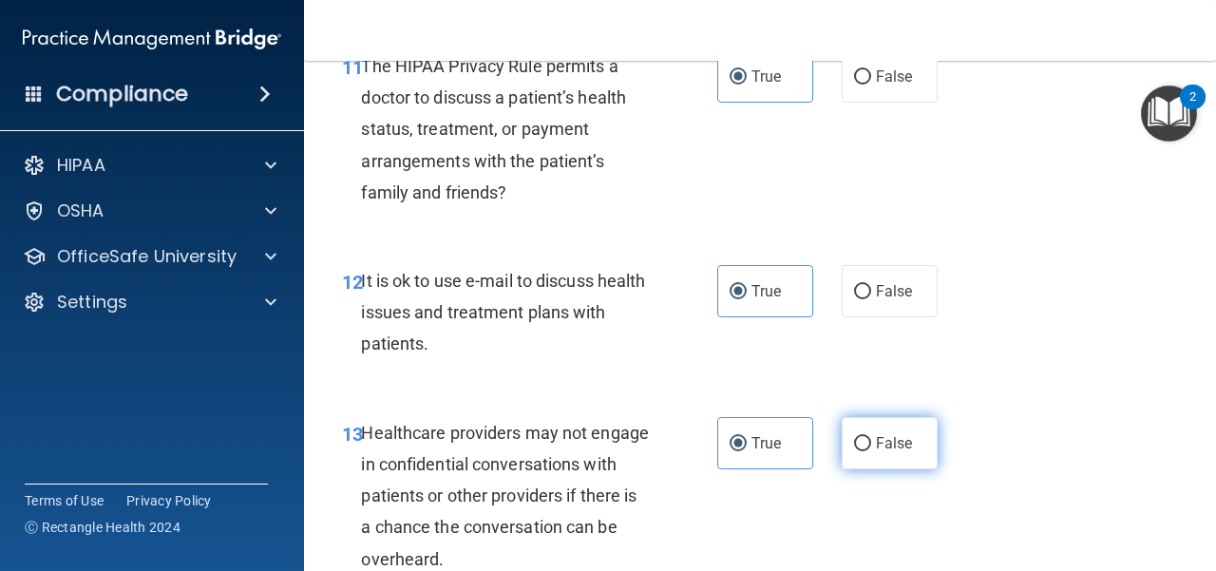
radio input "true"
radio input "false"
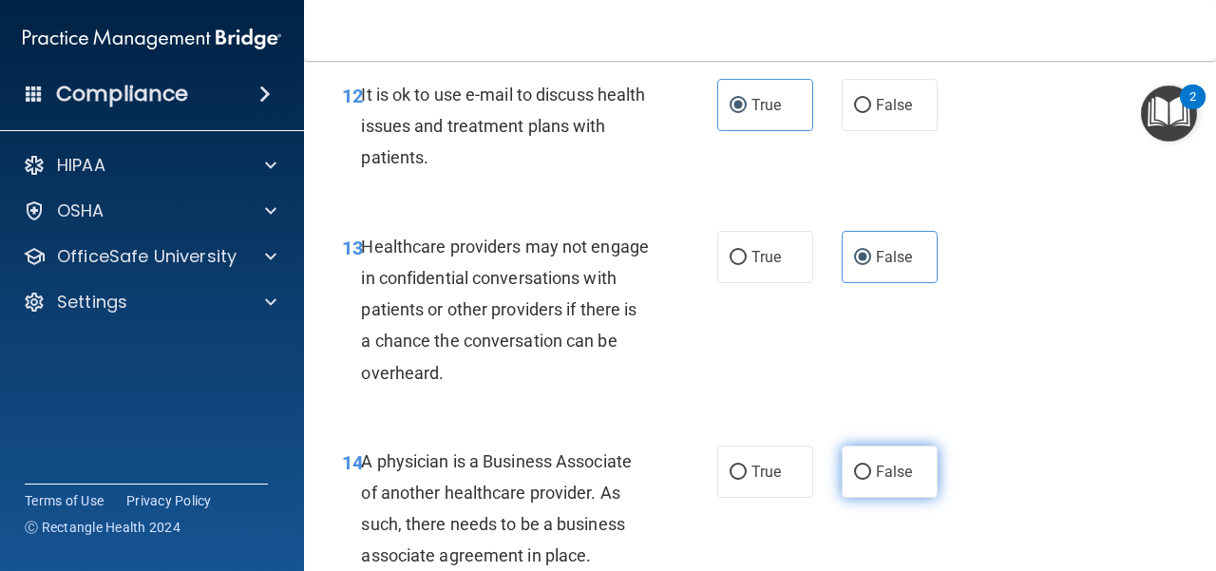
scroll to position [2375, 0]
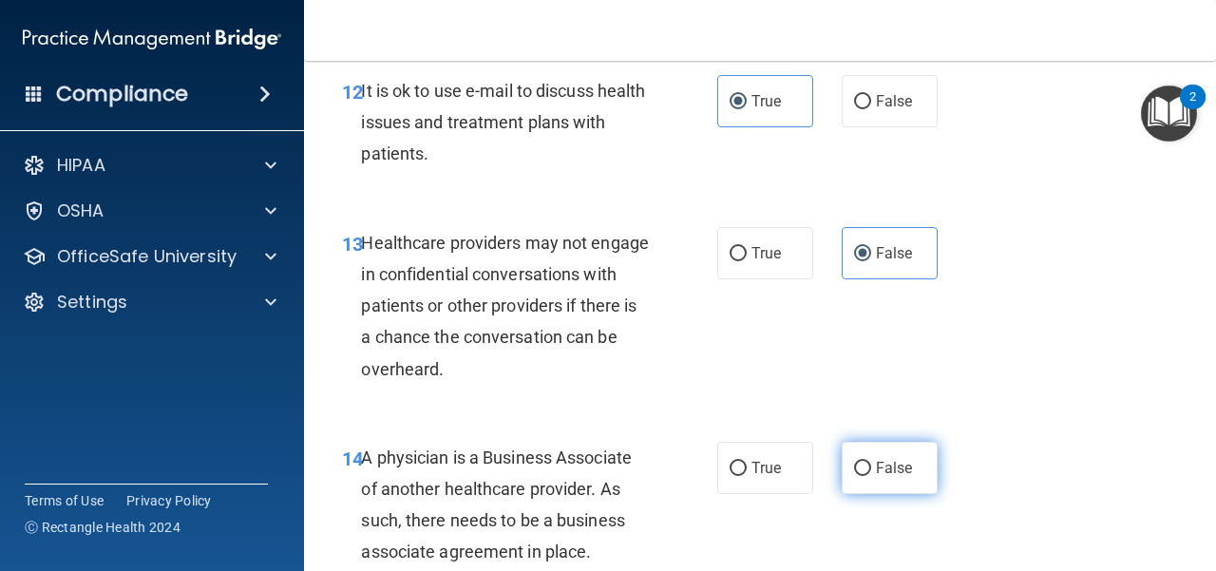
click at [888, 470] on span "False" at bounding box center [894, 468] width 37 height 18
click at [871, 470] on input "False" at bounding box center [862, 469] width 17 height 14
radio input "true"
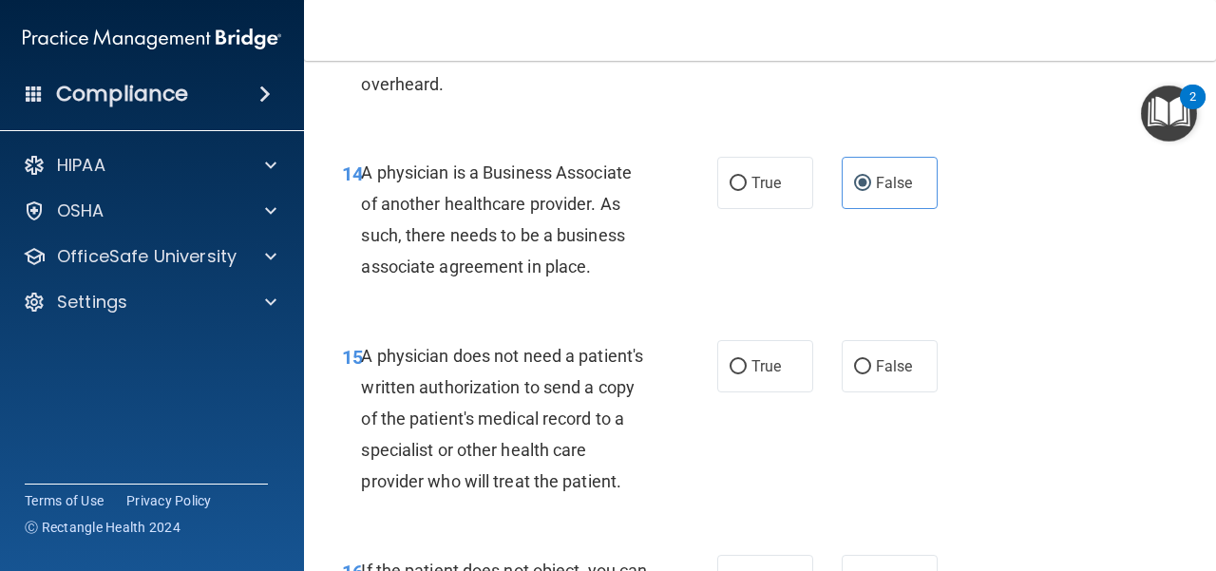
scroll to position [2755, 0]
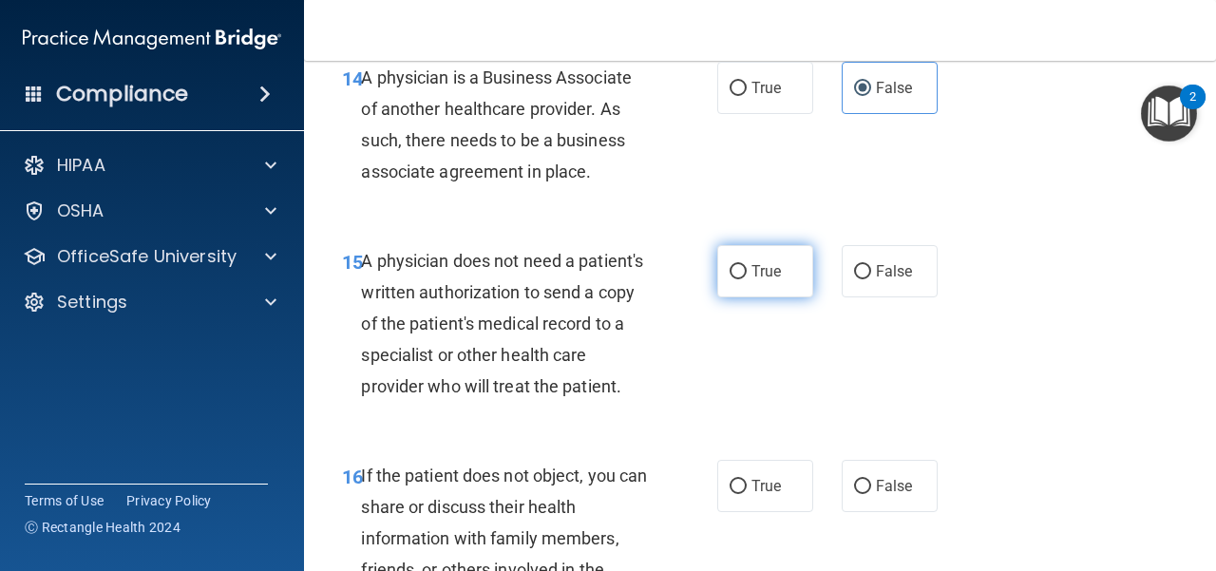
click at [751, 277] on span "True" at bounding box center [765, 271] width 29 height 18
click at [747, 277] on input "True" at bounding box center [738, 272] width 17 height 14
radio input "true"
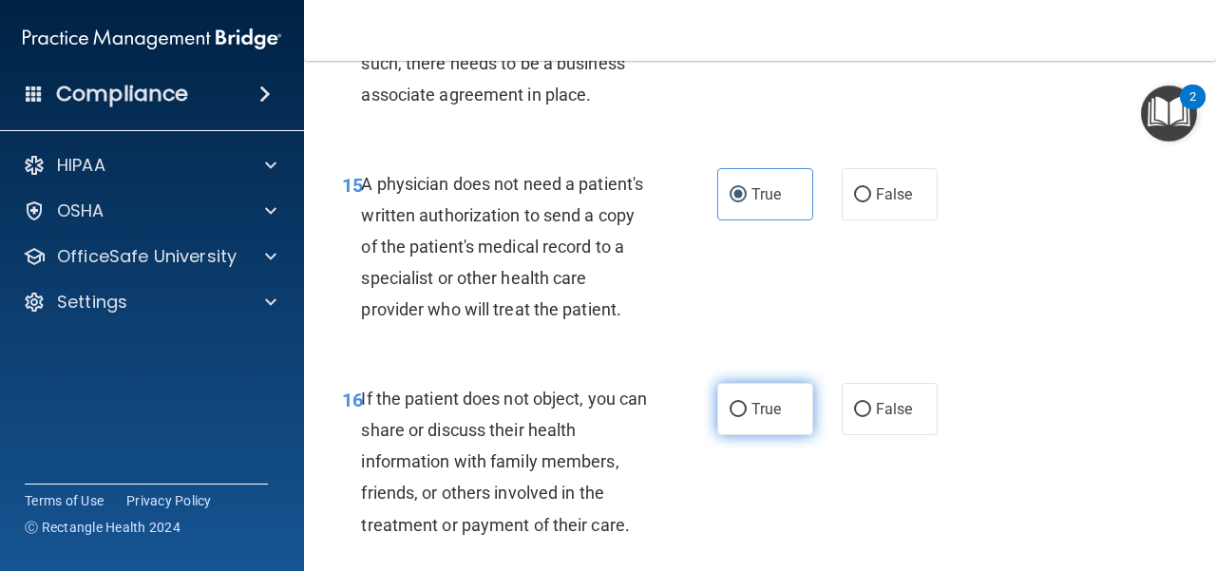
scroll to position [2850, 0]
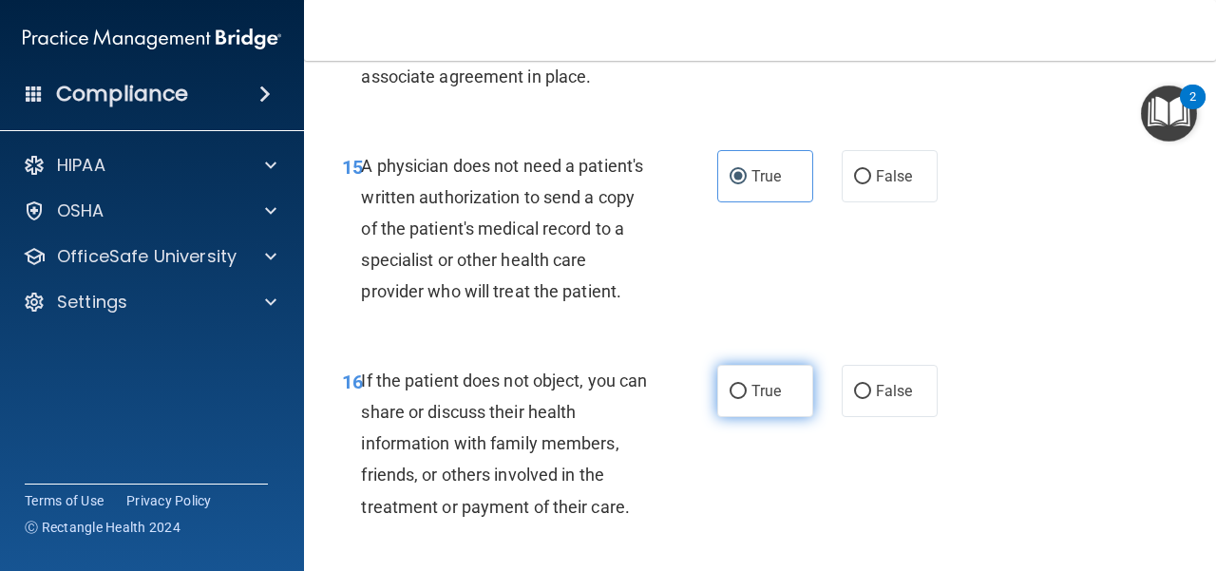
click at [769, 400] on span "True" at bounding box center [765, 391] width 29 height 18
click at [747, 399] on input "True" at bounding box center [738, 392] width 17 height 14
radio input "true"
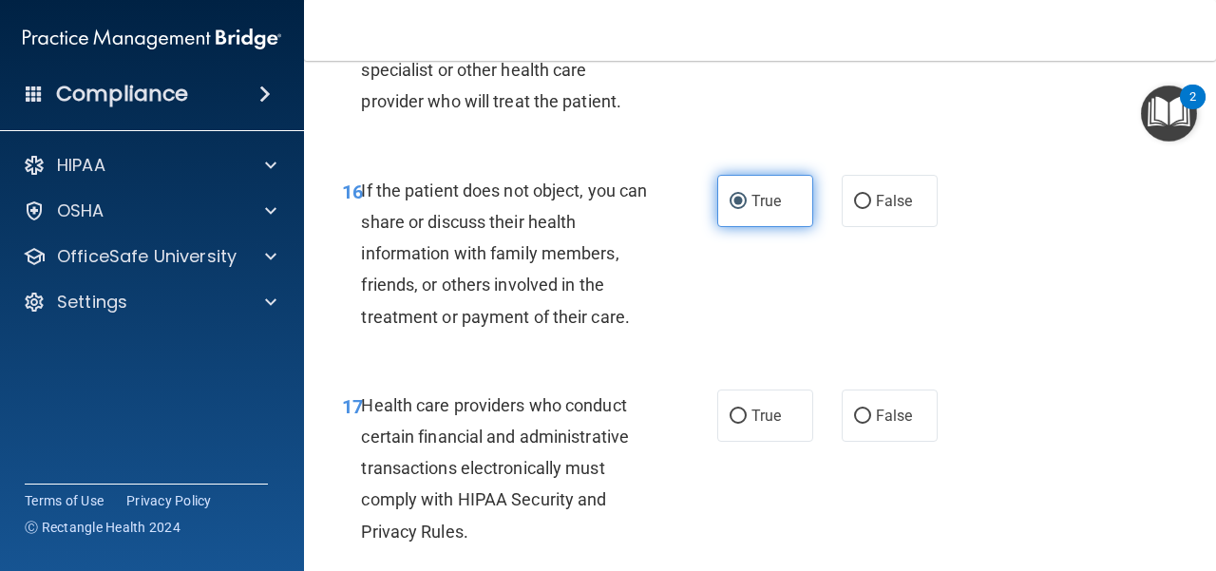
click at [769, 425] on label "True" at bounding box center [765, 415] width 96 height 52
click at [747, 424] on input "True" at bounding box center [738, 416] width 17 height 14
radio input "true"
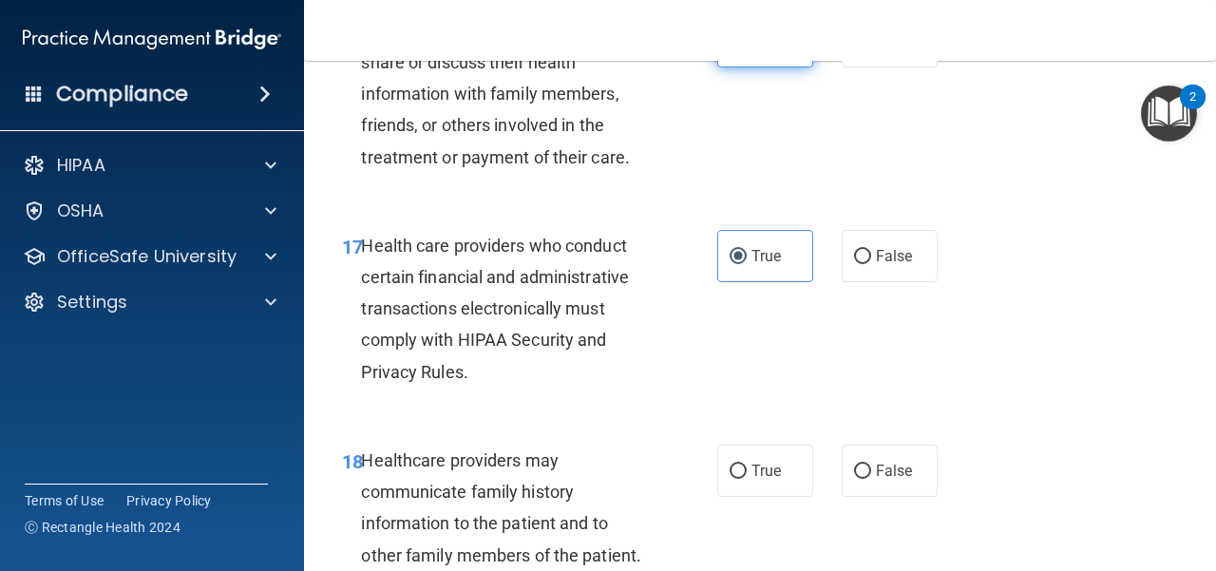
scroll to position [3230, 0]
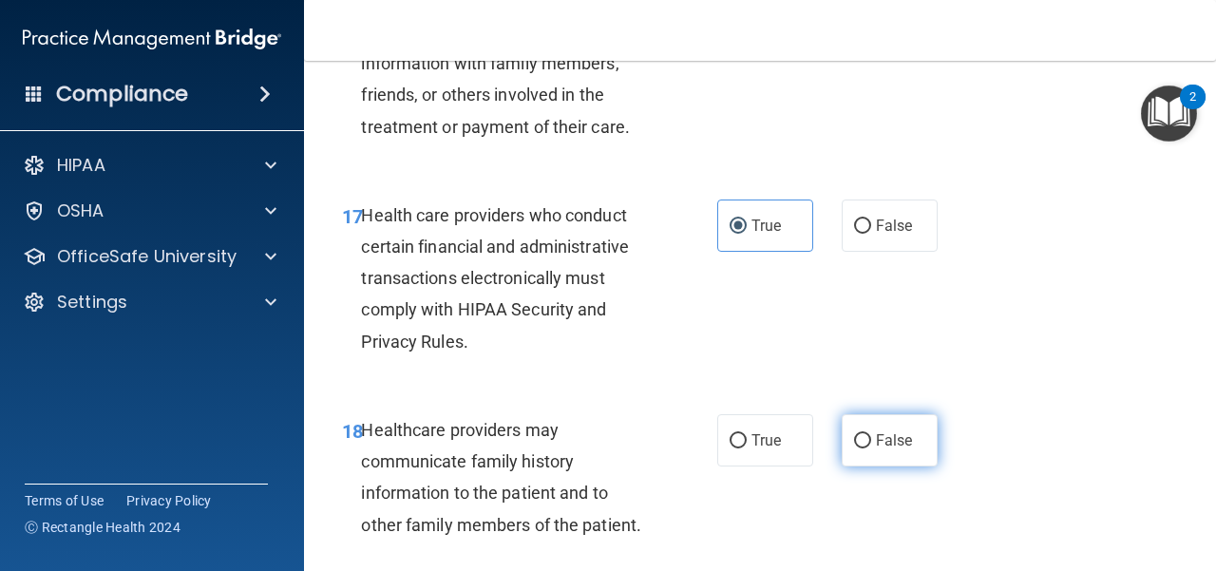
click at [854, 448] on input "False" at bounding box center [862, 441] width 17 height 14
radio input "true"
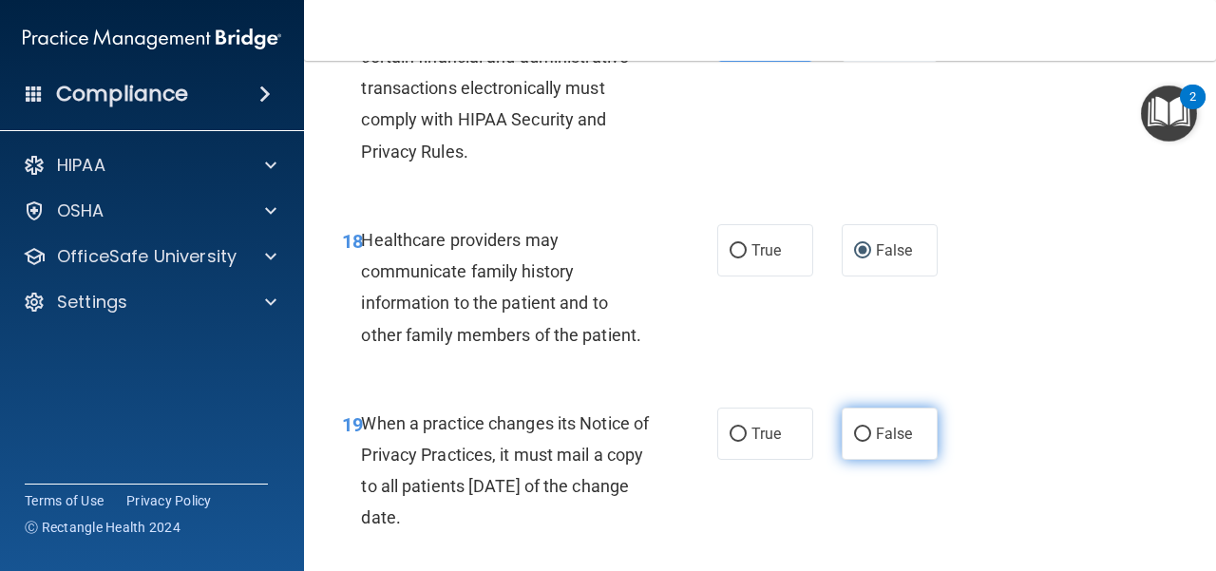
click at [866, 460] on label "False" at bounding box center [890, 434] width 96 height 52
click at [866, 442] on input "False" at bounding box center [862, 434] width 17 height 14
radio input "true"
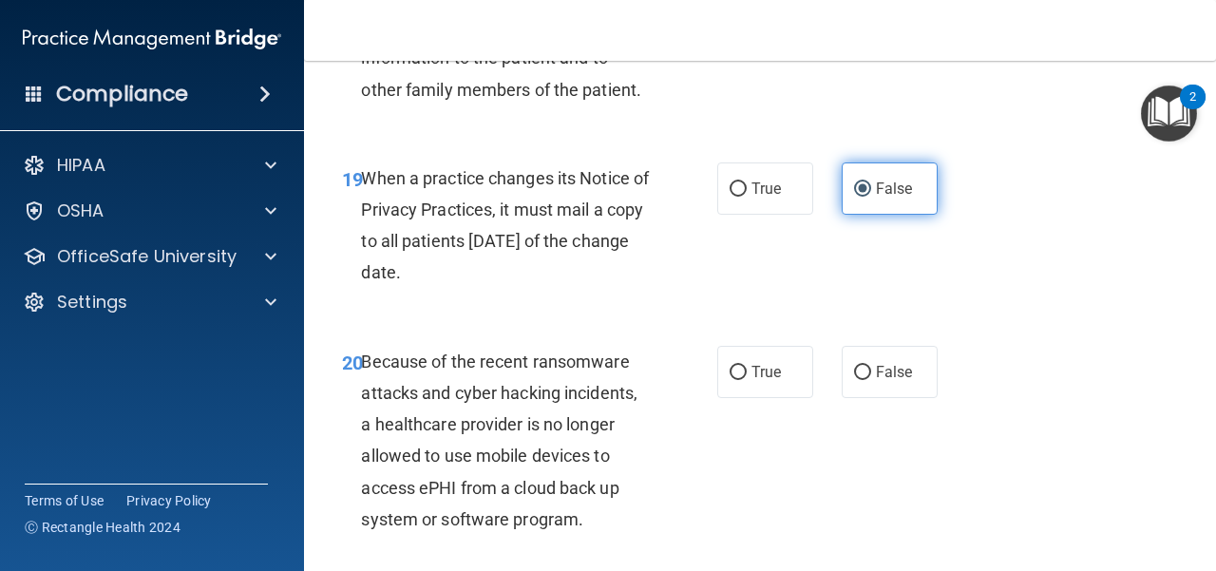
scroll to position [3705, 0]
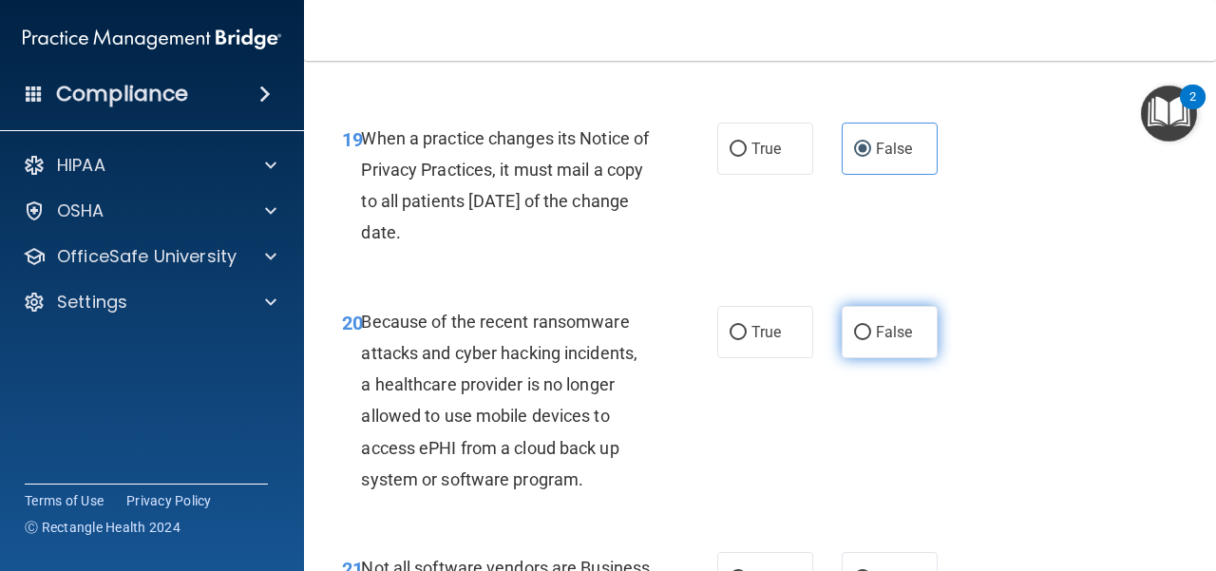
click at [849, 358] on label "False" at bounding box center [890, 332] width 96 height 52
click at [854, 340] on input "False" at bounding box center [862, 333] width 17 height 14
radio input "true"
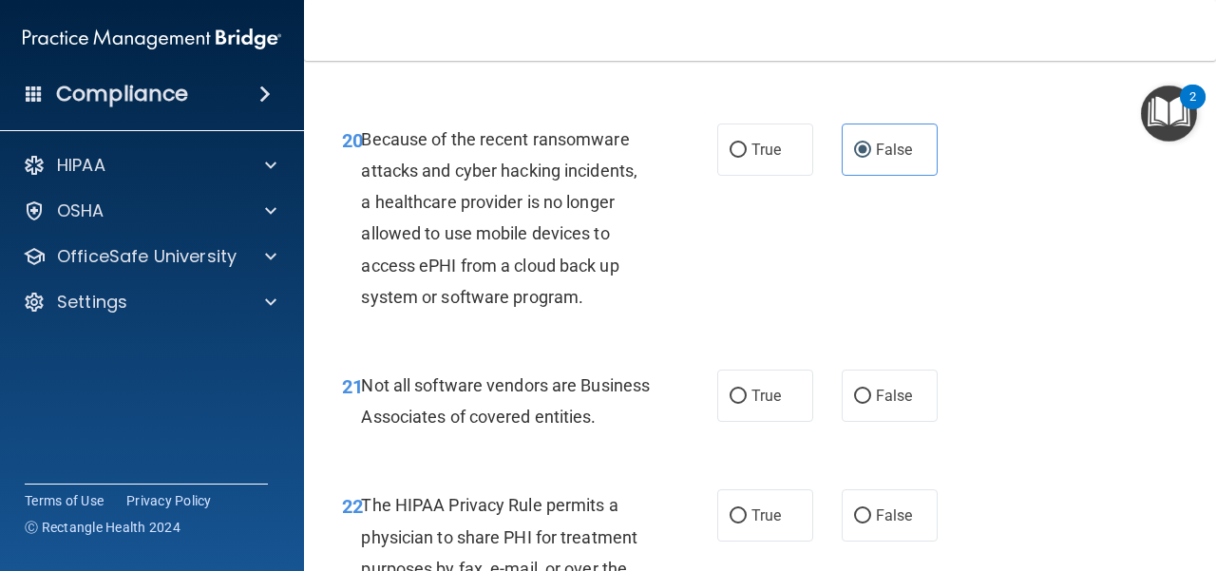
scroll to position [3895, 0]
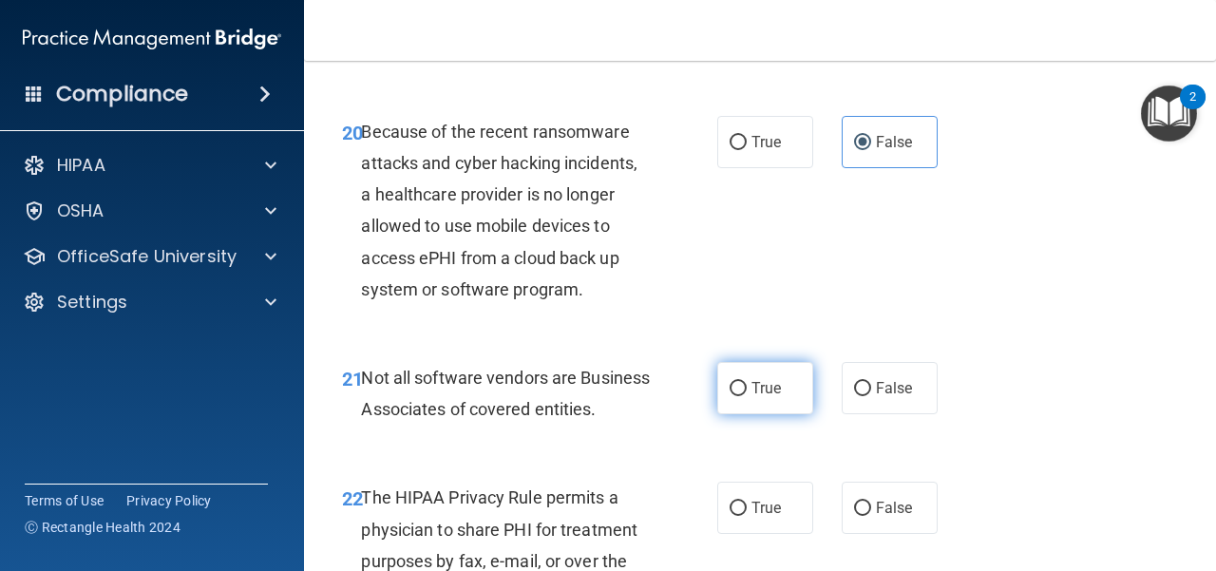
click at [728, 409] on label "True" at bounding box center [765, 388] width 96 height 52
click at [730, 396] on input "True" at bounding box center [738, 389] width 17 height 14
radio input "true"
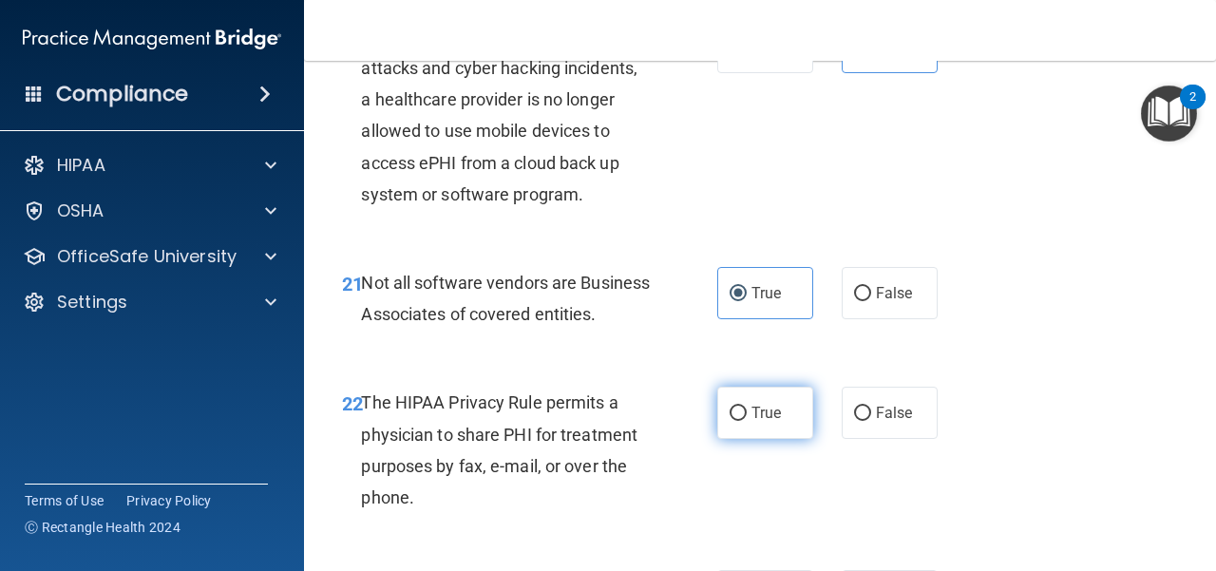
click at [751, 422] on span "True" at bounding box center [765, 413] width 29 height 18
click at [747, 421] on input "True" at bounding box center [738, 414] width 17 height 14
radio input "true"
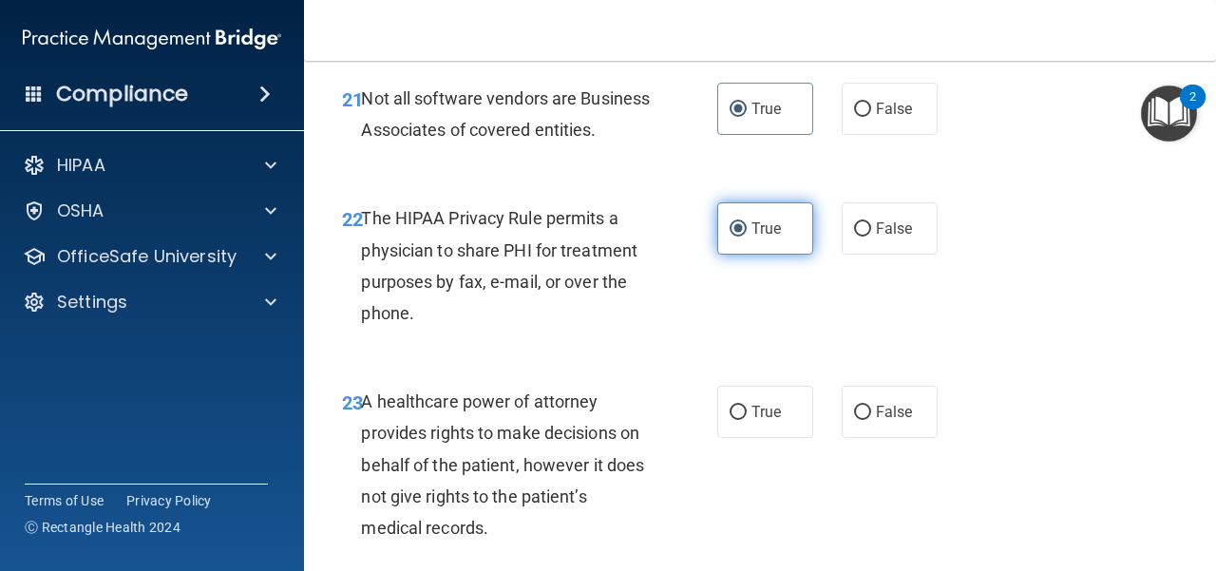
scroll to position [4180, 0]
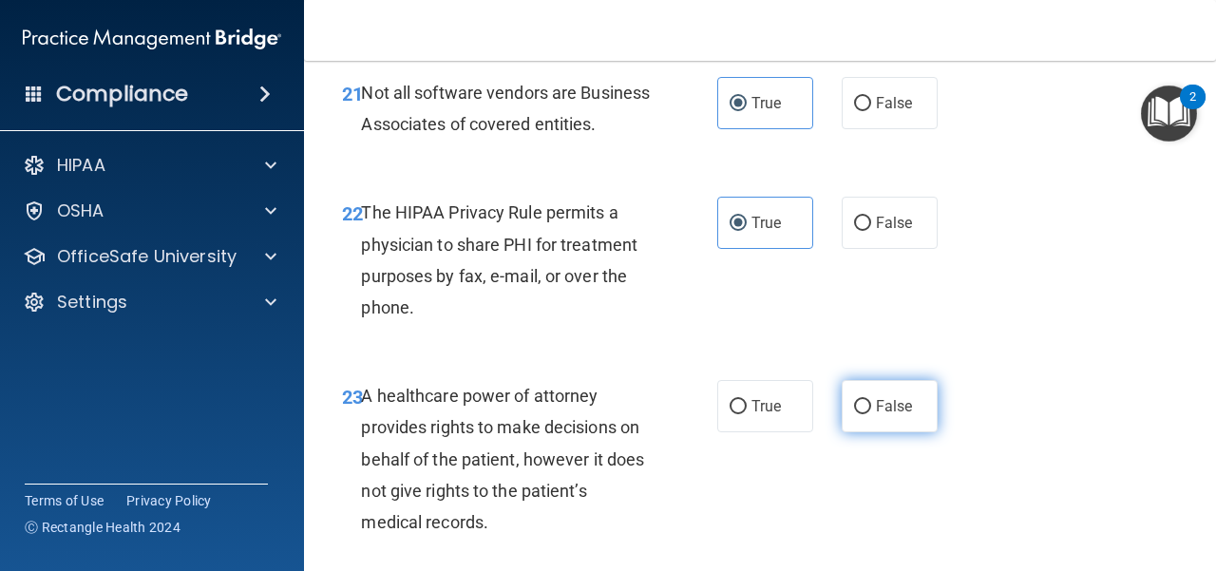
click at [876, 415] on span "False" at bounding box center [894, 406] width 37 height 18
click at [871, 414] on input "False" at bounding box center [862, 407] width 17 height 14
radio input "true"
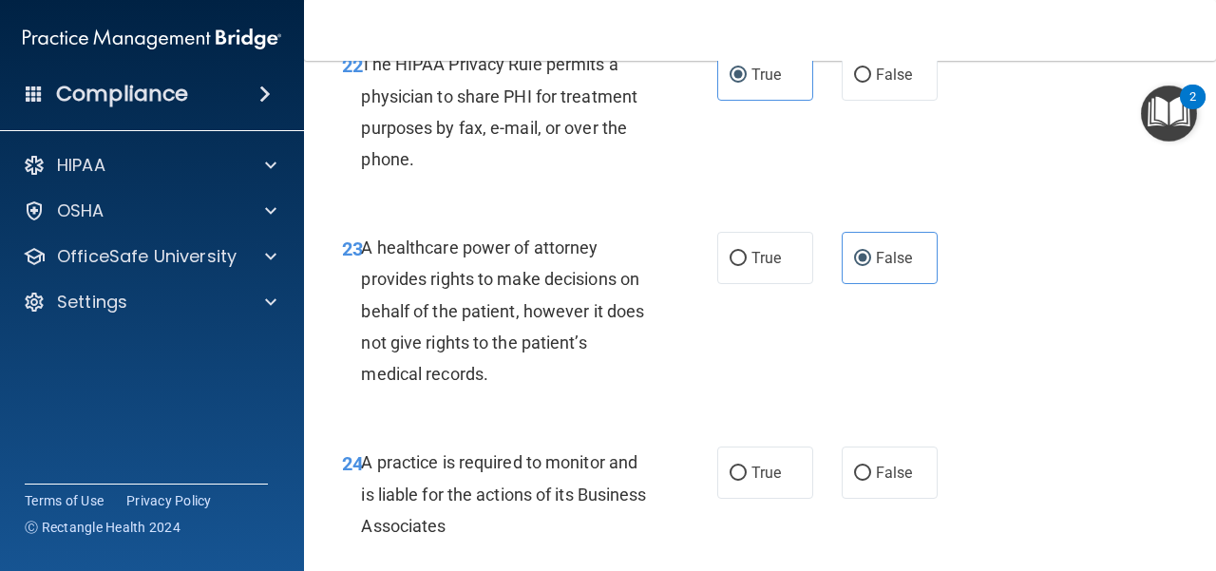
scroll to position [4369, 0]
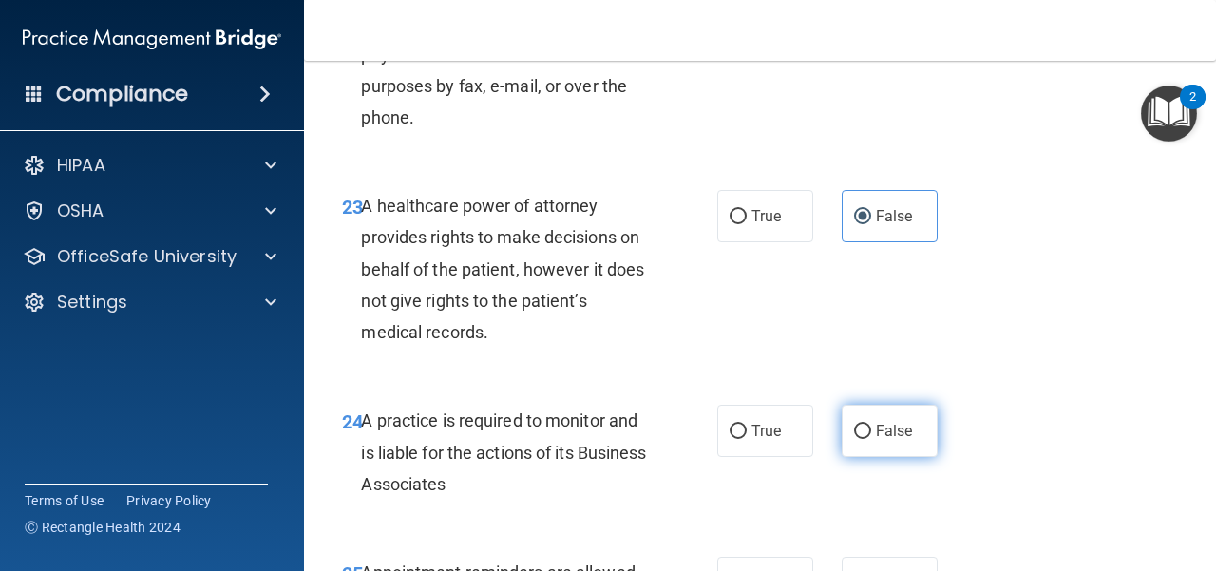
click at [842, 457] on label "False" at bounding box center [890, 431] width 96 height 52
click at [854, 439] on input "False" at bounding box center [862, 432] width 17 height 14
radio input "true"
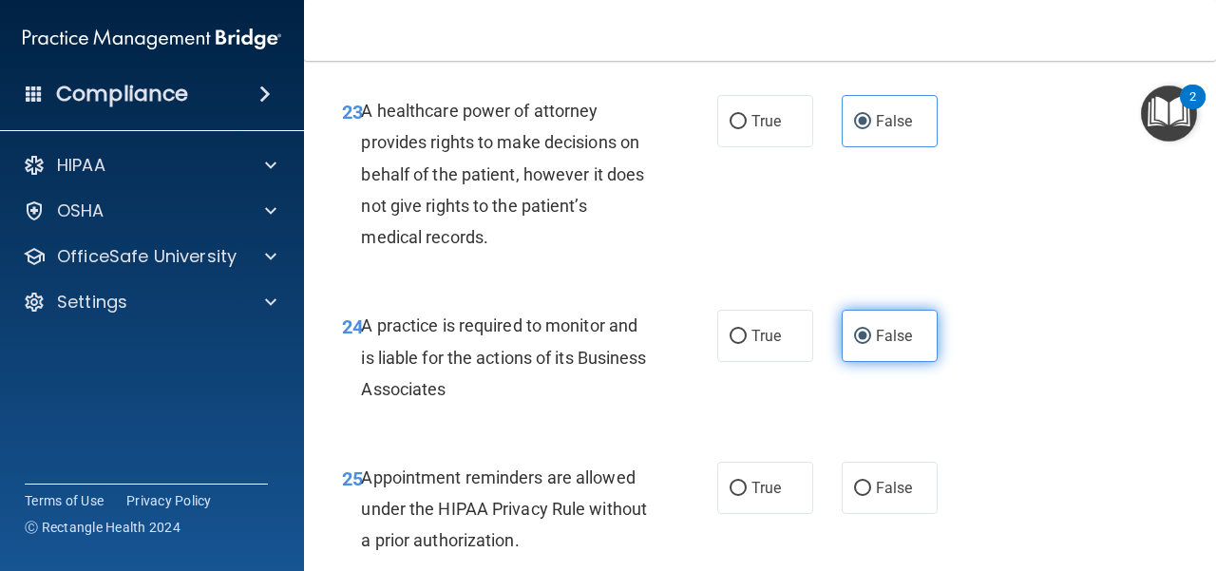
scroll to position [4559, 0]
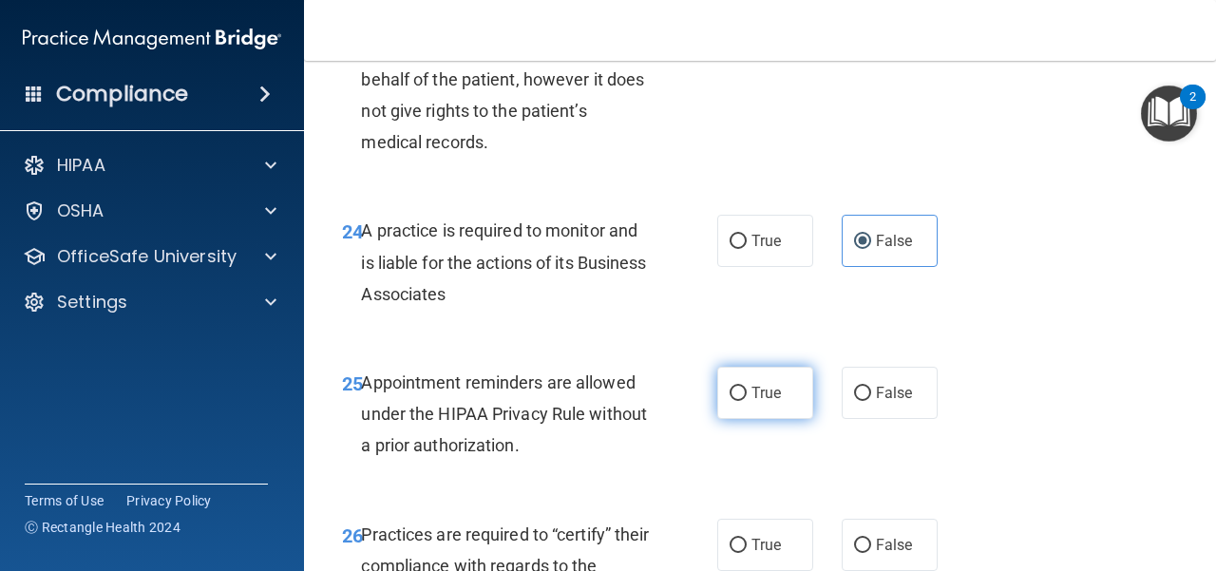
click at [732, 419] on label "True" at bounding box center [765, 393] width 96 height 52
click at [732, 401] on input "True" at bounding box center [738, 394] width 17 height 14
radio input "true"
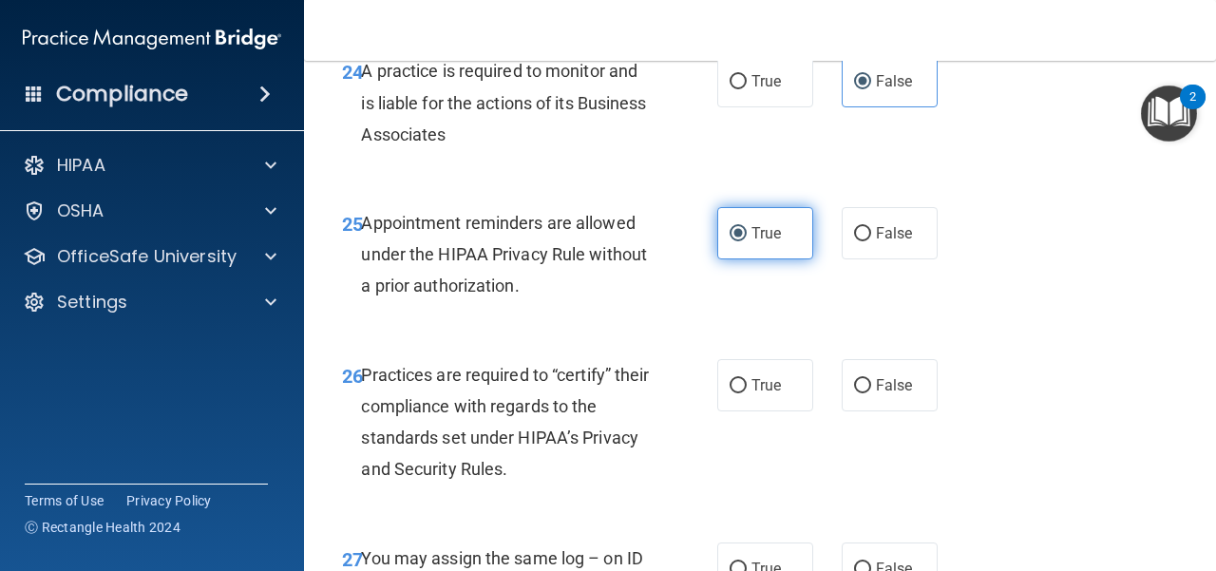
scroll to position [4749, 0]
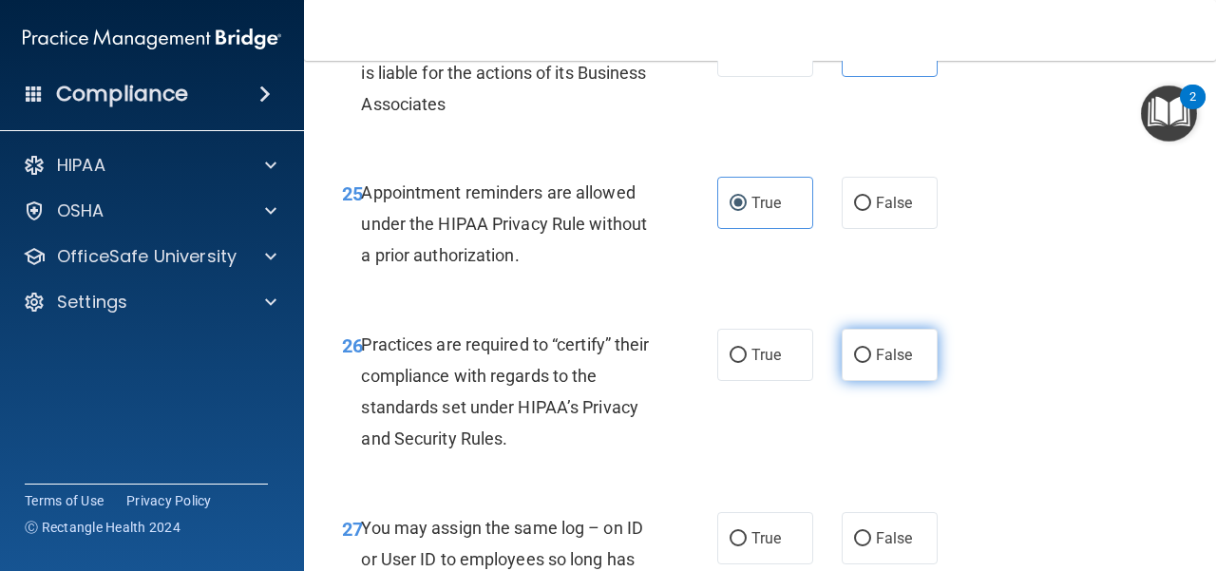
click at [847, 381] on label "False" at bounding box center [890, 355] width 96 height 52
click at [854, 363] on input "False" at bounding box center [862, 356] width 17 height 14
radio input "true"
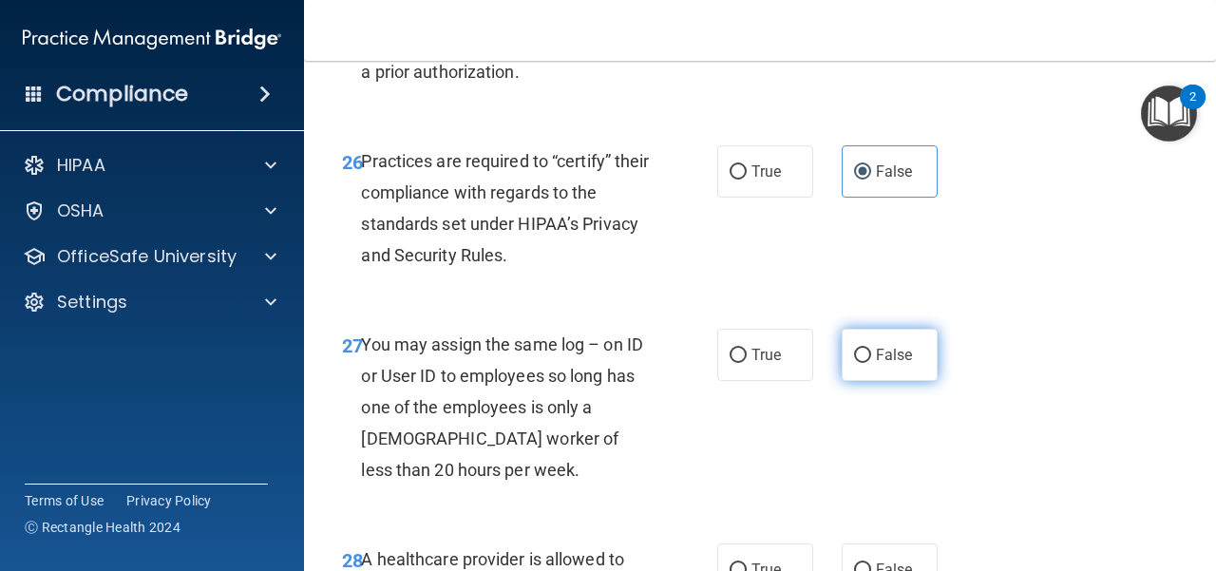
scroll to position [4939, 0]
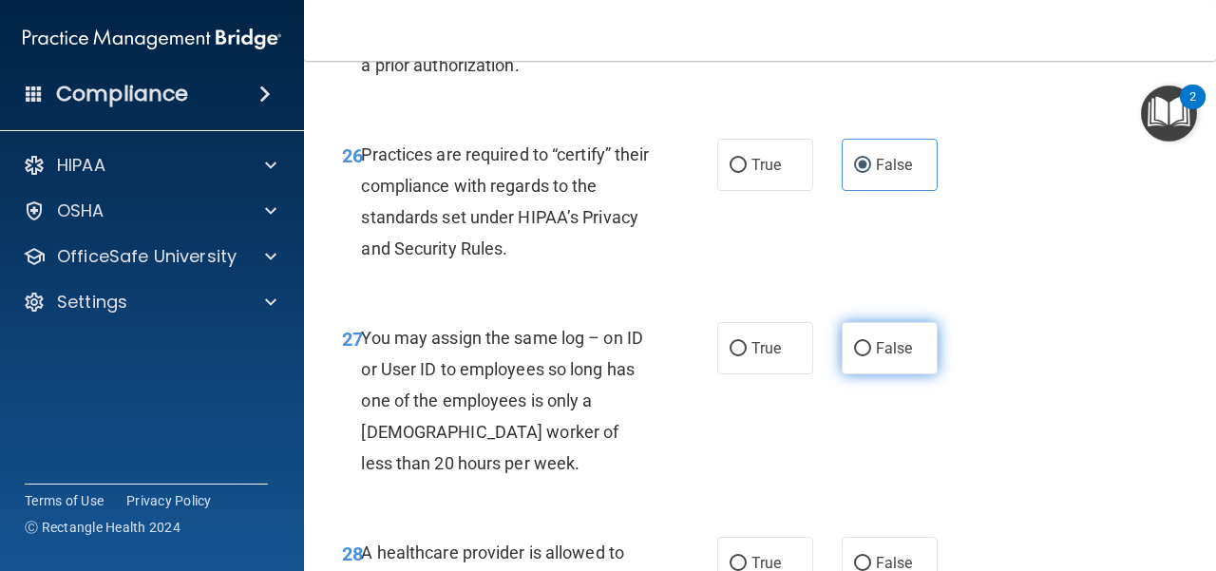
click at [854, 356] on input "False" at bounding box center [862, 349] width 17 height 14
radio input "true"
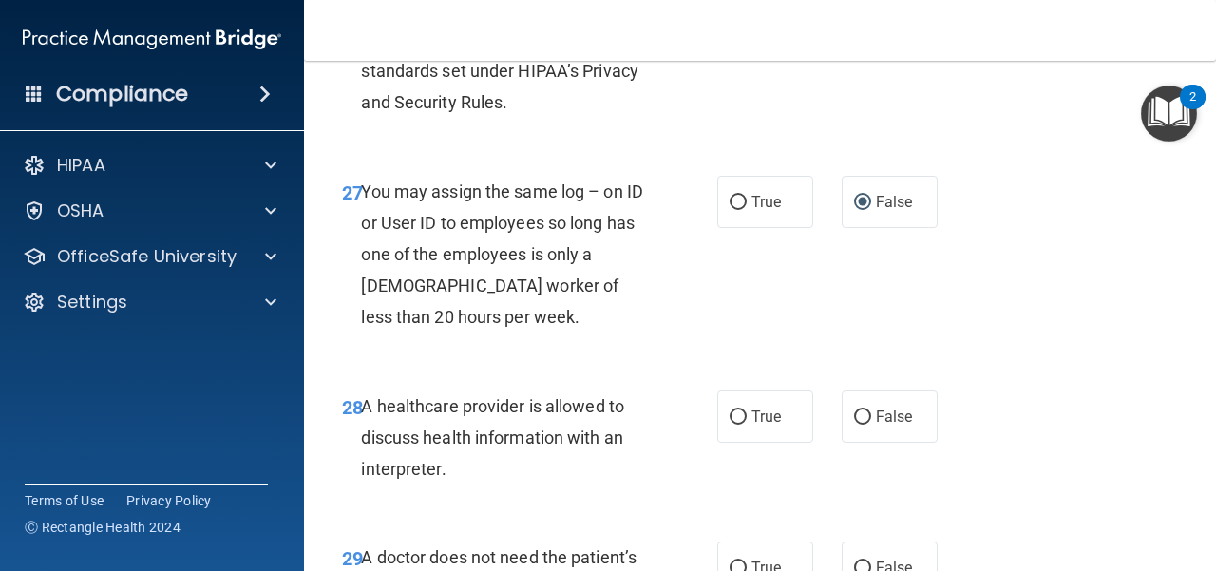
scroll to position [5129, 0]
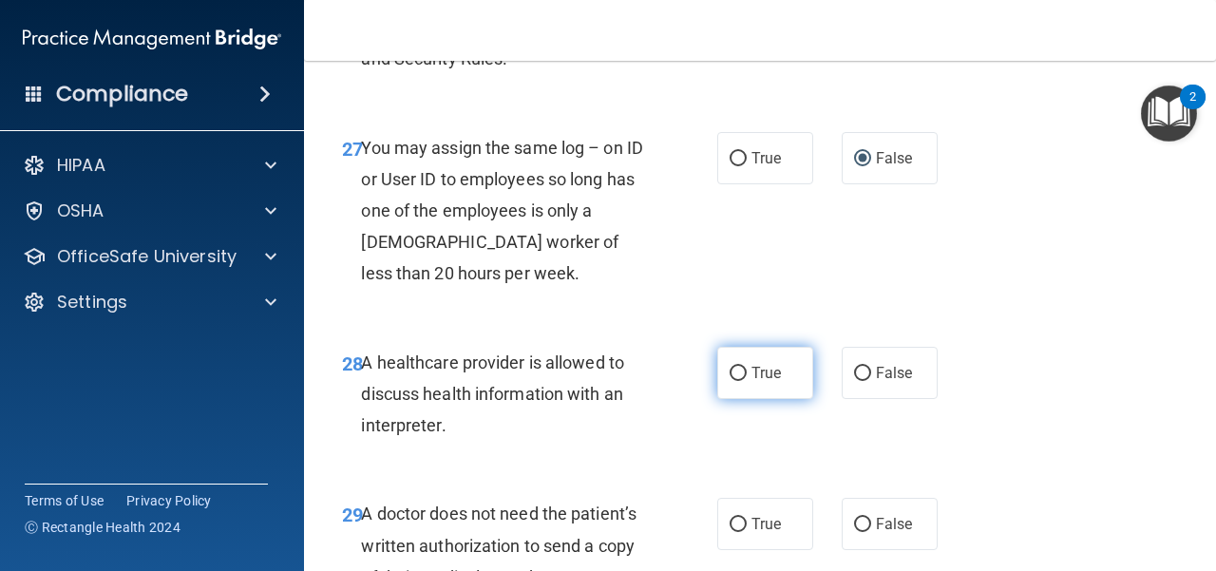
click at [759, 399] on label "True" at bounding box center [765, 373] width 96 height 52
click at [747, 381] on input "True" at bounding box center [738, 374] width 17 height 14
radio input "true"
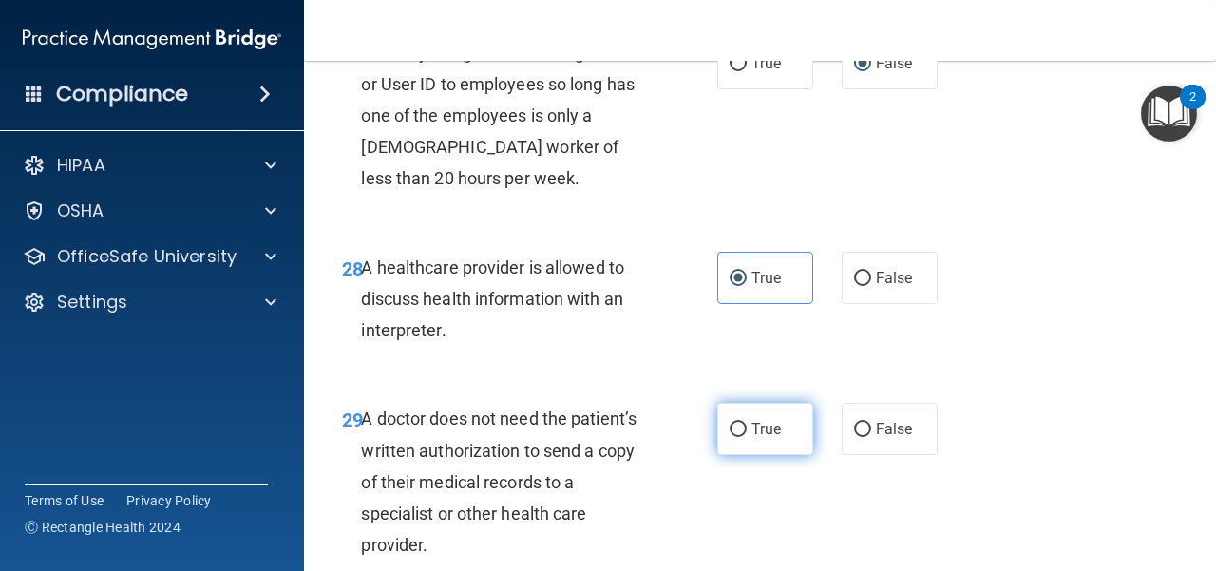
click at [752, 455] on label "True" at bounding box center [765, 429] width 96 height 52
click at [747, 437] on input "True" at bounding box center [738, 430] width 17 height 14
radio input "true"
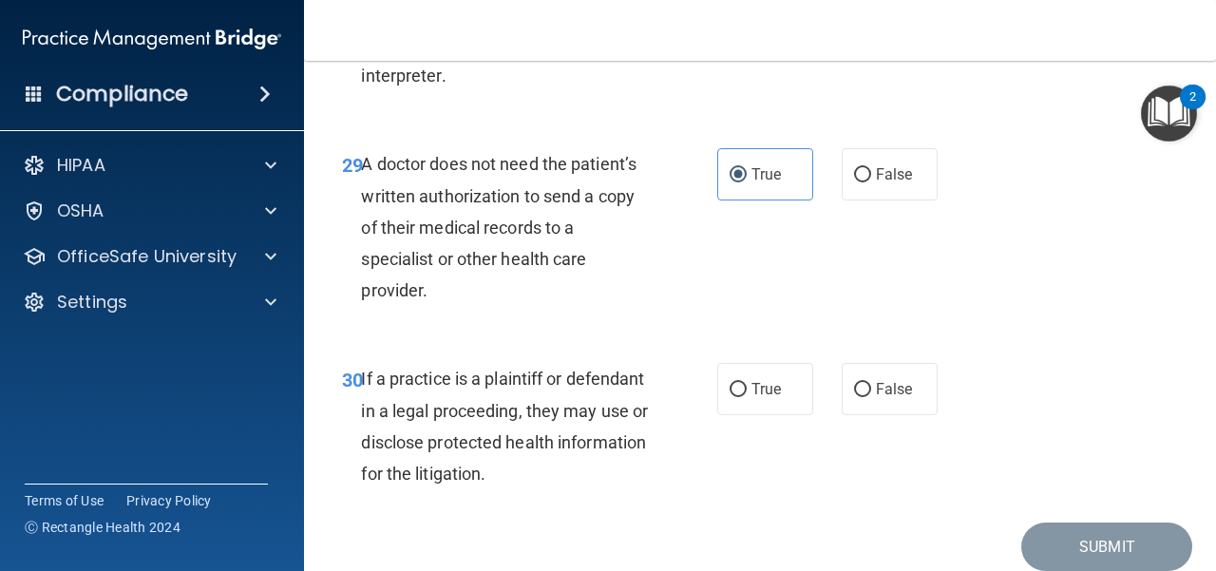
scroll to position [5509, 0]
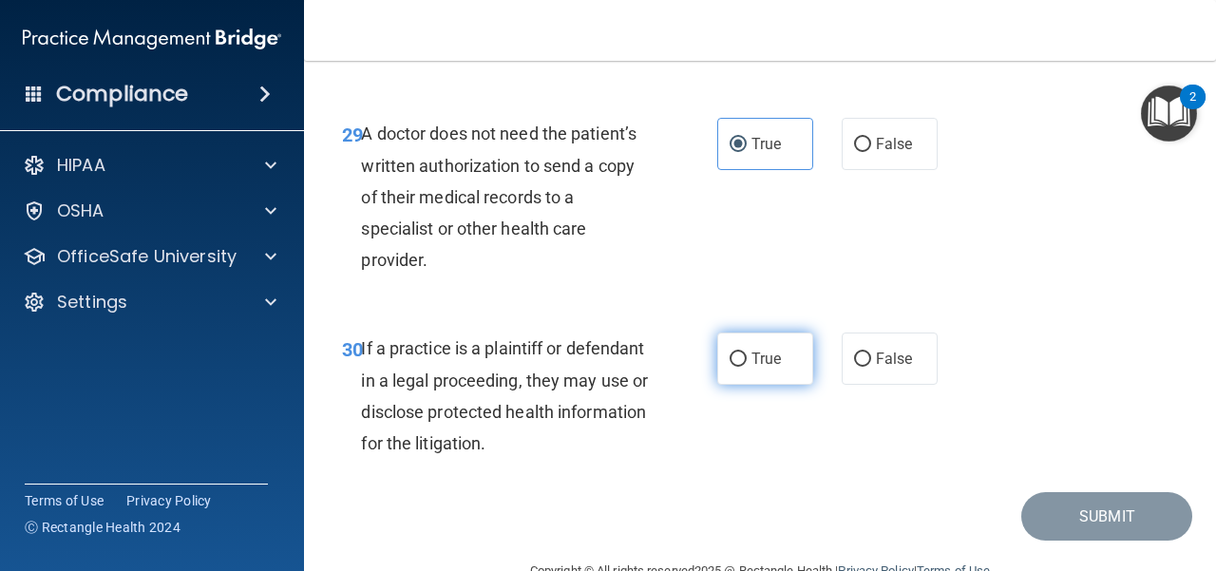
click at [751, 368] on span "True" at bounding box center [765, 359] width 29 height 18
click at [747, 367] on input "True" at bounding box center [738, 359] width 17 height 14
radio input "true"
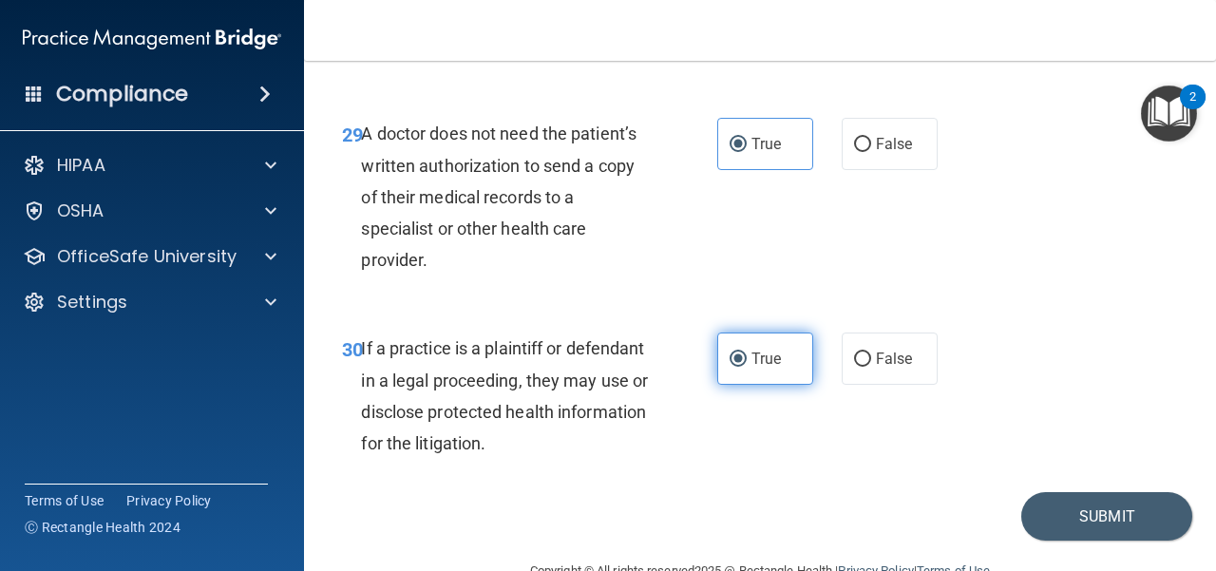
scroll to position [5604, 0]
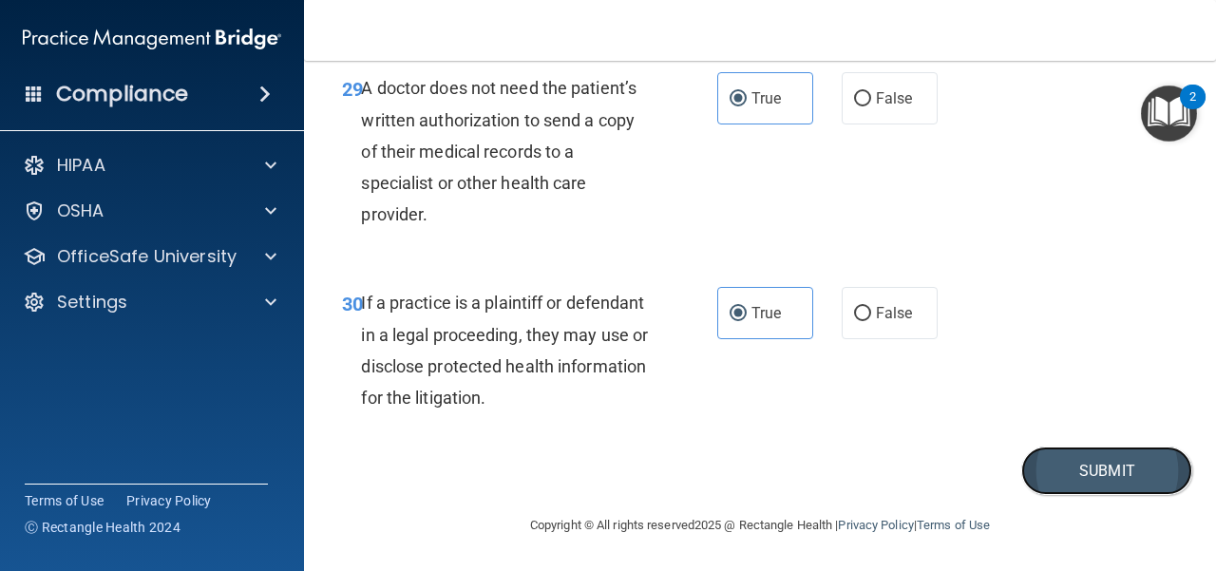
click at [888, 466] on button "Submit" at bounding box center [1106, 470] width 171 height 48
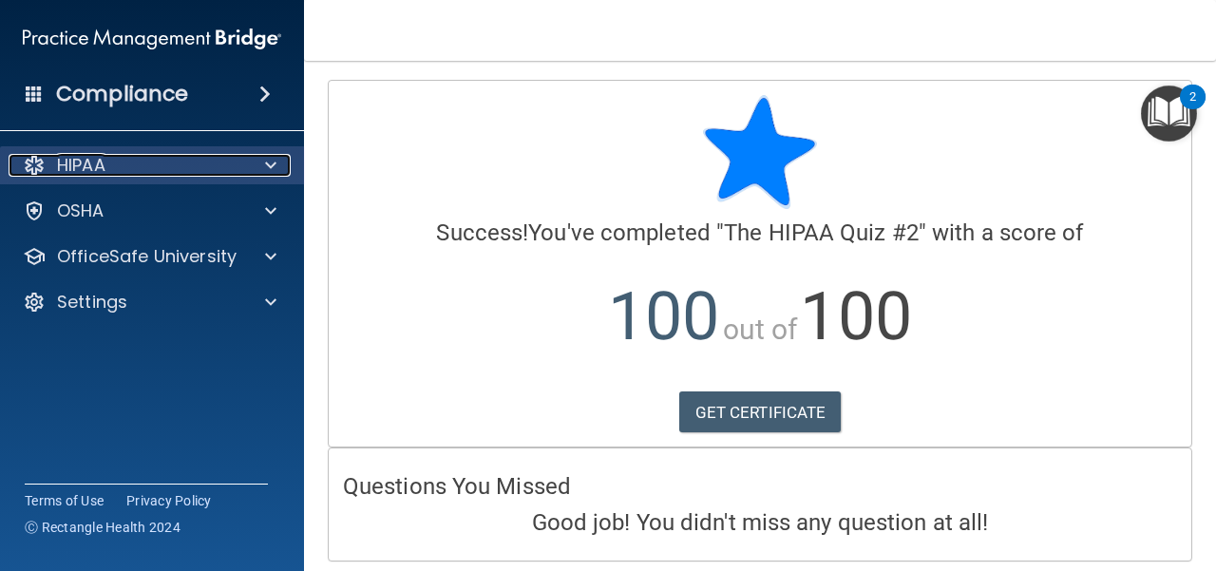
click at [270, 158] on span at bounding box center [270, 165] width 11 height 23
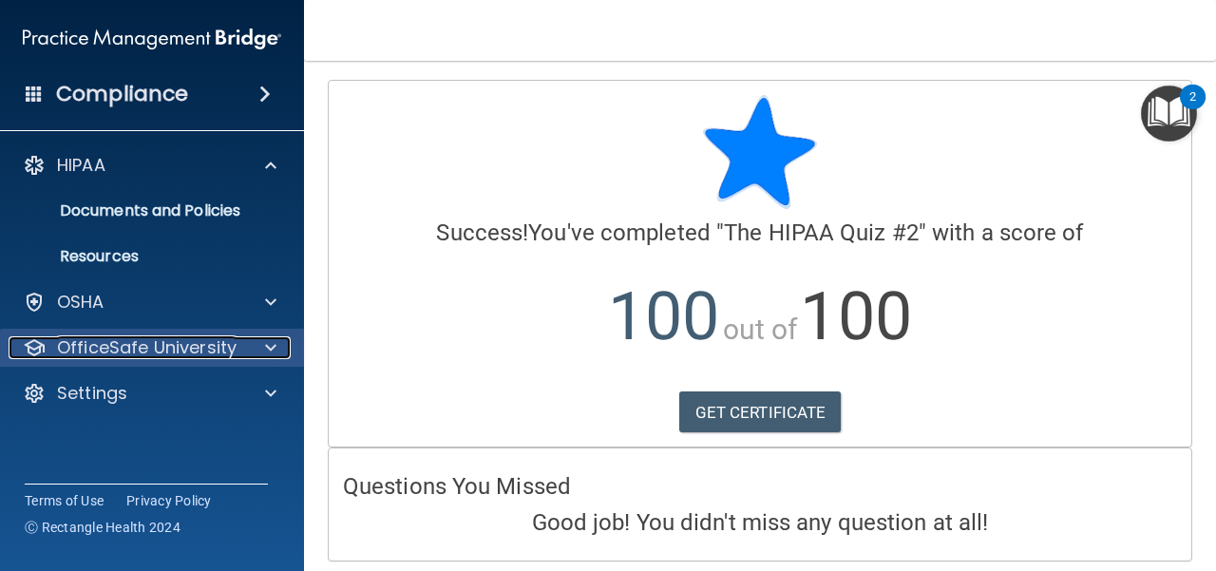
click at [275, 351] on span at bounding box center [270, 347] width 11 height 23
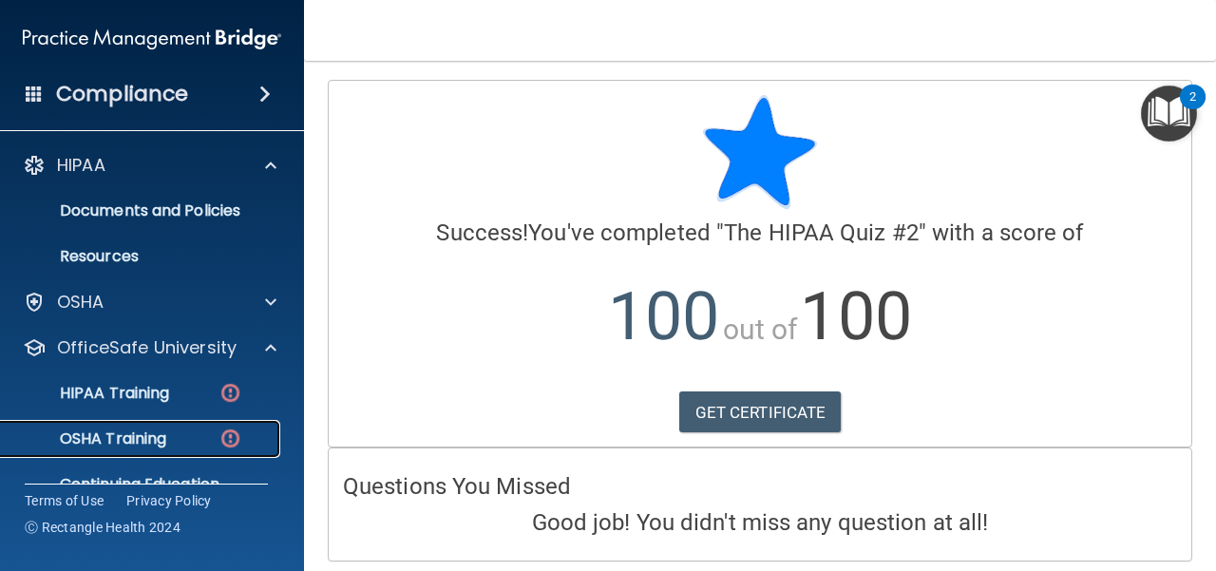
click at [164, 434] on p "OSHA Training" at bounding box center [89, 438] width 154 height 19
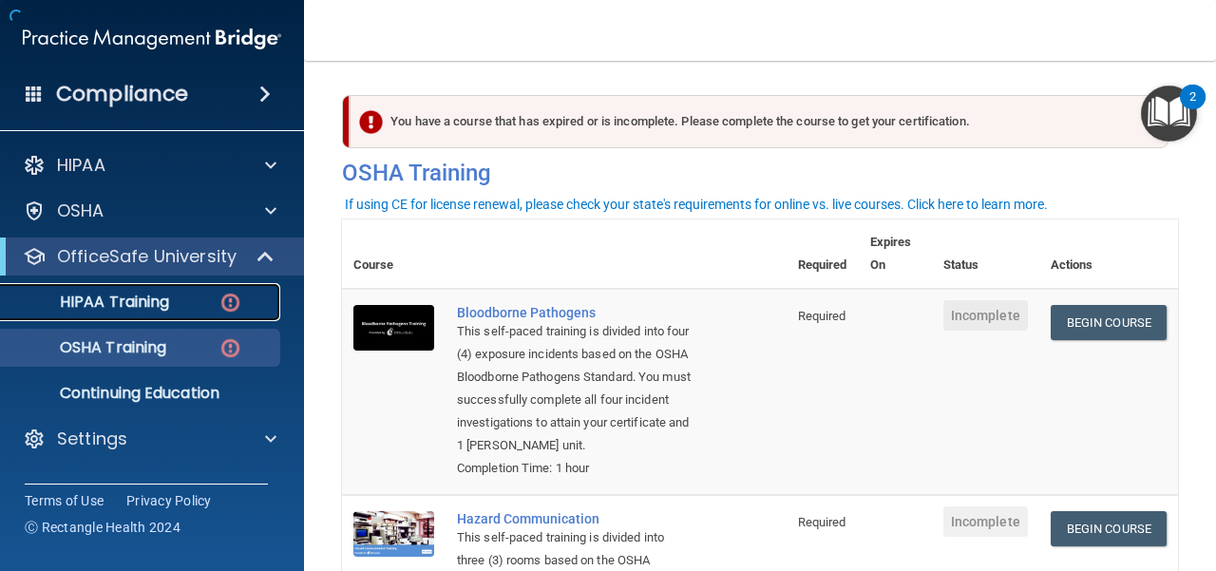
click at [168, 314] on link "HIPAA Training" at bounding box center [130, 302] width 299 height 38
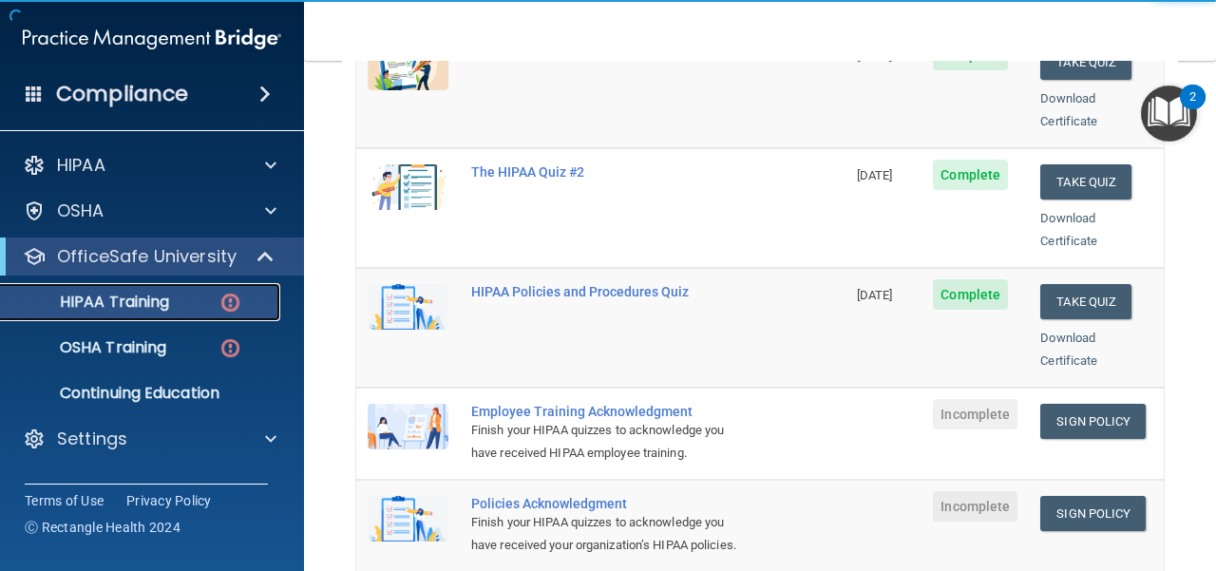
scroll to position [380, 0]
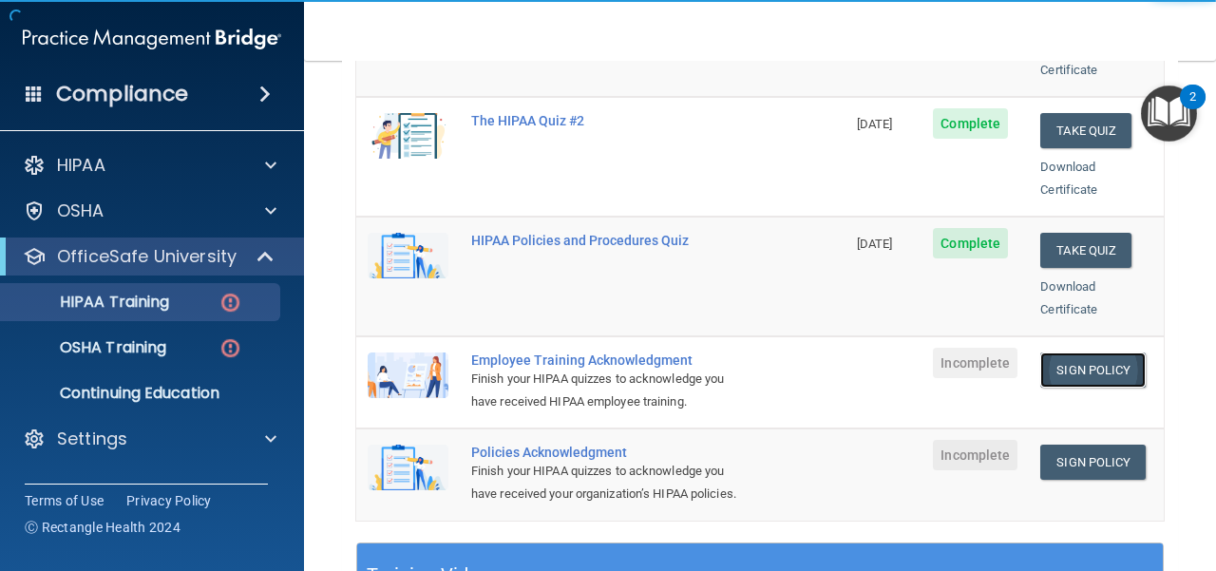
click at [888, 356] on link "Sign Policy" at bounding box center [1092, 369] width 105 height 35
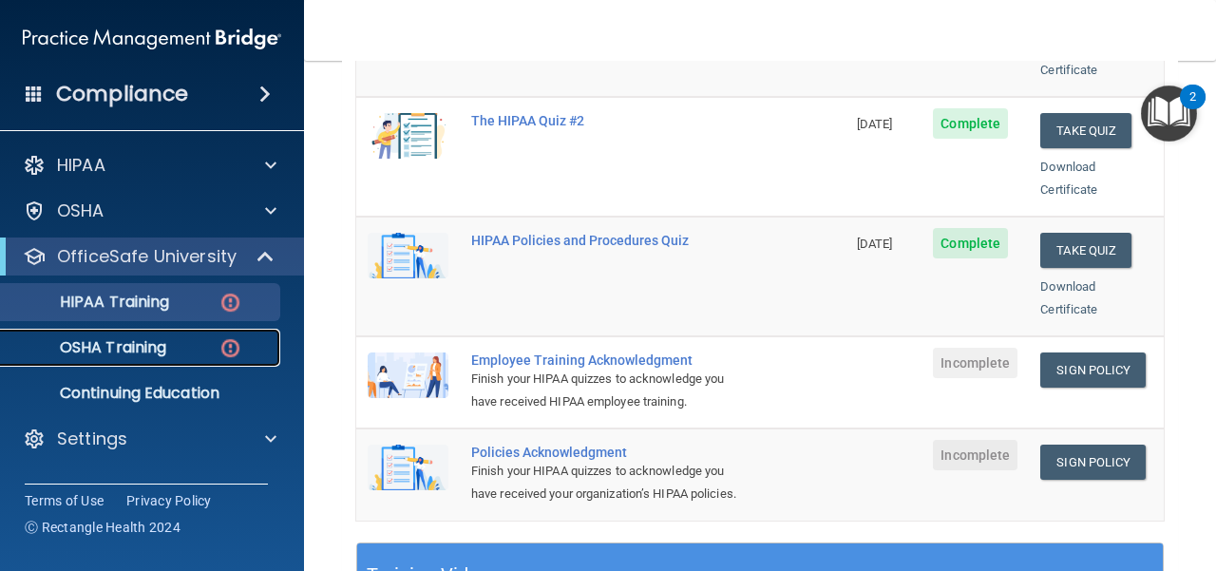
click at [135, 342] on p "OSHA Training" at bounding box center [89, 347] width 154 height 19
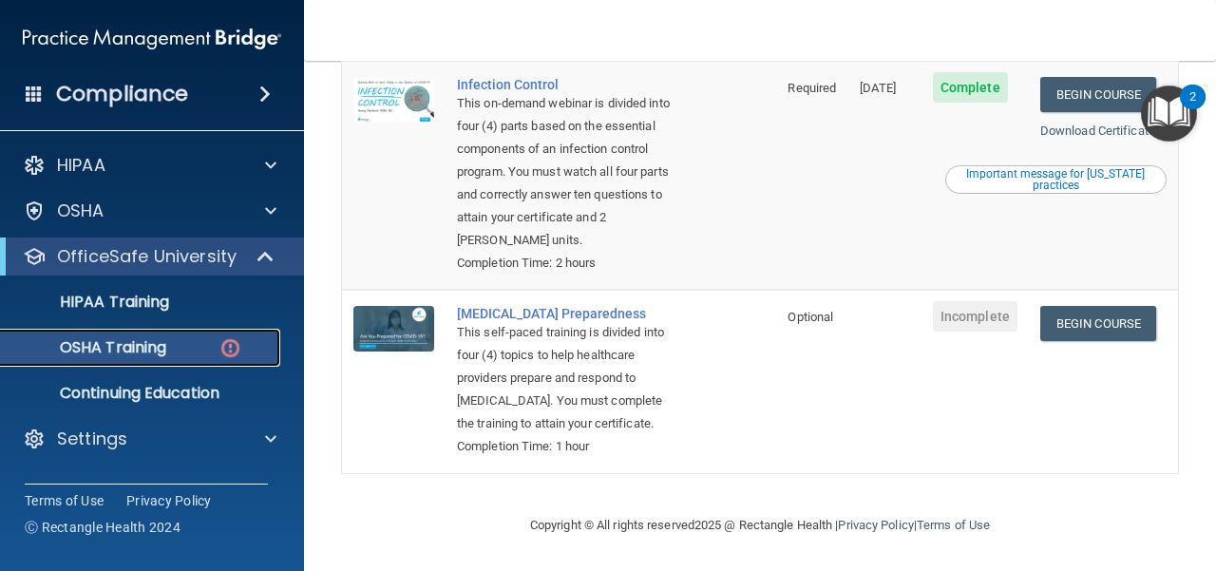
scroll to position [710, 0]
click at [888, 306] on link "Begin Course" at bounding box center [1098, 323] width 116 height 35
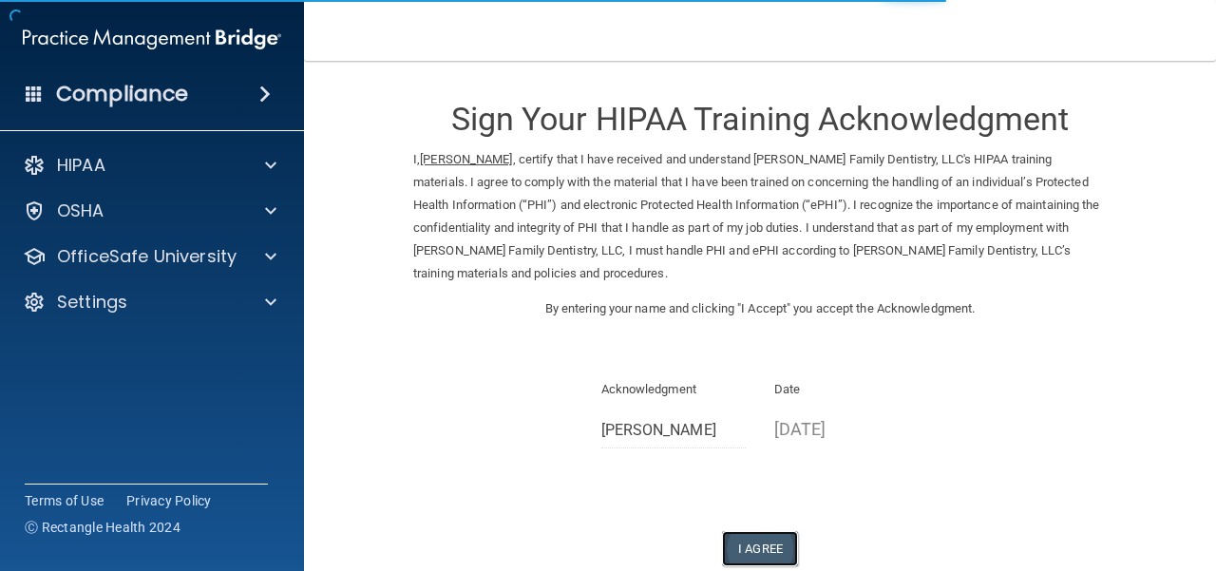
click at [760, 548] on button "I Agree" at bounding box center [760, 548] width 76 height 35
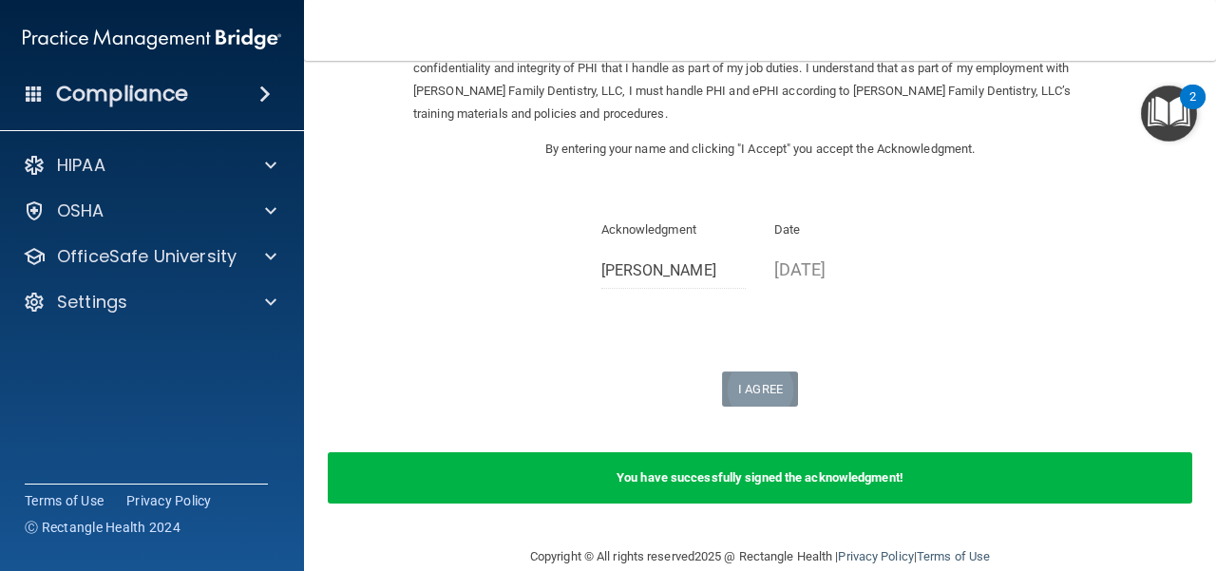
scroll to position [190, 0]
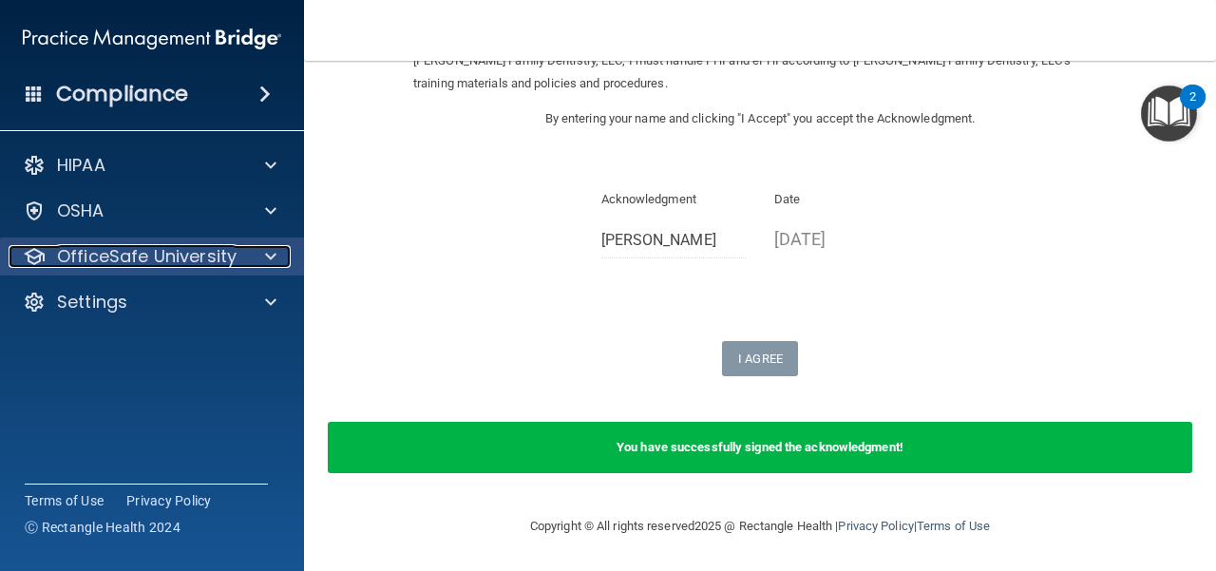
click at [277, 266] on div at bounding box center [267, 256] width 47 height 23
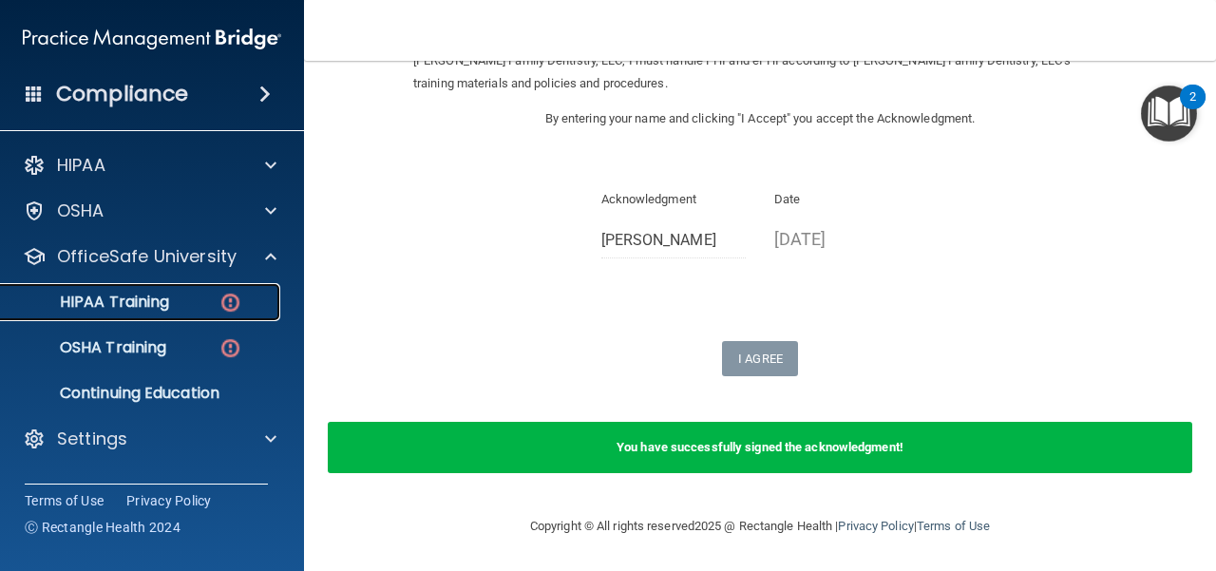
click at [114, 301] on p "HIPAA Training" at bounding box center [90, 302] width 157 height 19
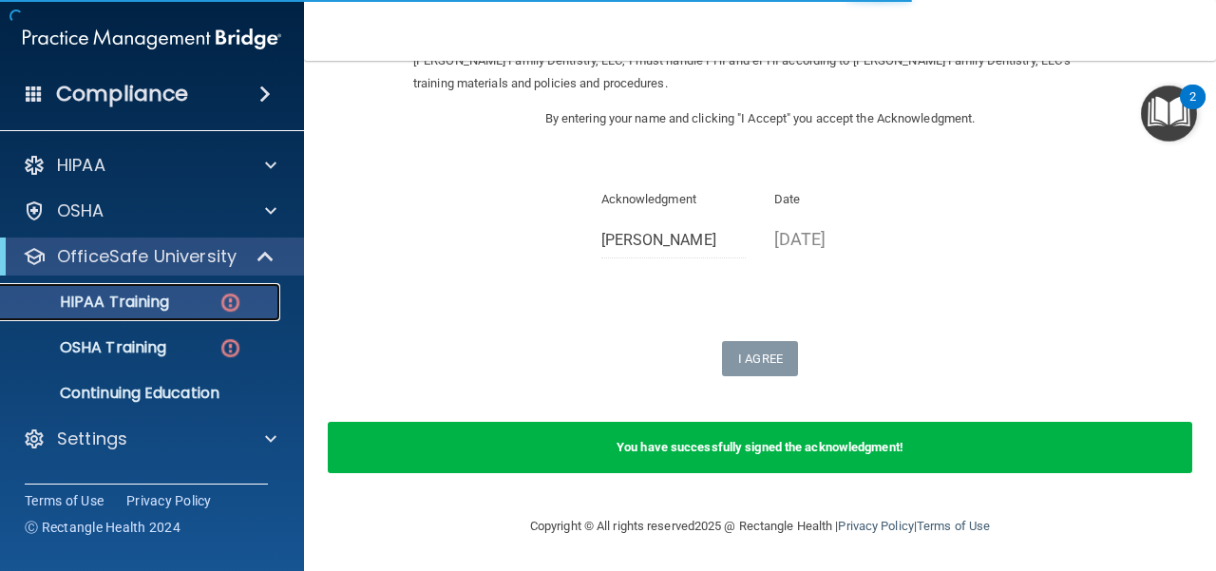
scroll to position [940, 0]
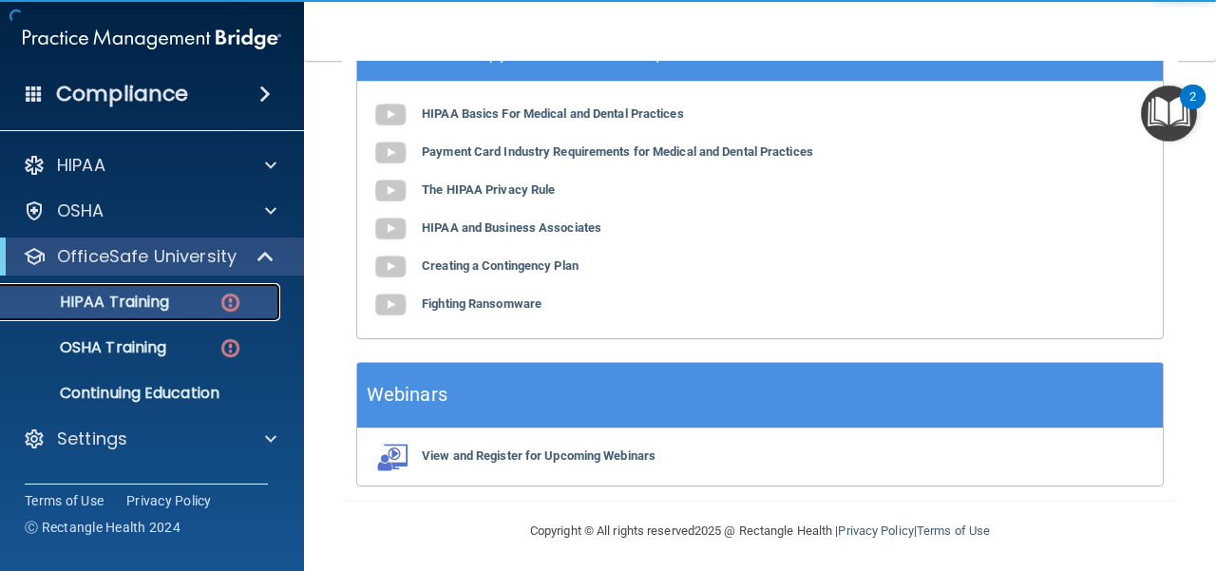
click at [182, 299] on div "HIPAA Training" at bounding box center [141, 302] width 259 height 19
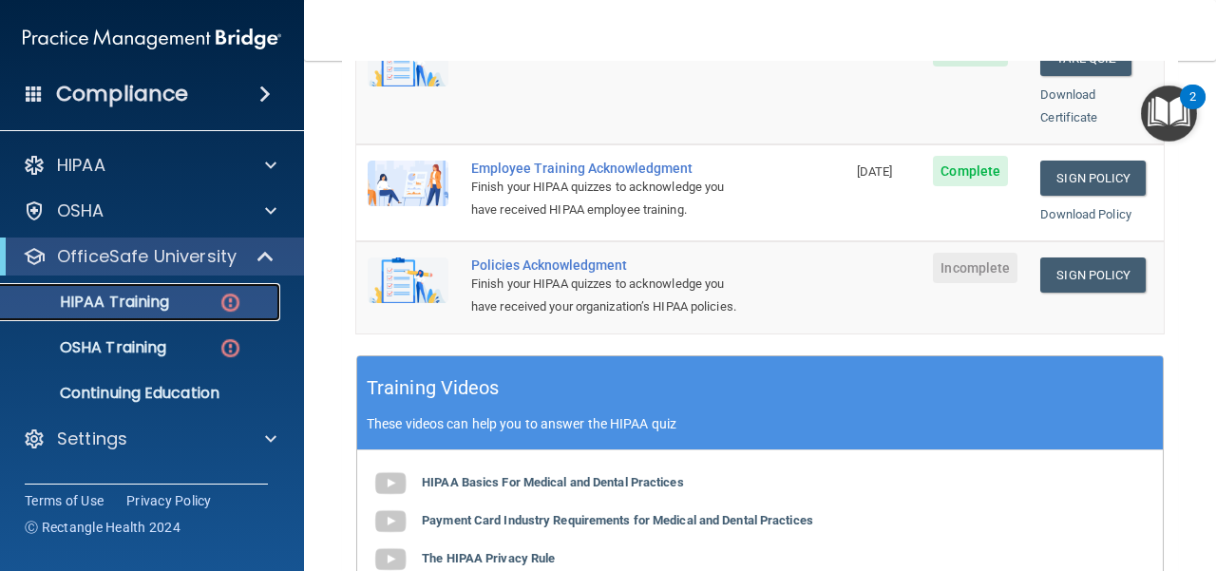
scroll to position [465, 0]
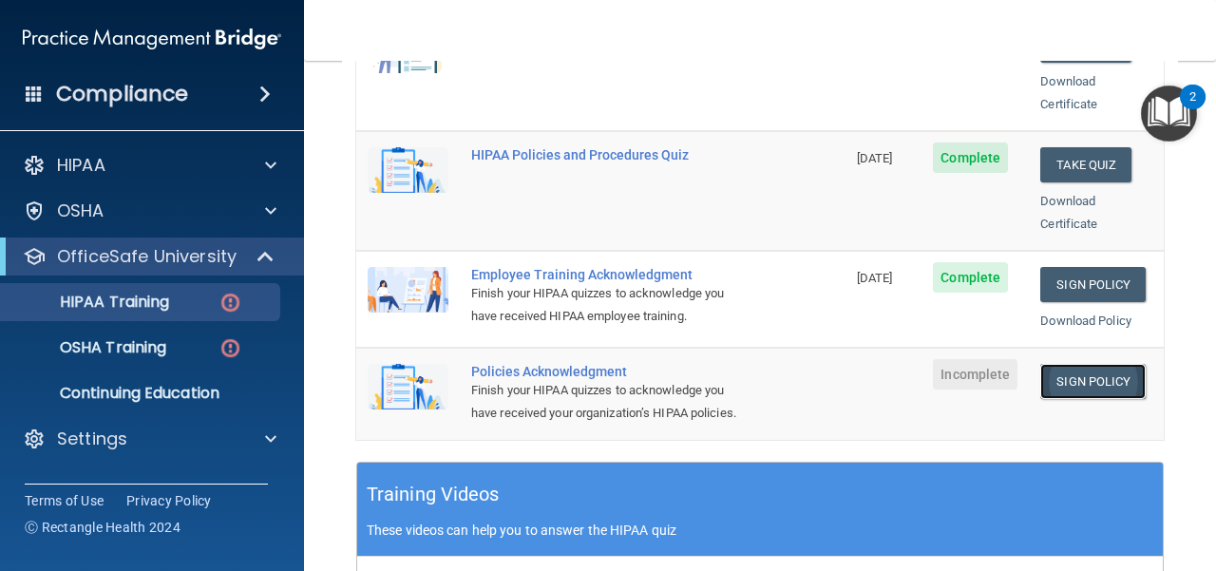
click at [1098, 367] on link "Sign Policy" at bounding box center [1092, 381] width 105 height 35
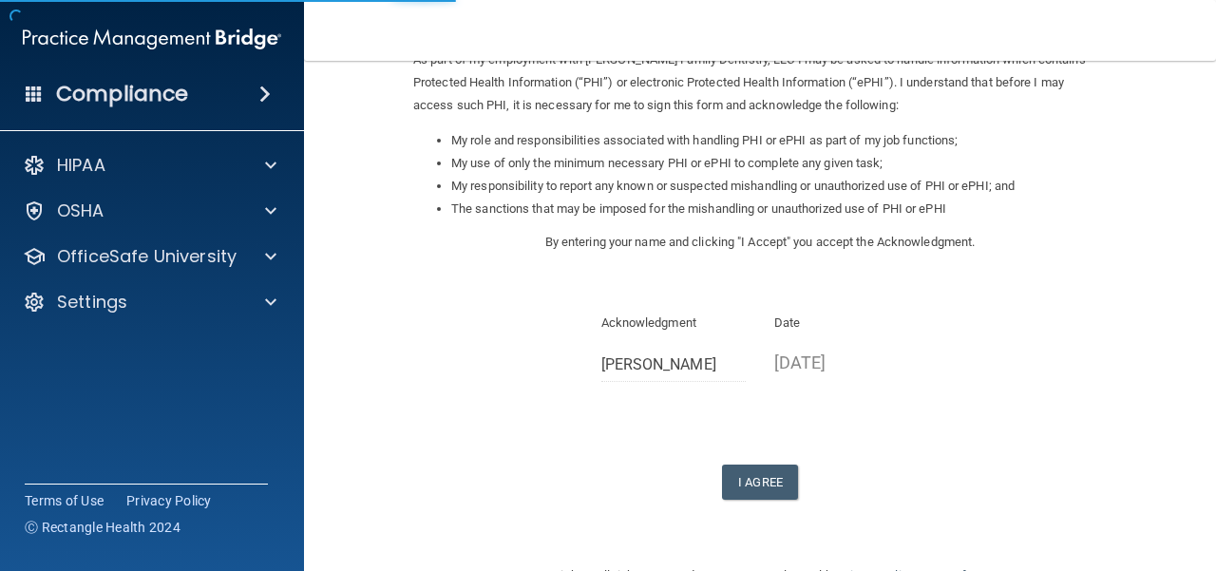
scroll to position [285, 0]
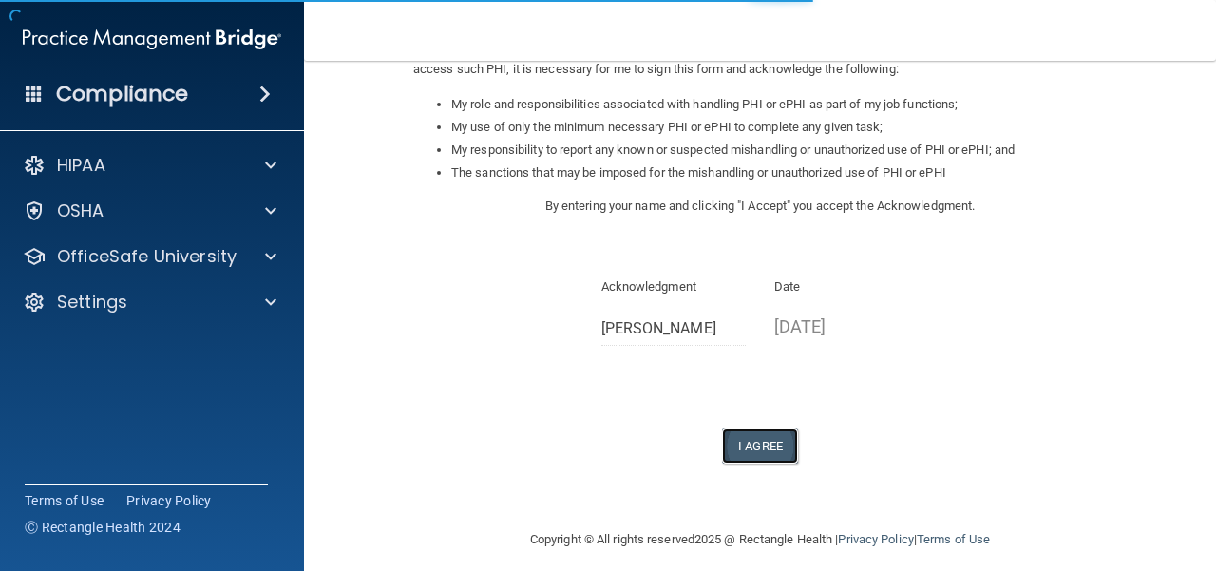
click at [772, 454] on button "I Agree" at bounding box center [760, 445] width 76 height 35
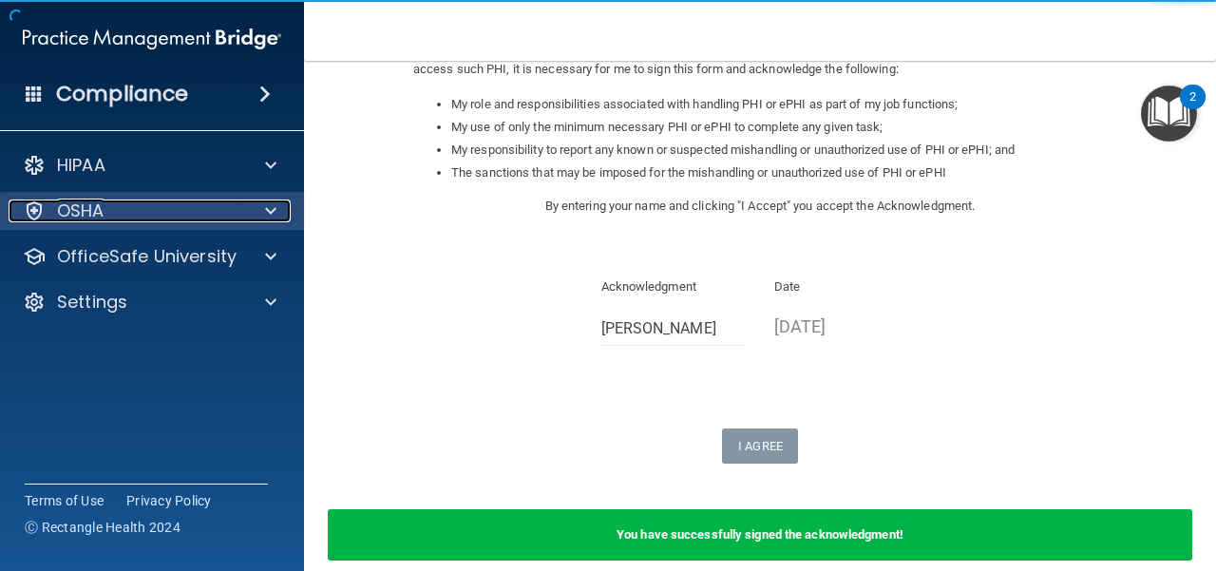
click at [272, 213] on span at bounding box center [270, 210] width 11 height 23
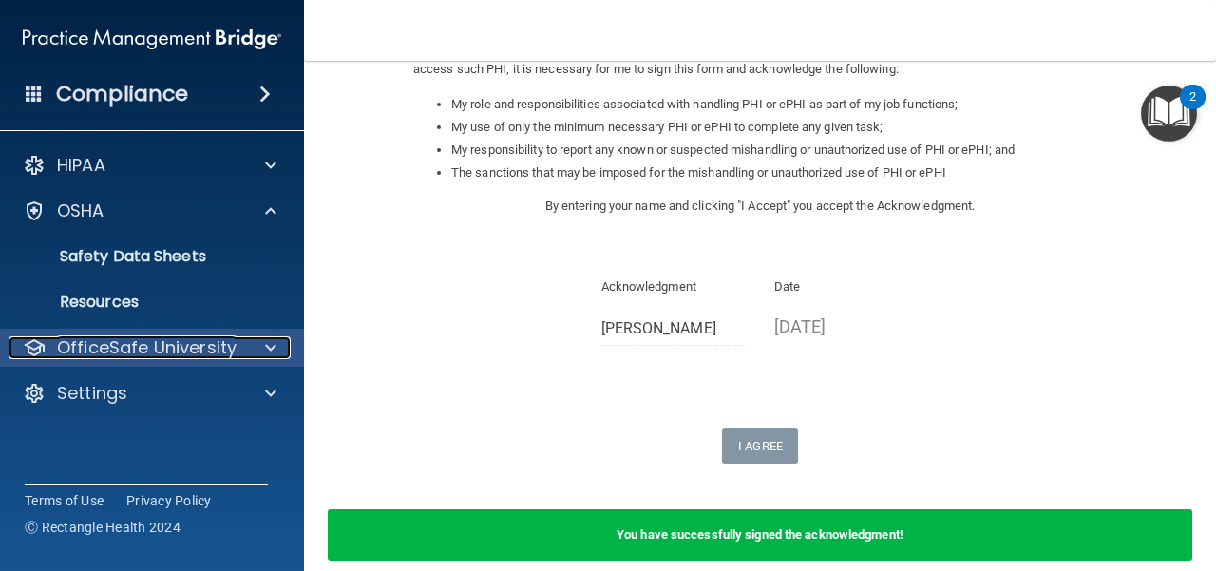
click at [268, 343] on span at bounding box center [270, 347] width 11 height 23
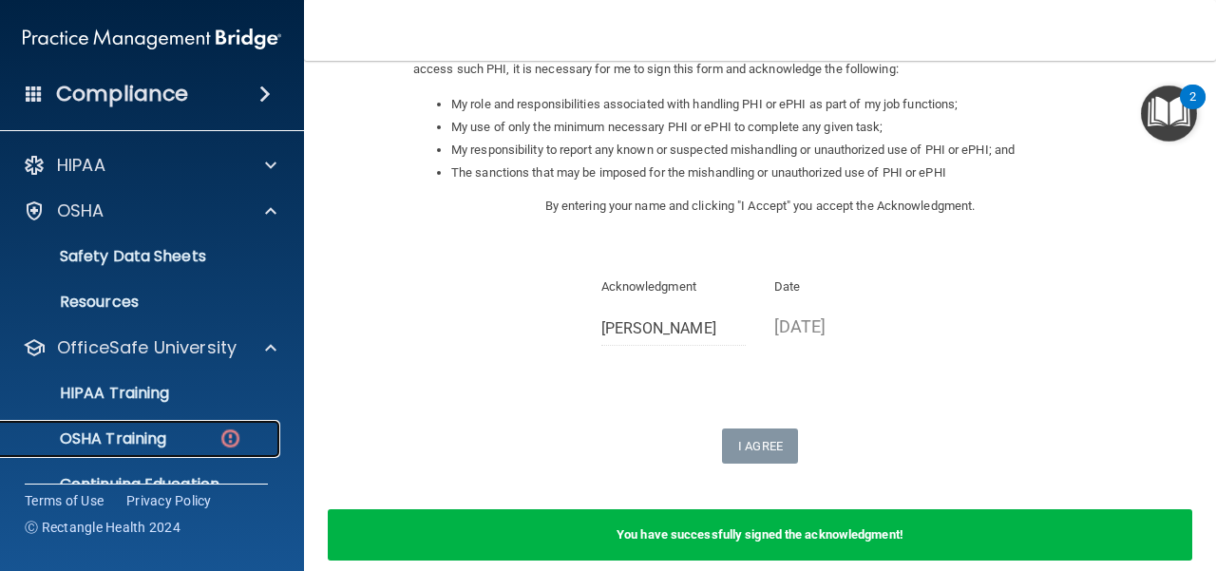
click at [170, 429] on div "OSHA Training" at bounding box center [141, 438] width 259 height 19
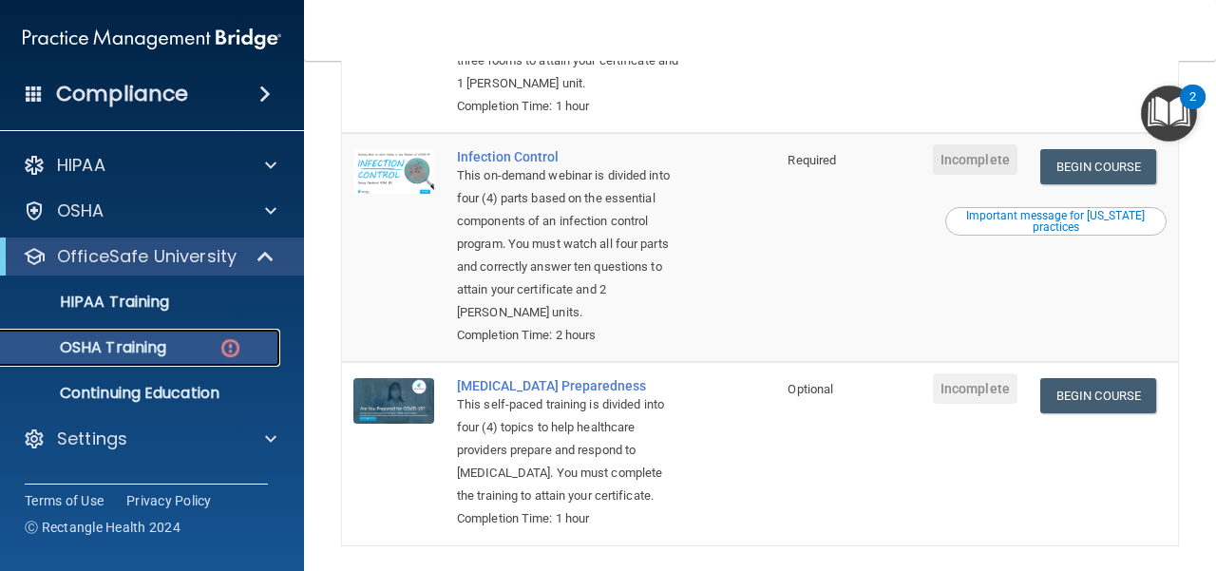
scroll to position [665, 0]
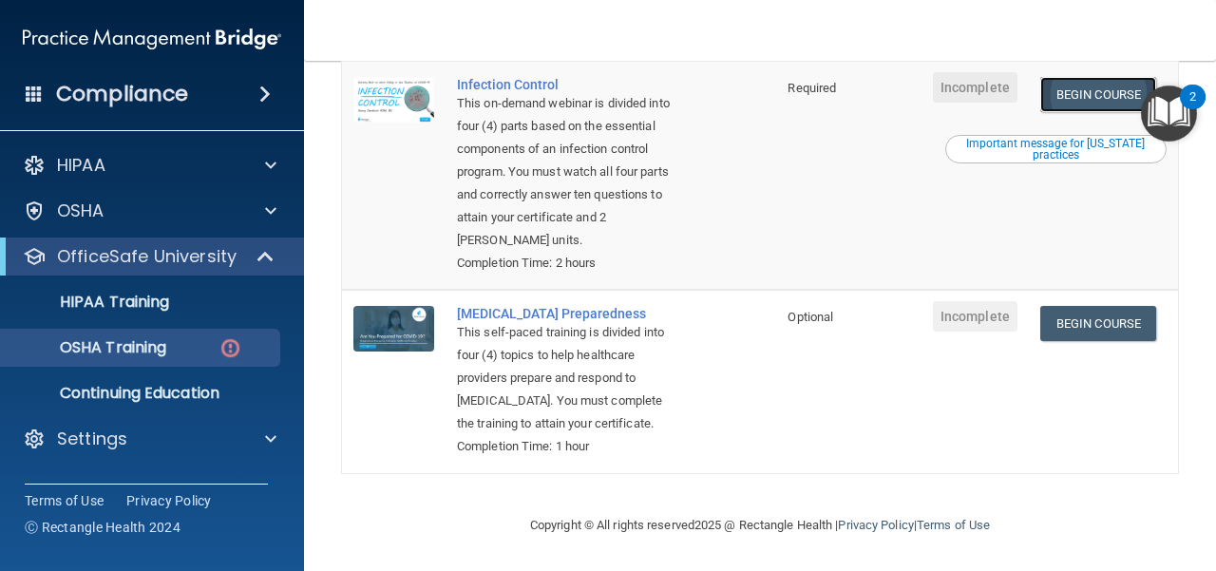
click at [1075, 90] on link "Begin Course" at bounding box center [1098, 94] width 116 height 35
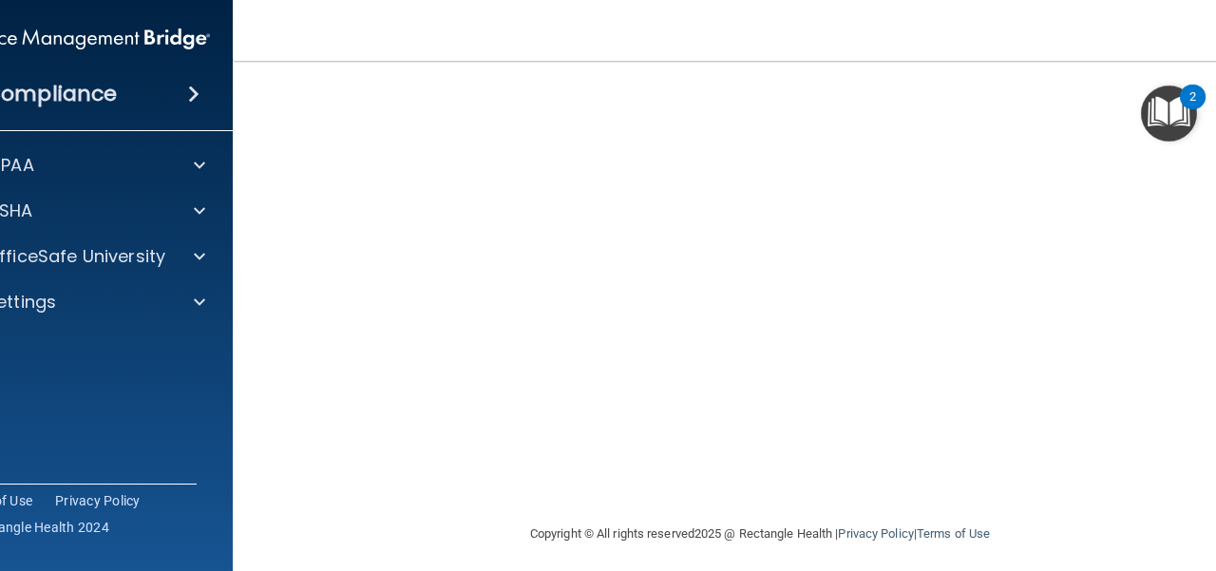
scroll to position [242, 0]
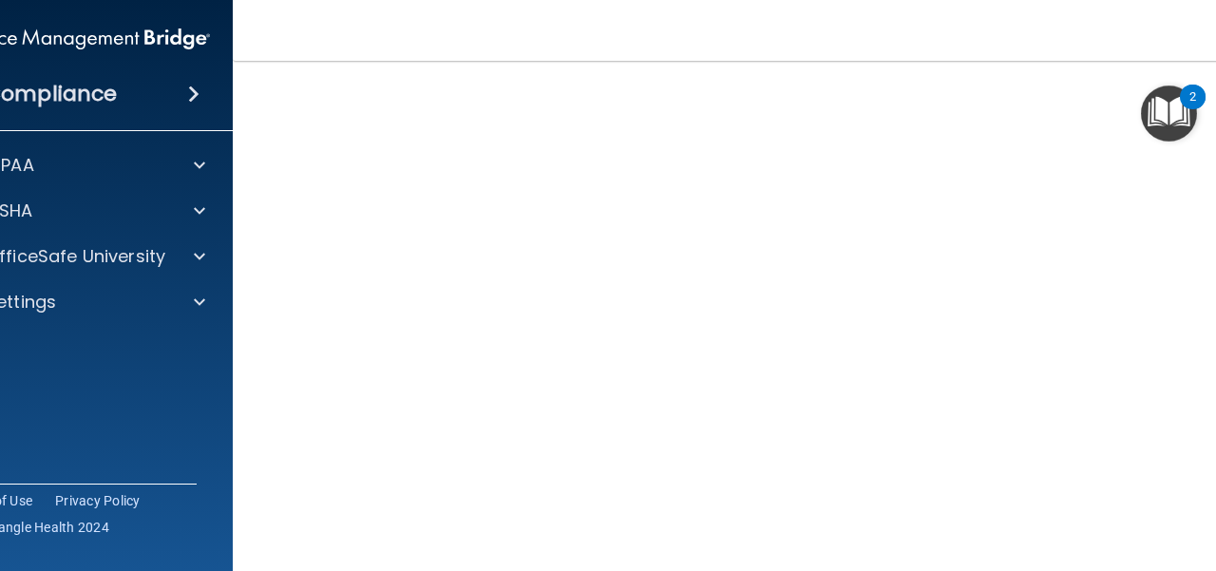
scroll to position [97, 0]
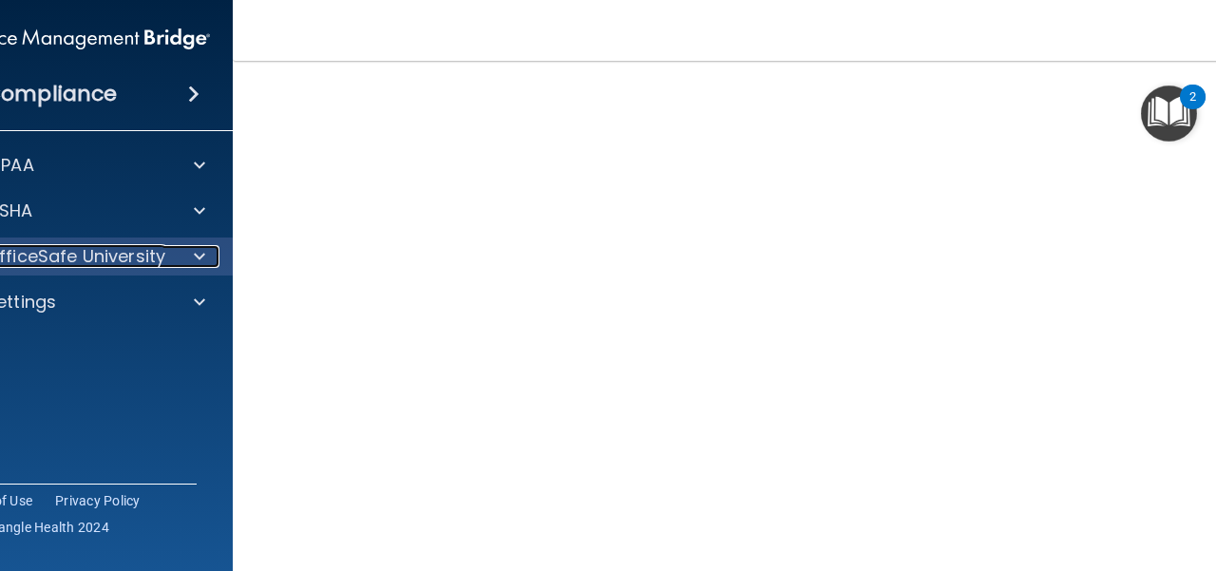
click at [163, 267] on div "OfficeSafe University" at bounding box center [55, 256] width 236 height 23
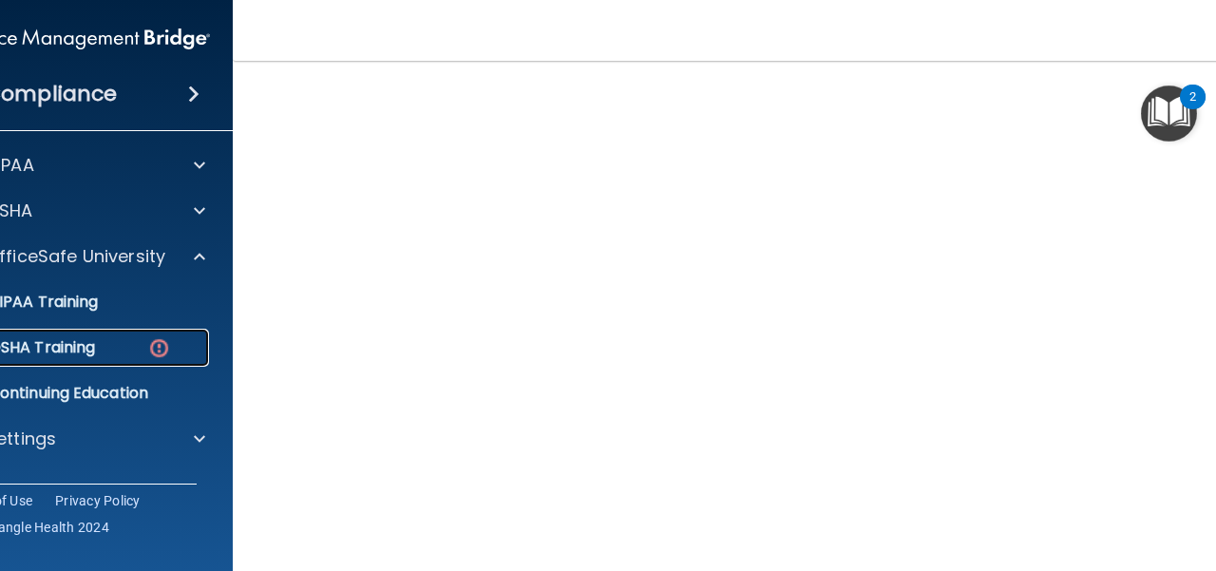
click at [93, 352] on div "OSHA Training" at bounding box center [70, 347] width 259 height 19
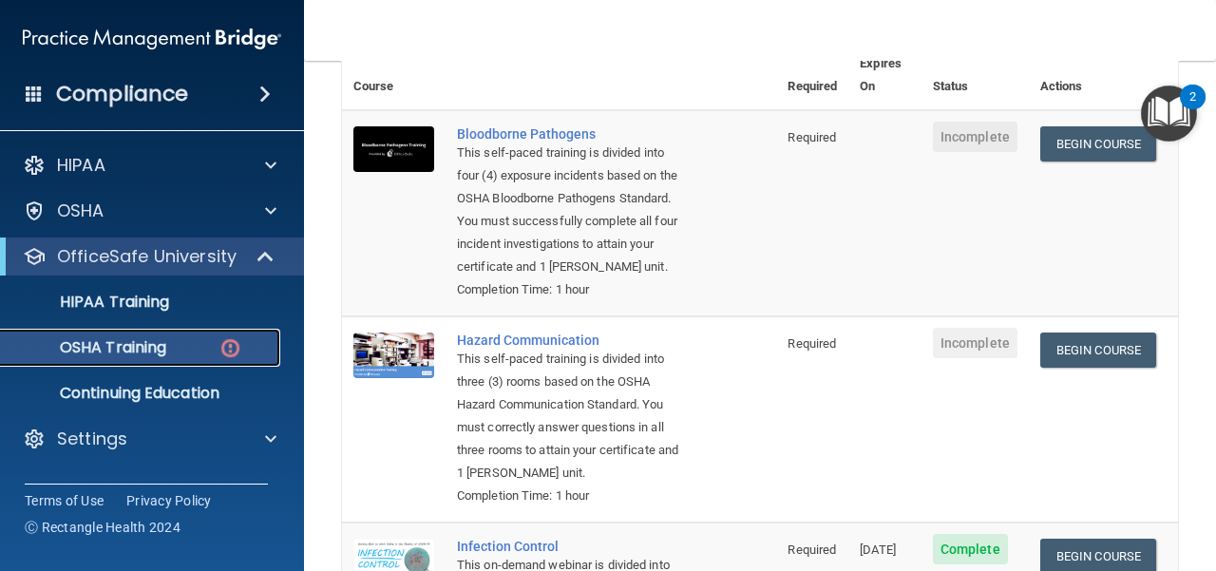
scroll to position [140, 0]
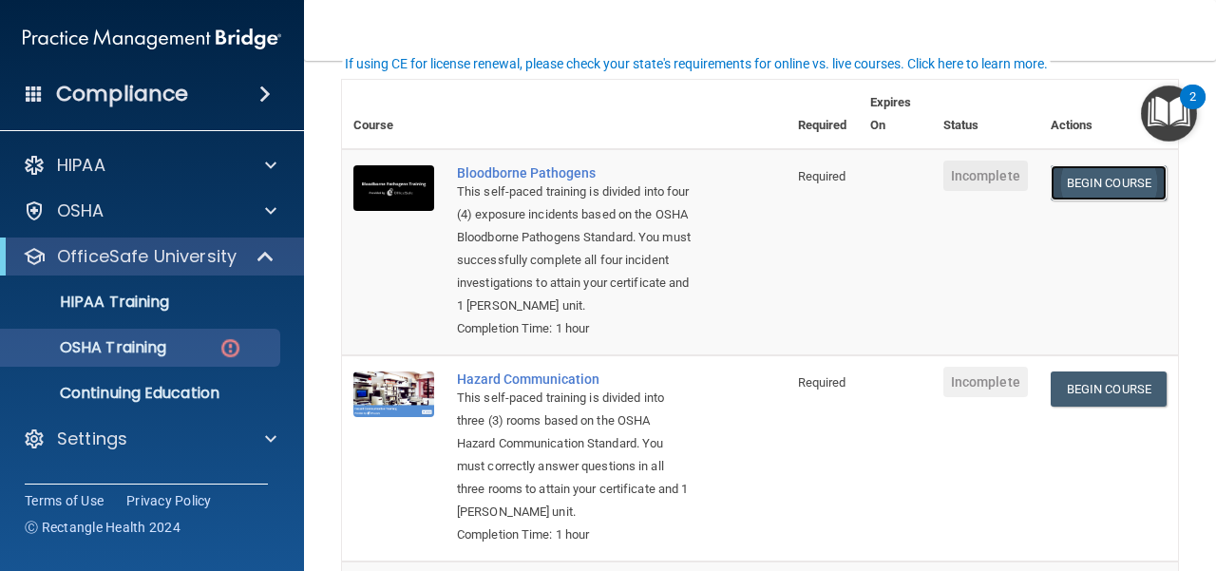
click at [1051, 165] on link "Begin Course" at bounding box center [1109, 182] width 116 height 35
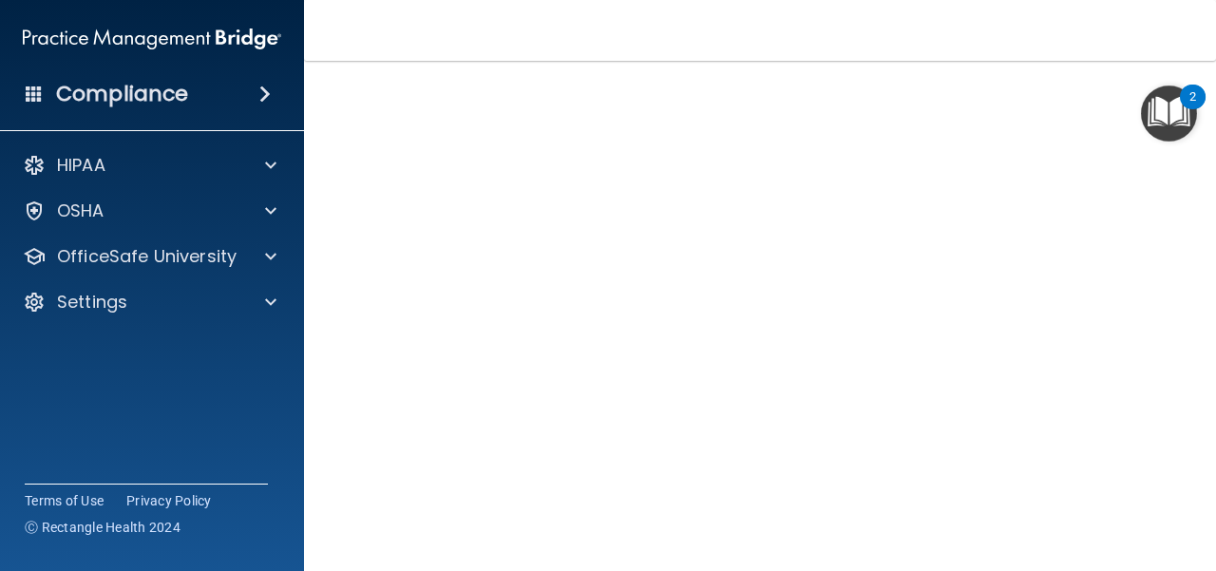
scroll to position [78, 0]
